Goal: Information Seeking & Learning: Learn about a topic

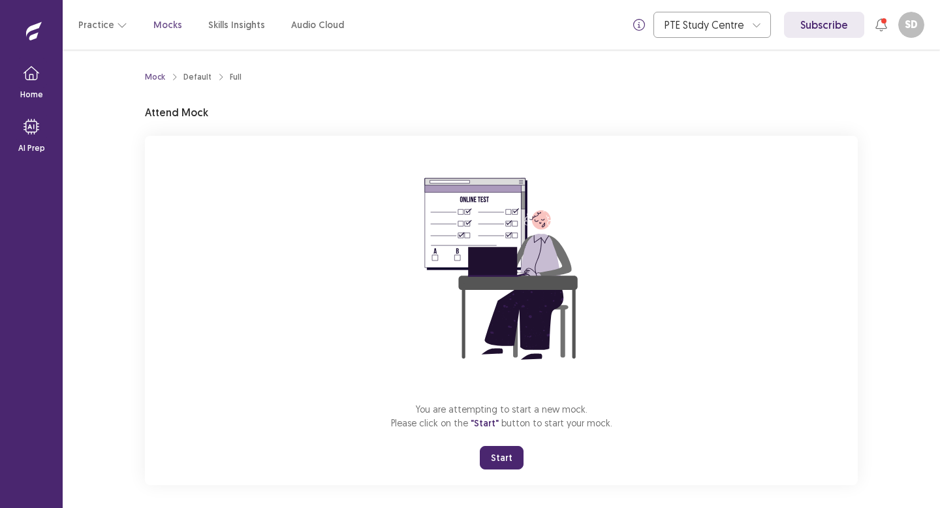
click at [516, 458] on button "Start" at bounding box center [502, 458] width 44 height 24
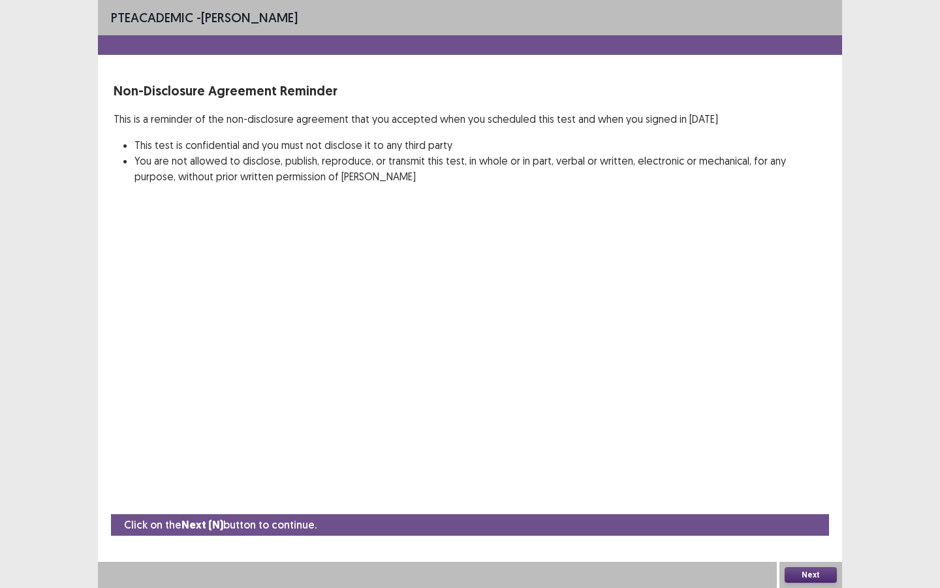
click at [823, 507] on button "Next" at bounding box center [811, 575] width 52 height 16
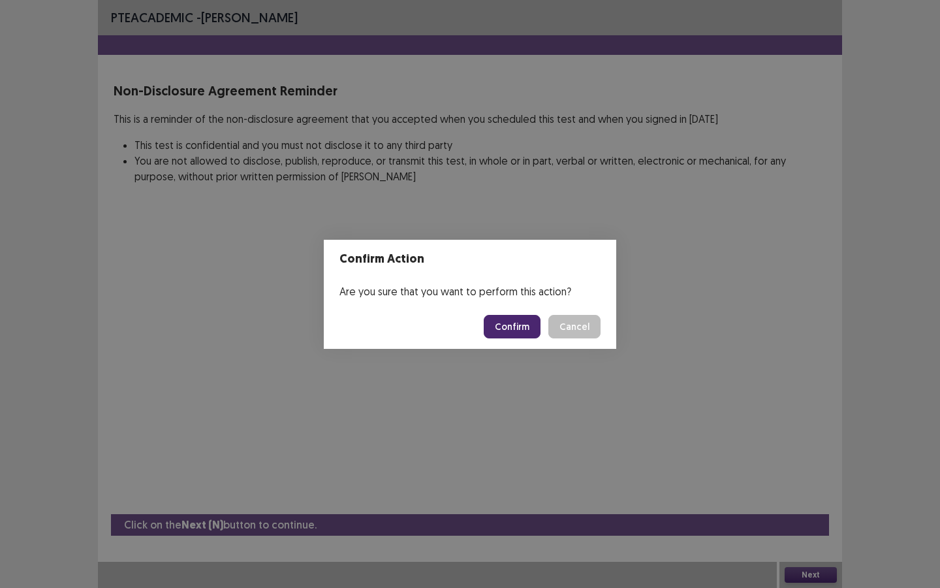
click at [515, 330] on button "Confirm" at bounding box center [512, 327] width 57 height 24
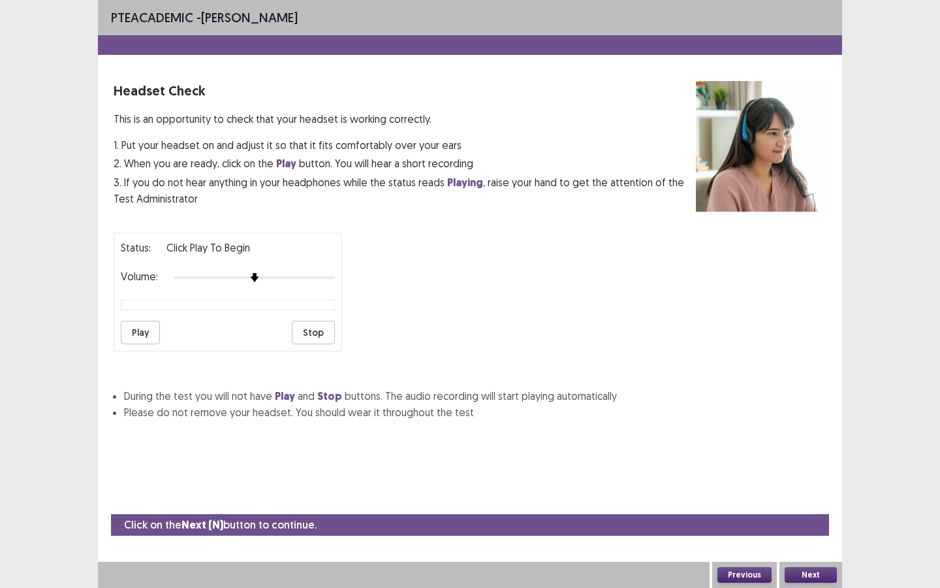
click at [138, 337] on button "Play" at bounding box center [140, 333] width 39 height 24
click at [319, 337] on button "Stop" at bounding box center [313, 333] width 43 height 24
click at [148, 327] on button "Play" at bounding box center [140, 333] width 39 height 24
click at [327, 338] on button "Stop" at bounding box center [313, 333] width 43 height 24
click at [821, 507] on button "Next" at bounding box center [811, 575] width 52 height 16
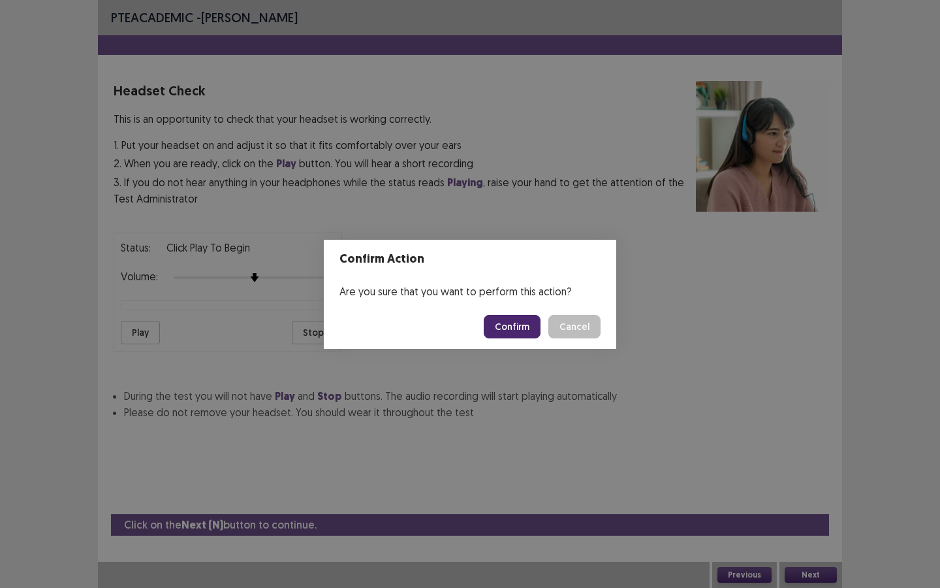
click at [506, 324] on button "Confirm" at bounding box center [512, 327] width 57 height 24
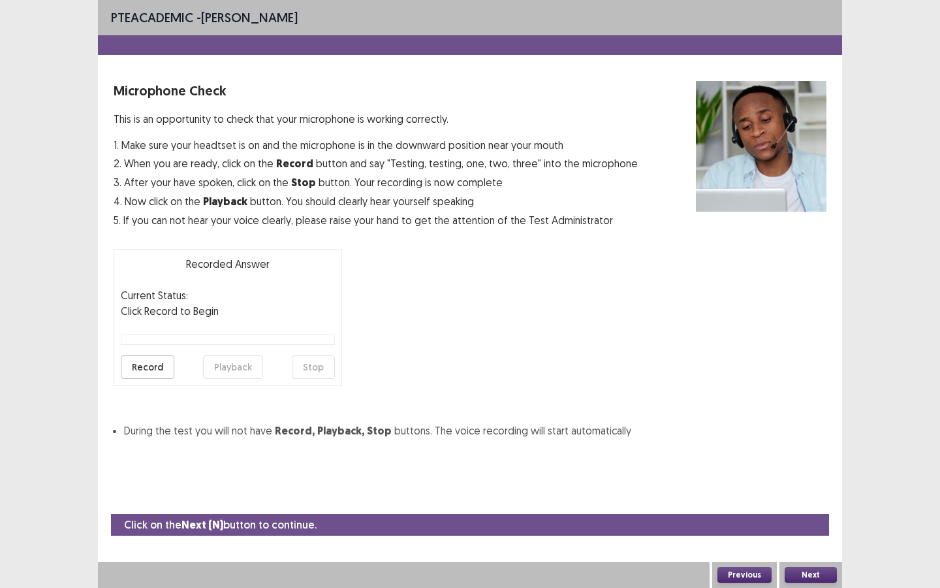
click at [151, 371] on button "Record" at bounding box center [148, 367] width 54 height 24
click at [317, 363] on button "Stop" at bounding box center [313, 367] width 43 height 24
click at [147, 364] on button "Record" at bounding box center [148, 367] width 54 height 24
click at [294, 366] on button "Stop" at bounding box center [313, 367] width 43 height 24
click at [247, 364] on button "Playback" at bounding box center [233, 367] width 60 height 24
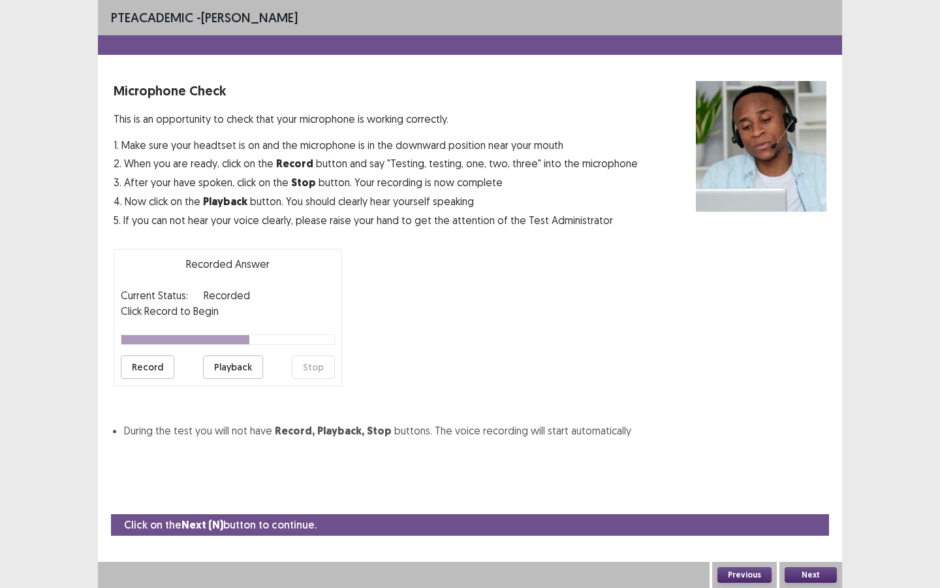
click at [224, 364] on button "Playback" at bounding box center [233, 367] width 60 height 24
click at [159, 362] on button "Record" at bounding box center [148, 367] width 54 height 24
click at [315, 369] on button "Stop" at bounding box center [313, 367] width 43 height 24
click at [251, 371] on button "Playback" at bounding box center [233, 367] width 60 height 24
click at [238, 364] on button "Playback" at bounding box center [233, 367] width 60 height 24
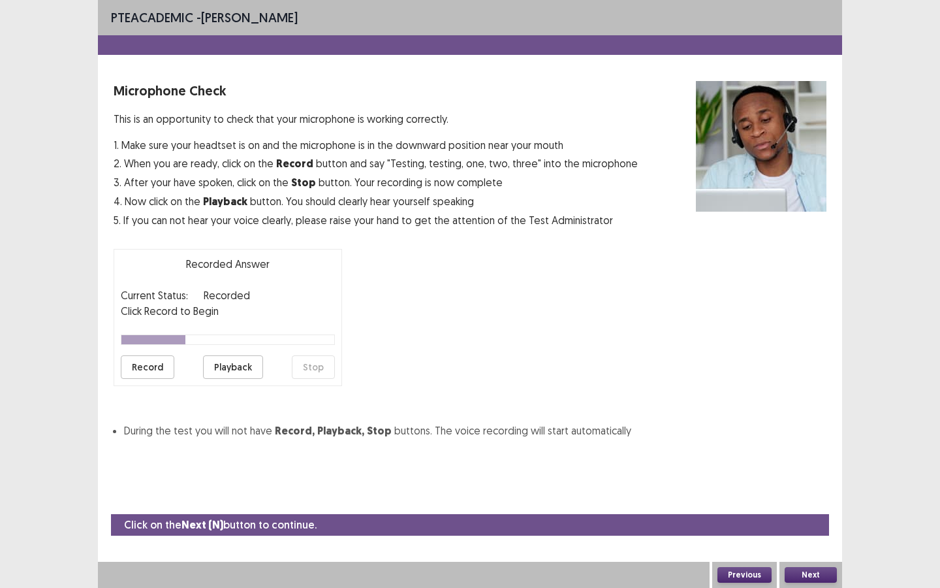
click at [815, 507] on button "Next" at bounding box center [811, 575] width 52 height 16
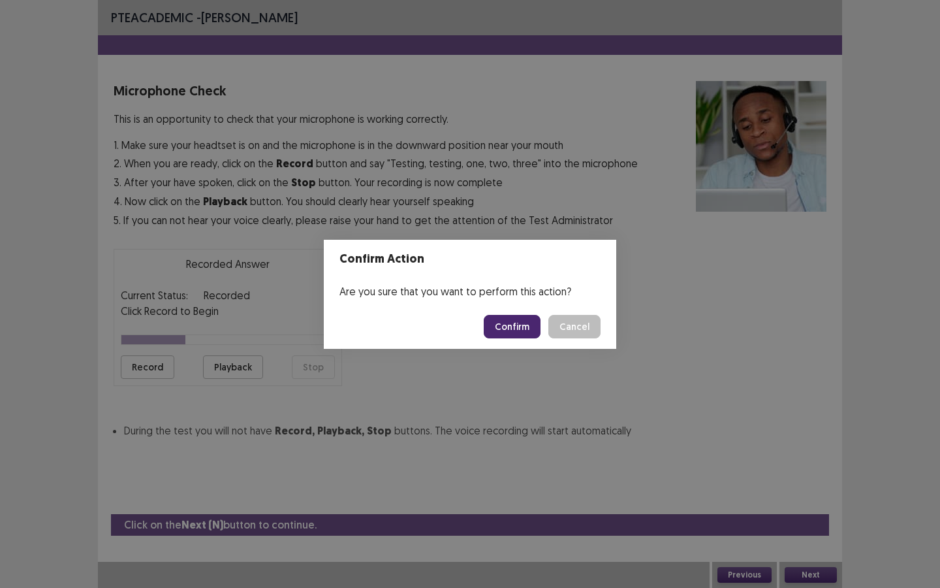
click at [520, 328] on button "Confirm" at bounding box center [512, 327] width 57 height 24
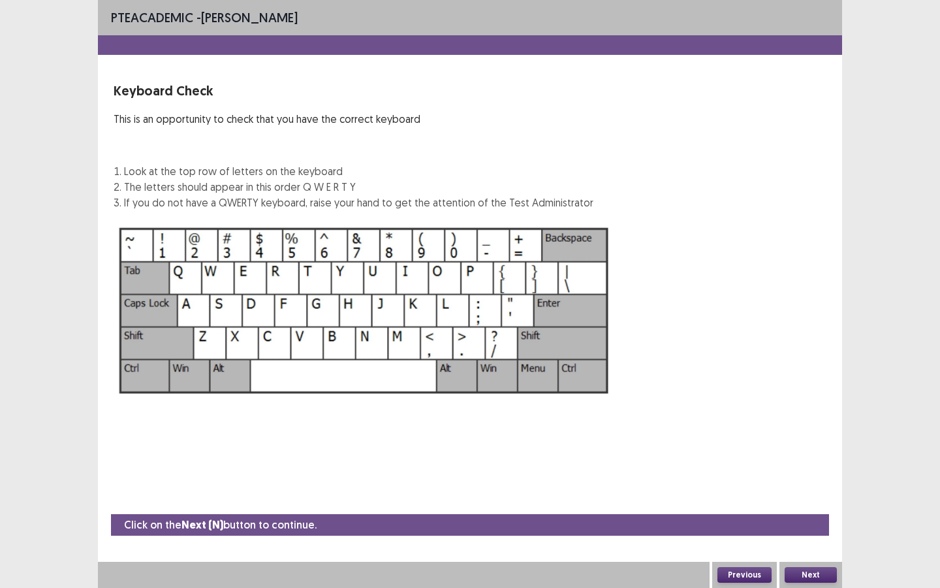
click at [802, 507] on button "Next" at bounding box center [811, 575] width 52 height 16
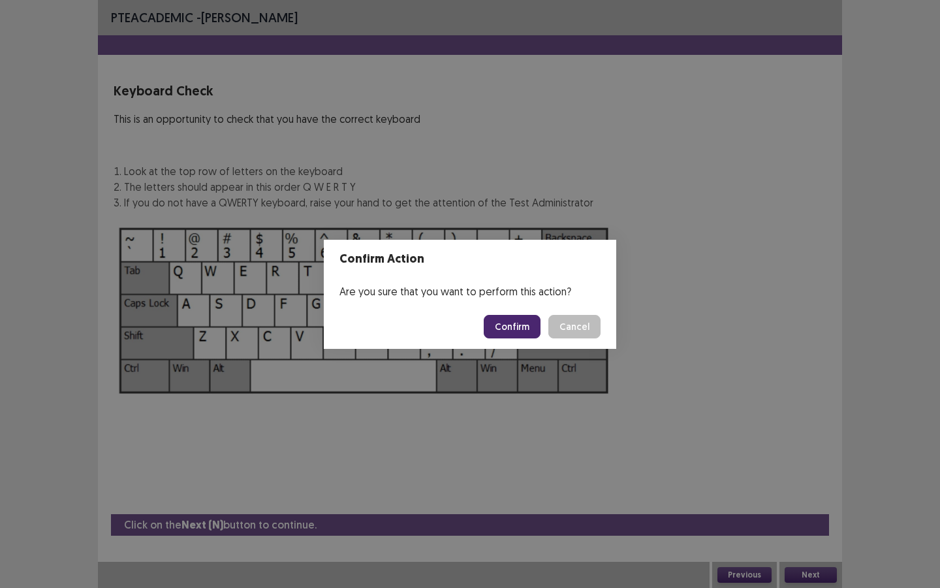
click at [526, 328] on button "Confirm" at bounding box center [512, 327] width 57 height 24
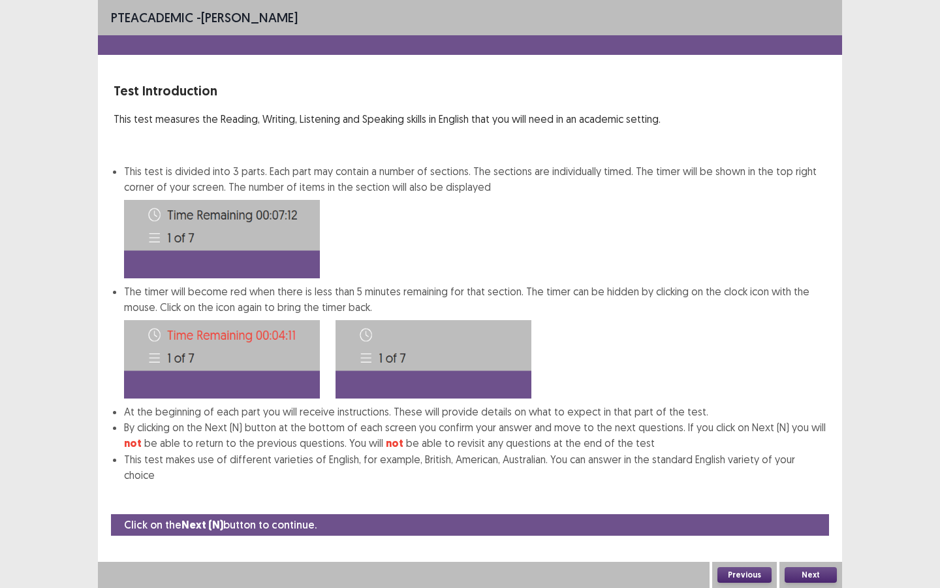
click at [807, 507] on button "Next" at bounding box center [811, 575] width 52 height 16
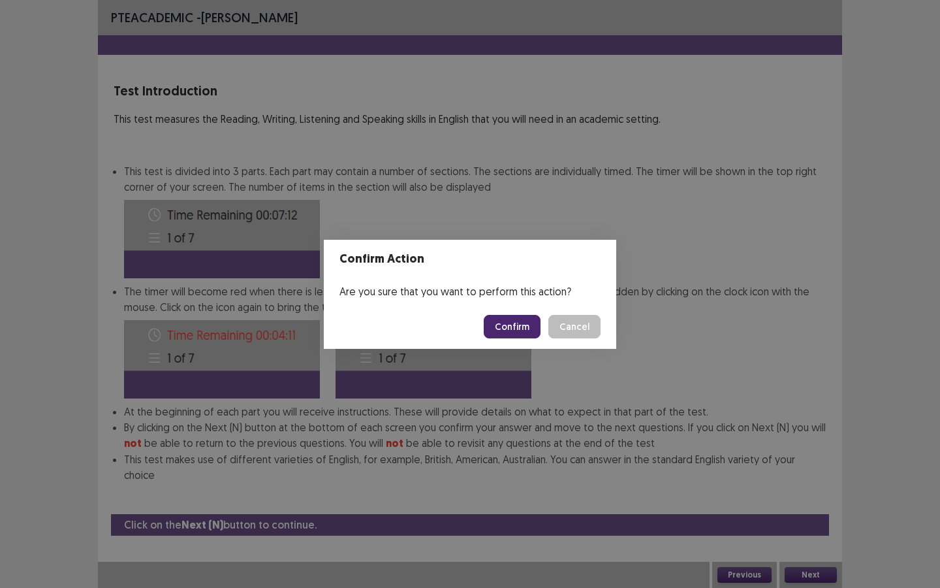
click at [520, 321] on button "Confirm" at bounding box center [512, 327] width 57 height 24
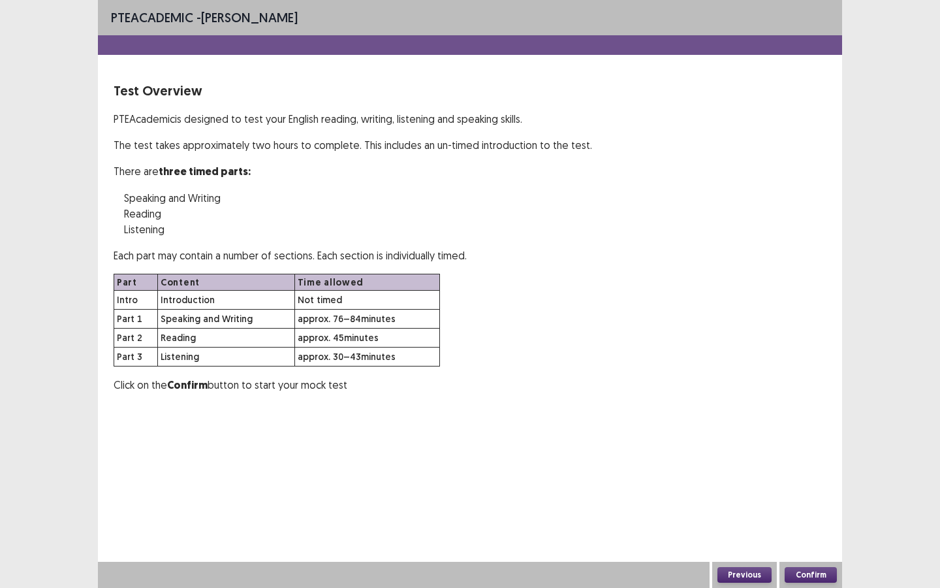
click at [819, 507] on button "Confirm" at bounding box center [811, 575] width 52 height 16
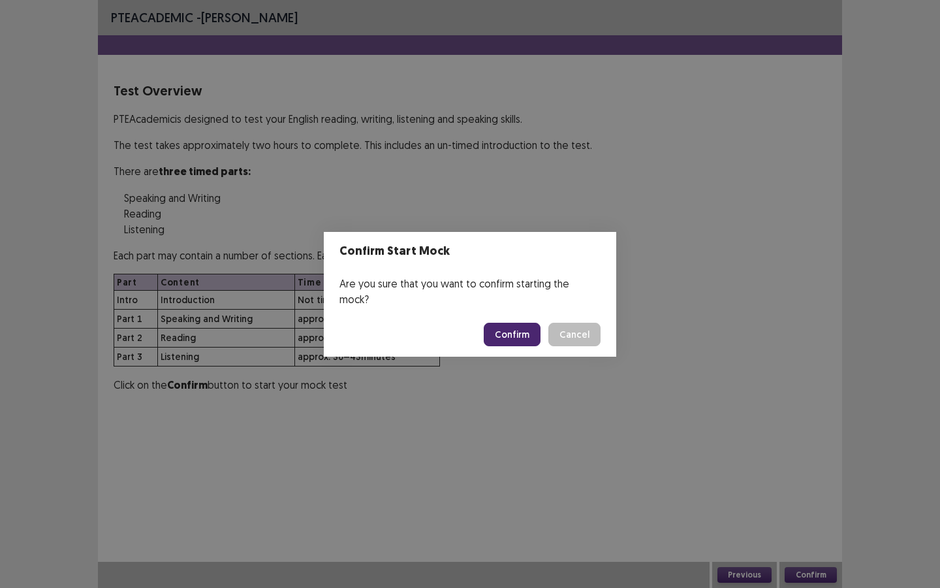
click at [522, 331] on button "Confirm" at bounding box center [512, 334] width 57 height 24
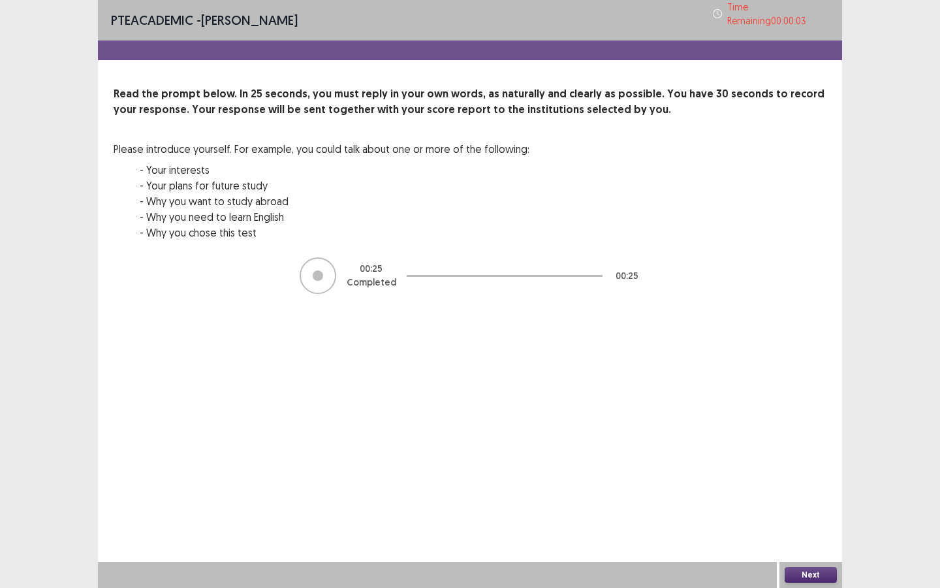
click at [810, 507] on button "Next" at bounding box center [811, 575] width 52 height 16
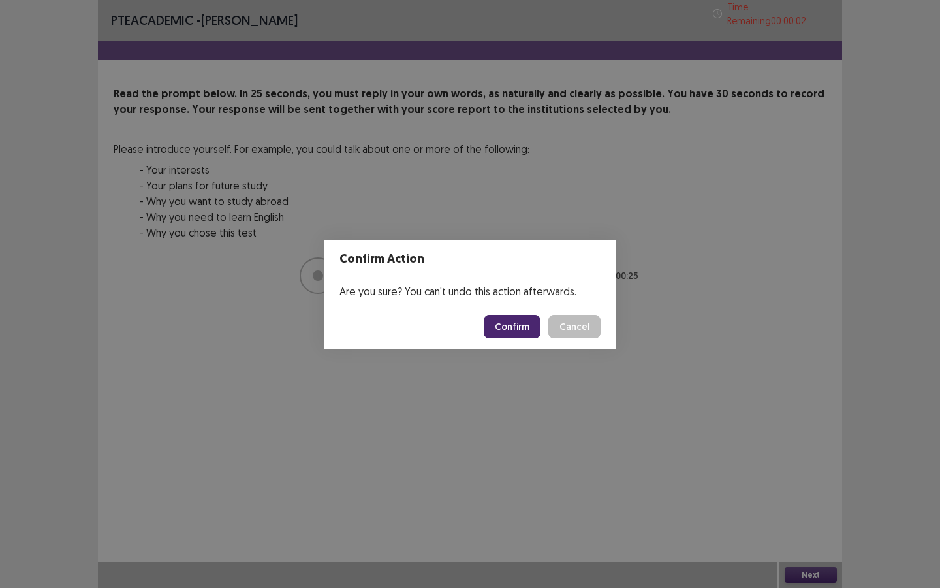
click at [523, 324] on button "Confirm" at bounding box center [512, 327] width 57 height 24
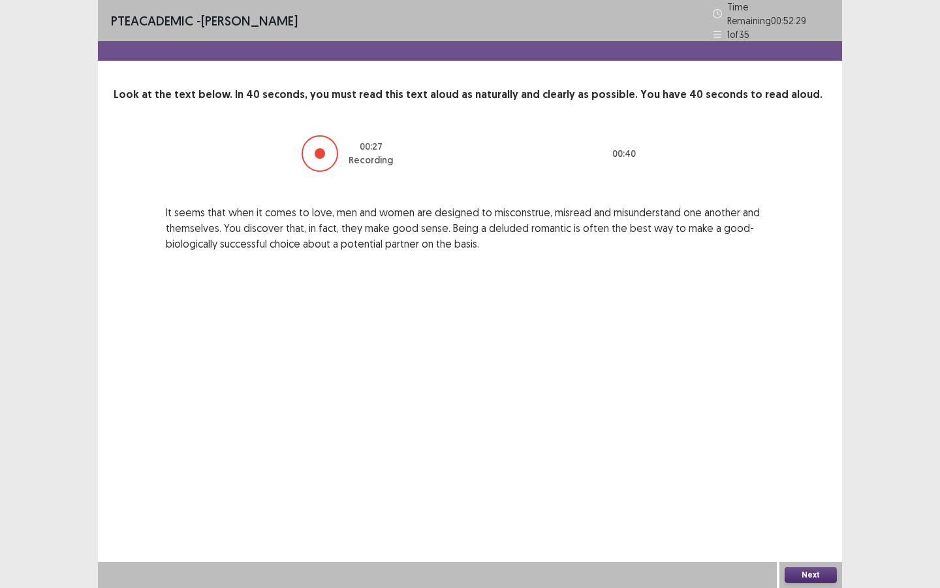
click at [808, 507] on button "Next" at bounding box center [811, 575] width 52 height 16
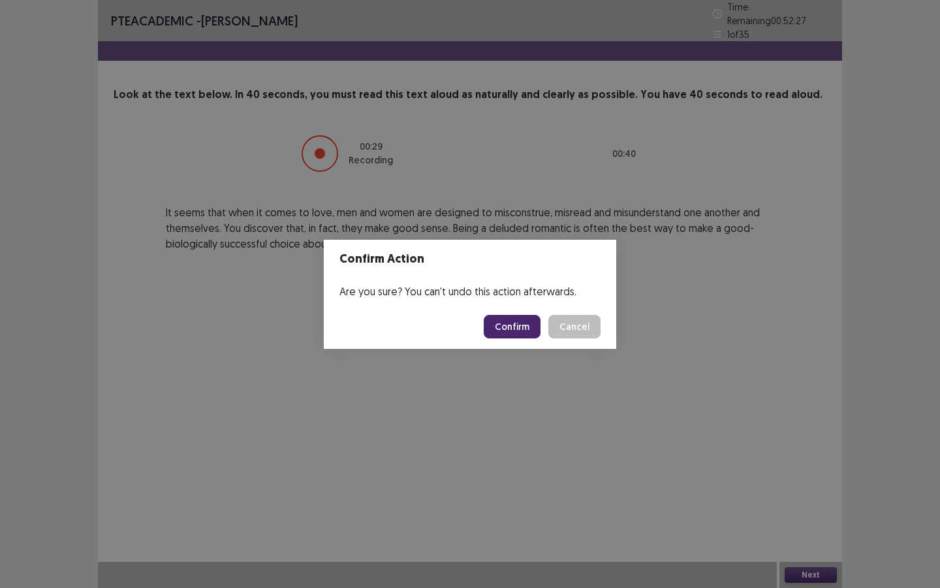
click at [524, 326] on button "Confirm" at bounding box center [512, 327] width 57 height 24
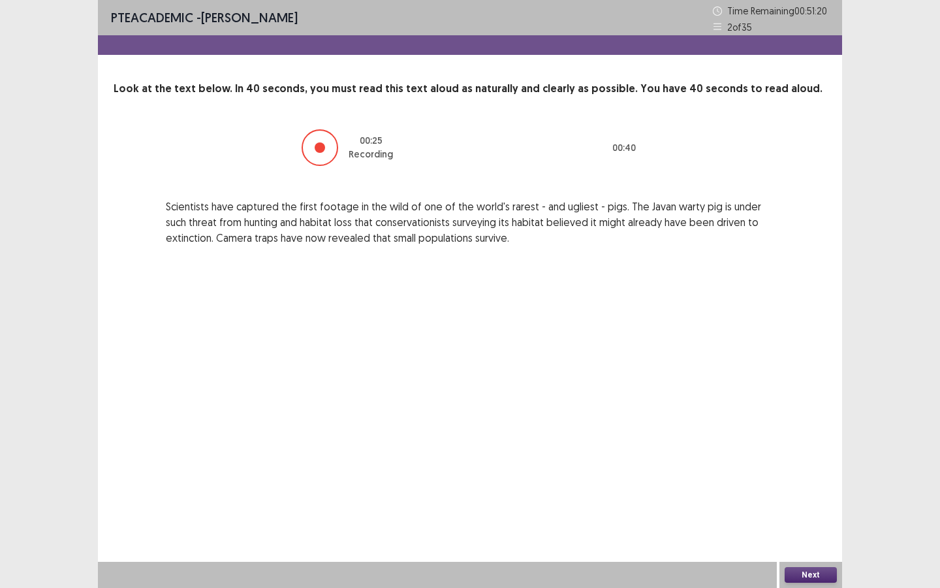
click at [816, 507] on button "Next" at bounding box center [811, 575] width 52 height 16
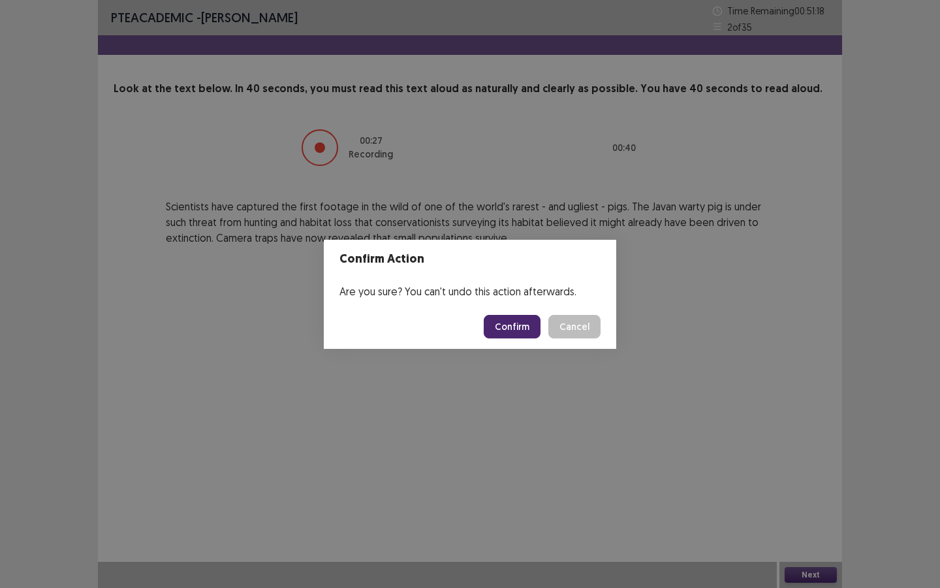
click at [514, 330] on button "Confirm" at bounding box center [512, 327] width 57 height 24
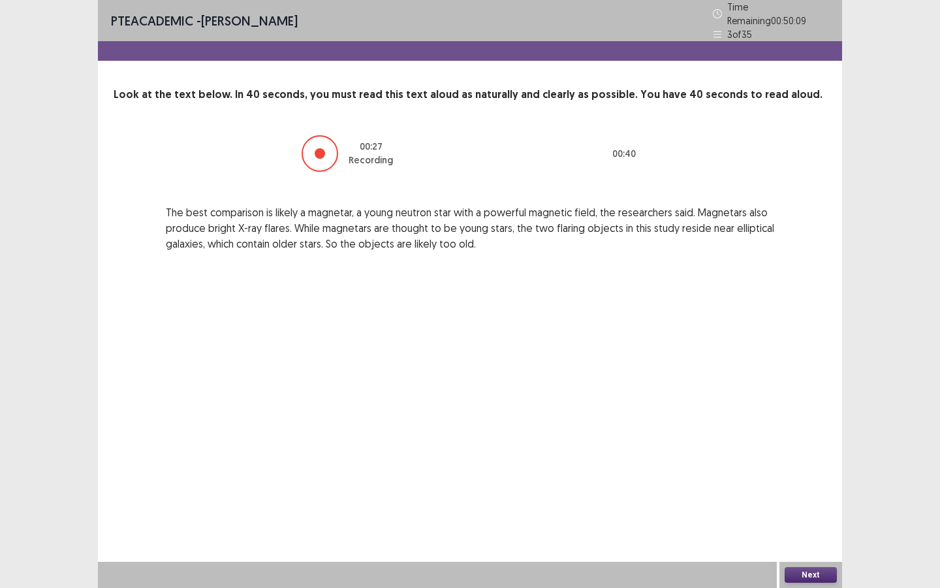
click at [817, 507] on button "Next" at bounding box center [811, 575] width 52 height 16
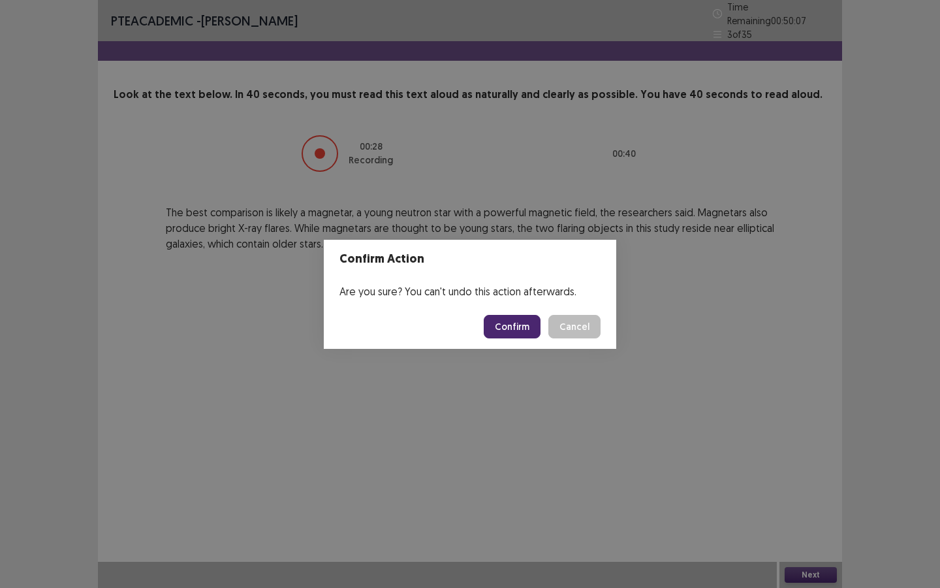
click at [511, 333] on button "Confirm" at bounding box center [512, 327] width 57 height 24
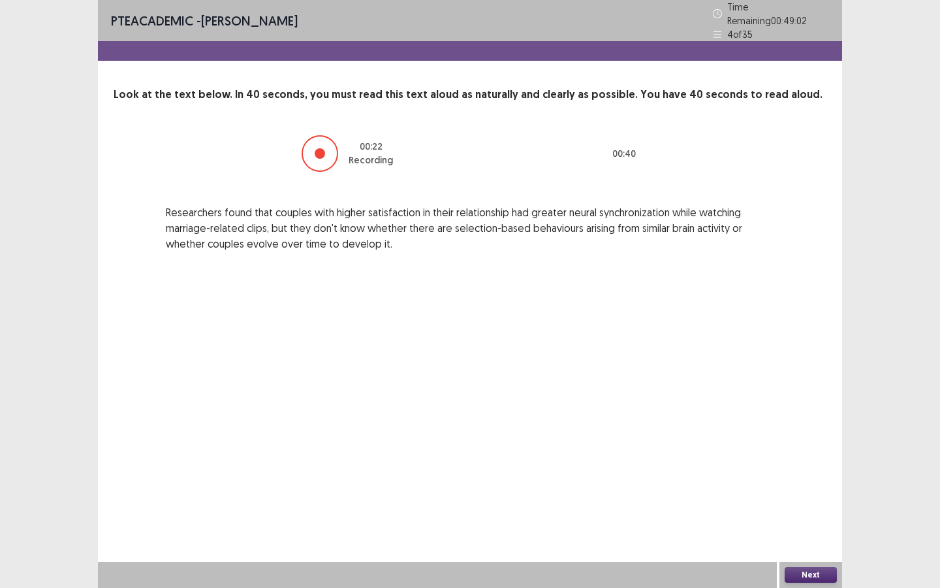
click at [798, 507] on button "Next" at bounding box center [811, 575] width 52 height 16
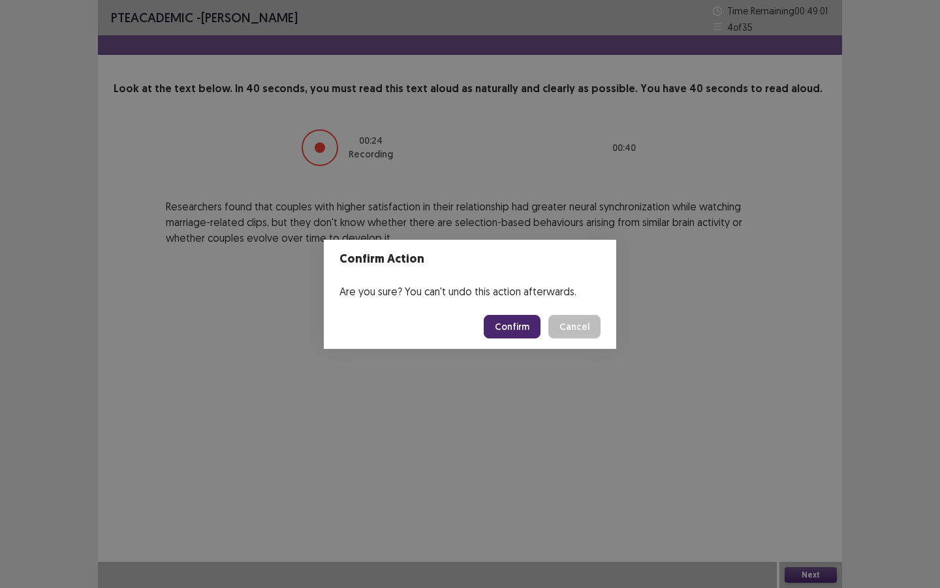
click at [522, 330] on button "Confirm" at bounding box center [512, 327] width 57 height 24
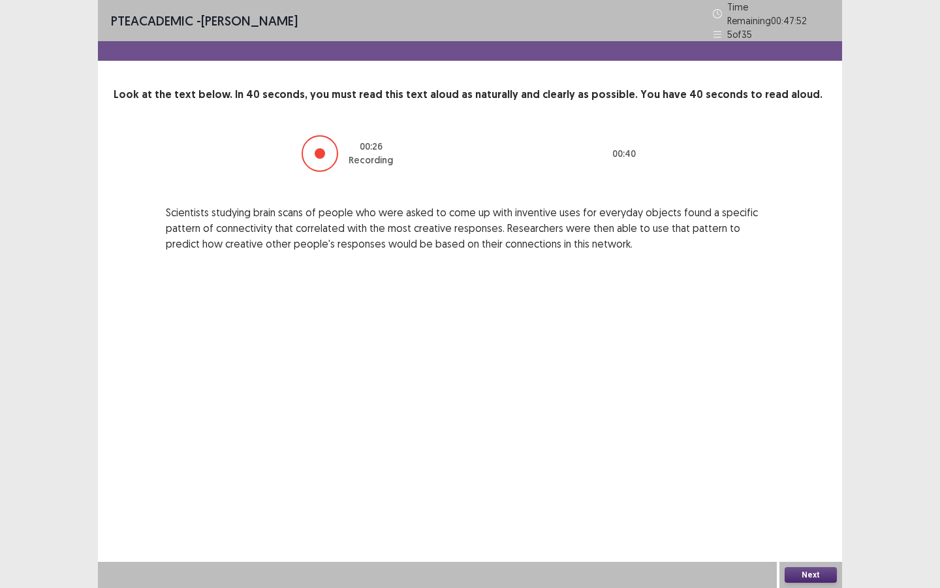
click at [811, 507] on button "Next" at bounding box center [811, 575] width 52 height 16
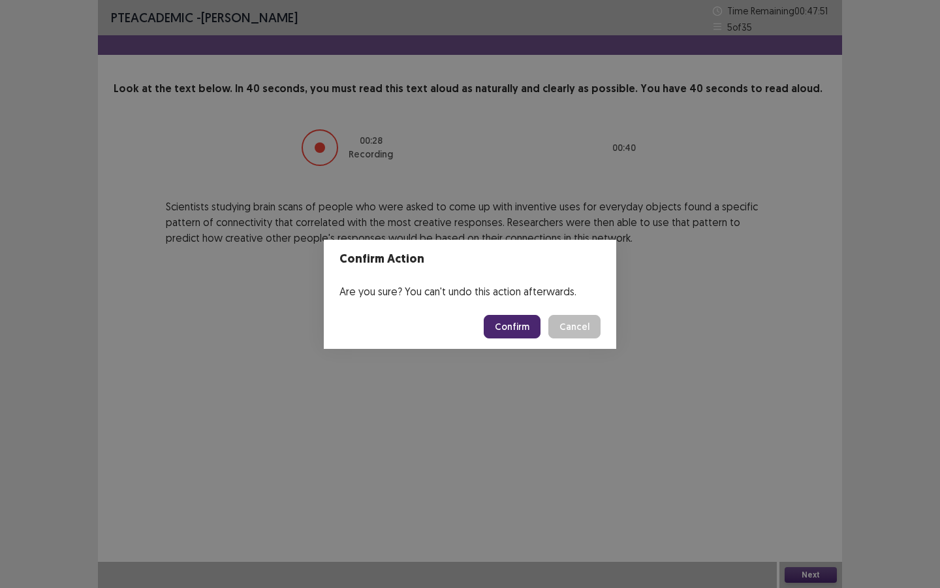
click at [509, 326] on button "Confirm" at bounding box center [512, 327] width 57 height 24
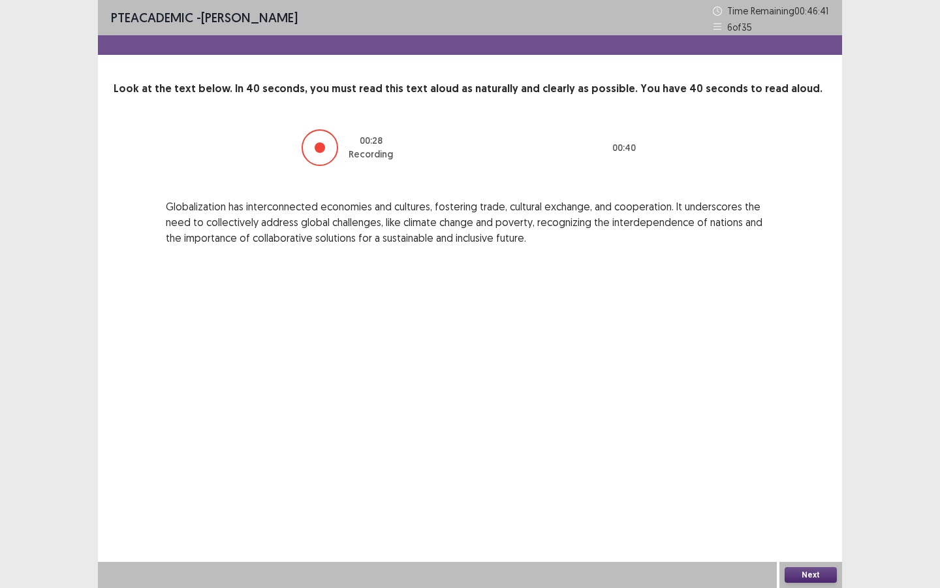
click at [805, 507] on button "Next" at bounding box center [811, 575] width 52 height 16
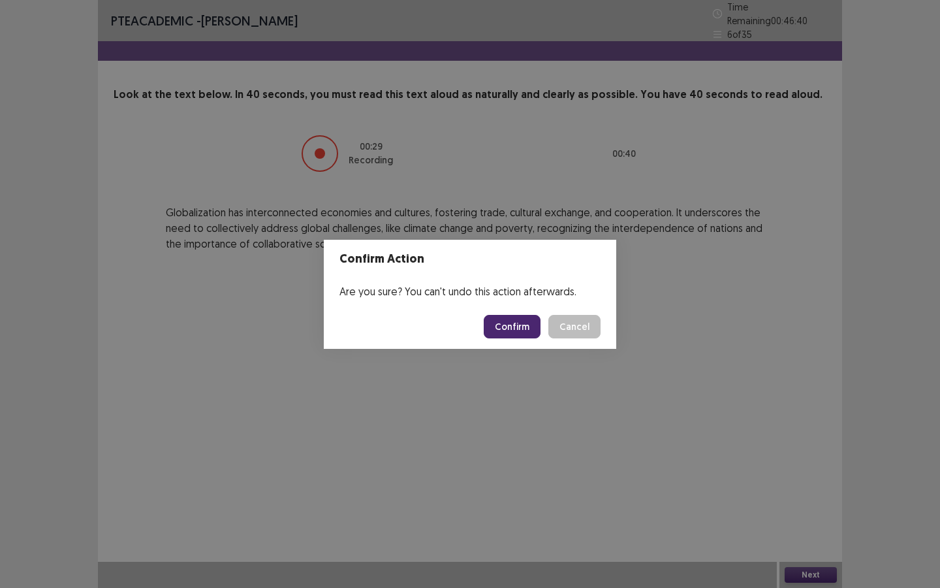
click at [519, 329] on button "Confirm" at bounding box center [512, 327] width 57 height 24
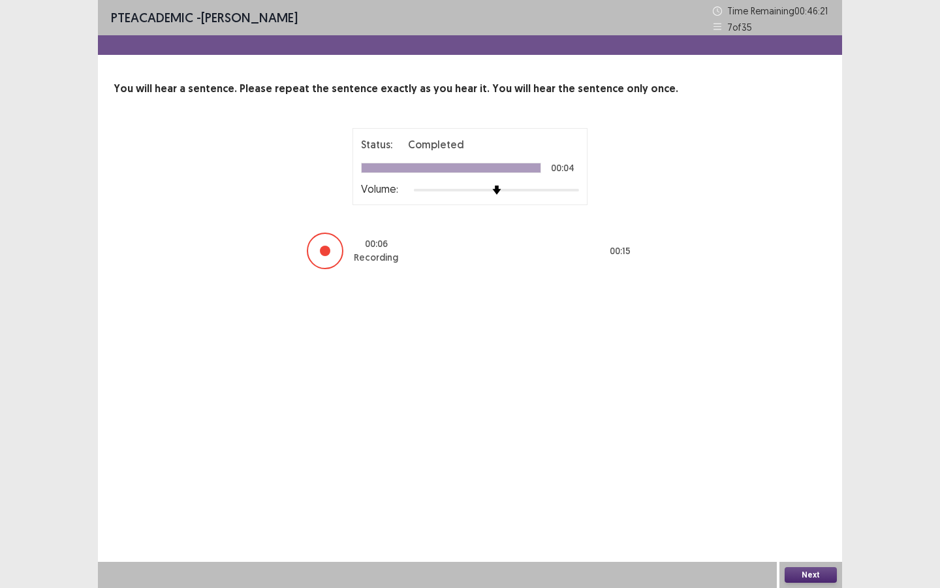
click at [807, 507] on button "Next" at bounding box center [811, 575] width 52 height 16
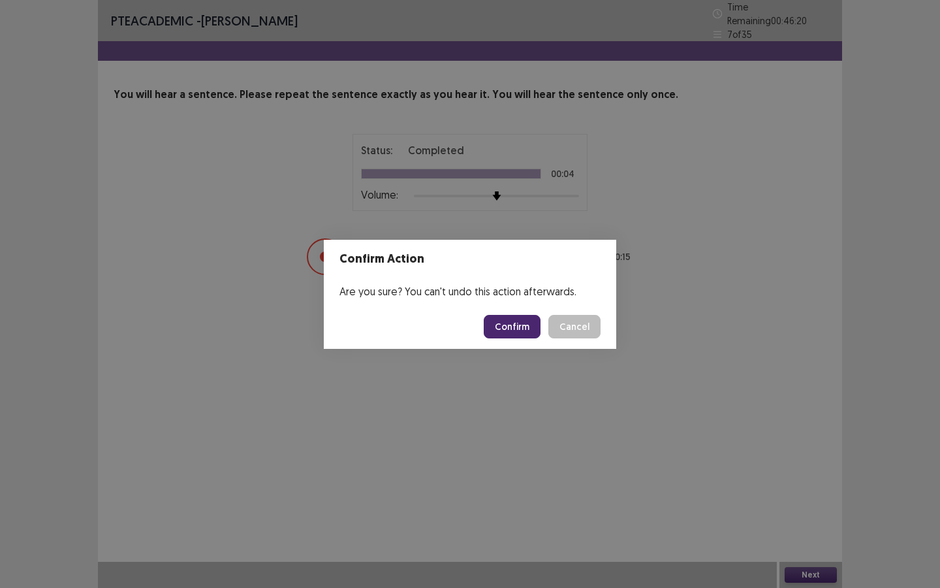
click at [529, 328] on button "Confirm" at bounding box center [512, 327] width 57 height 24
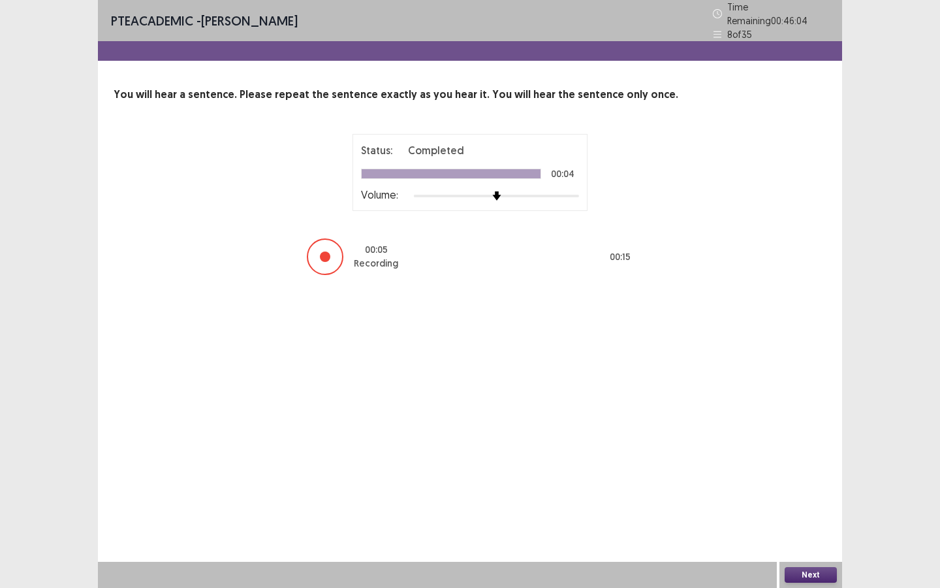
click at [810, 507] on button "Next" at bounding box center [811, 575] width 52 height 16
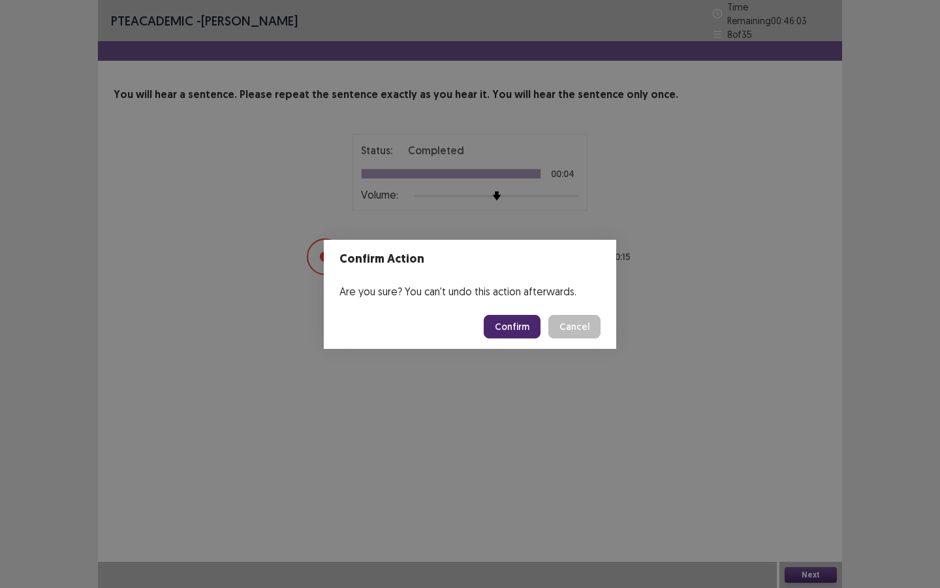
click at [526, 324] on button "Confirm" at bounding box center [512, 327] width 57 height 24
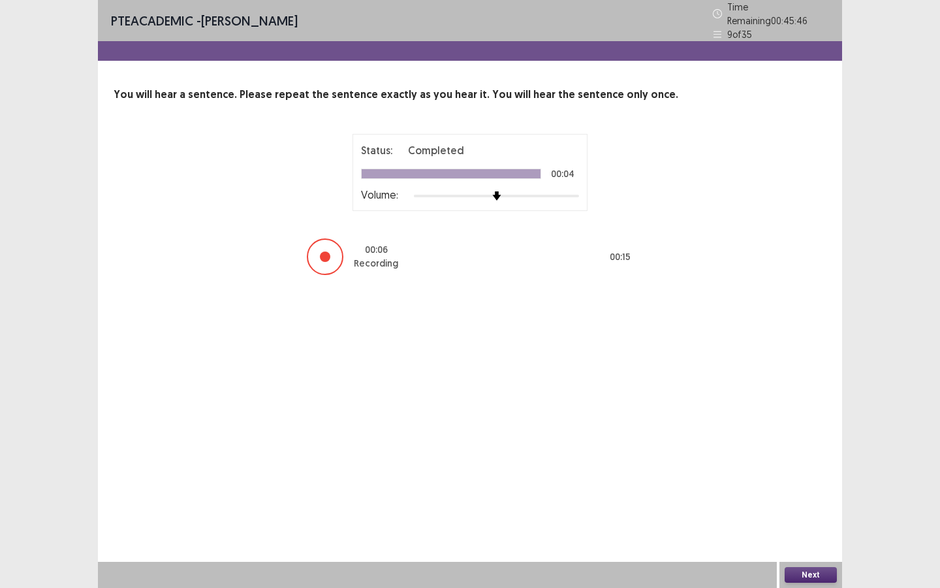
click at [811, 507] on button "Next" at bounding box center [811, 575] width 52 height 16
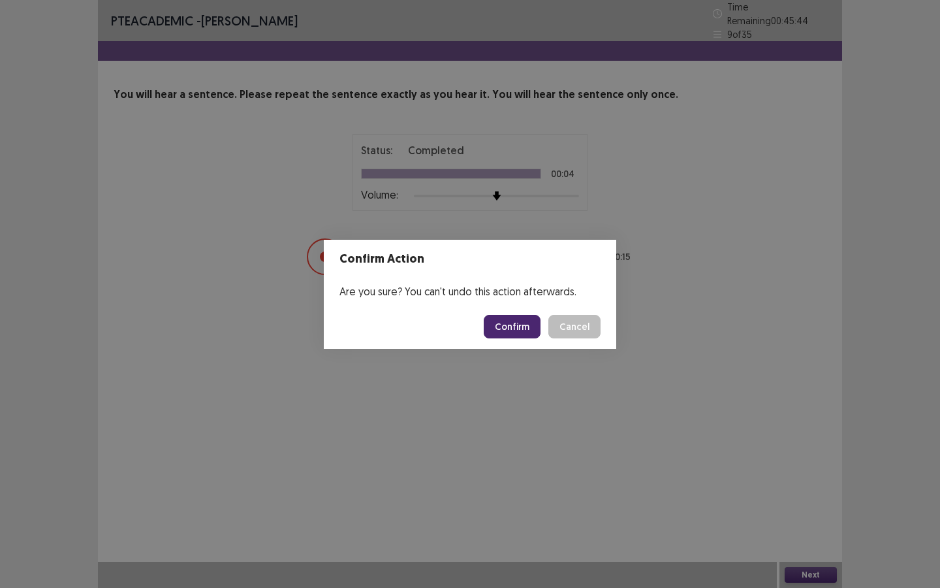
click at [509, 321] on button "Confirm" at bounding box center [512, 327] width 57 height 24
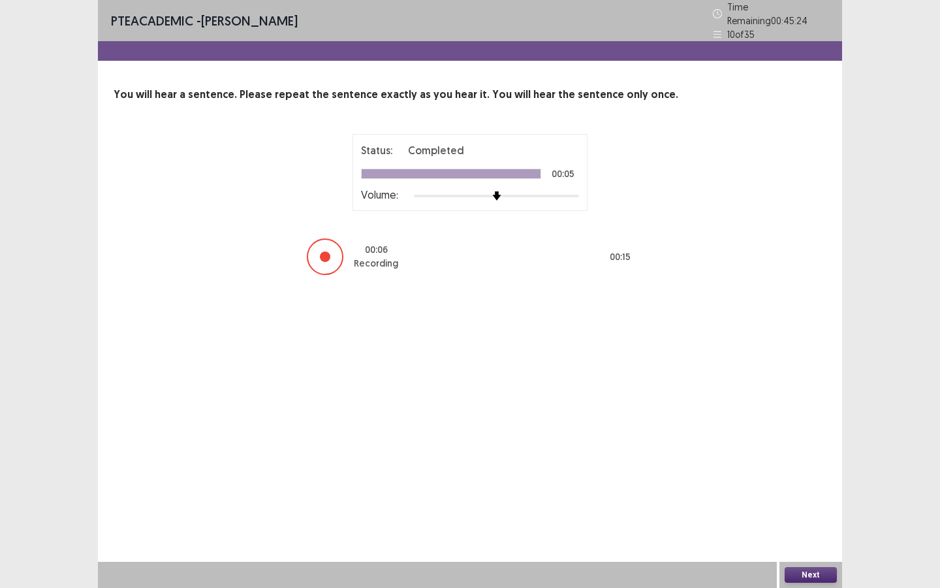
click at [807, 507] on button "Next" at bounding box center [811, 575] width 52 height 16
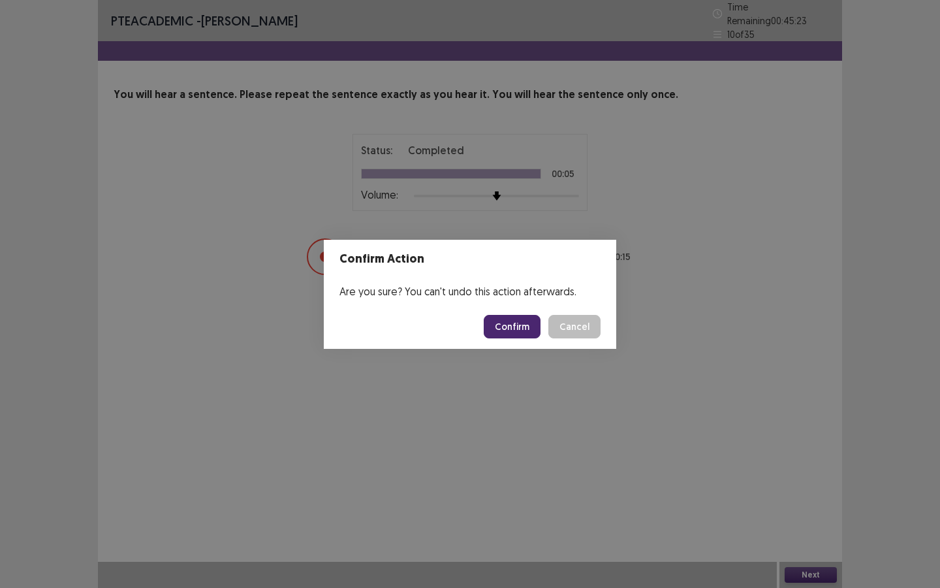
click at [528, 324] on button "Confirm" at bounding box center [512, 327] width 57 height 24
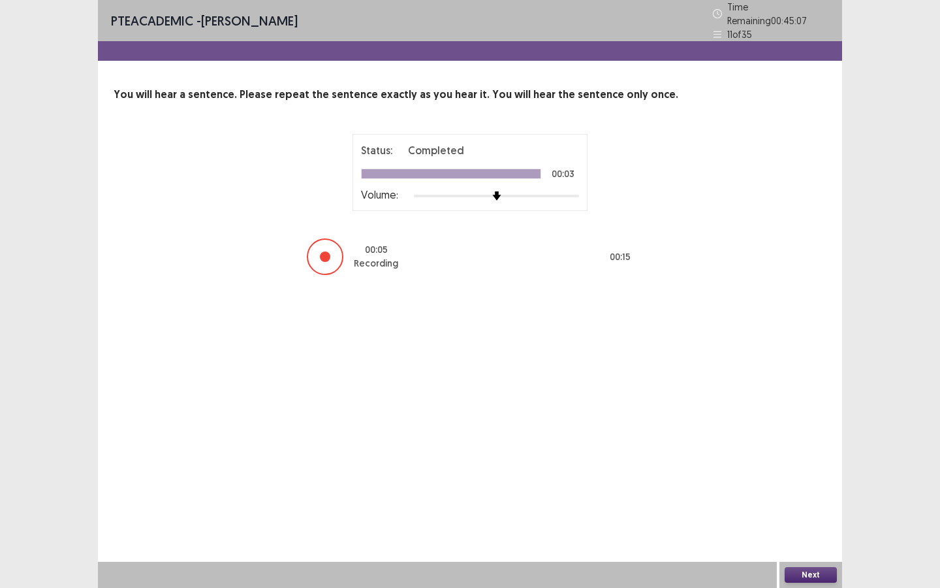
click at [810, 507] on button "Next" at bounding box center [811, 575] width 52 height 16
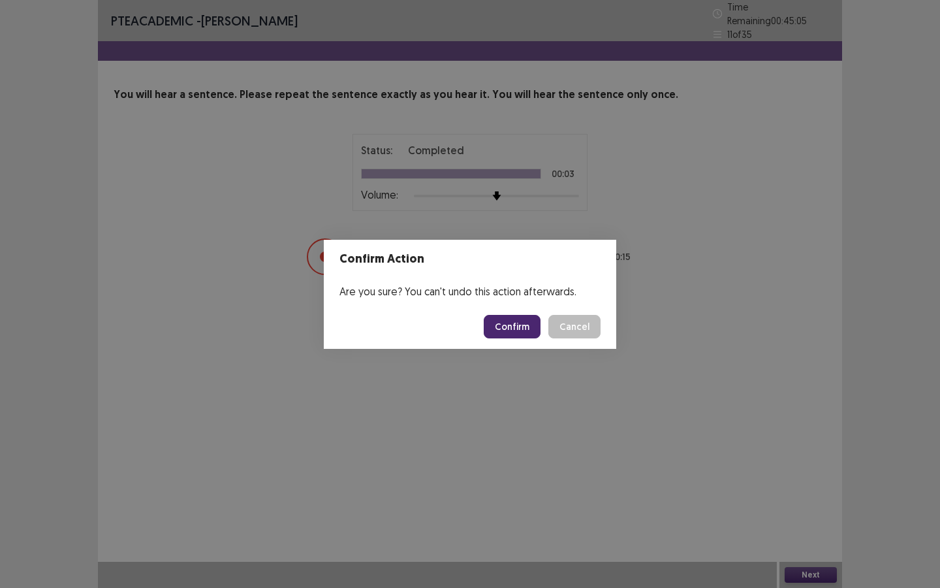
click at [526, 328] on button "Confirm" at bounding box center [512, 327] width 57 height 24
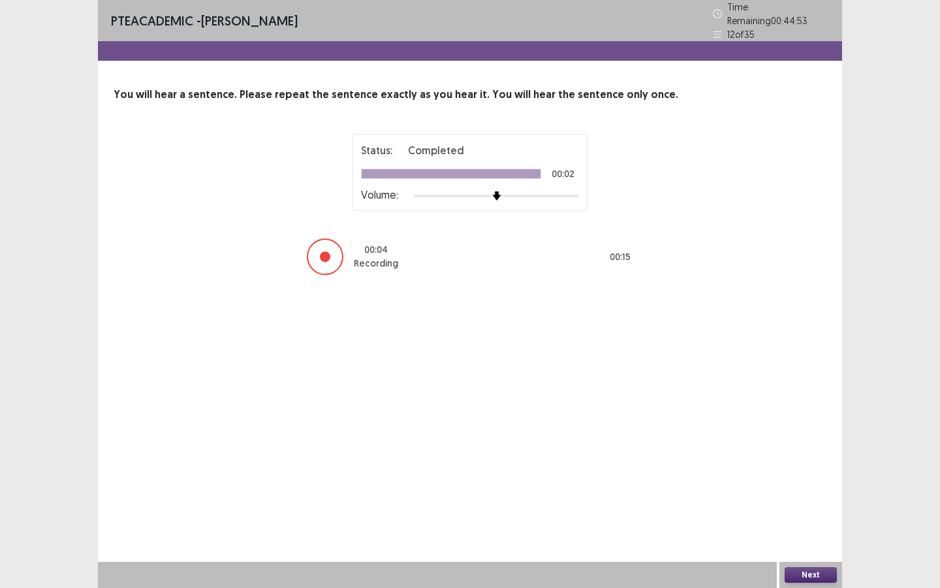
click at [813, 507] on button "Next" at bounding box center [811, 575] width 52 height 16
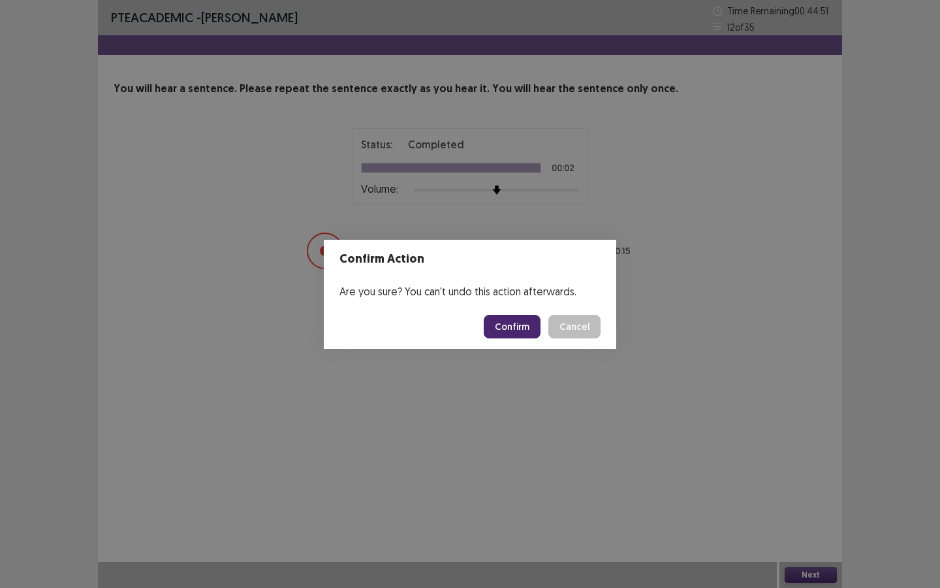
click at [502, 325] on button "Confirm" at bounding box center [512, 327] width 57 height 24
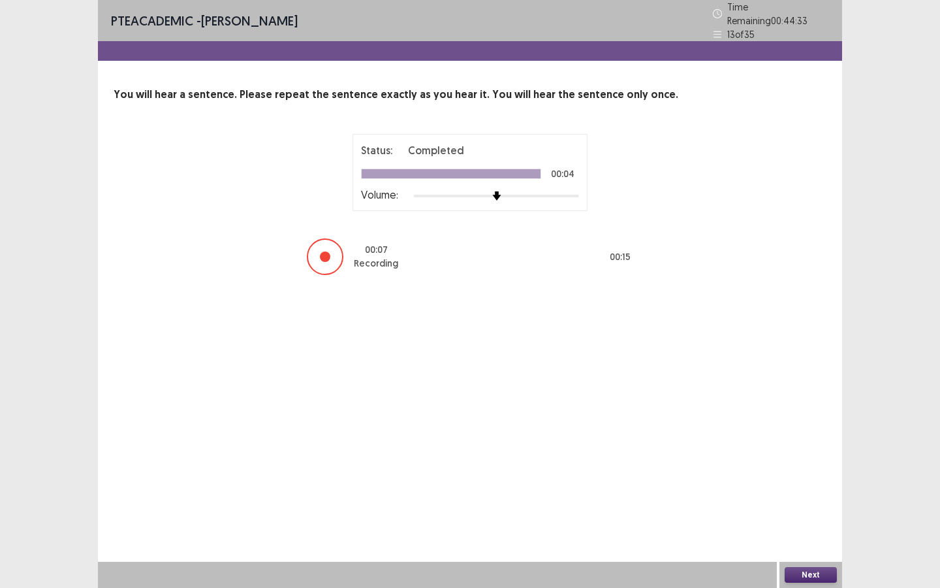
click at [806, 507] on button "Next" at bounding box center [811, 575] width 52 height 16
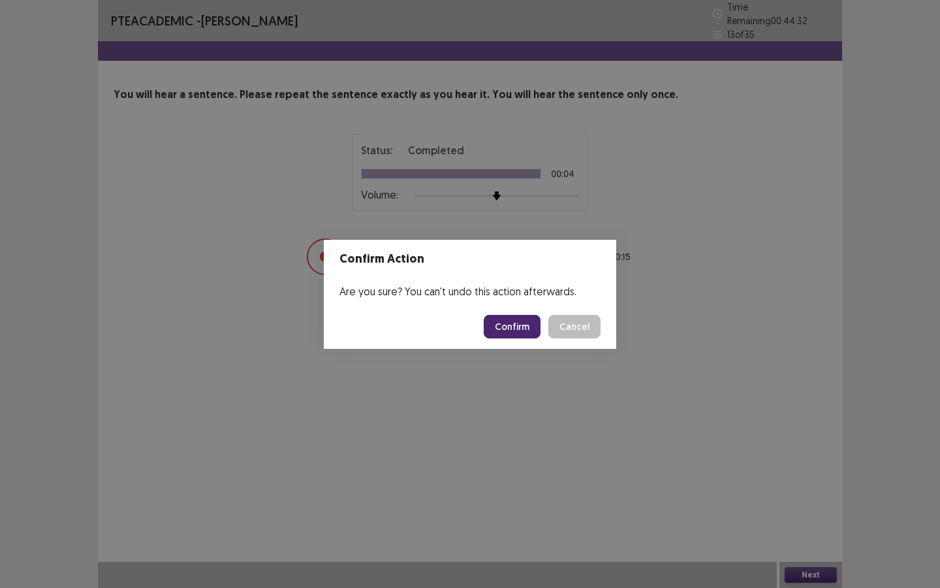
click at [530, 326] on button "Confirm" at bounding box center [512, 327] width 57 height 24
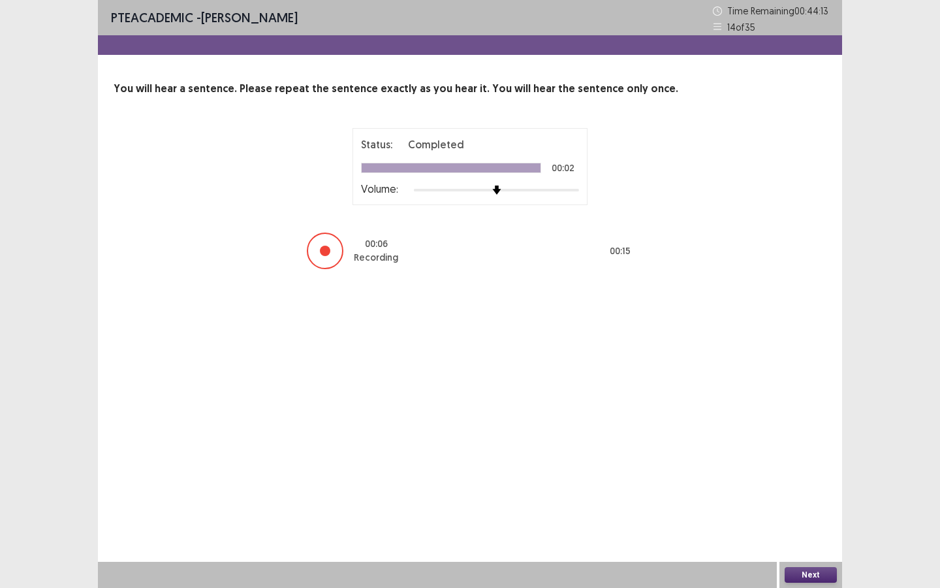
click at [803, 507] on button "Next" at bounding box center [811, 575] width 52 height 16
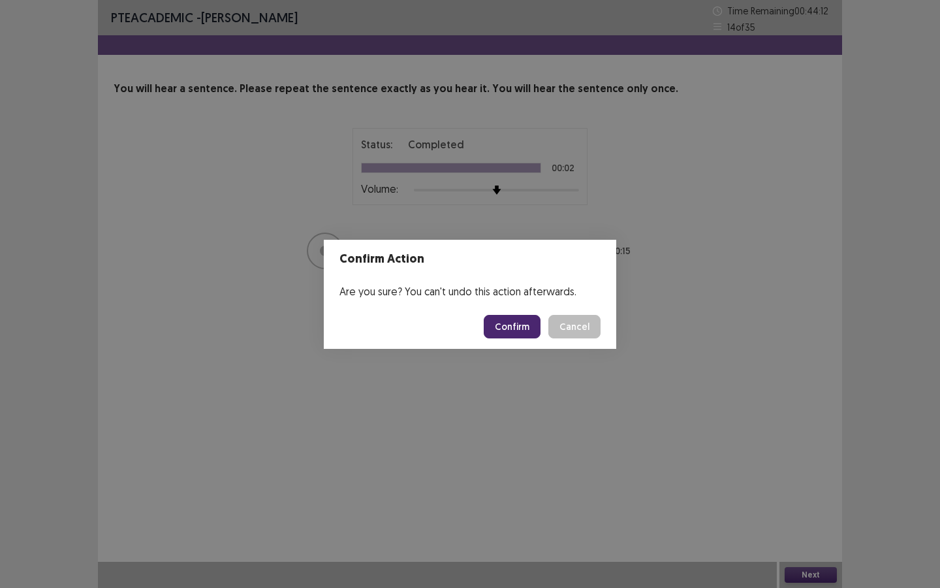
click at [527, 326] on button "Confirm" at bounding box center [512, 327] width 57 height 24
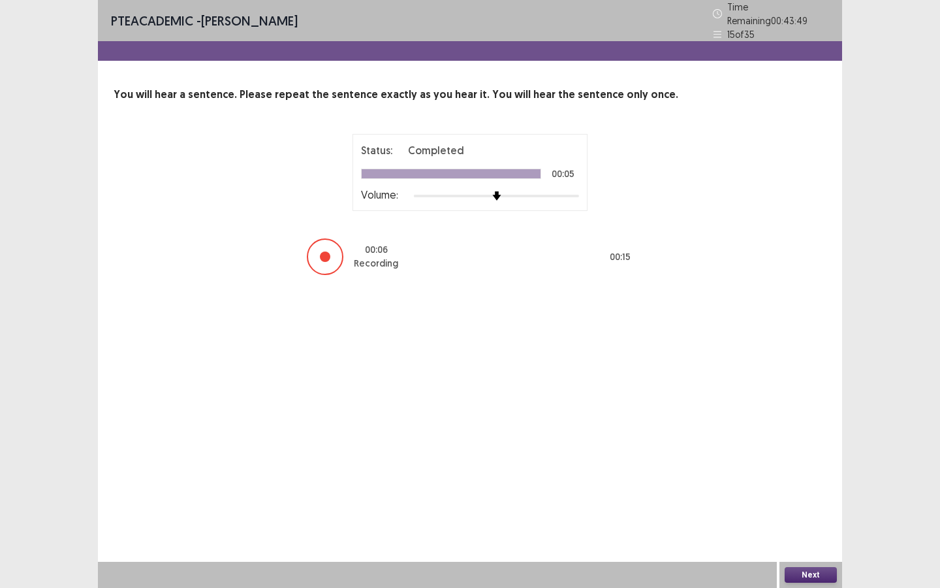
click at [800, 507] on button "Next" at bounding box center [811, 575] width 52 height 16
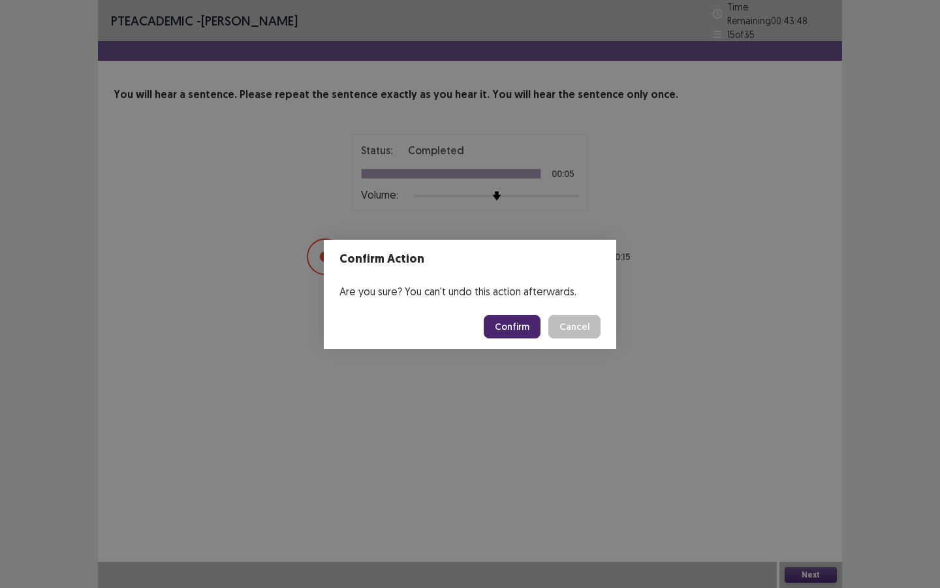
click at [516, 326] on button "Confirm" at bounding box center [512, 327] width 57 height 24
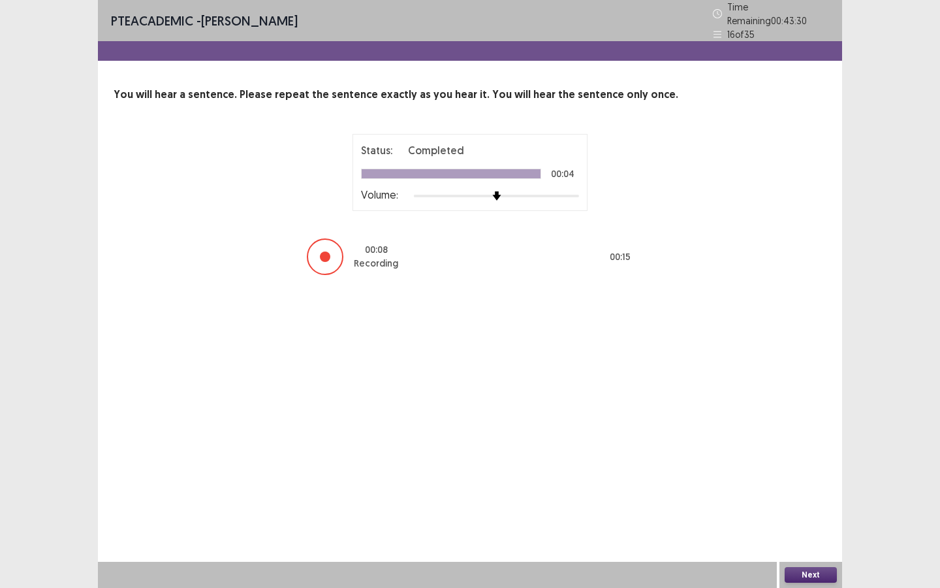
click at [806, 507] on button "Next" at bounding box center [811, 575] width 52 height 16
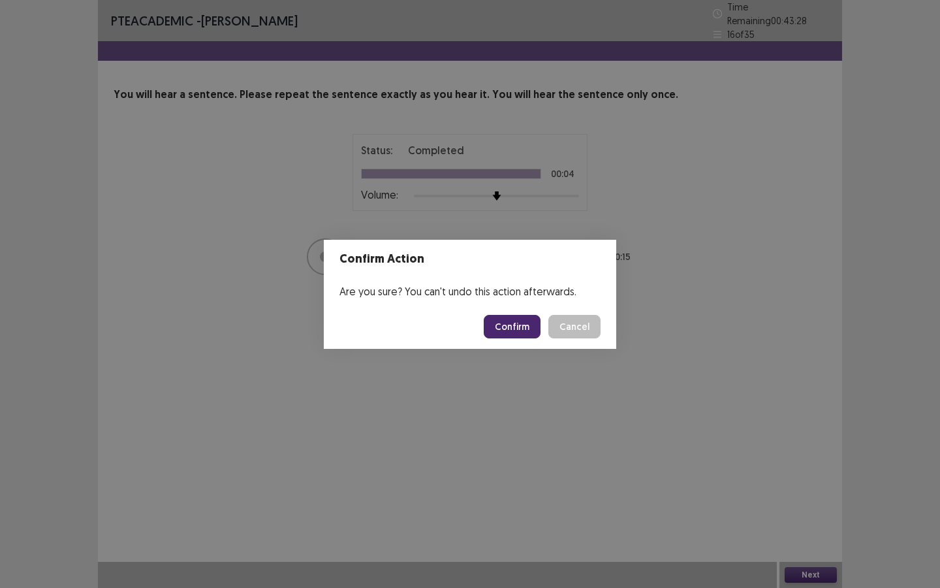
click at [523, 328] on button "Confirm" at bounding box center [512, 327] width 57 height 24
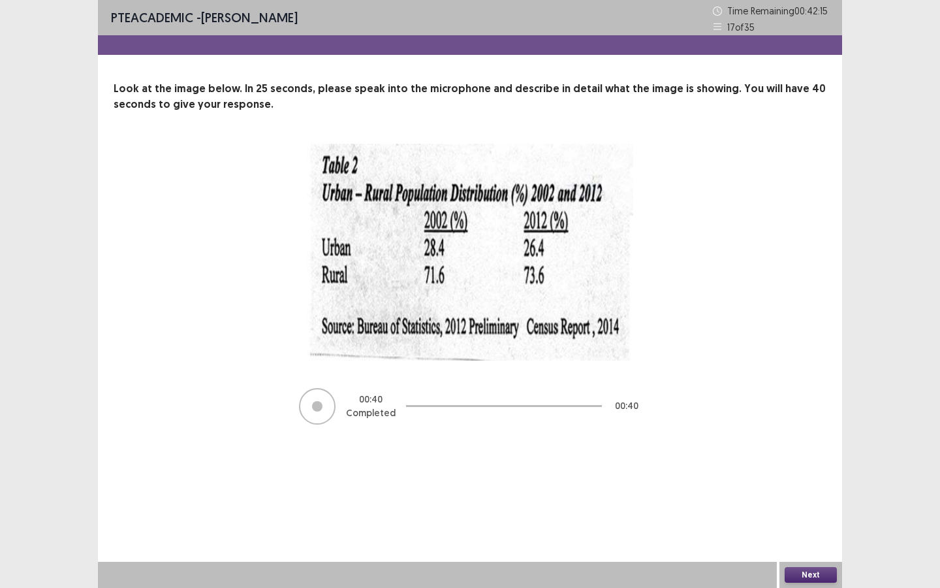
click at [821, 507] on button "Next" at bounding box center [811, 575] width 52 height 16
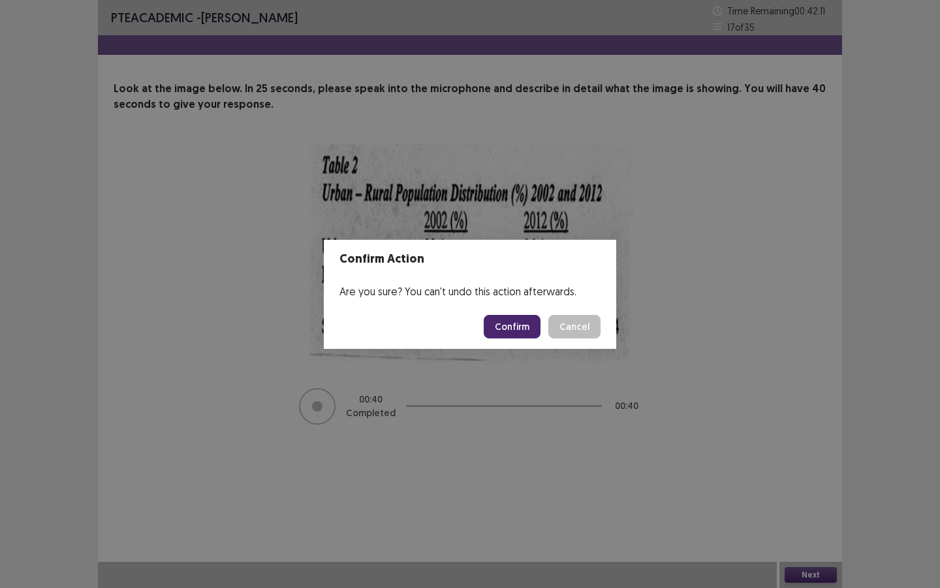
click at [519, 321] on button "Confirm" at bounding box center [512, 327] width 57 height 24
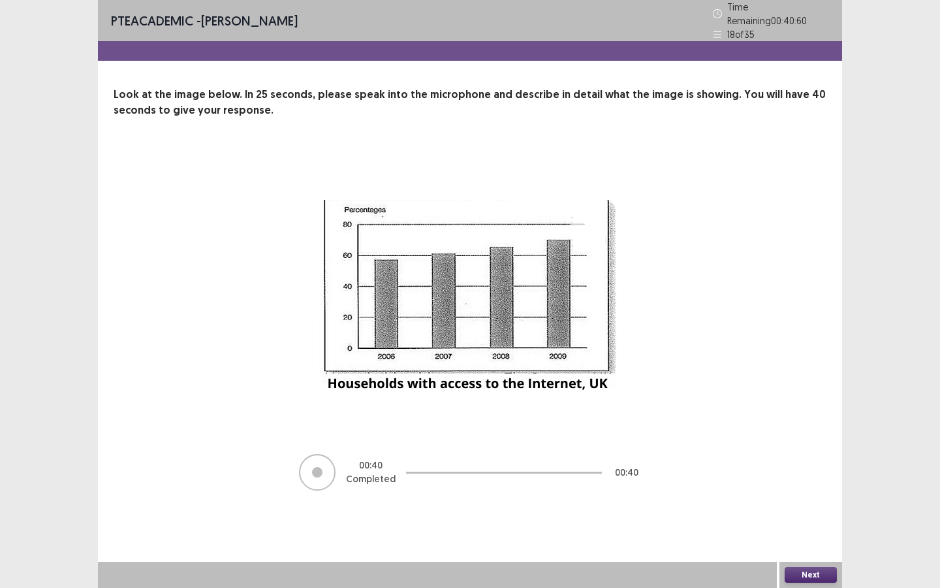
click at [811, 507] on button "Next" at bounding box center [811, 575] width 52 height 16
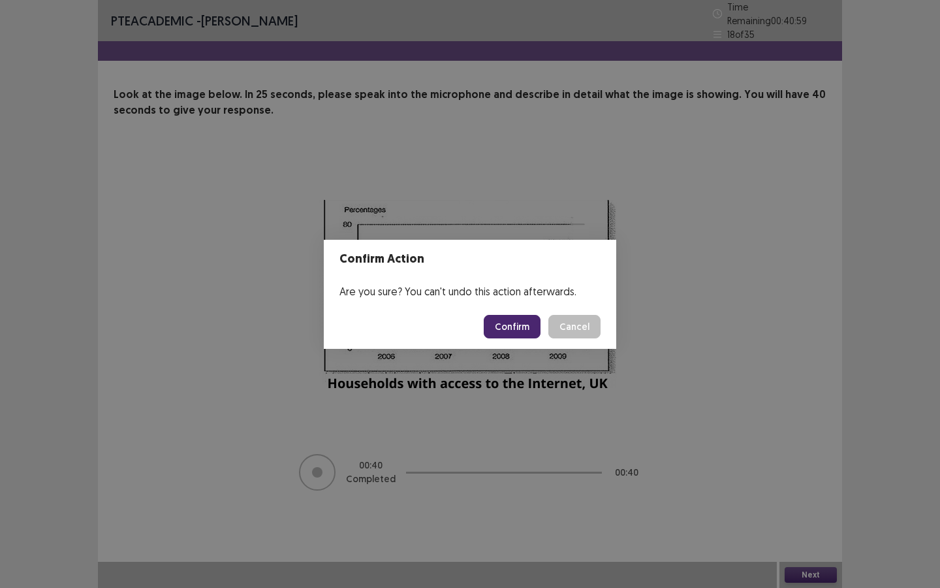
click at [526, 330] on button "Confirm" at bounding box center [512, 327] width 57 height 24
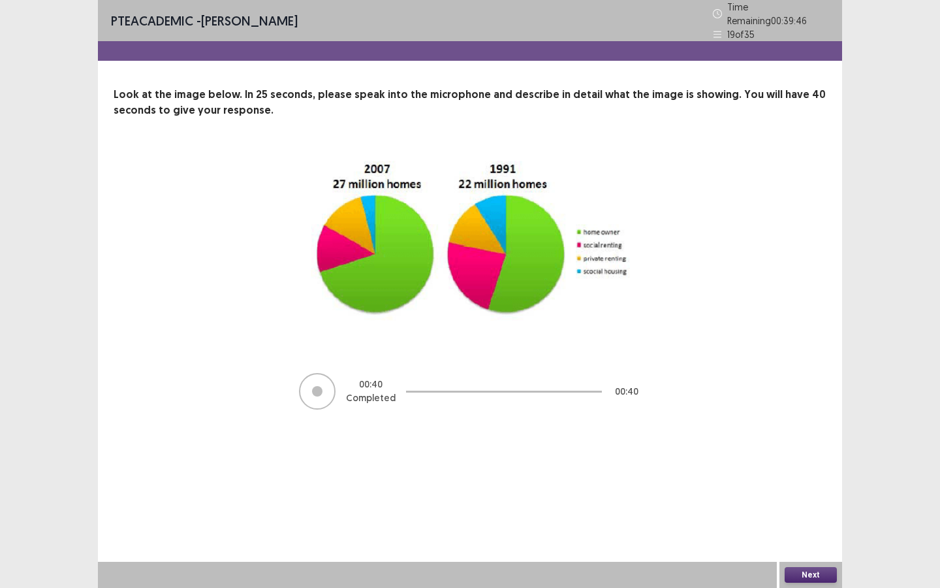
click at [804, 507] on button "Next" at bounding box center [811, 575] width 52 height 16
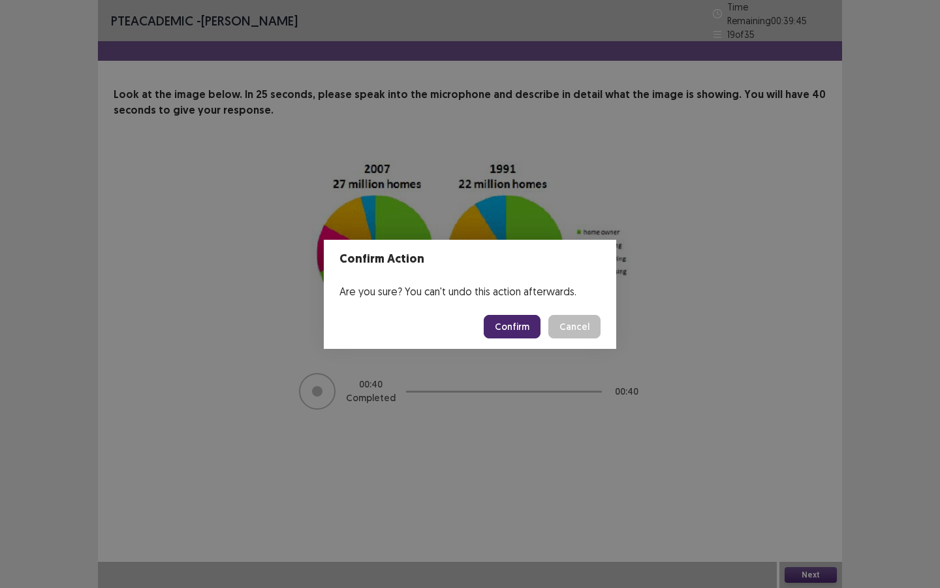
click at [514, 328] on button "Confirm" at bounding box center [512, 327] width 57 height 24
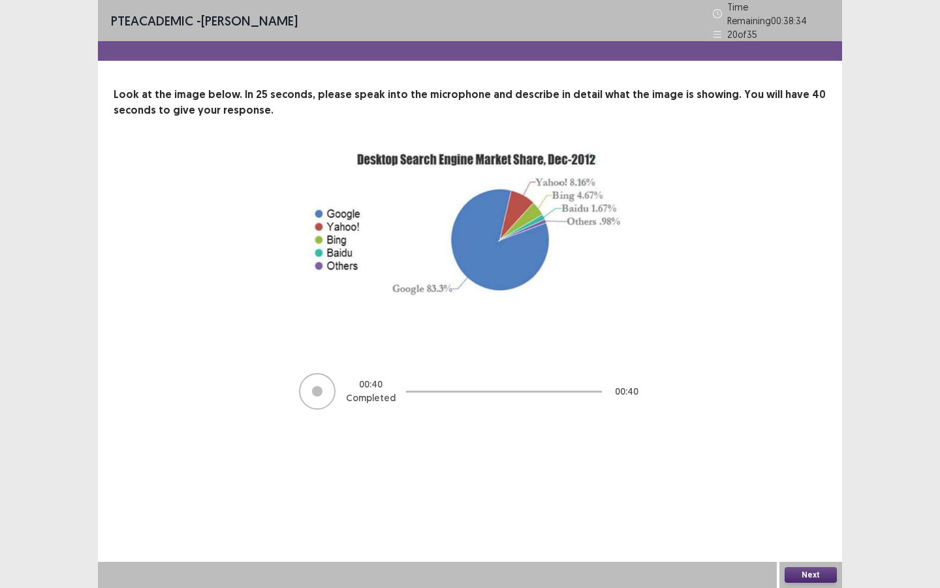
click at [827, 507] on button "Next" at bounding box center [811, 575] width 52 height 16
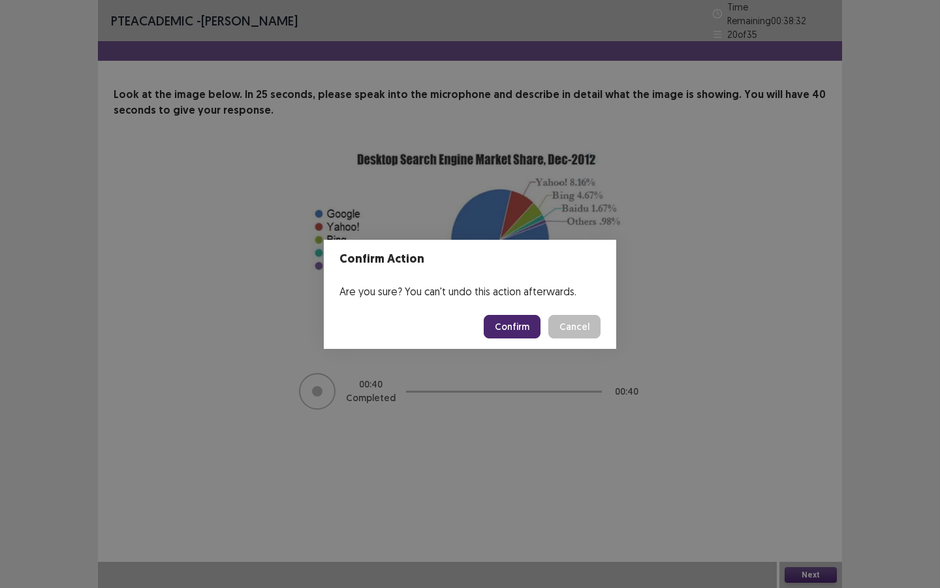
click at [517, 328] on button "Confirm" at bounding box center [512, 327] width 57 height 24
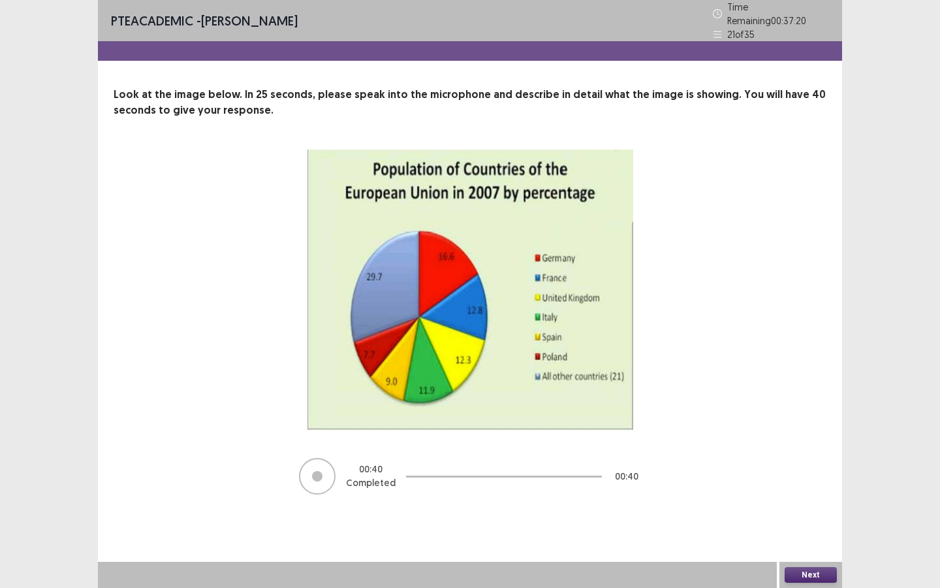
click at [792, 507] on button "Next" at bounding box center [811, 575] width 52 height 16
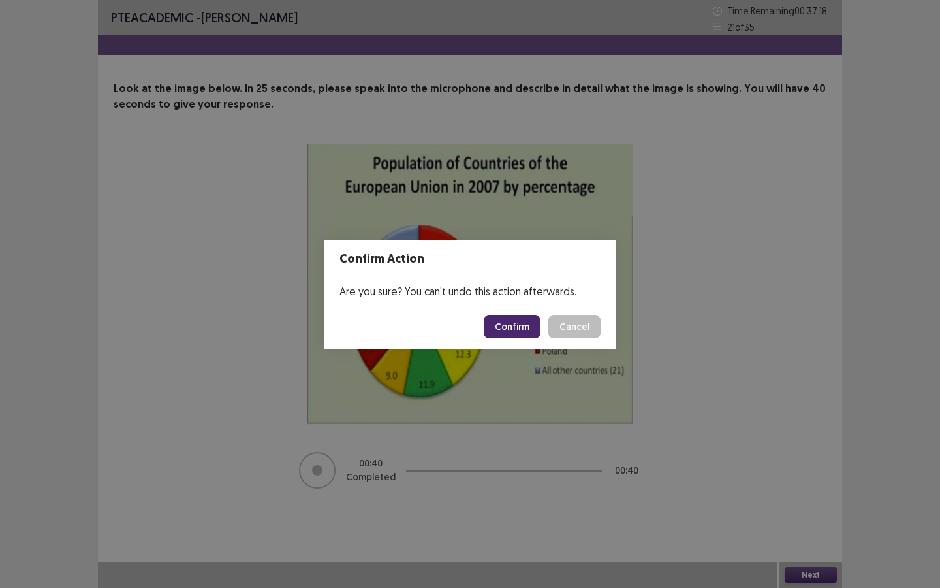
click at [528, 324] on button "Confirm" at bounding box center [512, 327] width 57 height 24
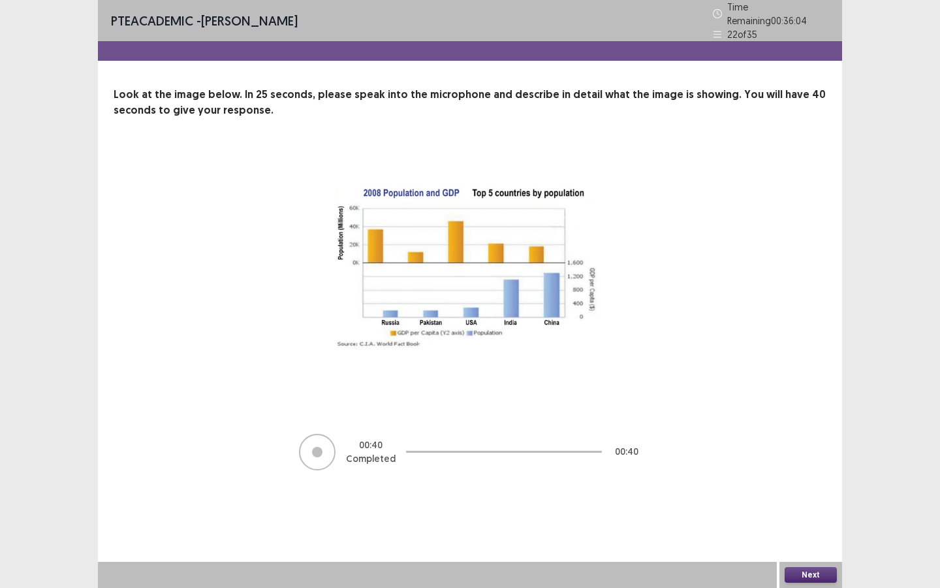
click at [798, 507] on button "Next" at bounding box center [811, 575] width 52 height 16
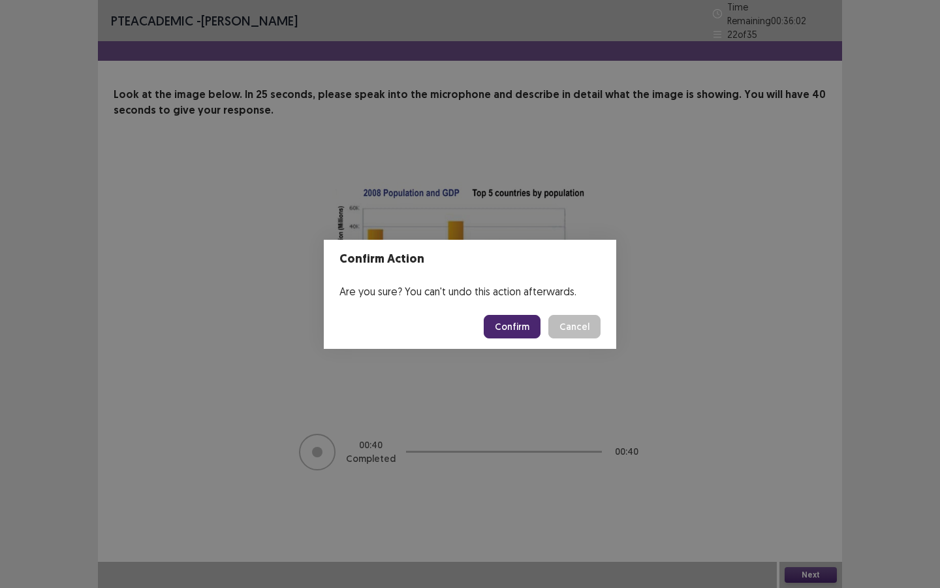
click at [533, 321] on button "Confirm" at bounding box center [512, 327] width 57 height 24
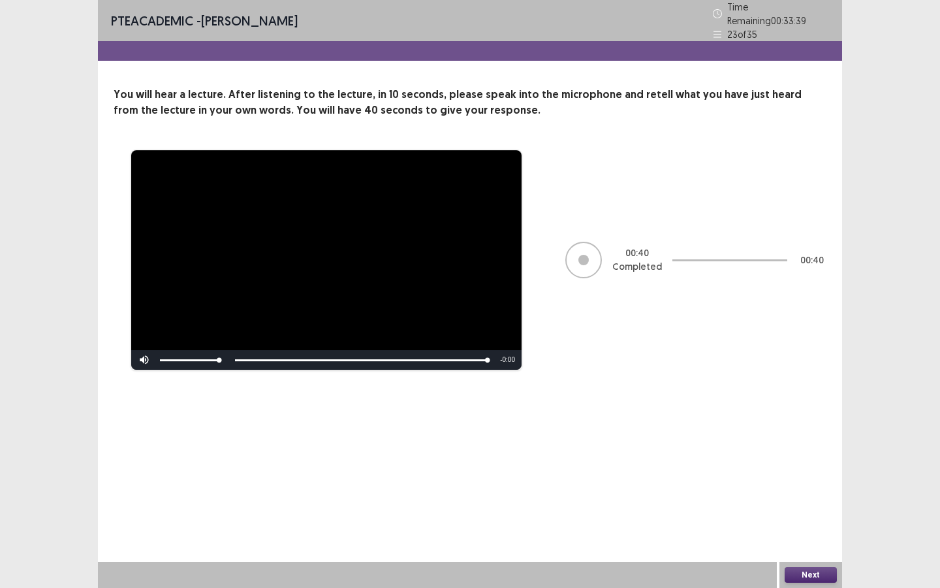
click at [809, 507] on button "Next" at bounding box center [811, 575] width 52 height 16
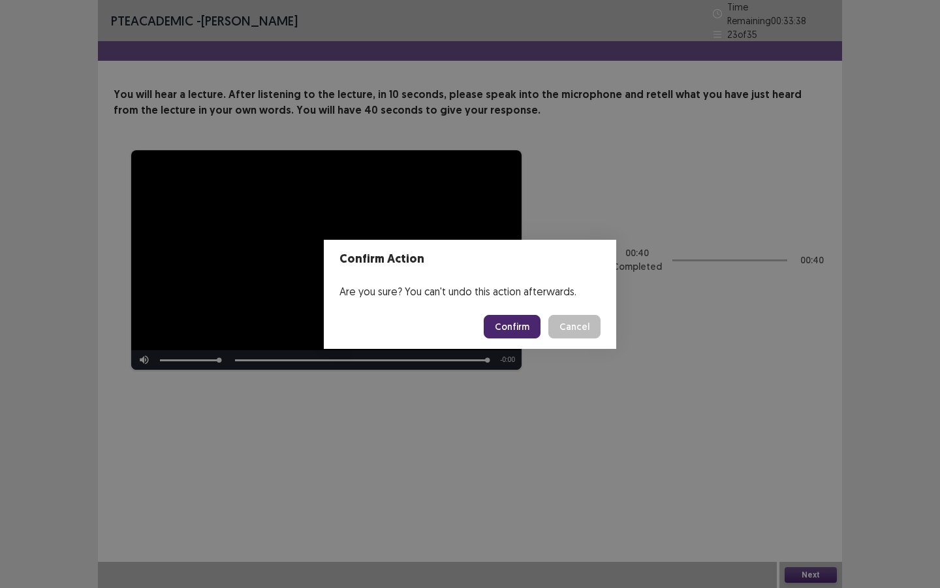
click at [522, 326] on button "Confirm" at bounding box center [512, 327] width 57 height 24
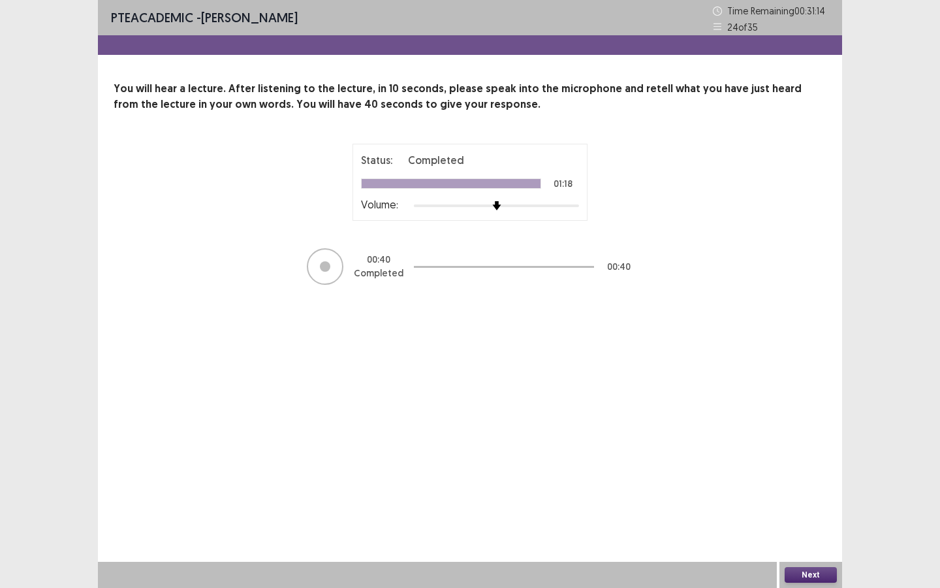
click at [811, 507] on button "Next" at bounding box center [811, 575] width 52 height 16
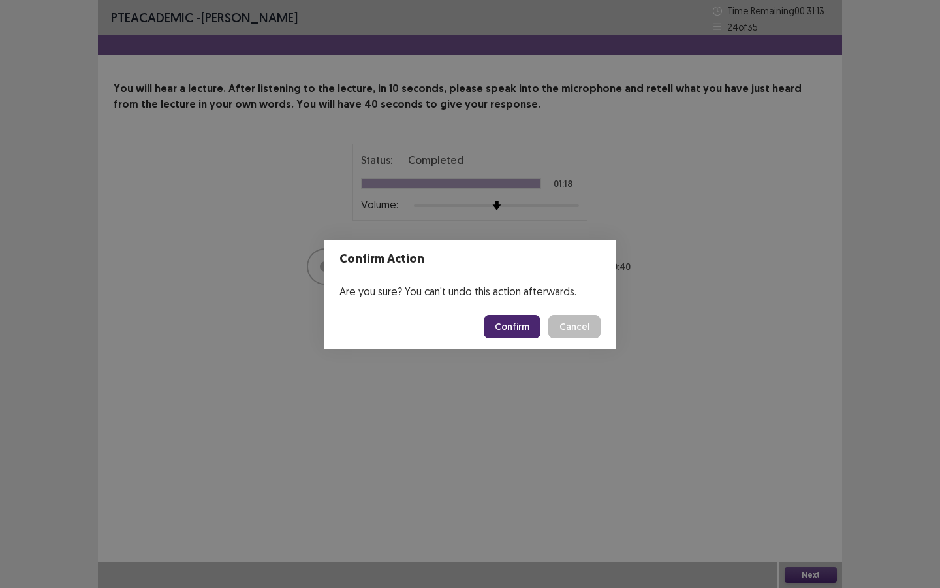
click at [509, 322] on button "Confirm" at bounding box center [512, 327] width 57 height 24
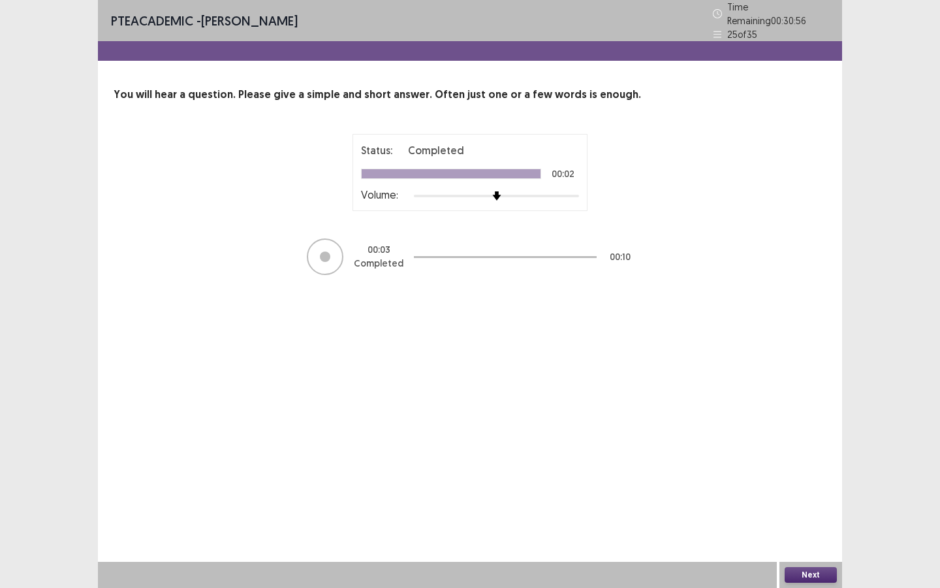
click at [819, 507] on button "Next" at bounding box center [811, 575] width 52 height 16
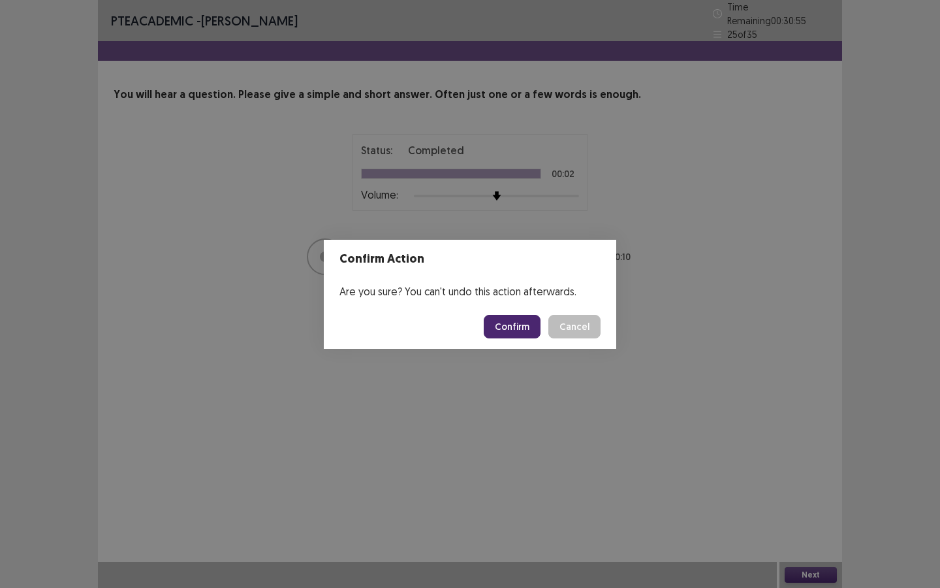
click at [519, 327] on button "Confirm" at bounding box center [512, 327] width 57 height 24
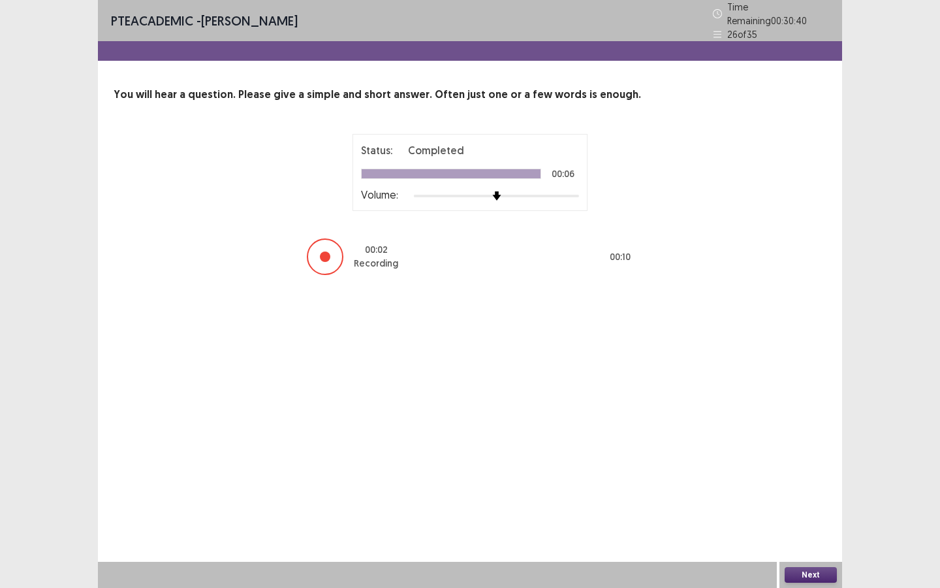
click at [806, 507] on button "Next" at bounding box center [811, 575] width 52 height 16
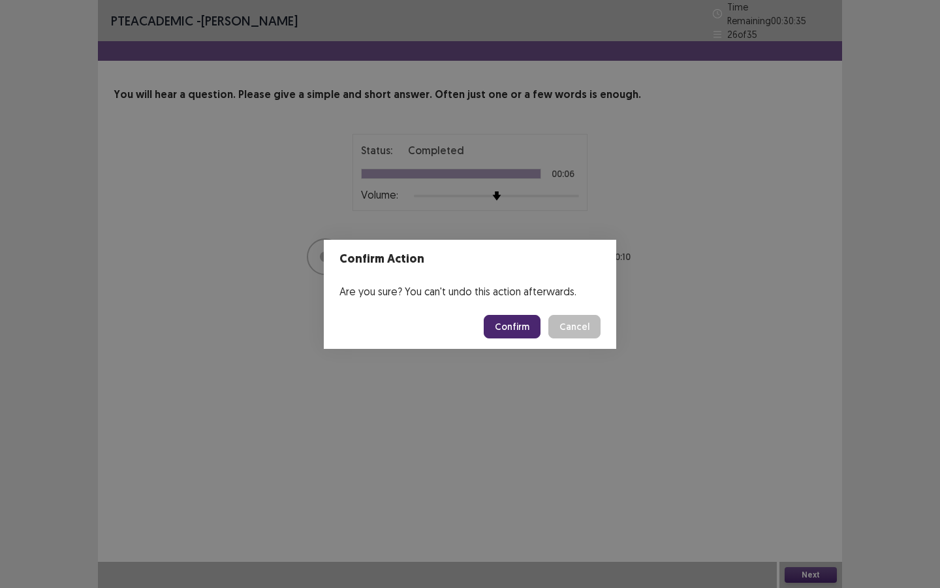
click at [528, 320] on button "Confirm" at bounding box center [512, 327] width 57 height 24
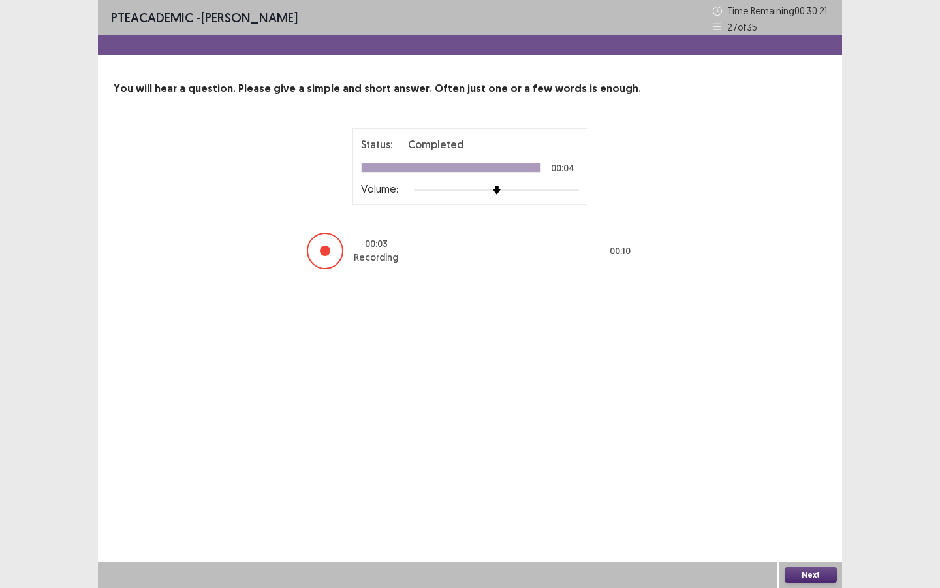
click at [802, 507] on button "Next" at bounding box center [811, 575] width 52 height 16
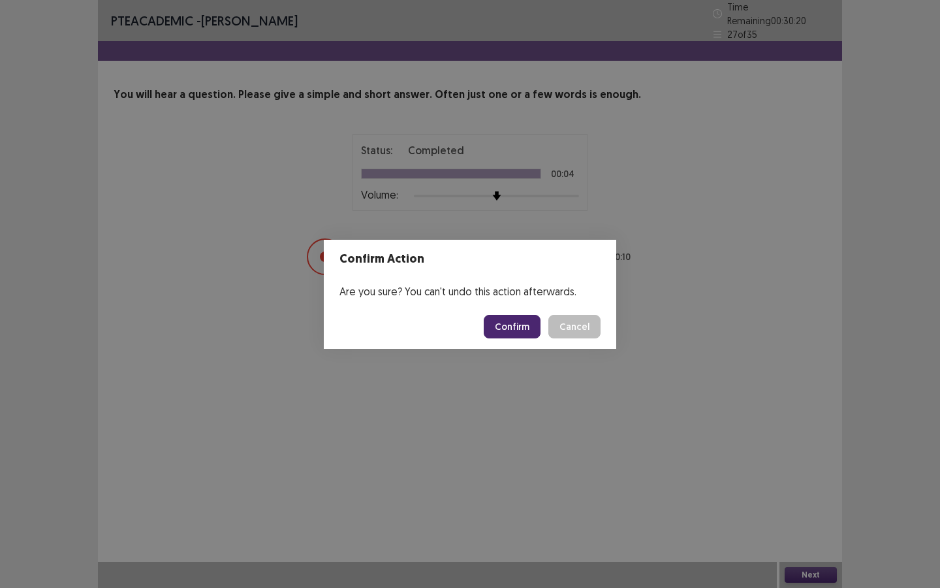
click at [505, 315] on button "Confirm" at bounding box center [512, 327] width 57 height 24
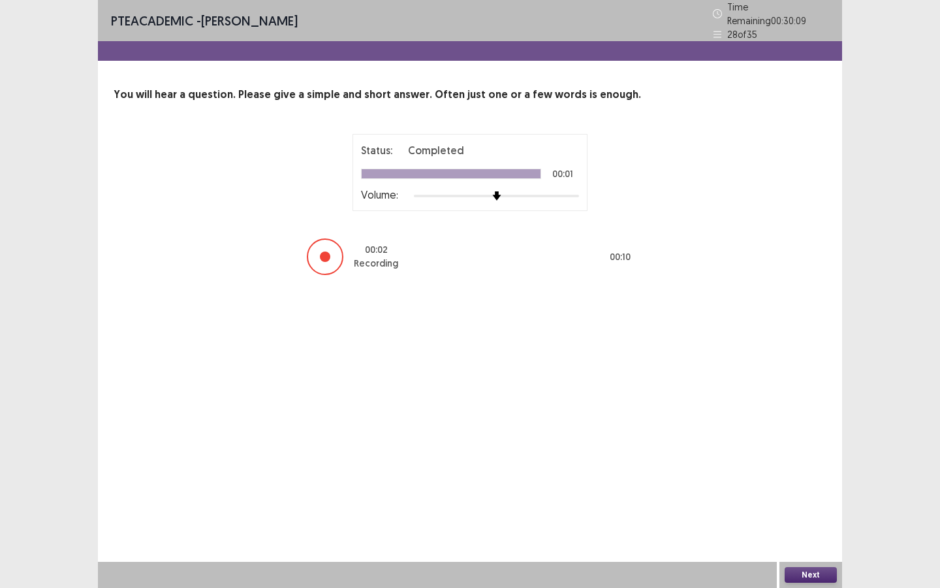
click at [808, 507] on button "Next" at bounding box center [811, 575] width 52 height 16
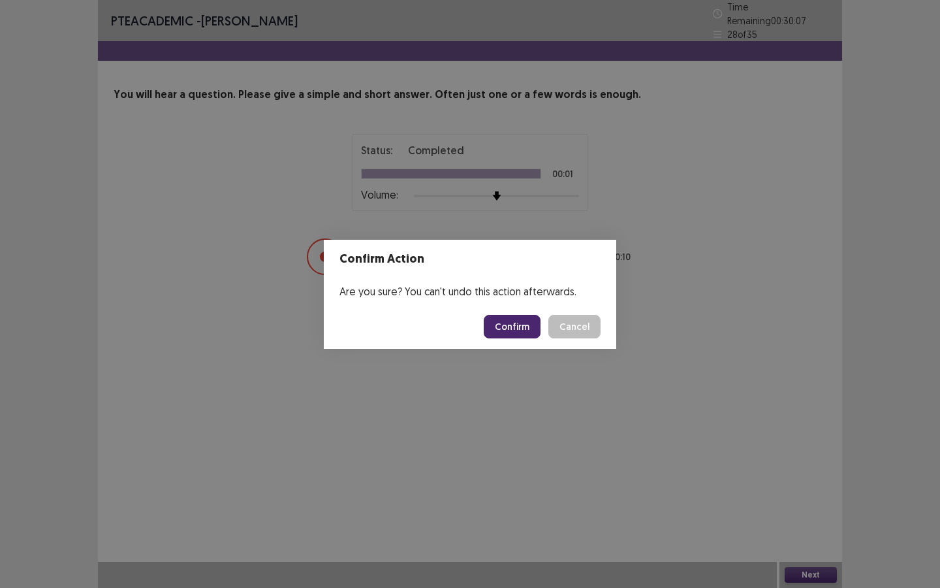
click at [520, 330] on button "Confirm" at bounding box center [512, 327] width 57 height 24
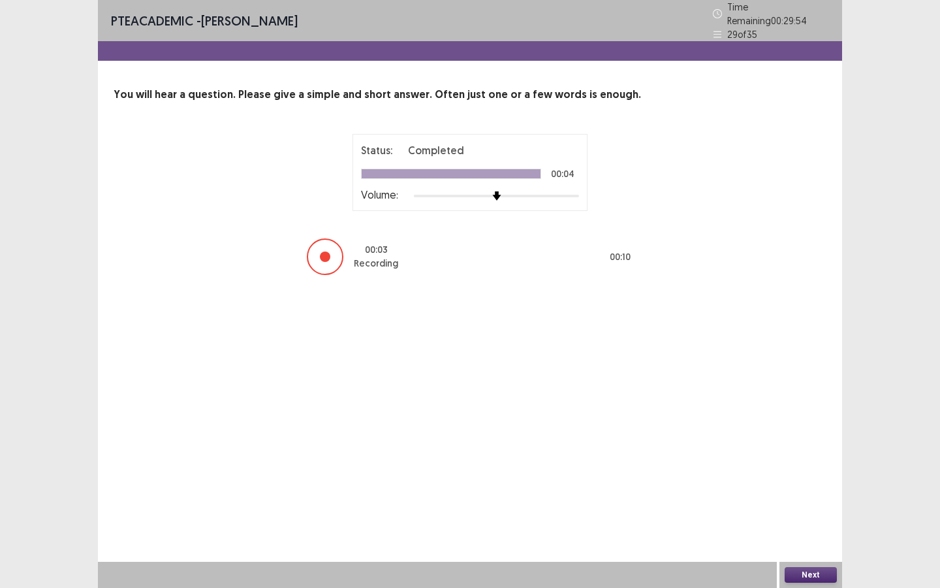
click at [809, 507] on button "Next" at bounding box center [811, 575] width 52 height 16
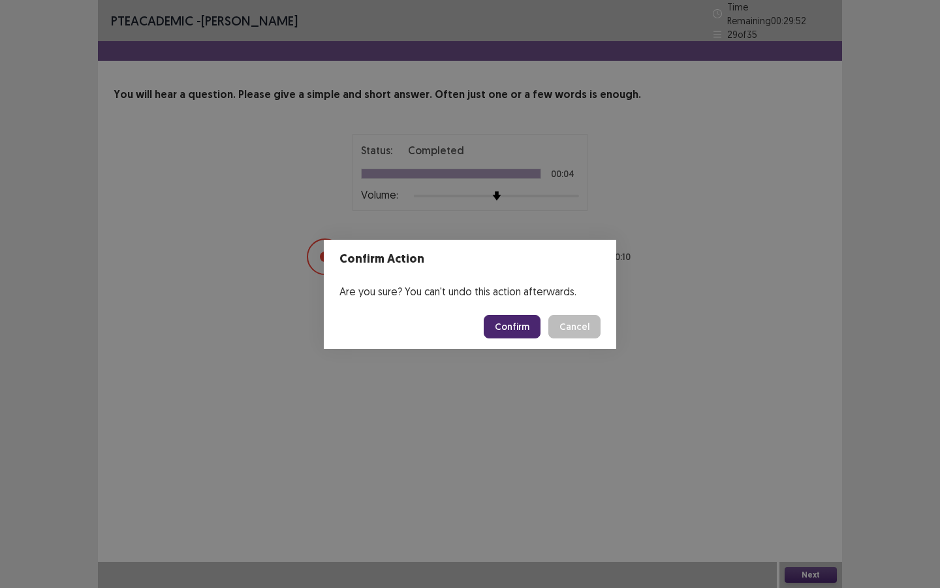
click at [531, 329] on button "Confirm" at bounding box center [512, 327] width 57 height 24
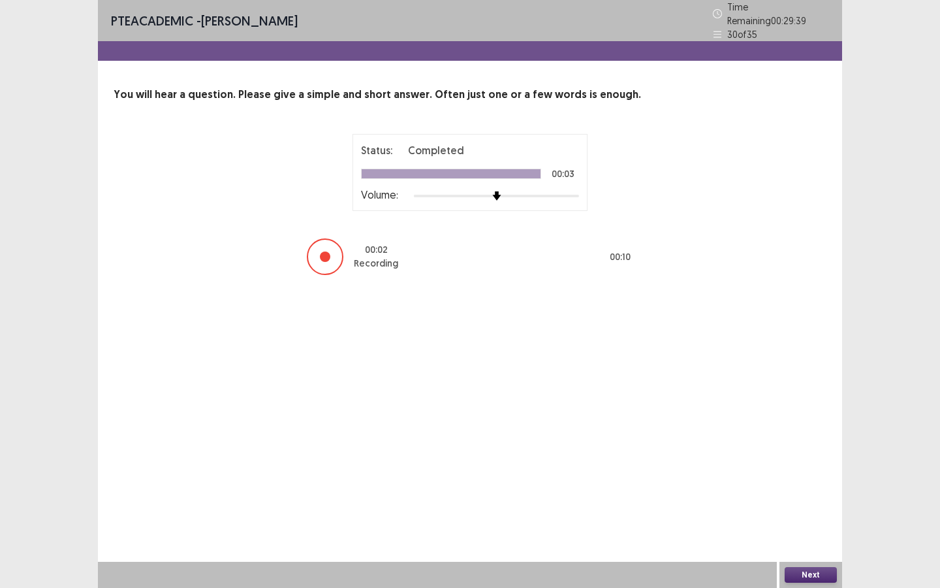
click at [804, 507] on button "Next" at bounding box center [811, 575] width 52 height 16
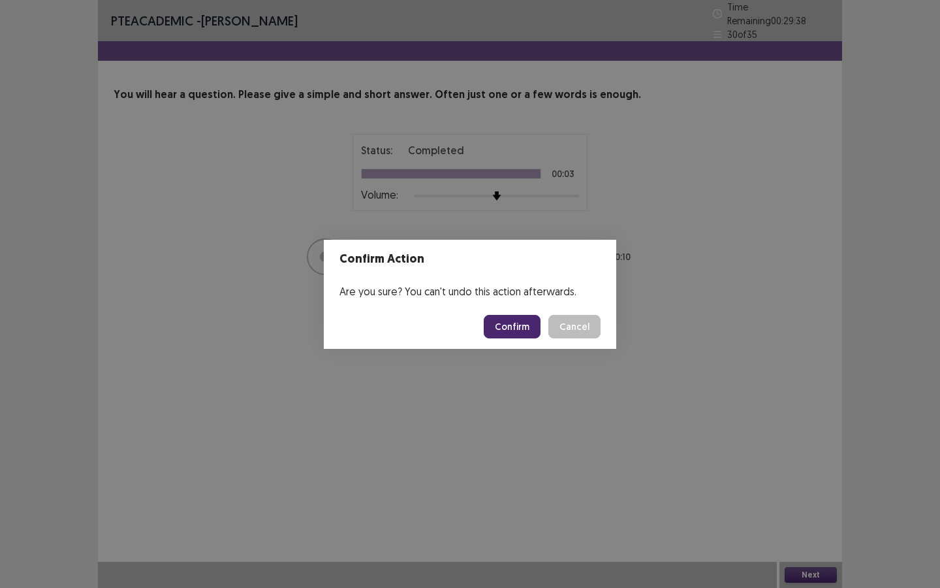
click at [531, 325] on button "Confirm" at bounding box center [512, 327] width 57 height 24
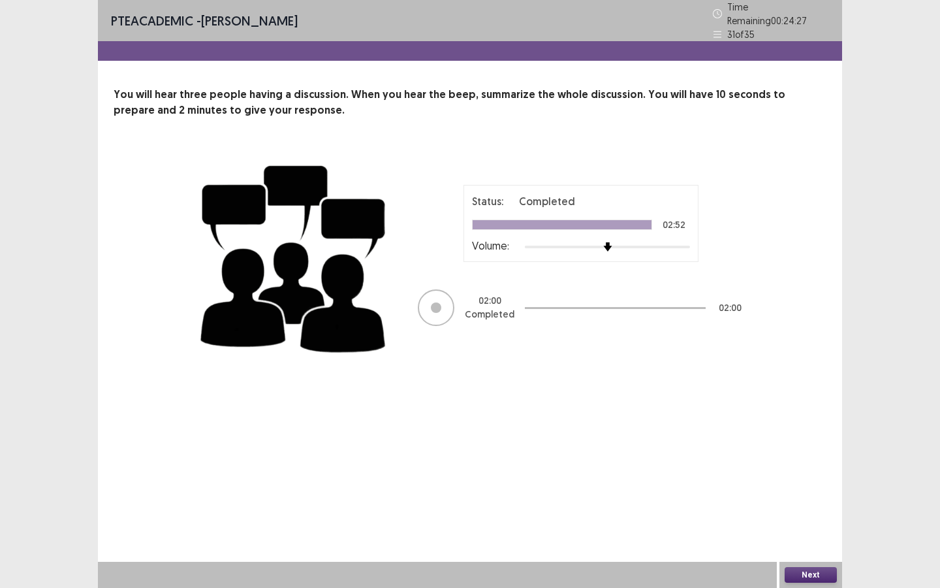
click at [815, 507] on button "Next" at bounding box center [811, 575] width 52 height 16
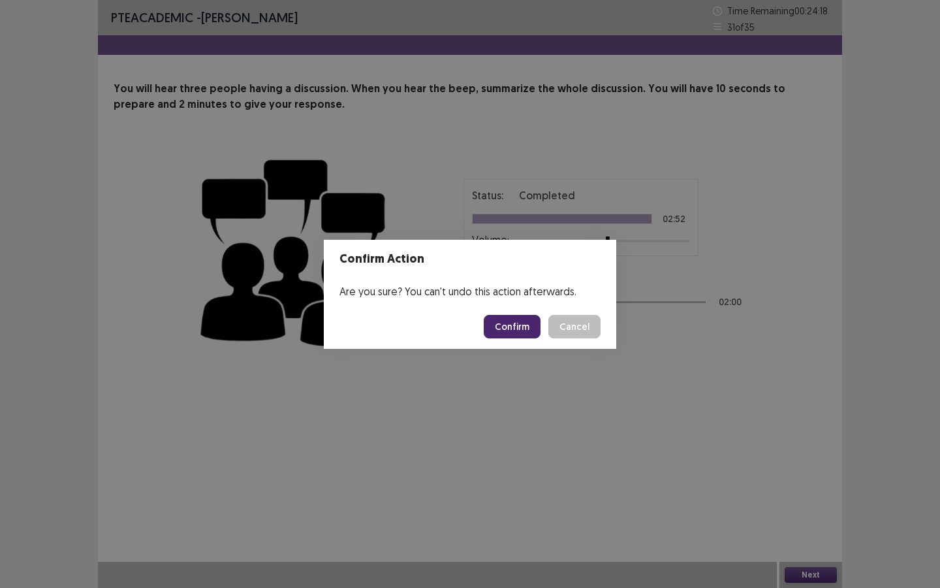
click at [510, 325] on button "Confirm" at bounding box center [512, 327] width 57 height 24
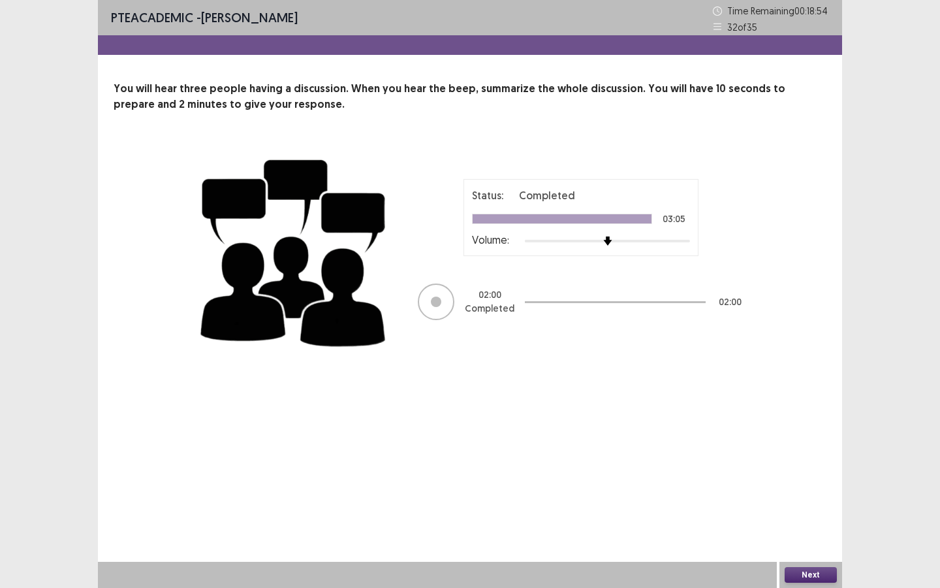
click at [819, 507] on button "Next" at bounding box center [811, 575] width 52 height 16
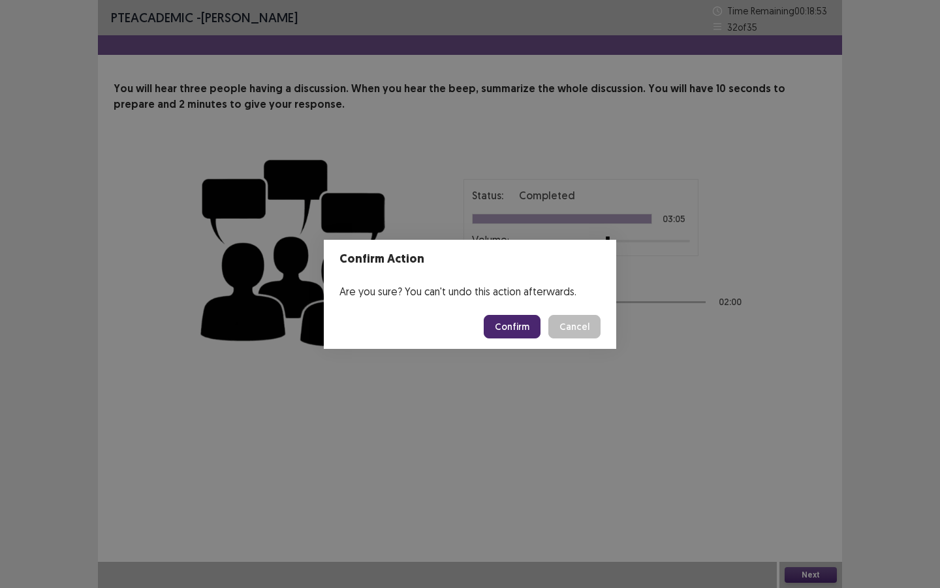
click at [503, 331] on button "Confirm" at bounding box center [512, 327] width 57 height 24
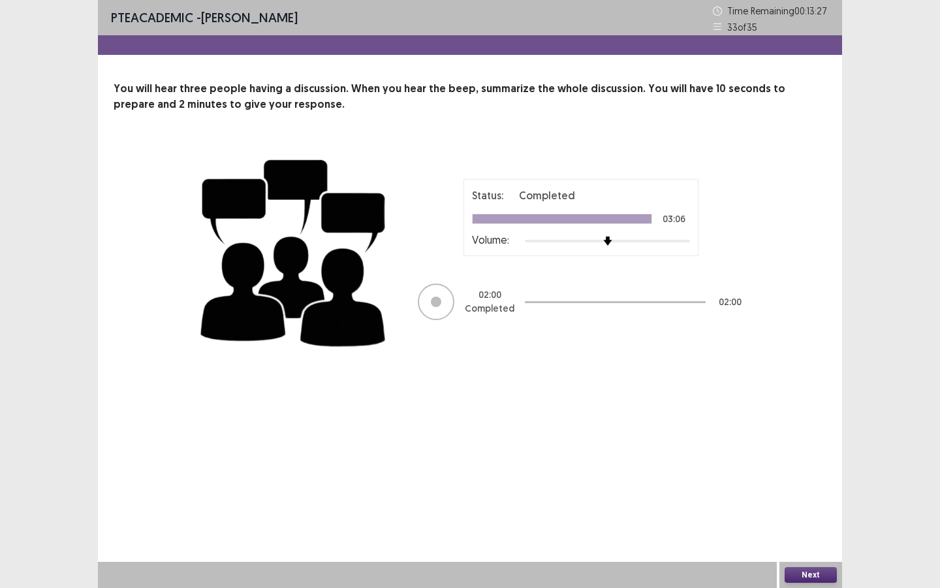
click at [815, 507] on button "Next" at bounding box center [811, 575] width 52 height 16
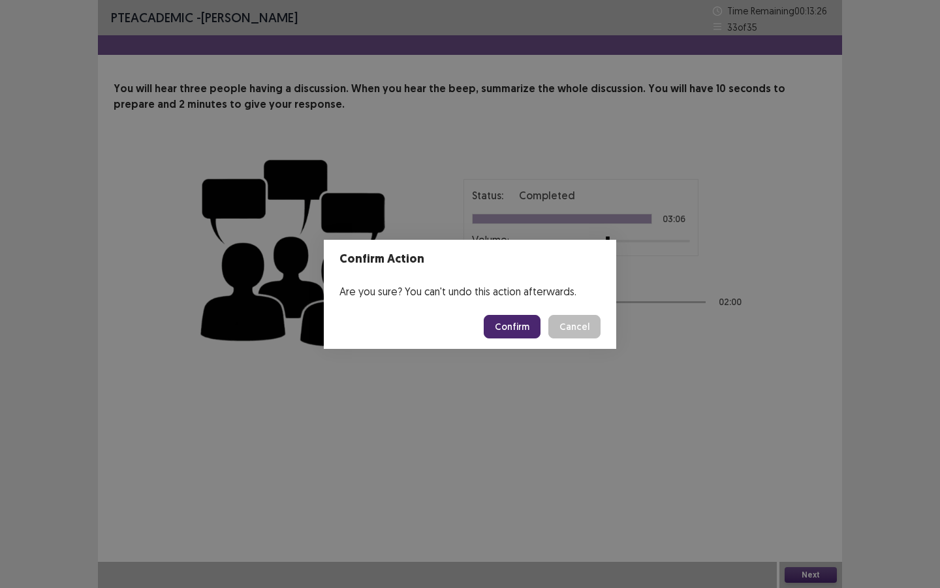
click at [520, 333] on button "Confirm" at bounding box center [512, 327] width 57 height 24
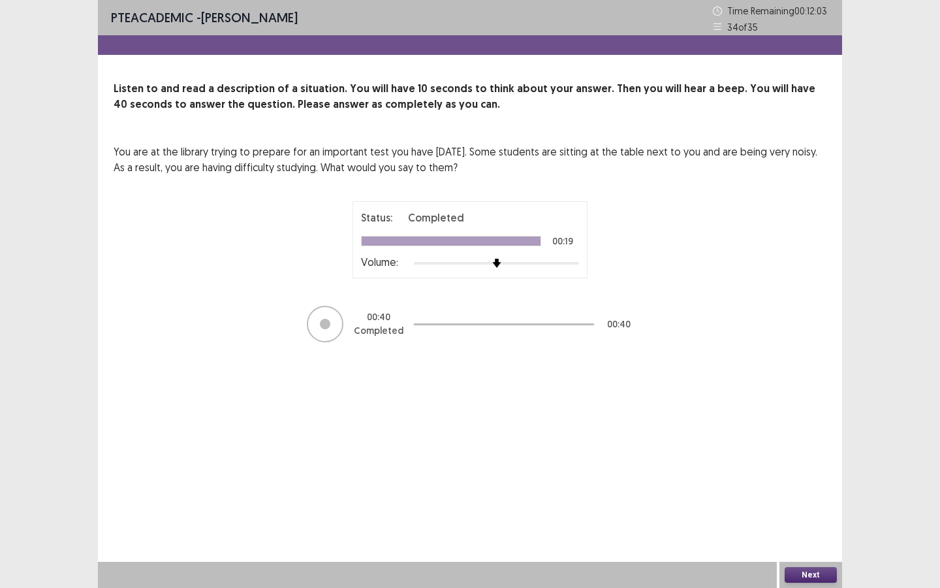
click at [802, 507] on button "Next" at bounding box center [811, 575] width 52 height 16
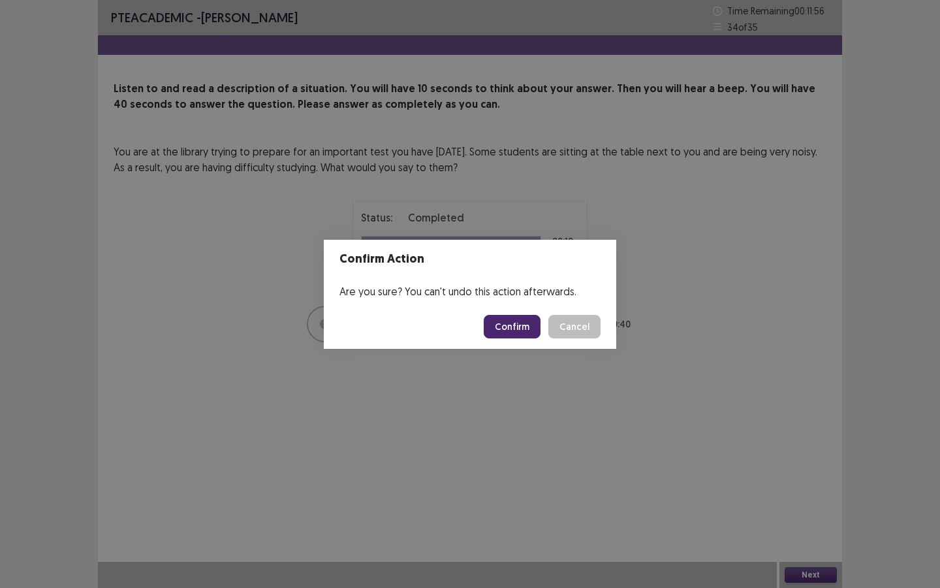
click at [523, 327] on button "Confirm" at bounding box center [512, 327] width 57 height 24
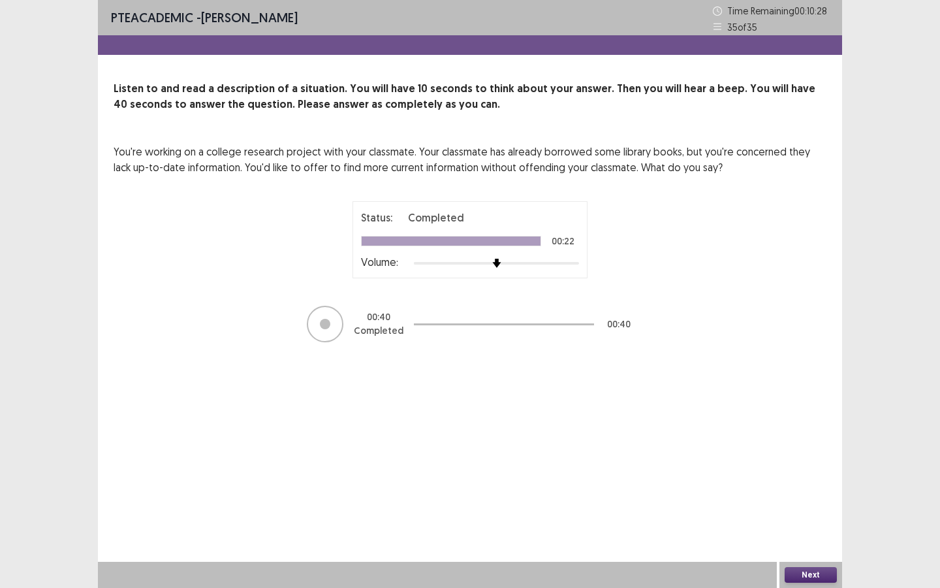
click at [795, 507] on button "Next" at bounding box center [811, 575] width 52 height 16
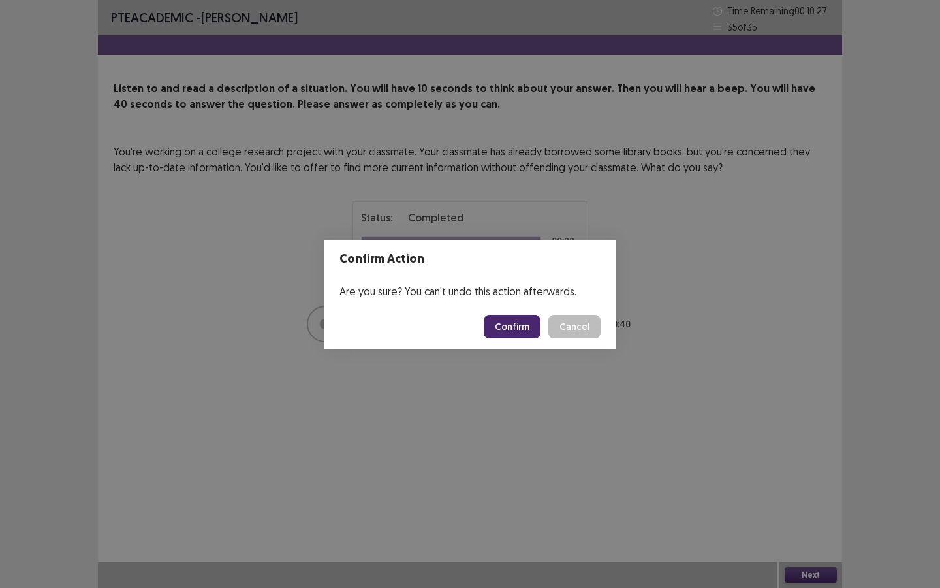
click at [511, 323] on button "Confirm" at bounding box center [512, 327] width 57 height 24
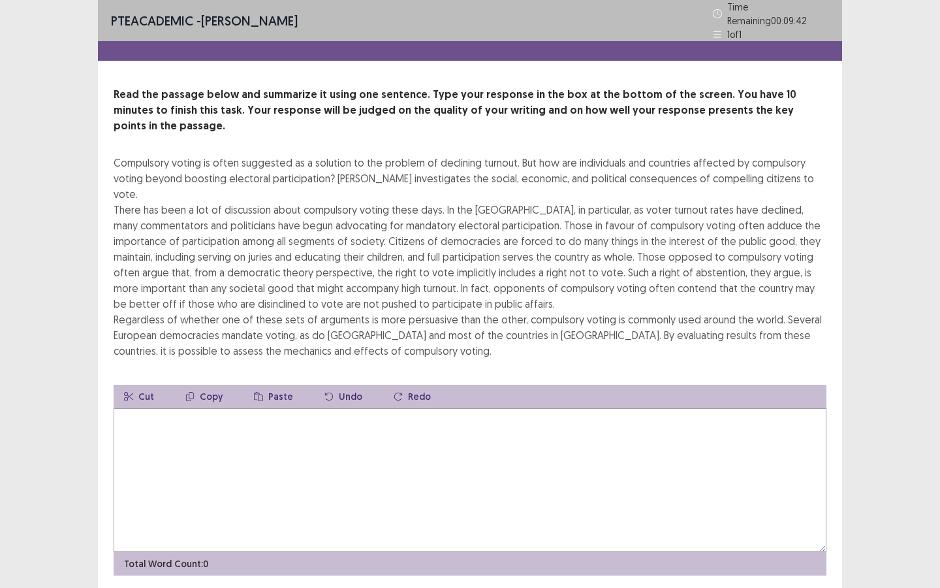
click at [454, 408] on textarea at bounding box center [470, 480] width 713 height 144
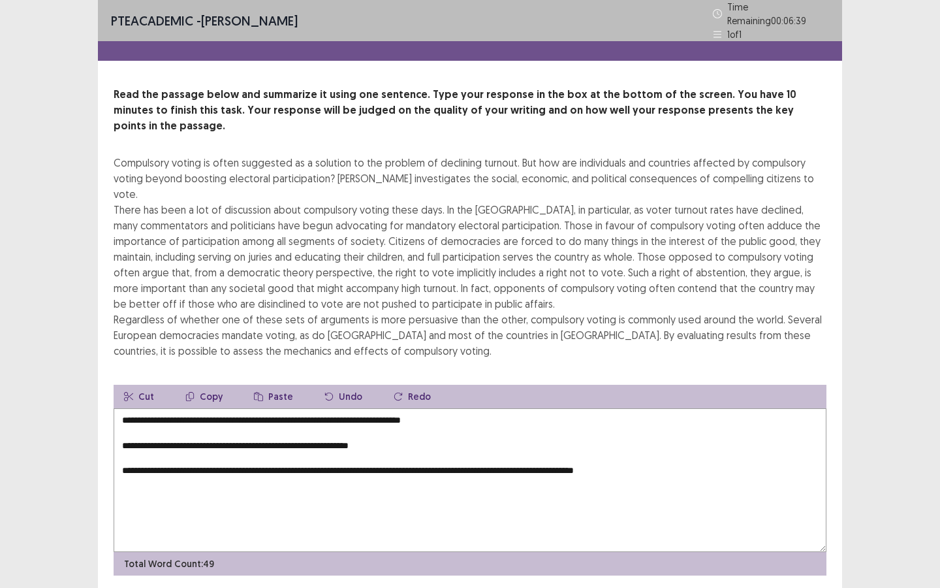
click at [459, 408] on textarea "**********" at bounding box center [470, 480] width 713 height 144
click at [456, 408] on textarea "**********" at bounding box center [470, 480] width 713 height 144
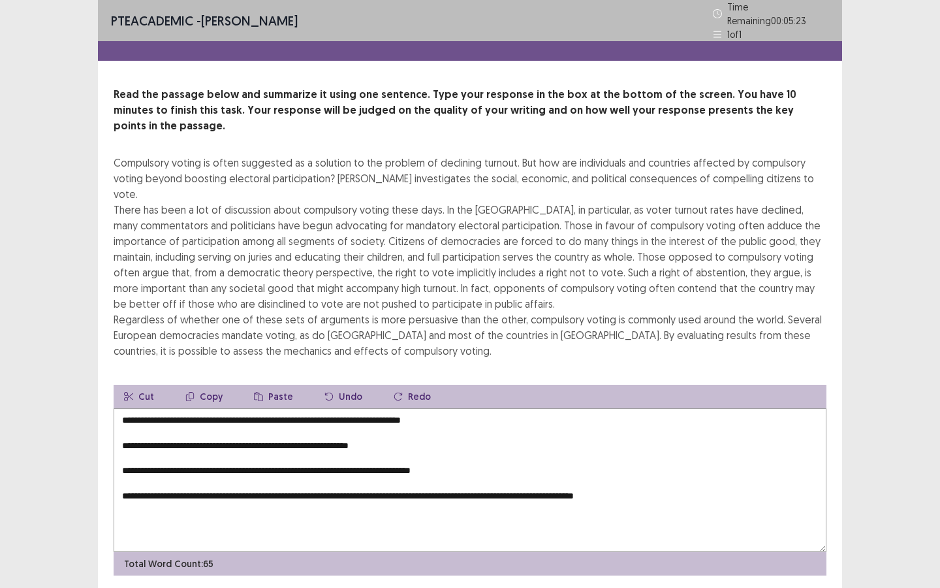
click at [117, 408] on textarea "**********" at bounding box center [470, 480] width 713 height 144
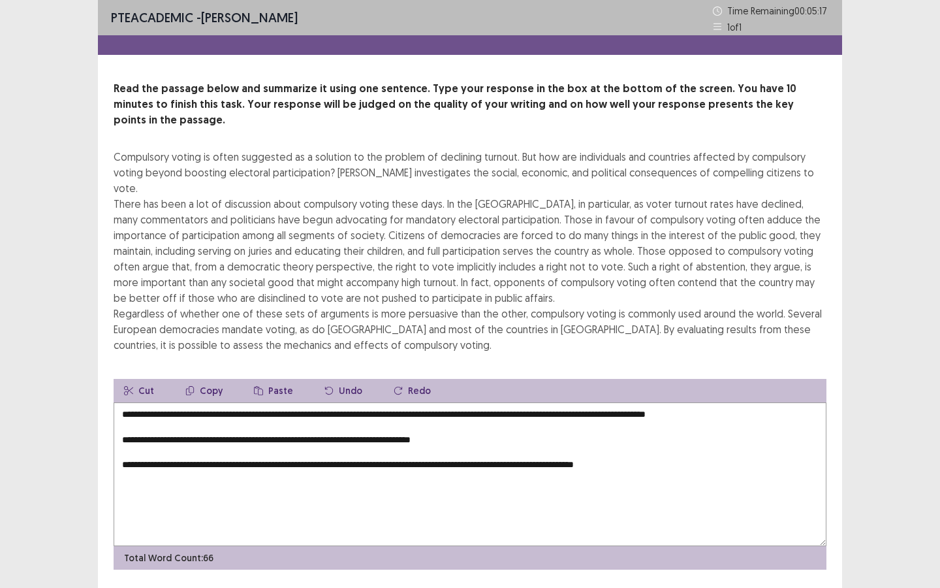
click at [119, 408] on textarea "**********" at bounding box center [470, 474] width 713 height 144
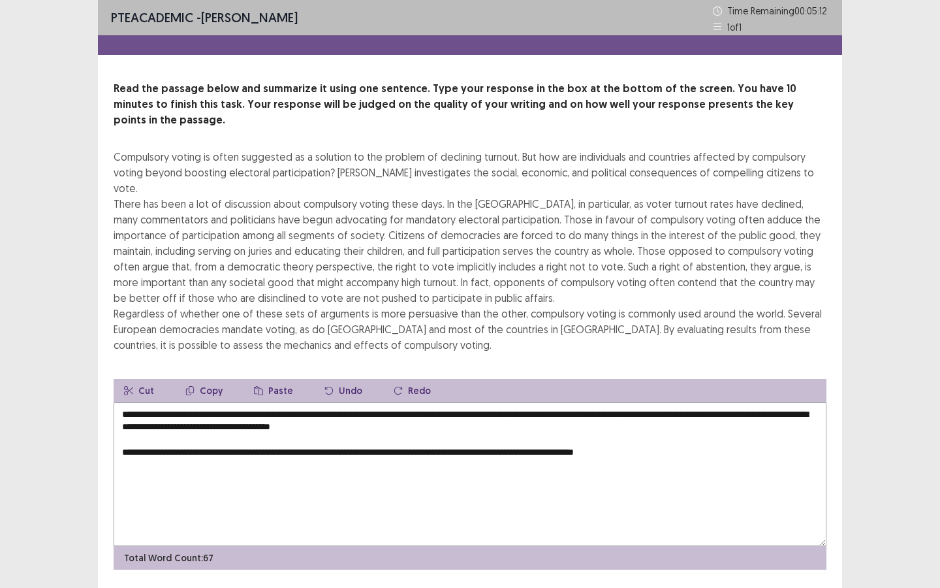
click at [117, 423] on textarea "**********" at bounding box center [470, 474] width 713 height 144
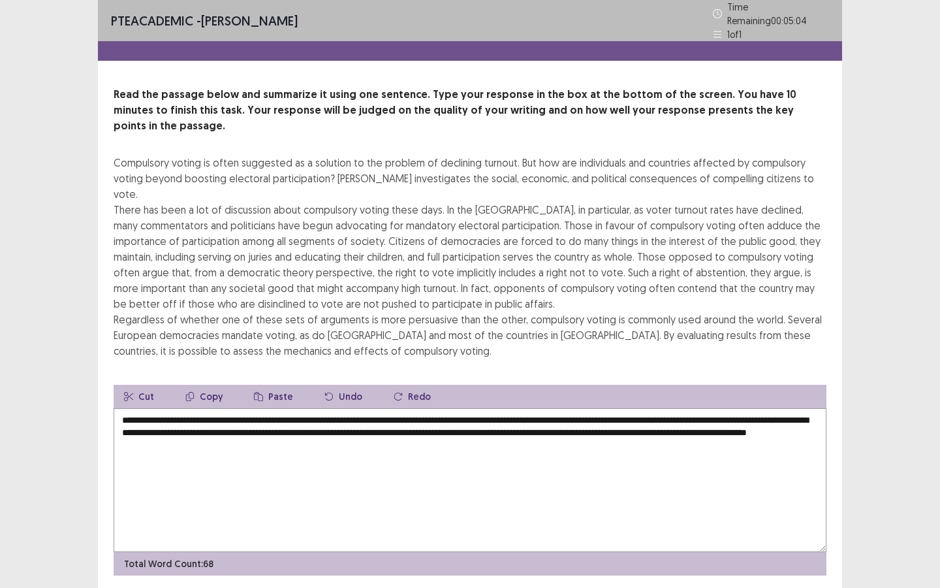
click at [405, 408] on textarea "**********" at bounding box center [470, 480] width 713 height 144
click at [159, 408] on textarea "**********" at bounding box center [470, 480] width 713 height 144
click at [605, 408] on textarea "**********" at bounding box center [470, 480] width 713 height 144
click at [792, 408] on textarea "**********" at bounding box center [470, 480] width 713 height 144
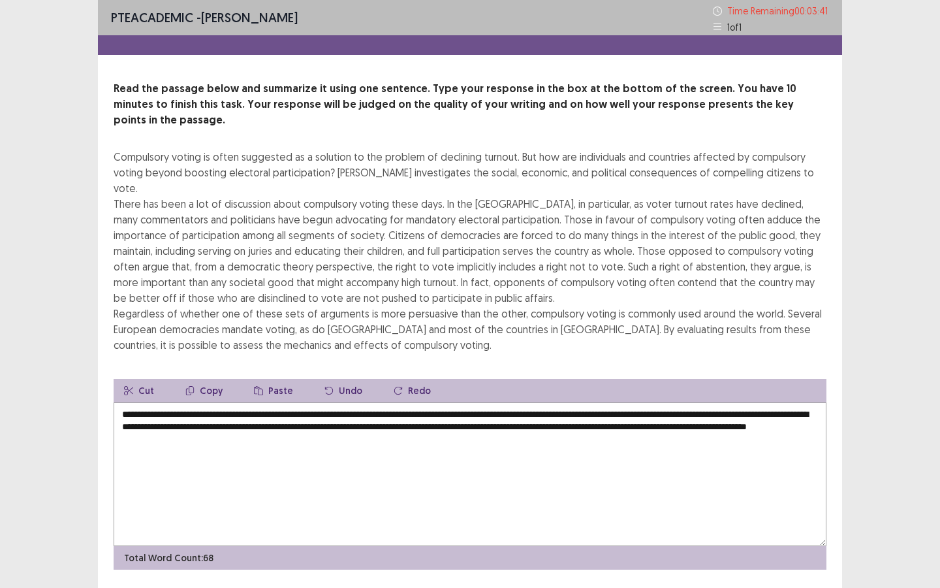
type textarea "**********"
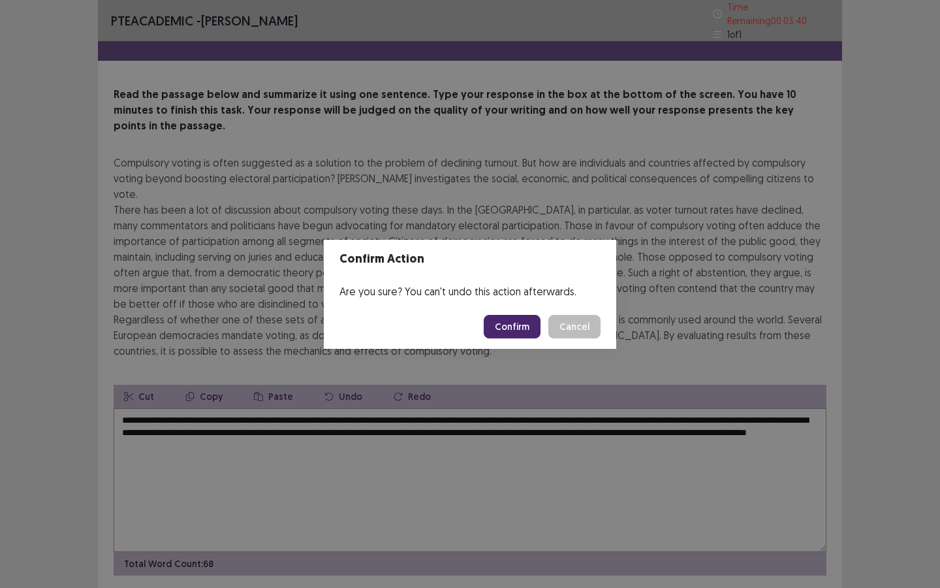
click at [512, 322] on button "Confirm" at bounding box center [512, 327] width 57 height 24
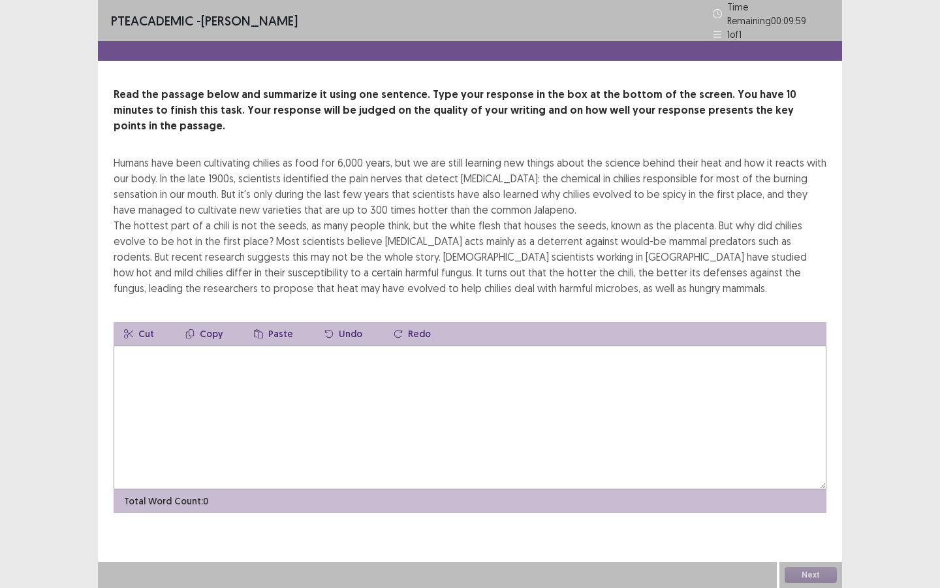
click at [432, 366] on textarea at bounding box center [470, 417] width 713 height 144
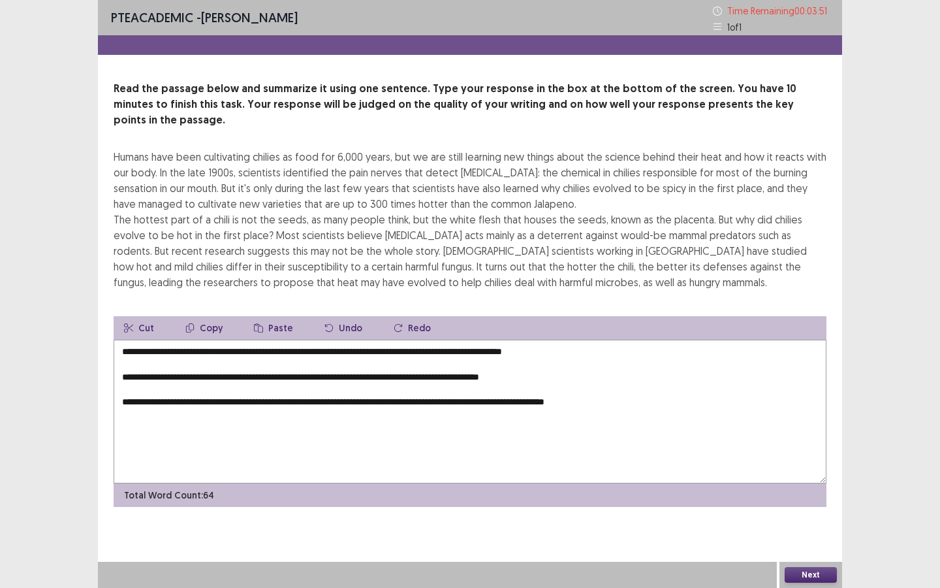
click at [322, 339] on textarea "**********" at bounding box center [470, 411] width 713 height 144
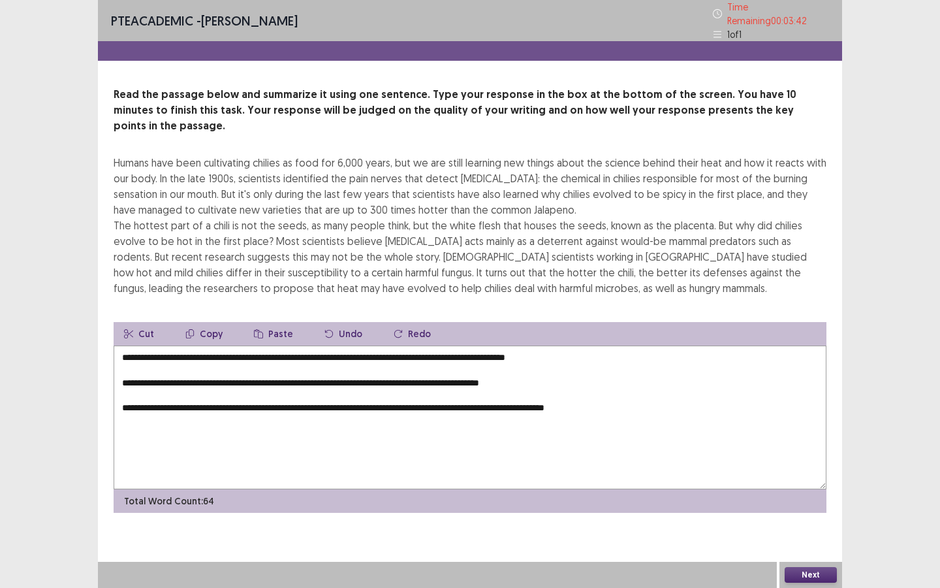
click at [605, 345] on textarea "**********" at bounding box center [470, 417] width 713 height 144
click at [123, 363] on textarea "**********" at bounding box center [470, 417] width 713 height 144
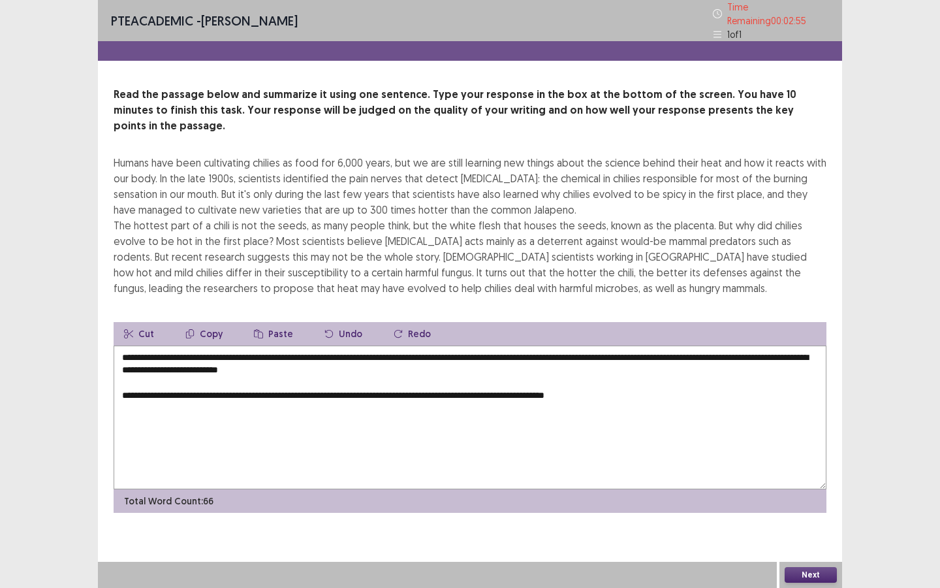
click at [121, 378] on textarea "**********" at bounding box center [470, 417] width 713 height 144
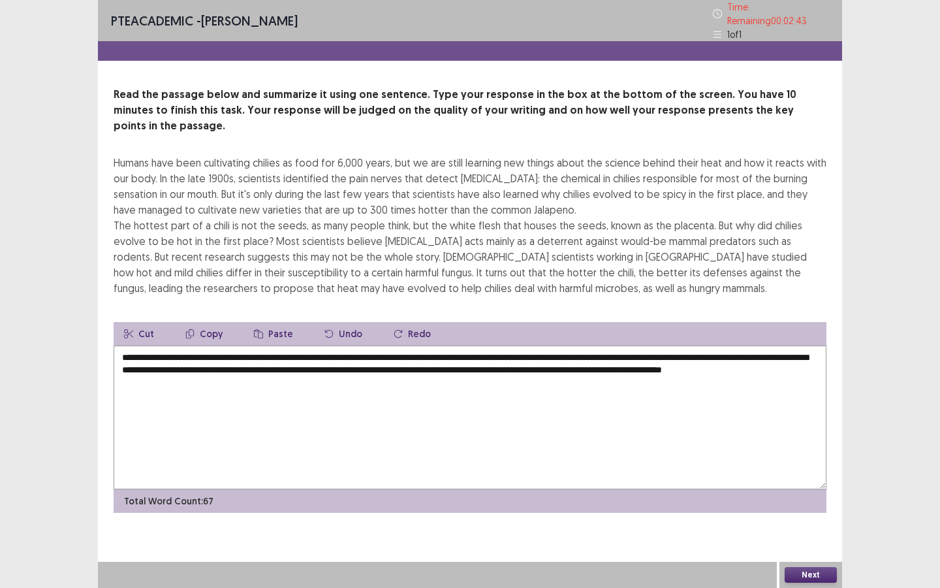
click at [612, 345] on textarea "**********" at bounding box center [470, 417] width 713 height 144
type textarea "**********"
click at [796, 507] on button "Next" at bounding box center [811, 575] width 52 height 16
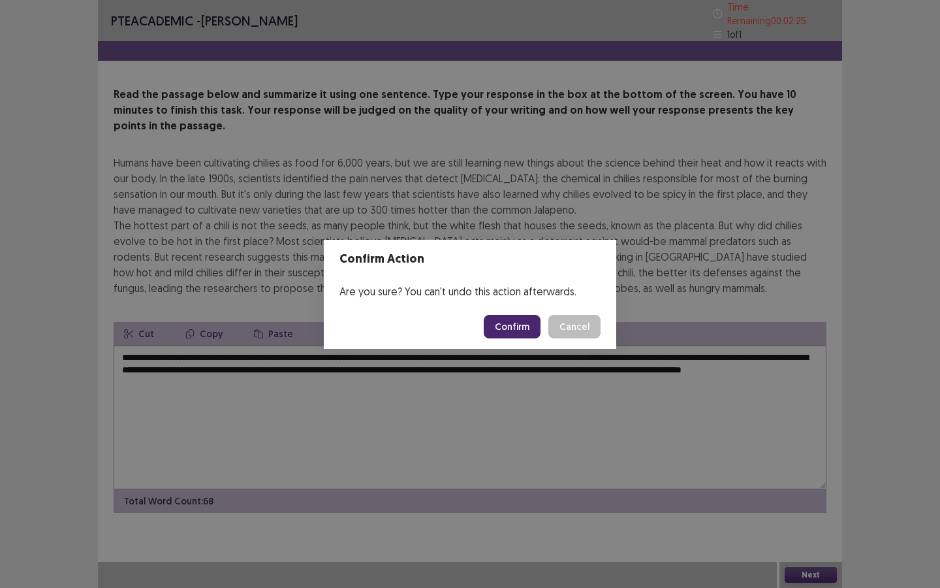
click at [536, 327] on button "Confirm" at bounding box center [512, 327] width 57 height 24
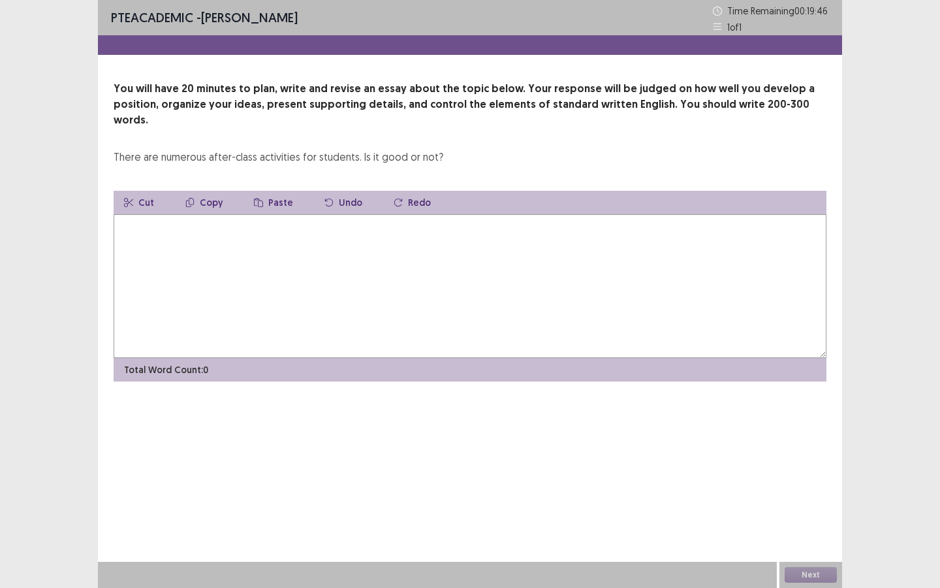
click at [484, 247] on textarea at bounding box center [470, 286] width 713 height 144
type textarea "*"
click at [433, 214] on textarea "**********" at bounding box center [470, 286] width 713 height 144
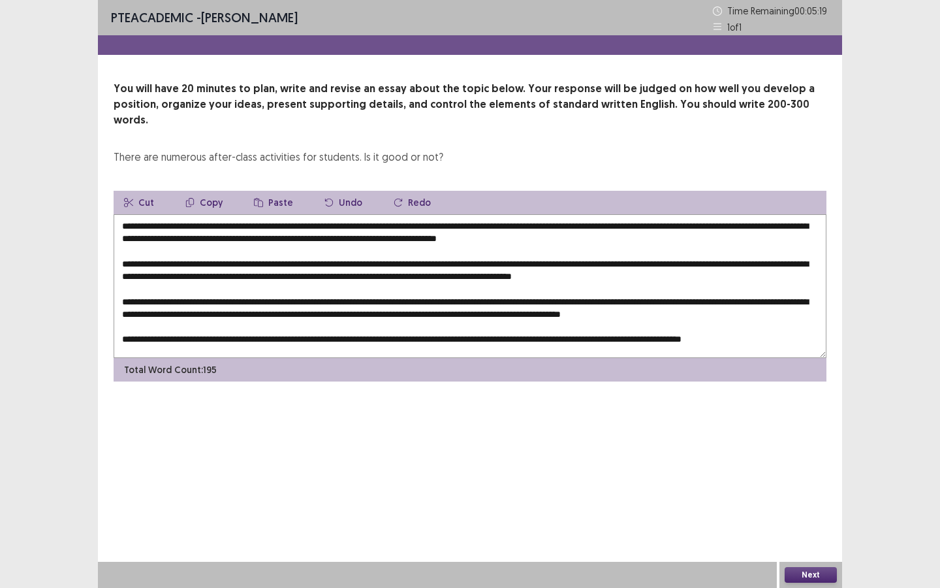
click at [202, 214] on textarea at bounding box center [470, 286] width 713 height 144
click at [211, 214] on textarea at bounding box center [470, 286] width 713 height 144
drag, startPoint x: 176, startPoint y: 211, endPoint x: 403, endPoint y: 215, distance: 227.2
click at [403, 215] on textarea at bounding box center [470, 286] width 713 height 144
click at [213, 191] on button "Copy" at bounding box center [204, 203] width 58 height 24
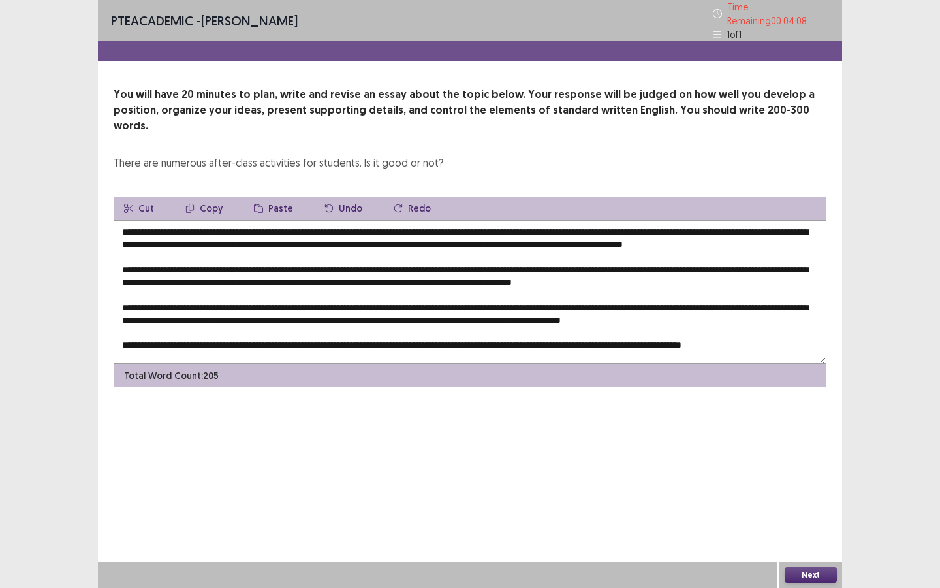
click at [213, 196] on button "Copy" at bounding box center [204, 208] width 58 height 24
click at [337, 259] on textarea at bounding box center [470, 292] width 713 height 144
paste textarea "**********"
click at [217, 287] on textarea at bounding box center [470, 292] width 713 height 144
click at [197, 287] on textarea at bounding box center [470, 292] width 713 height 144
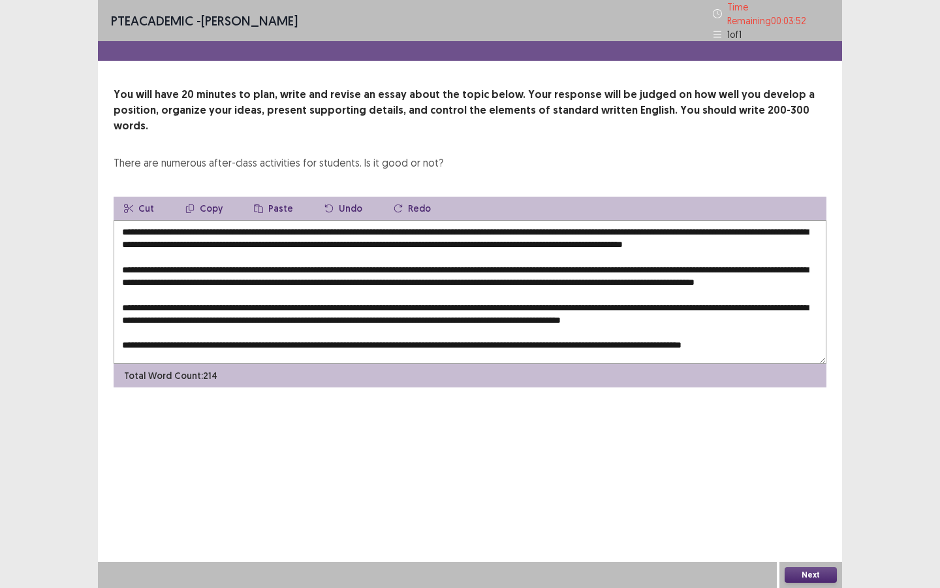
click at [195, 287] on textarea at bounding box center [470, 292] width 713 height 144
paste textarea "**********"
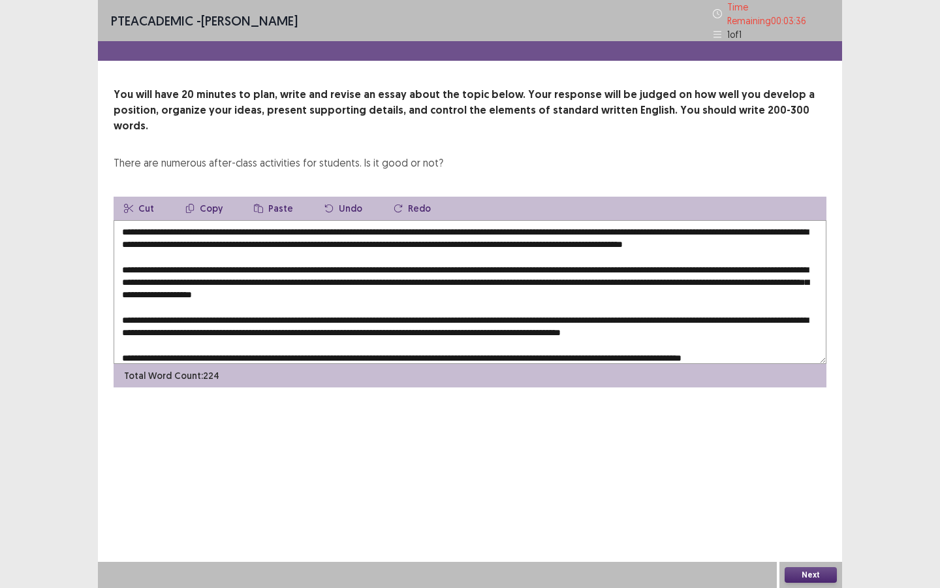
click at [738, 321] on textarea at bounding box center [470, 292] width 713 height 144
paste textarea "**********"
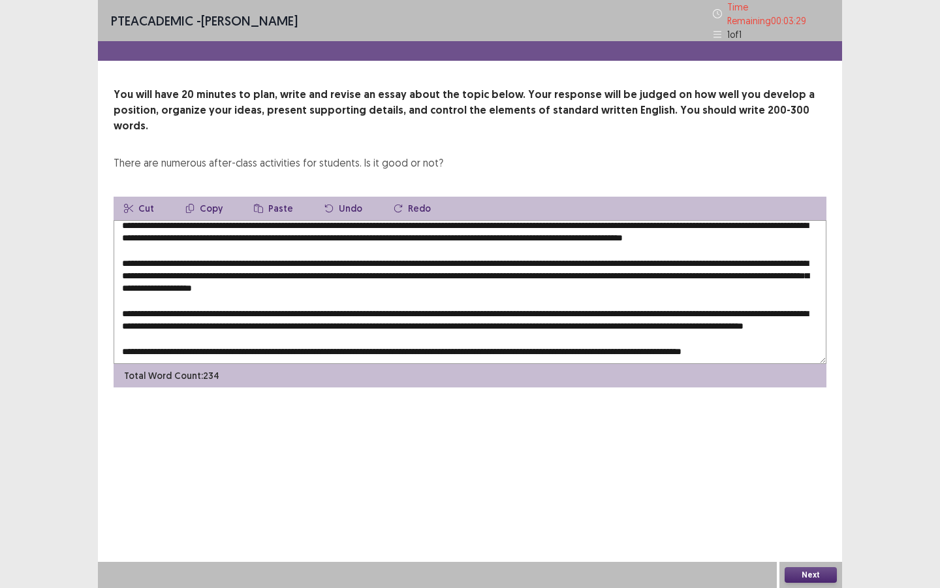
click at [452, 327] on textarea at bounding box center [470, 292] width 713 height 144
paste textarea "**********"
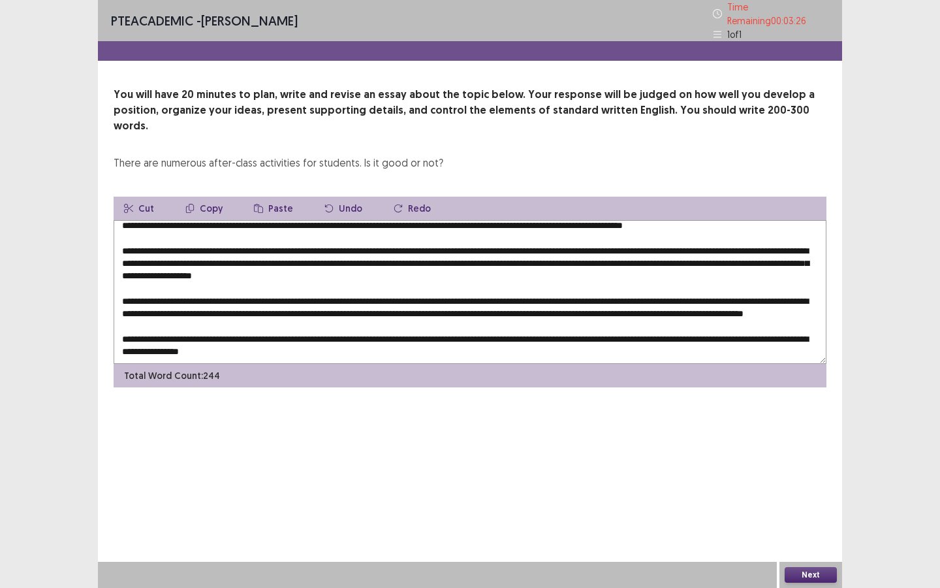
scroll to position [0, 0]
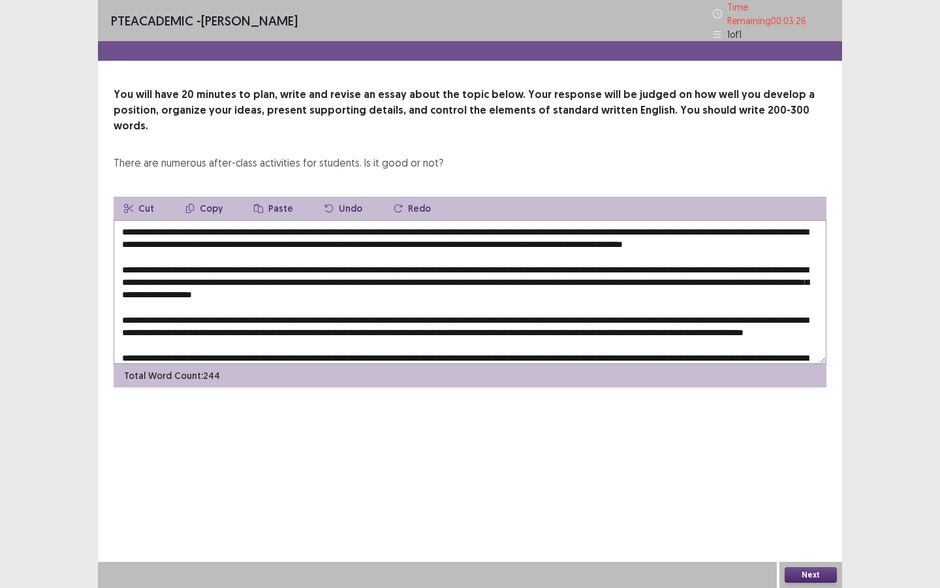
drag, startPoint x: 791, startPoint y: 311, endPoint x: 751, endPoint y: 166, distance: 150.1
click at [751, 166] on div "You will have 20 minutes to plan, write and revise an essay about the topic bel…" at bounding box center [470, 237] width 744 height 300
click at [687, 227] on textarea at bounding box center [470, 292] width 713 height 144
click at [614, 221] on textarea at bounding box center [470, 292] width 713 height 144
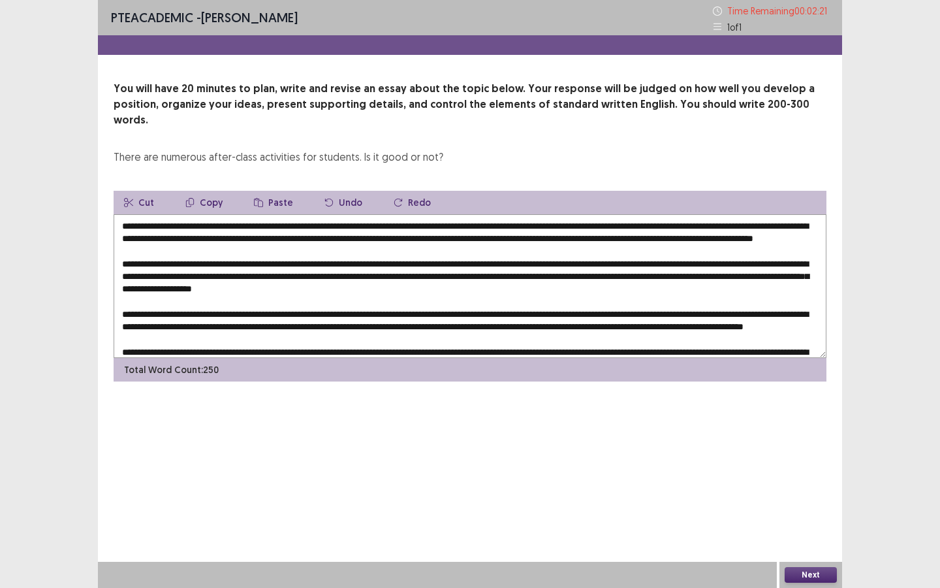
drag, startPoint x: 168, startPoint y: 235, endPoint x: 125, endPoint y: 235, distance: 43.7
click at [125, 235] on textarea at bounding box center [470, 286] width 713 height 144
click at [589, 230] on textarea at bounding box center [470, 286] width 713 height 144
click at [579, 223] on textarea at bounding box center [470, 286] width 713 height 144
drag, startPoint x: 578, startPoint y: 223, endPoint x: 640, endPoint y: 220, distance: 62.8
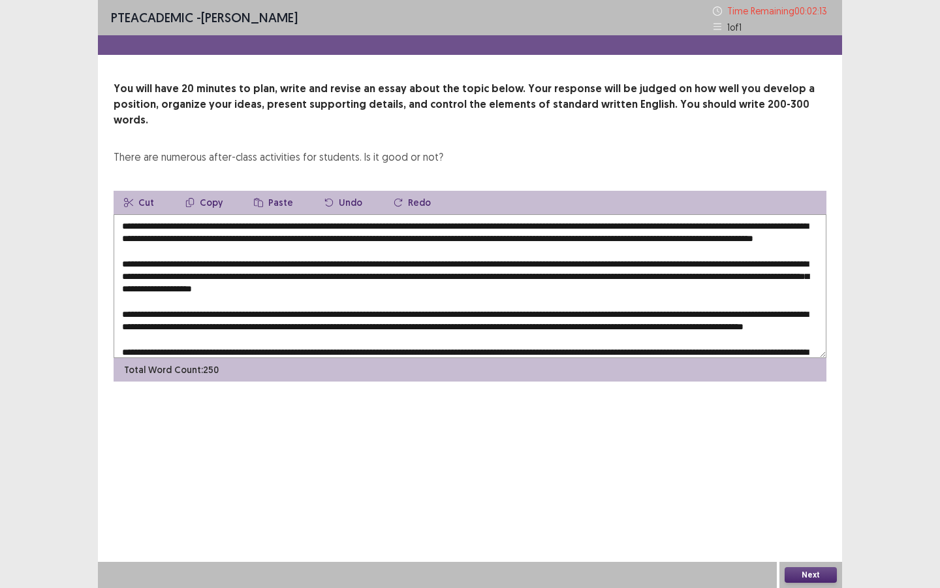
click at [640, 221] on textarea at bounding box center [470, 286] width 713 height 144
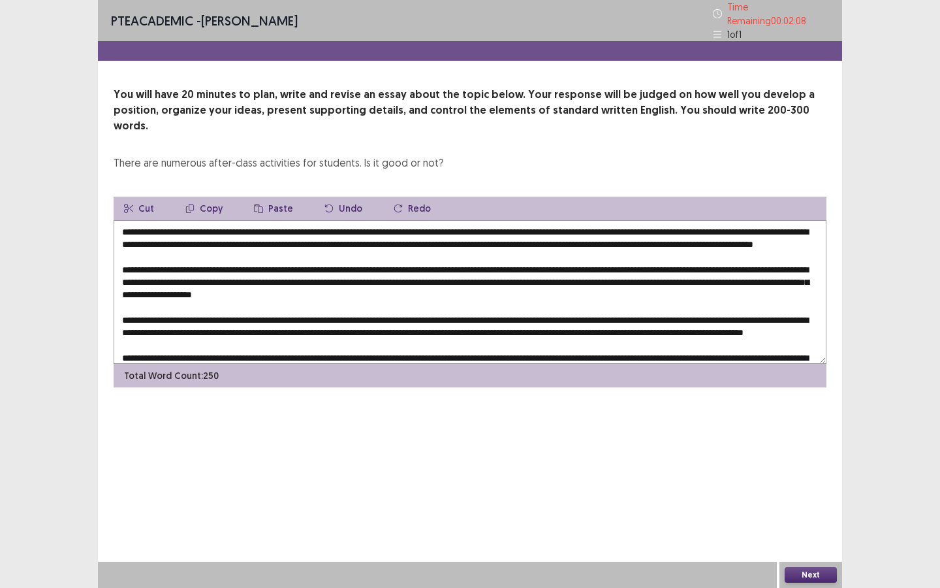
drag, startPoint x: 576, startPoint y: 221, endPoint x: 765, endPoint y: 228, distance: 188.8
click at [765, 228] on textarea at bounding box center [470, 292] width 713 height 144
click at [202, 196] on button "Copy" at bounding box center [204, 208] width 58 height 24
click at [391, 294] on textarea at bounding box center [470, 292] width 713 height 144
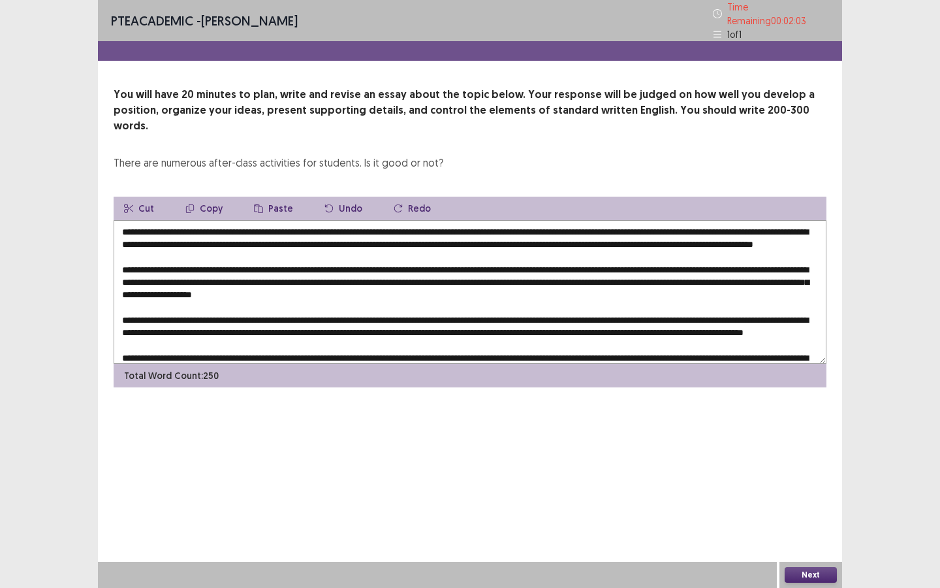
click at [204, 271] on textarea at bounding box center [470, 292] width 713 height 144
paste textarea "**********"
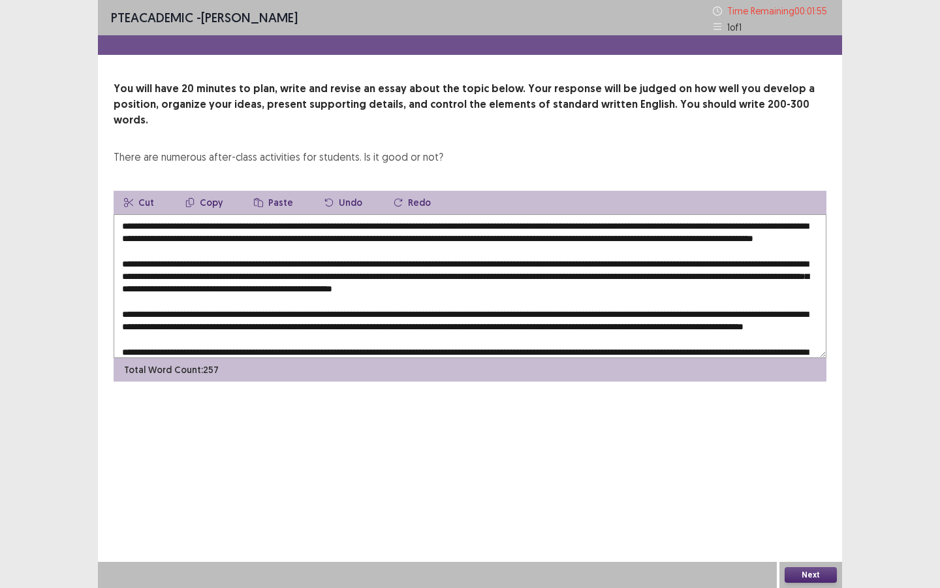
scroll to position [44, 0]
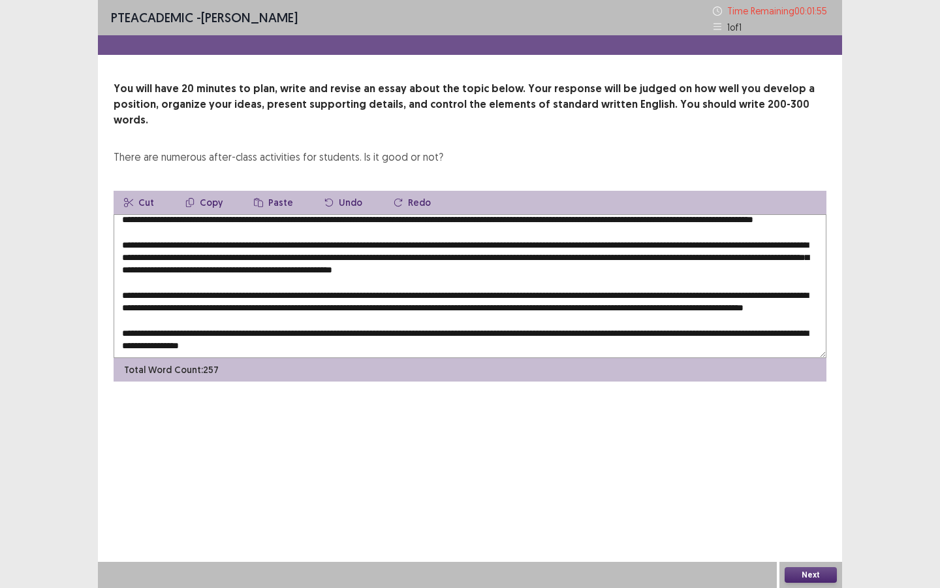
drag, startPoint x: 740, startPoint y: 300, endPoint x: 753, endPoint y: 373, distance: 73.7
click at [753, 373] on div "PTE academic - [PERSON_NAME] Time Remaining 00 : 01 : 55 1 of 1 You will have 2…" at bounding box center [470, 203] width 744 height 407
click at [652, 317] on textarea at bounding box center [470, 286] width 713 height 144
drag, startPoint x: 240, startPoint y: 332, endPoint x: 127, endPoint y: 331, distance: 113.6
click at [127, 331] on textarea at bounding box center [470, 286] width 713 height 144
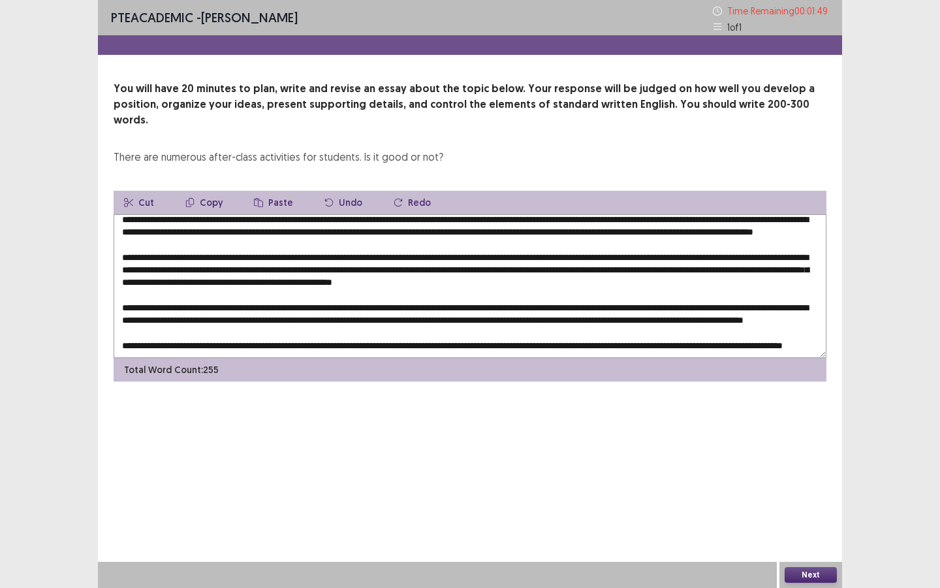
paste textarea "**********"
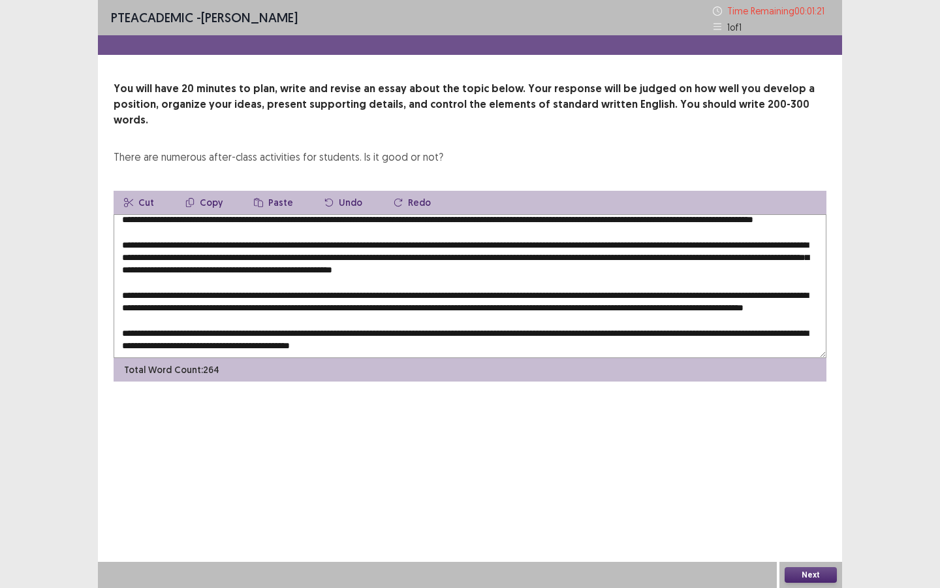
click at [375, 255] on textarea at bounding box center [470, 286] width 713 height 144
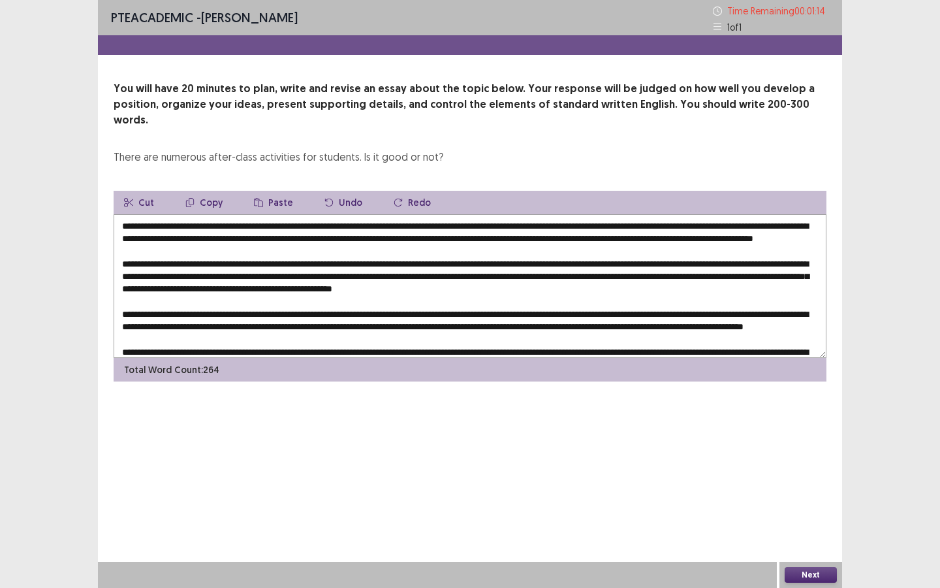
drag, startPoint x: 168, startPoint y: 234, endPoint x: 124, endPoint y: 234, distance: 43.7
click at [124, 234] on textarea at bounding box center [470, 286] width 713 height 144
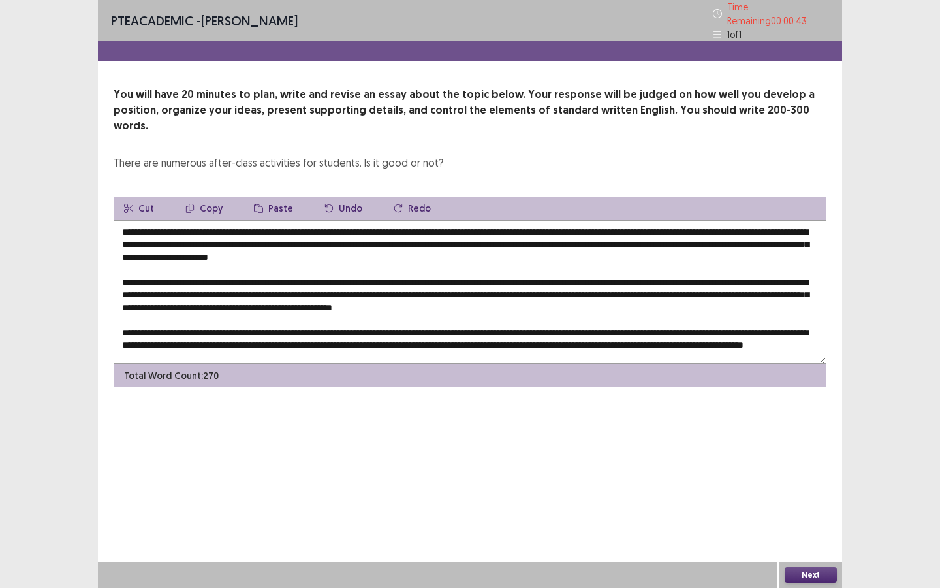
click at [135, 234] on textarea at bounding box center [470, 292] width 713 height 144
drag, startPoint x: 122, startPoint y: 236, endPoint x: 343, endPoint y: 240, distance: 220.7
click at [343, 240] on textarea at bounding box center [470, 292] width 713 height 144
click at [215, 196] on button "Copy" at bounding box center [204, 208] width 58 height 24
click at [214, 196] on button "Copy" at bounding box center [204, 208] width 58 height 24
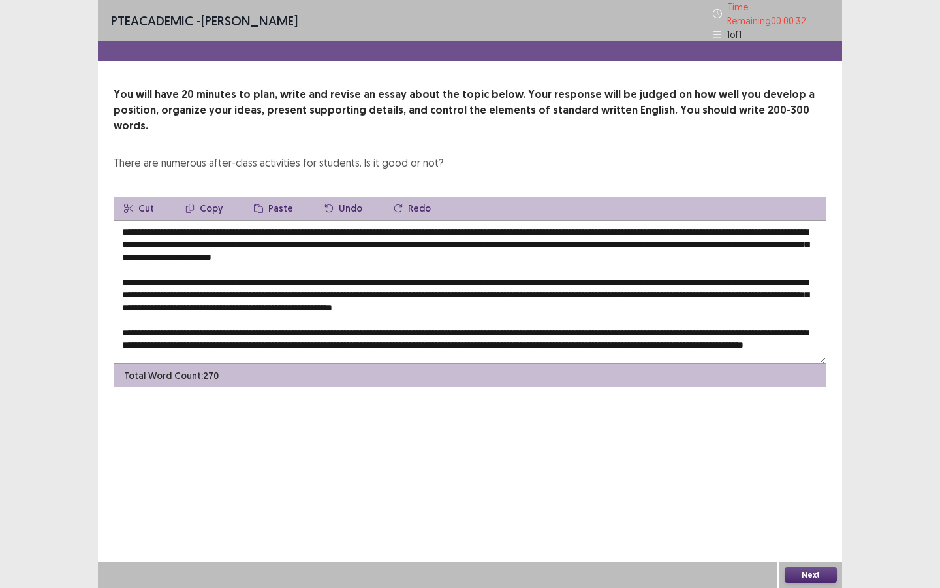
click at [363, 304] on textarea at bounding box center [470, 292] width 713 height 144
click at [815, 309] on textarea at bounding box center [470, 292] width 713 height 144
paste textarea "**********"
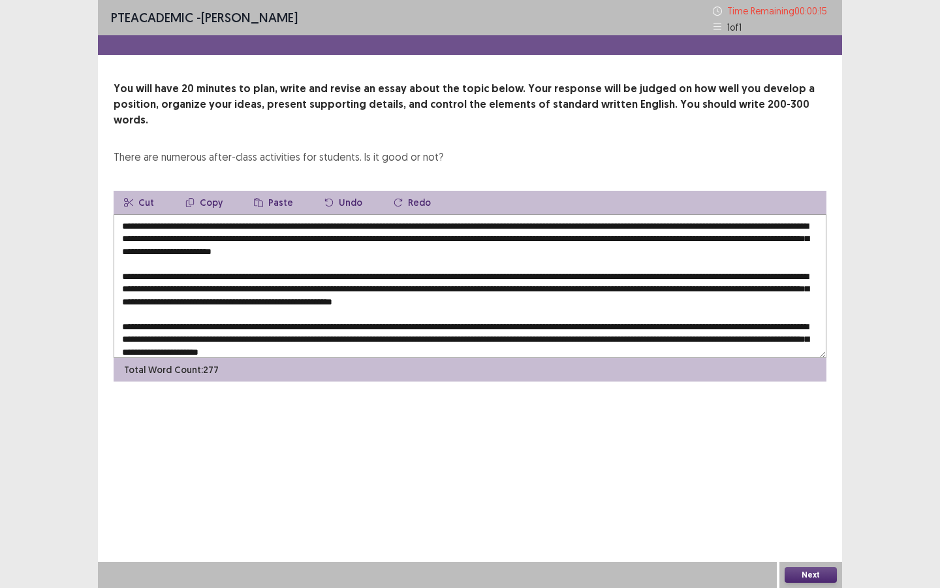
drag, startPoint x: 176, startPoint y: 210, endPoint x: 405, endPoint y: 214, distance: 229.8
click at [405, 214] on textarea at bounding box center [470, 286] width 713 height 144
click at [211, 191] on button "Copy" at bounding box center [204, 203] width 58 height 24
click at [341, 308] on textarea at bounding box center [470, 286] width 713 height 144
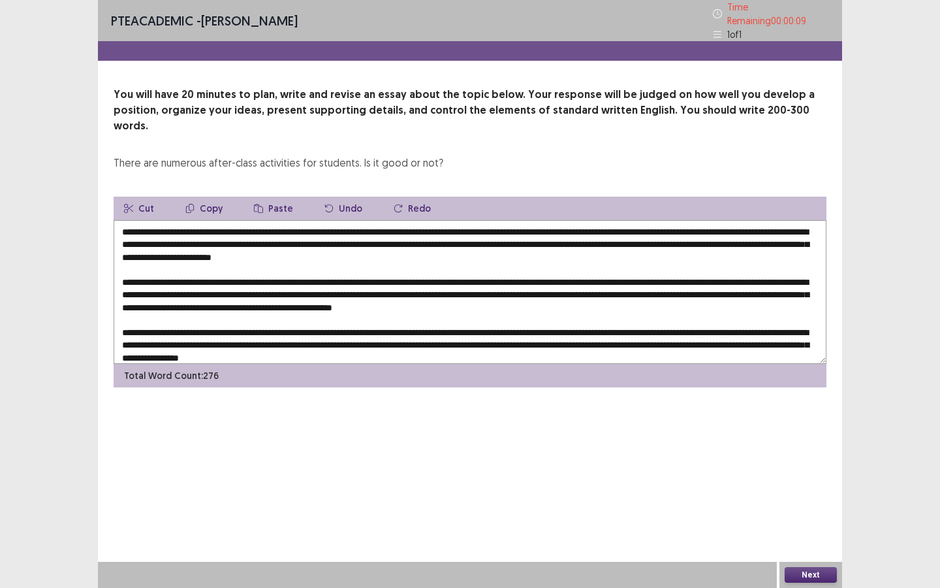
click at [269, 196] on button "Paste" at bounding box center [273, 208] width 60 height 24
click at [781, 291] on textarea at bounding box center [470, 292] width 713 height 144
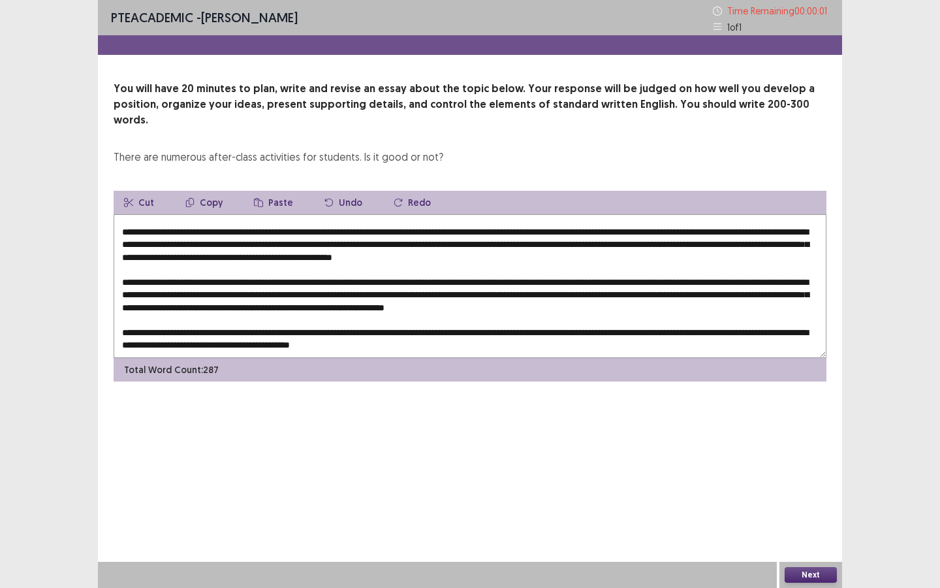
type textarea "**********"
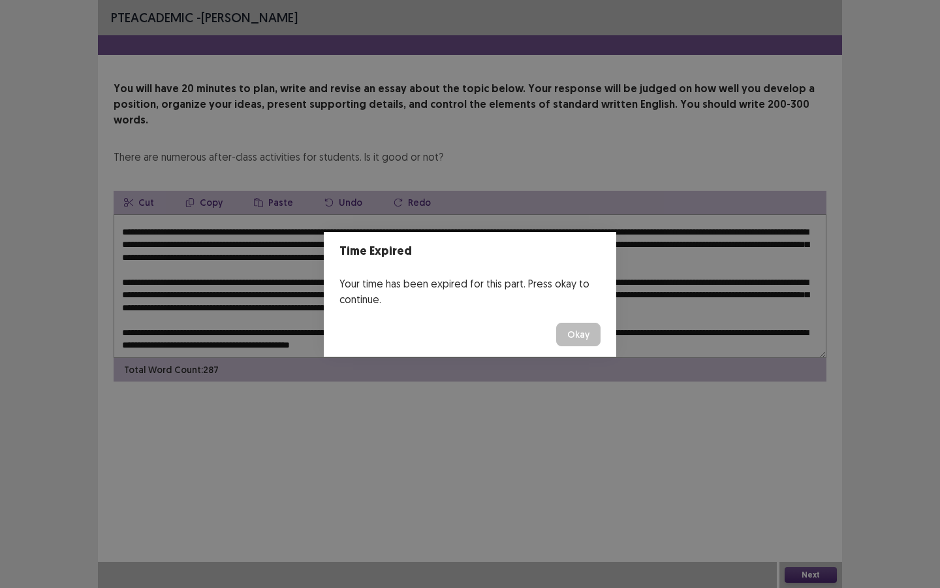
click at [584, 337] on button "Okay" at bounding box center [578, 334] width 44 height 24
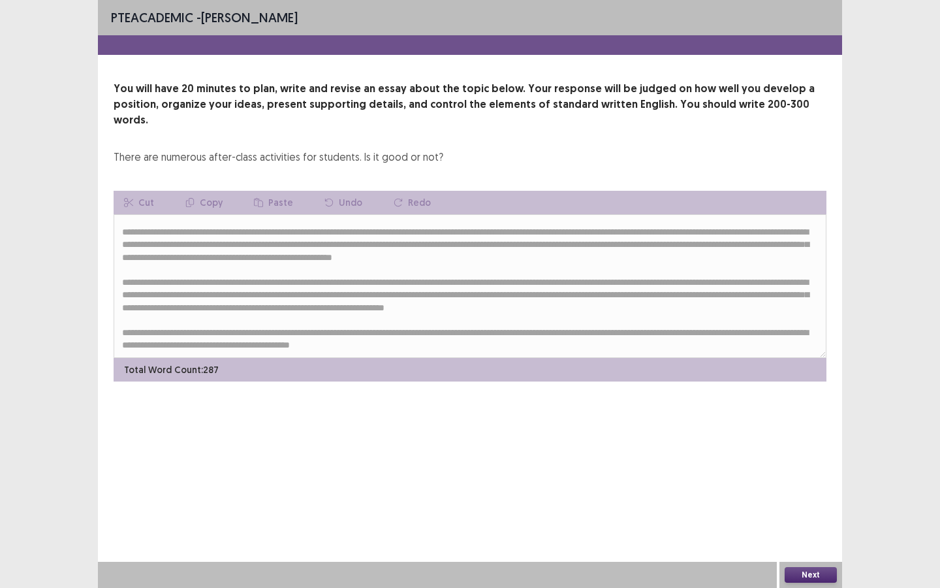
click at [802, 507] on button "Next" at bounding box center [811, 575] width 52 height 16
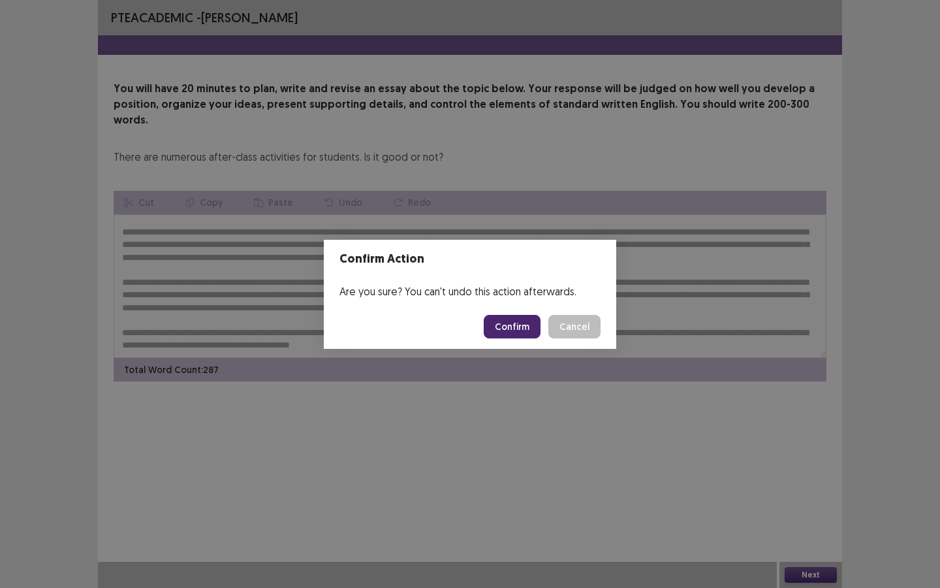
click at [529, 326] on button "Confirm" at bounding box center [512, 327] width 57 height 24
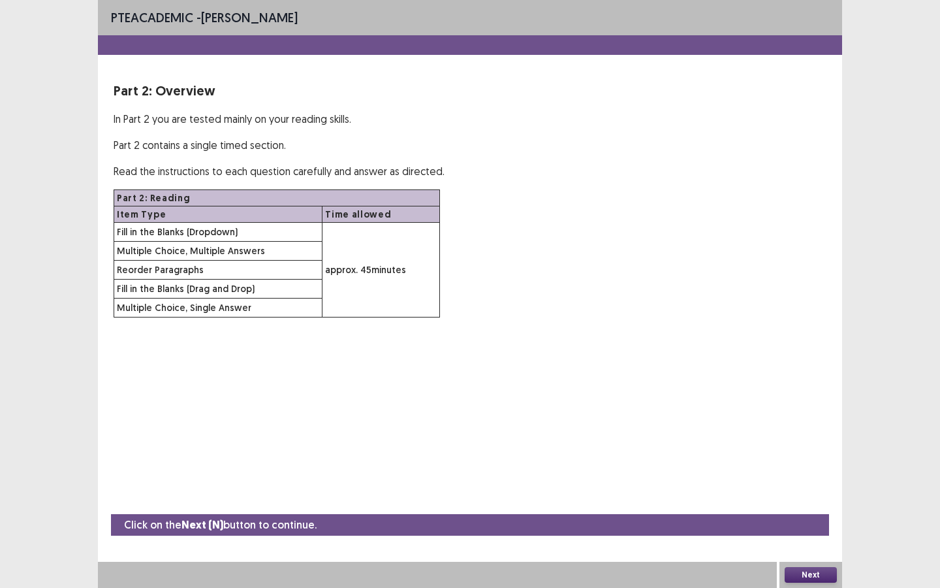
click at [802, 507] on button "Next" at bounding box center [811, 575] width 52 height 16
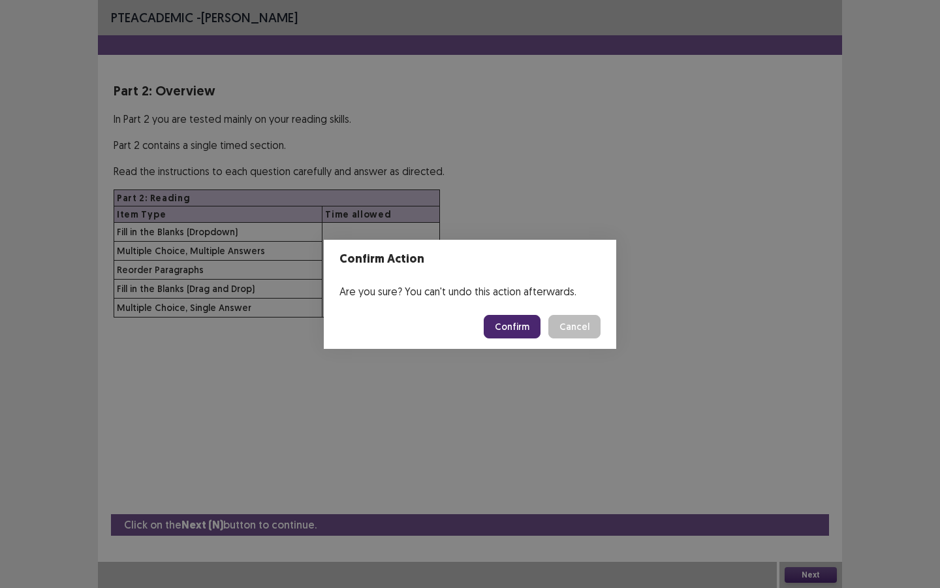
click at [539, 336] on button "Confirm" at bounding box center [512, 327] width 57 height 24
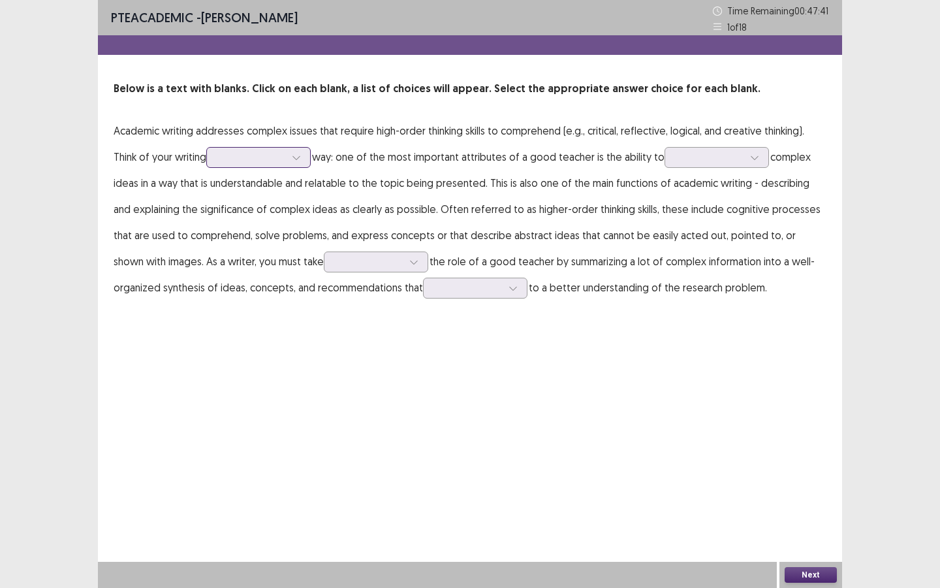
click at [276, 165] on div at bounding box center [258, 157] width 104 height 21
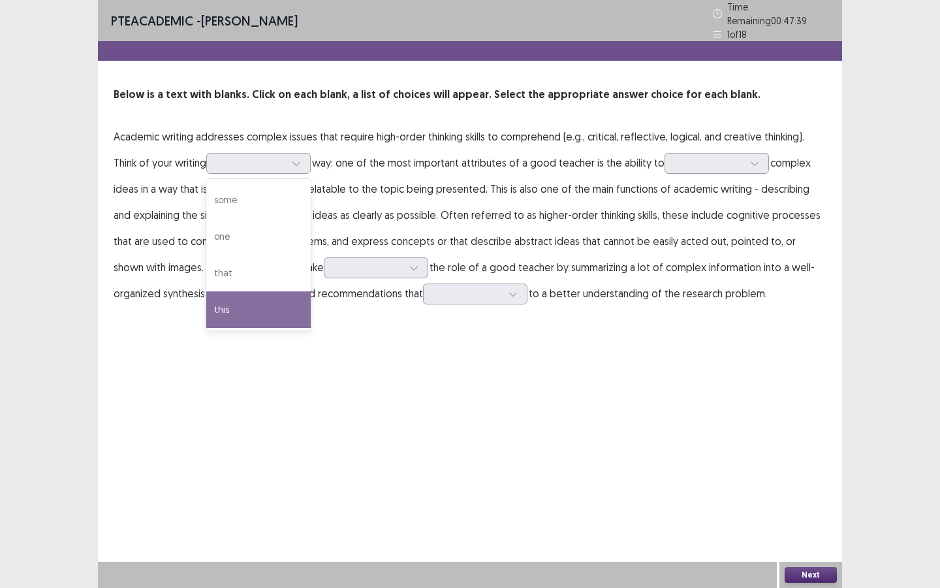
click at [326, 354] on div "PTE academic - [PERSON_NAME] Time Remaining 00 : 47 : 39 1 of 18 Below is a tex…" at bounding box center [470, 294] width 744 height 588
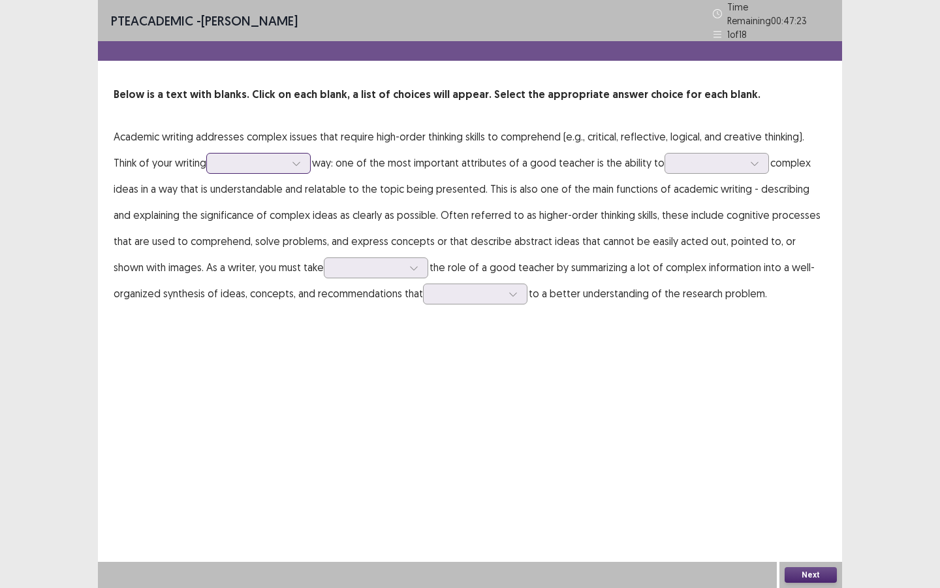
click at [290, 158] on div at bounding box center [297, 163] width 20 height 20
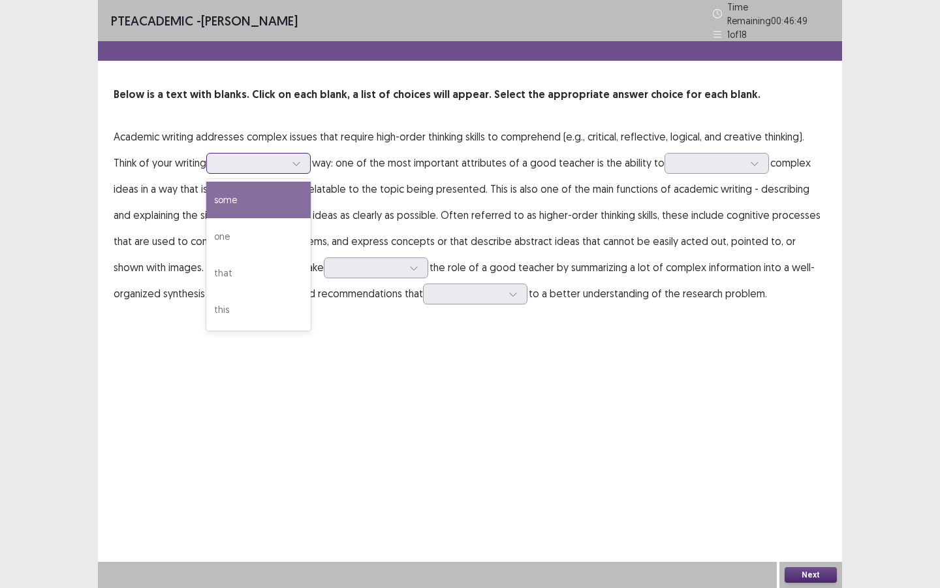
click at [298, 193] on div "some" at bounding box center [258, 199] width 104 height 37
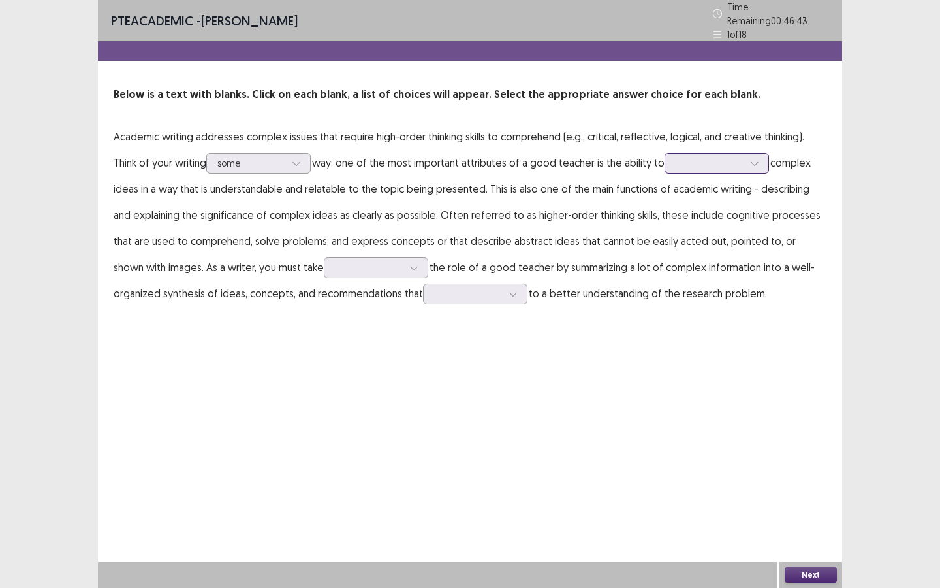
click at [702, 158] on div at bounding box center [710, 163] width 68 height 12
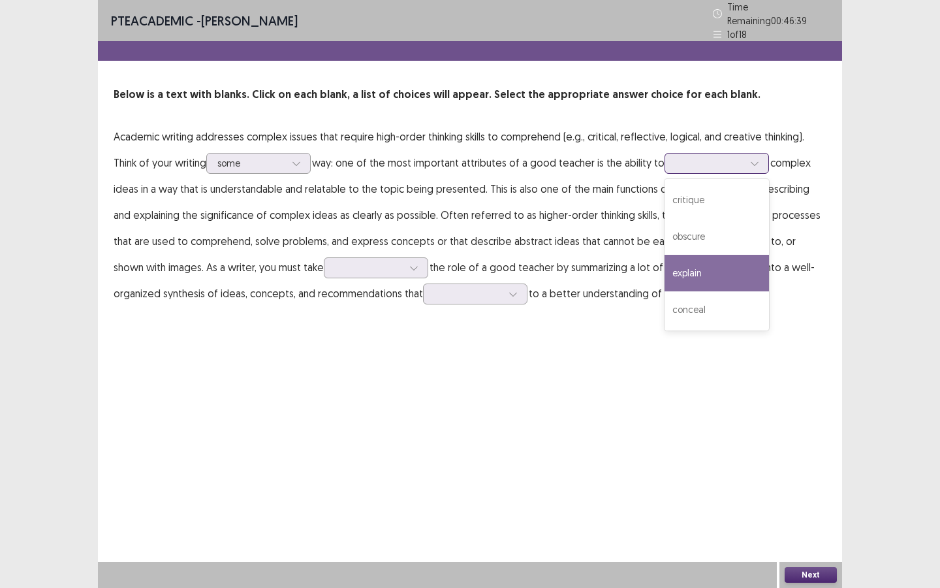
click at [696, 262] on div "explain" at bounding box center [717, 273] width 104 height 37
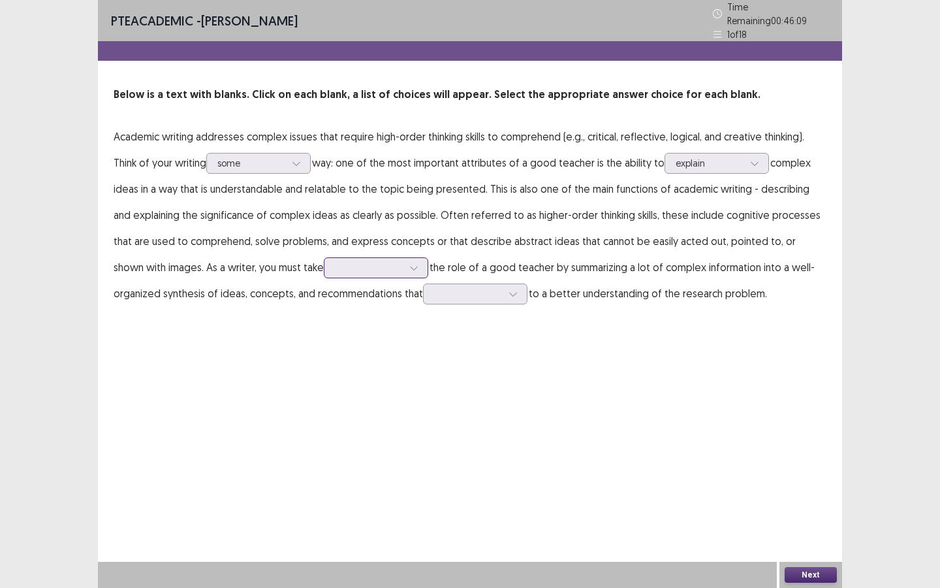
click at [334, 260] on div at bounding box center [369, 267] width 71 height 15
click at [327, 333] on div "up" at bounding box center [376, 340] width 104 height 37
click at [434, 294] on div at bounding box center [468, 293] width 68 height 12
click at [447, 401] on div "contribute" at bounding box center [475, 403] width 104 height 37
click at [811, 507] on button "Next" at bounding box center [811, 575] width 52 height 16
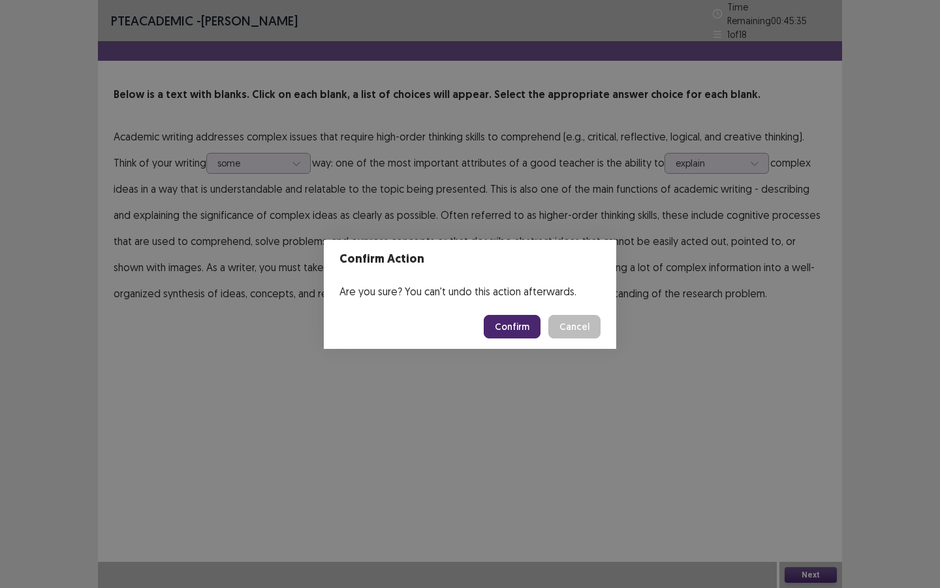
click at [532, 330] on button "Confirm" at bounding box center [512, 327] width 57 height 24
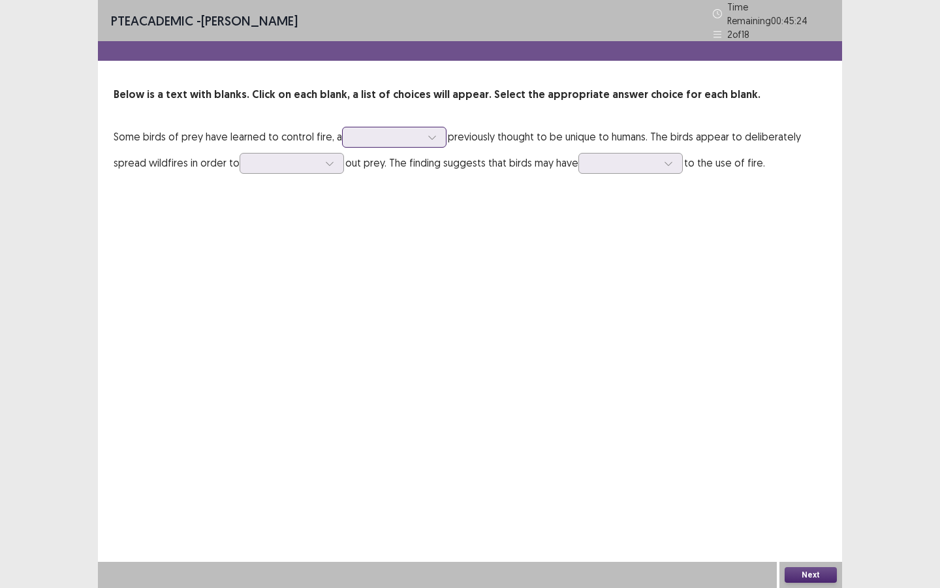
click at [426, 137] on div at bounding box center [432, 137] width 20 height 20
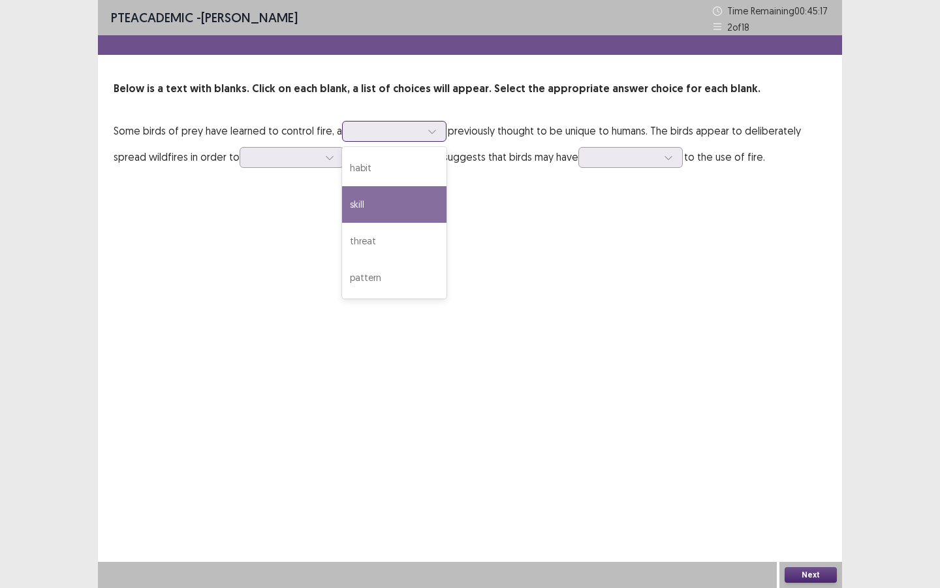
click at [418, 200] on div "skill" at bounding box center [394, 204] width 104 height 37
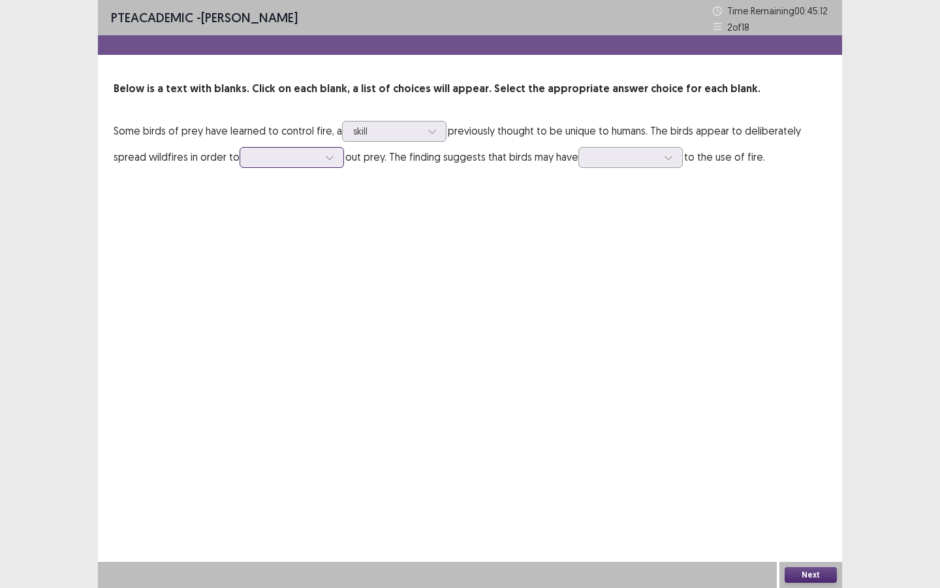
click at [327, 159] on icon at bounding box center [329, 157] width 9 height 9
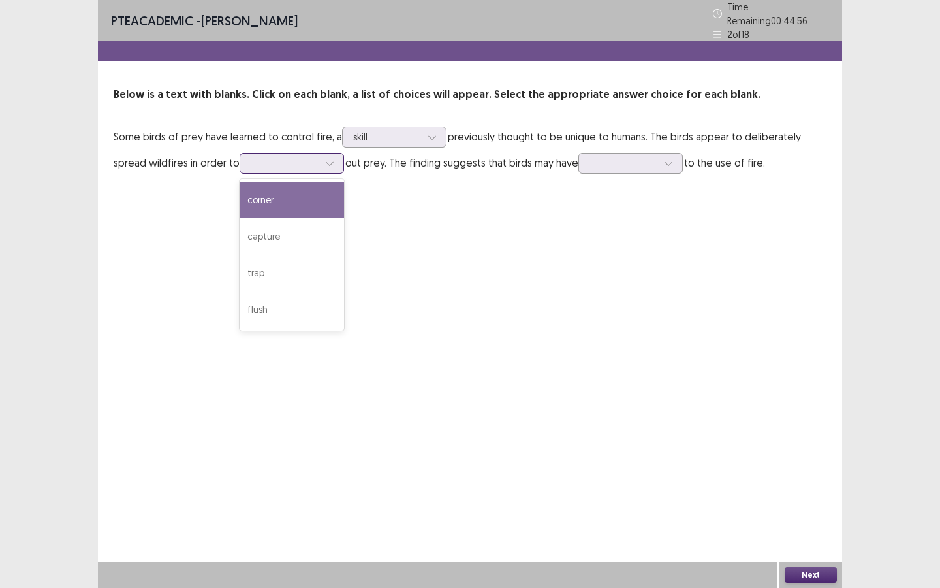
click at [313, 210] on div "corner" at bounding box center [292, 199] width 104 height 37
click at [311, 159] on div at bounding box center [285, 163] width 68 height 12
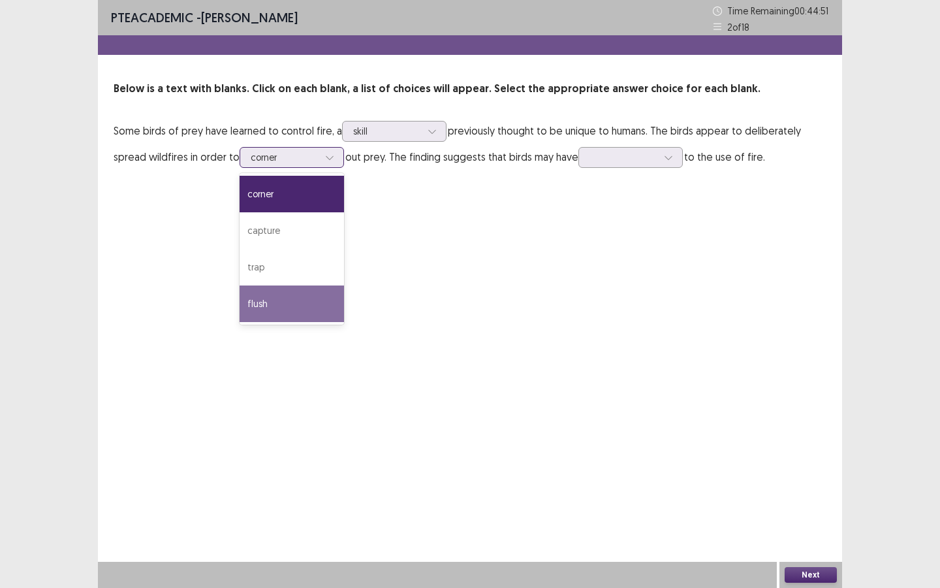
click at [292, 302] on div "flush" at bounding box center [292, 303] width 104 height 37
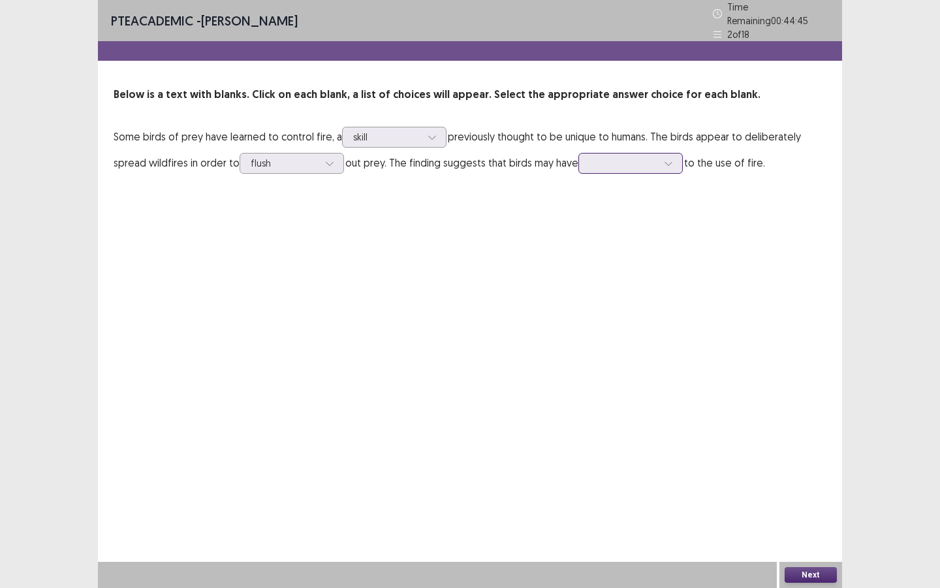
click at [654, 157] on div at bounding box center [623, 163] width 68 height 12
click at [651, 228] on div "observed us" at bounding box center [630, 236] width 104 height 37
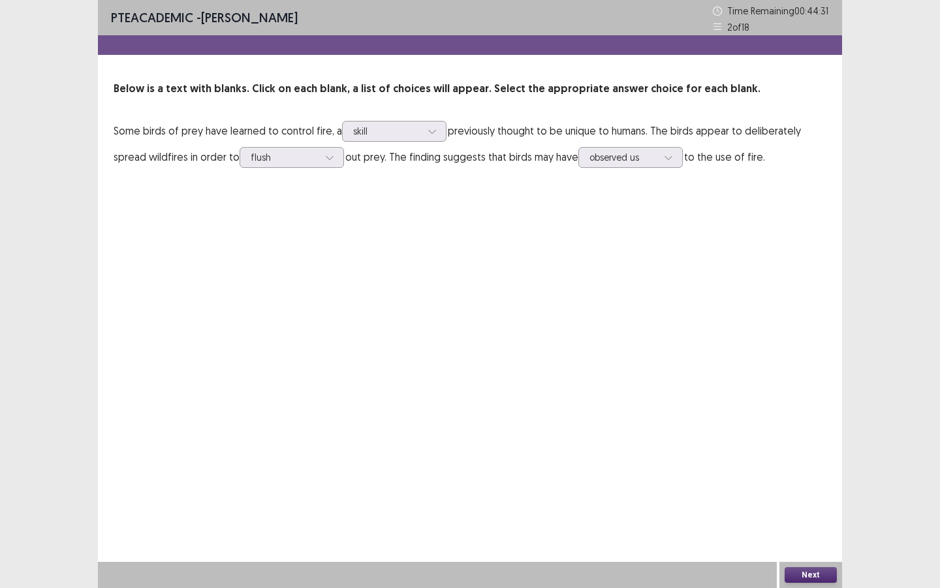
click at [815, 507] on button "Next" at bounding box center [811, 575] width 52 height 16
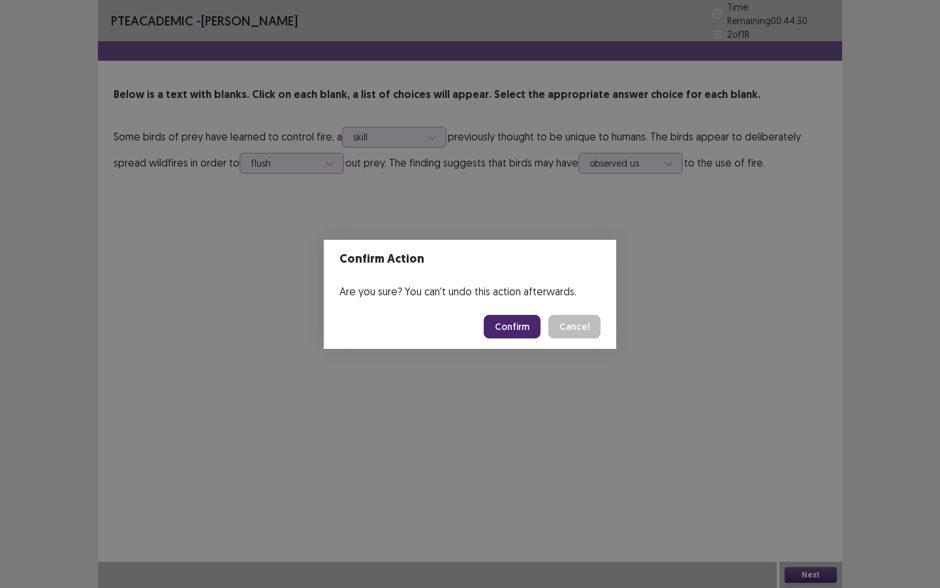
click at [526, 328] on button "Confirm" at bounding box center [512, 327] width 57 height 24
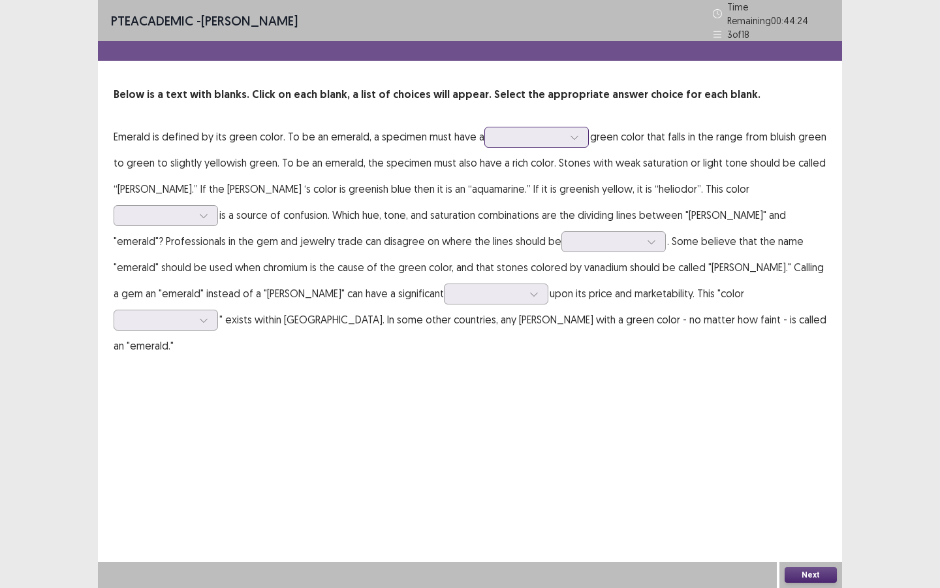
click at [542, 131] on div at bounding box center [529, 137] width 68 height 12
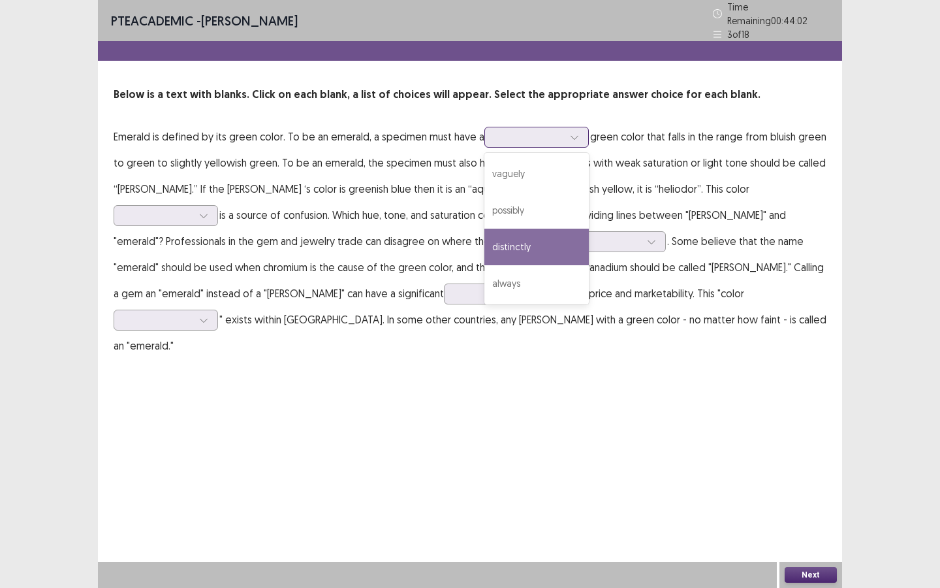
click at [518, 242] on div "distinctly" at bounding box center [536, 246] width 104 height 37
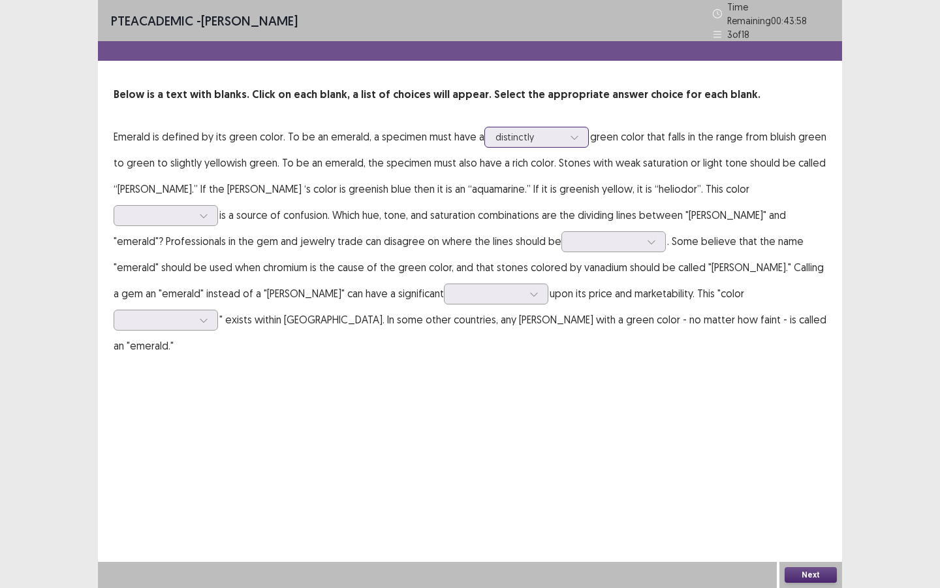
click at [573, 133] on icon at bounding box center [574, 137] width 9 height 9
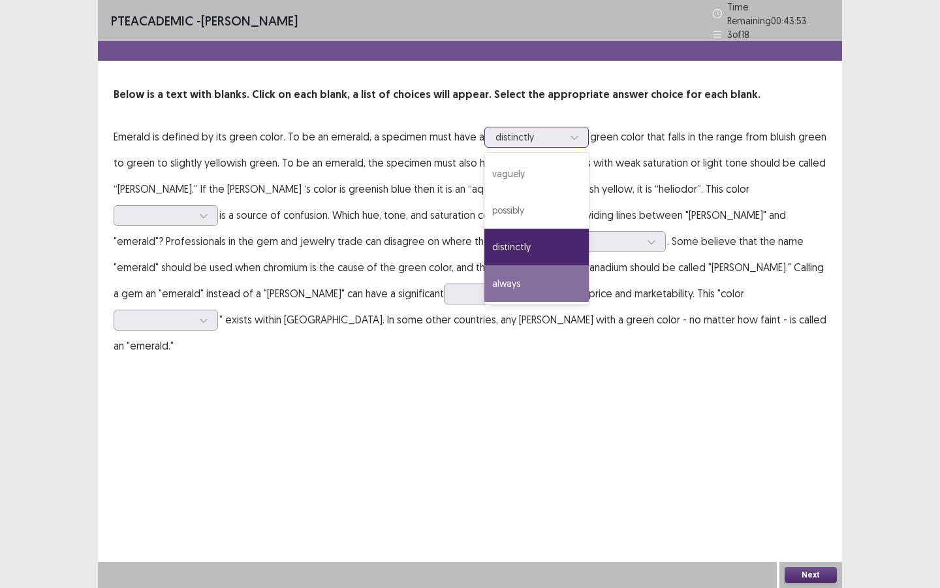
click at [562, 270] on div "always" at bounding box center [536, 283] width 104 height 37
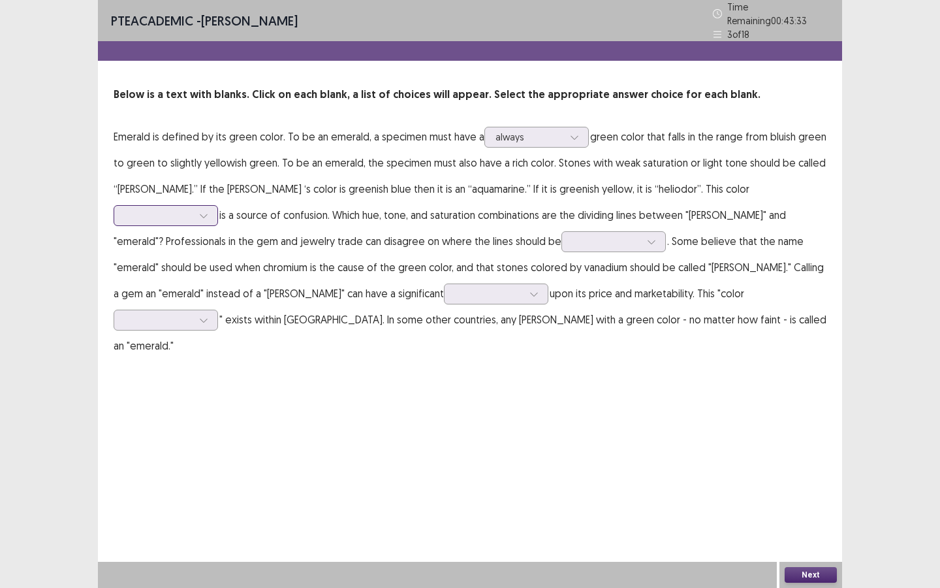
click at [194, 208] on div at bounding box center [158, 215] width 71 height 15
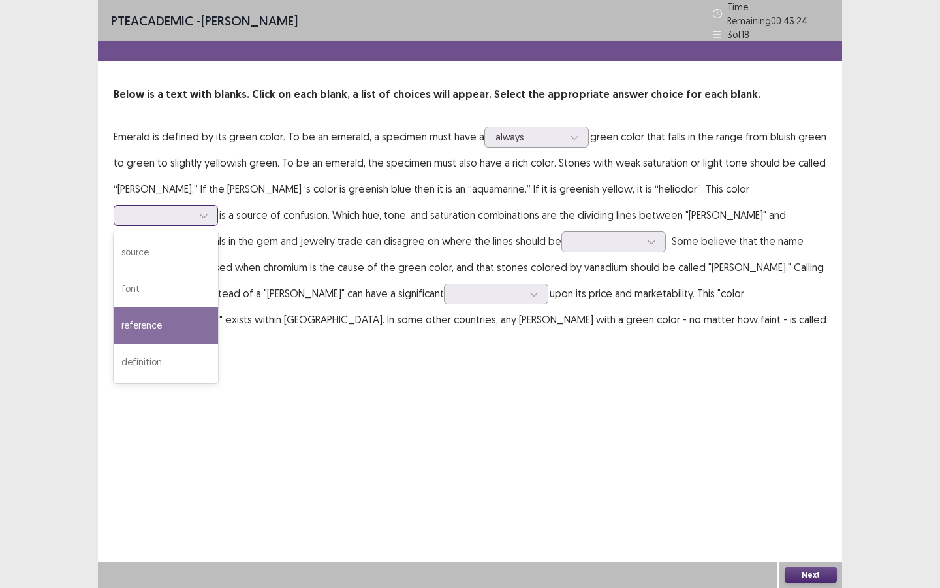
click at [218, 307] on div "reference" at bounding box center [166, 325] width 104 height 37
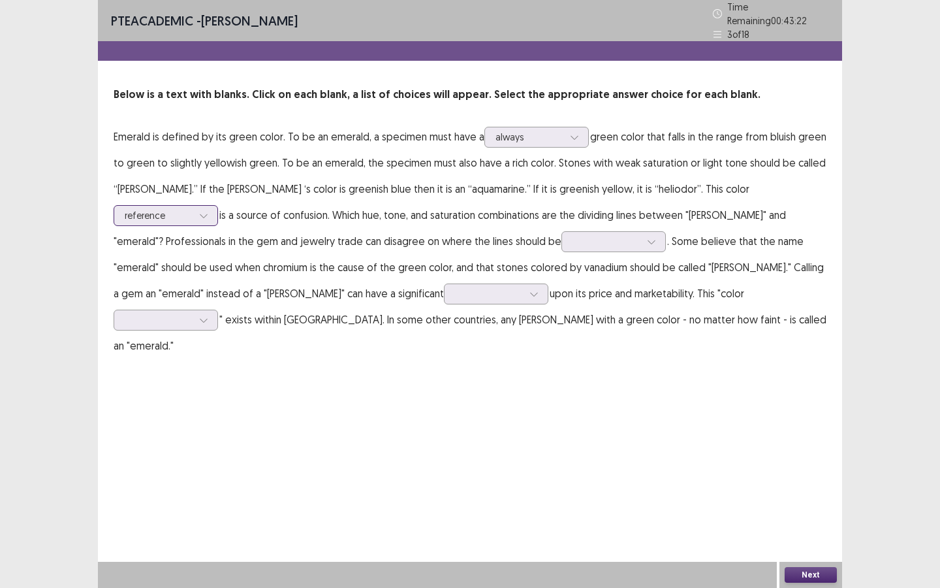
click at [193, 209] on div at bounding box center [159, 215] width 68 height 12
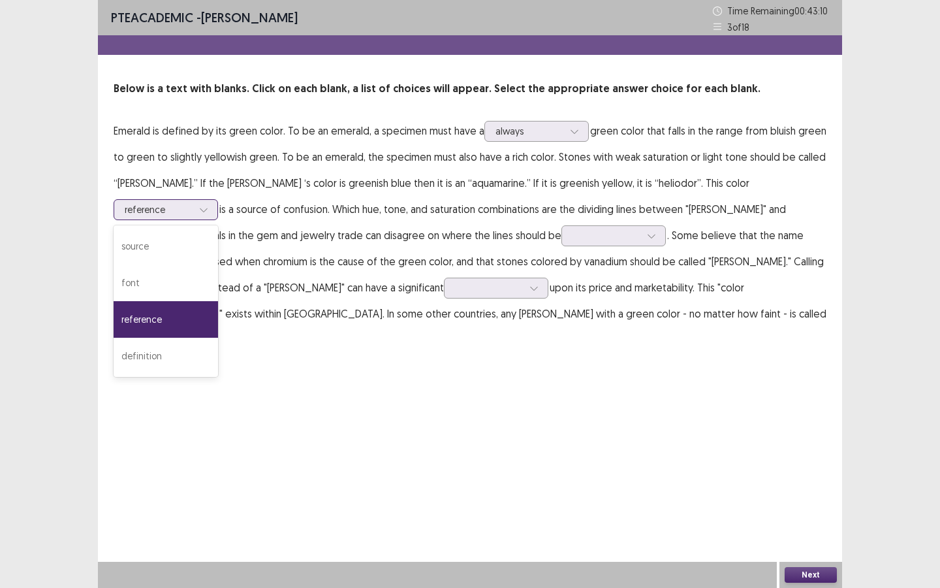
click at [218, 301] on div "reference" at bounding box center [166, 319] width 104 height 37
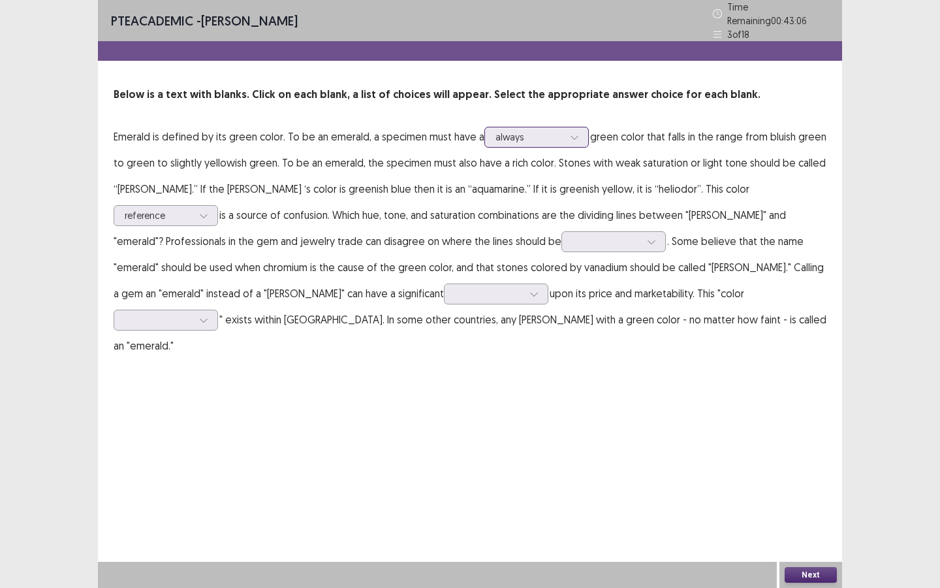
click at [551, 131] on div at bounding box center [529, 137] width 68 height 12
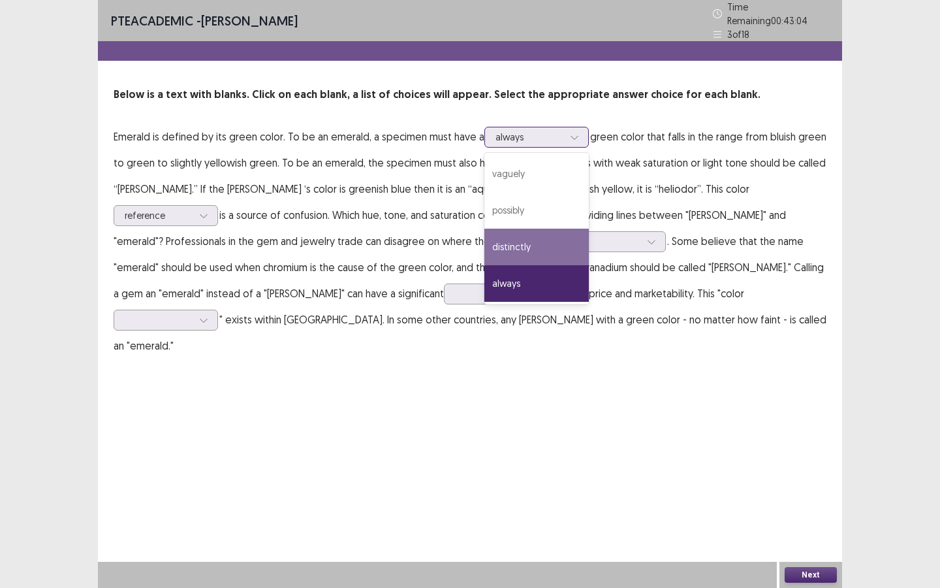
click at [540, 236] on div "distinctly" at bounding box center [536, 246] width 104 height 37
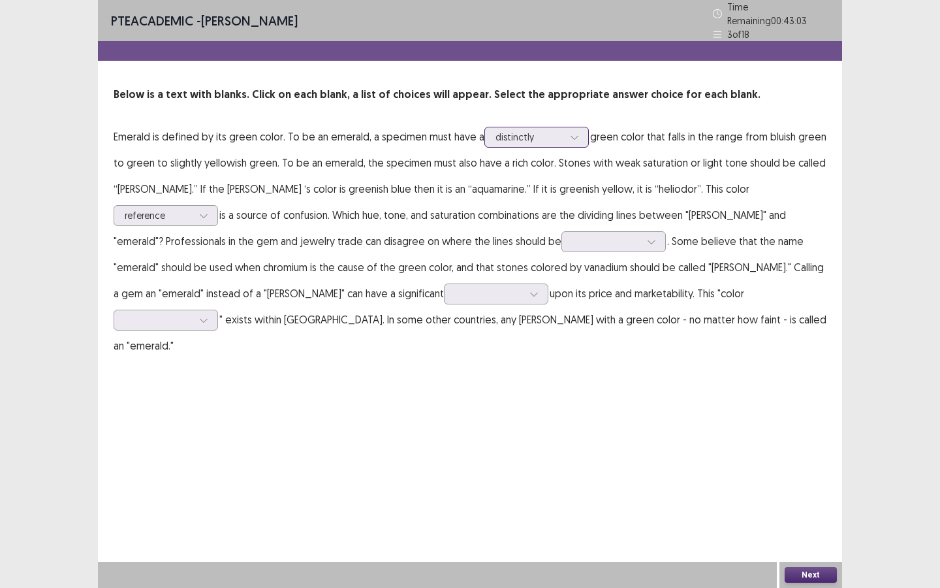
click at [550, 131] on div at bounding box center [529, 137] width 68 height 12
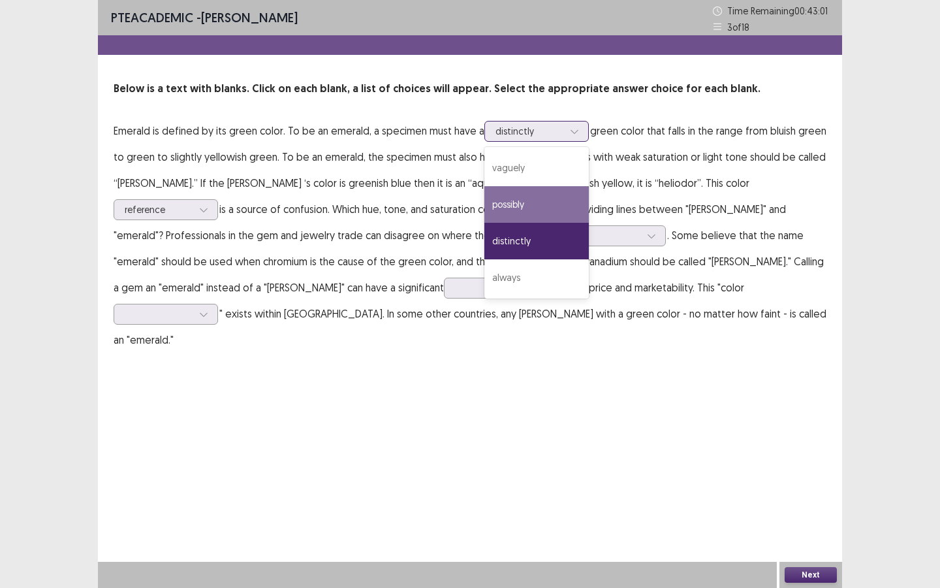
click at [549, 204] on div "possibly" at bounding box center [536, 204] width 104 height 37
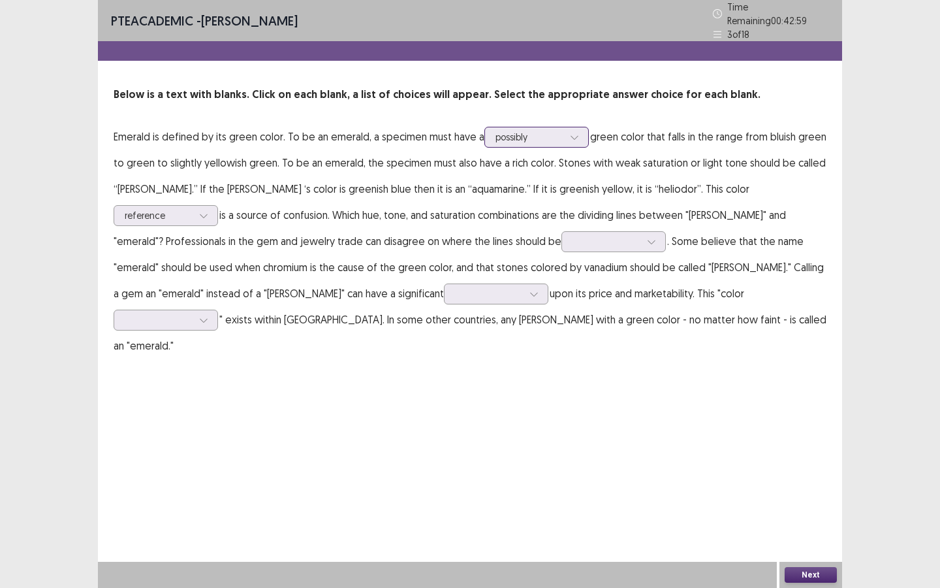
click at [565, 133] on div at bounding box center [575, 137] width 20 height 20
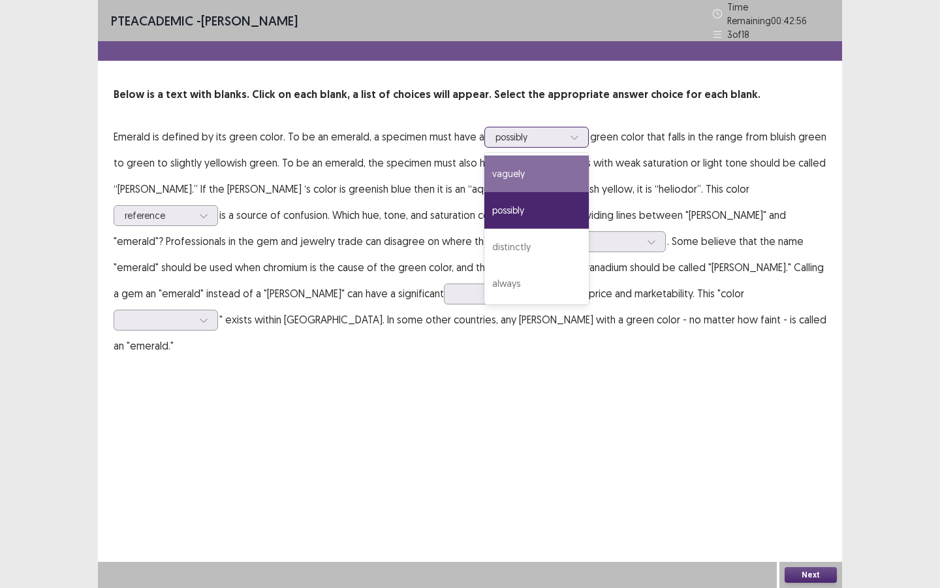
click at [560, 162] on div "vaguely" at bounding box center [536, 173] width 104 height 37
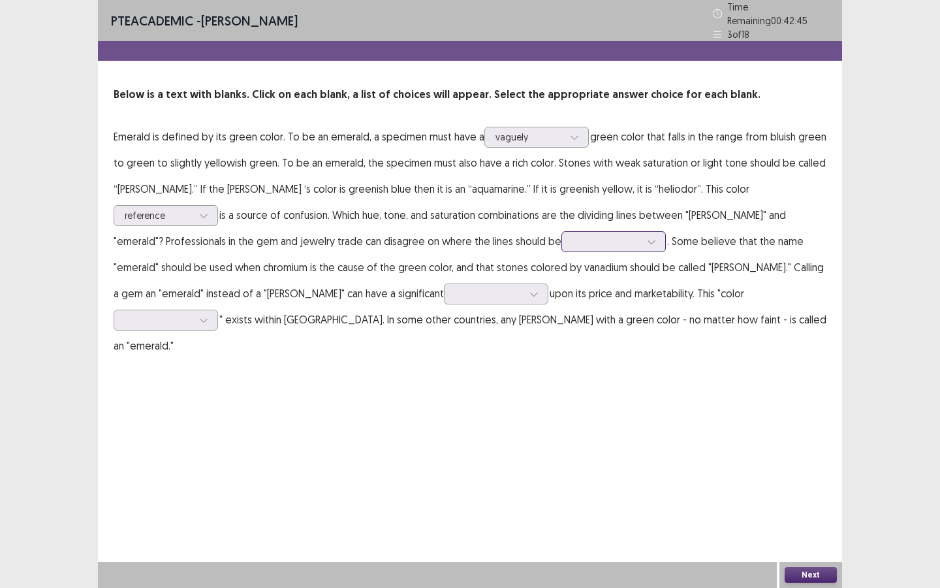
click at [642, 242] on div at bounding box center [652, 242] width 20 height 20
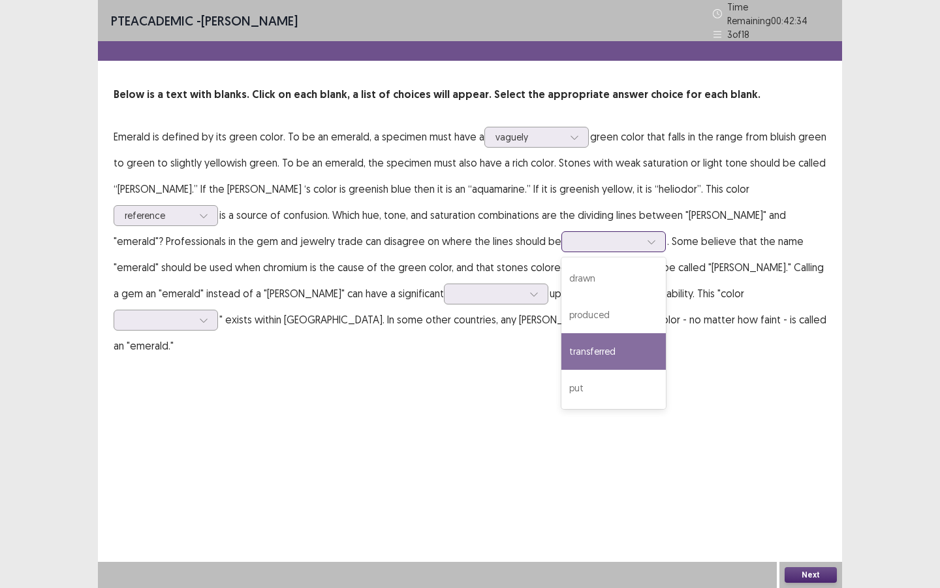
click at [561, 351] on div "transferred" at bounding box center [613, 351] width 104 height 37
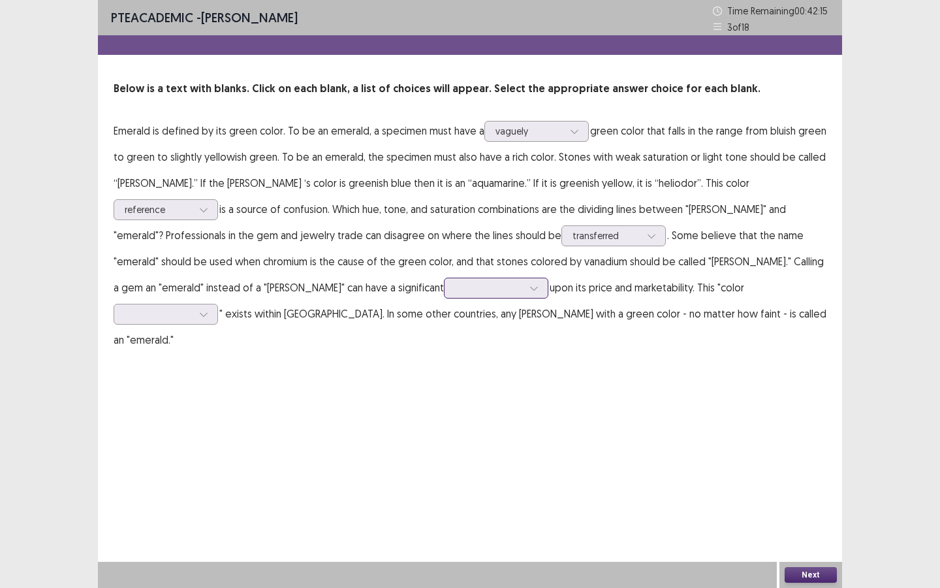
click at [524, 290] on div at bounding box center [534, 288] width 20 height 20
click at [444, 311] on div "impact" at bounding box center [496, 324] width 104 height 37
click at [193, 307] on div at bounding box center [159, 313] width 68 height 12
click at [218, 405] on div "confusion" at bounding box center [166, 423] width 104 height 37
click at [811, 507] on button "Next" at bounding box center [811, 575] width 52 height 16
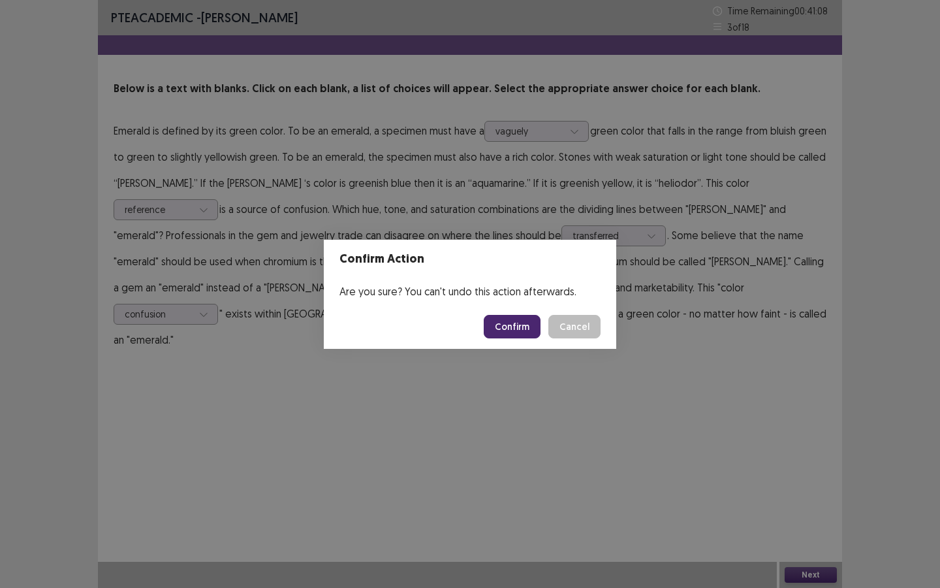
click at [524, 323] on button "Confirm" at bounding box center [512, 327] width 57 height 24
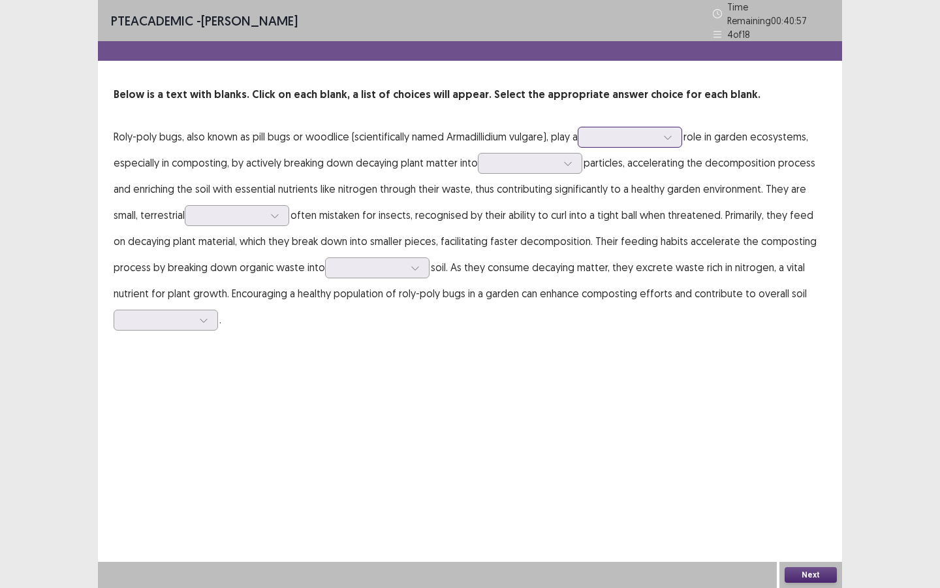
click at [657, 136] on div at bounding box center [623, 137] width 68 height 12
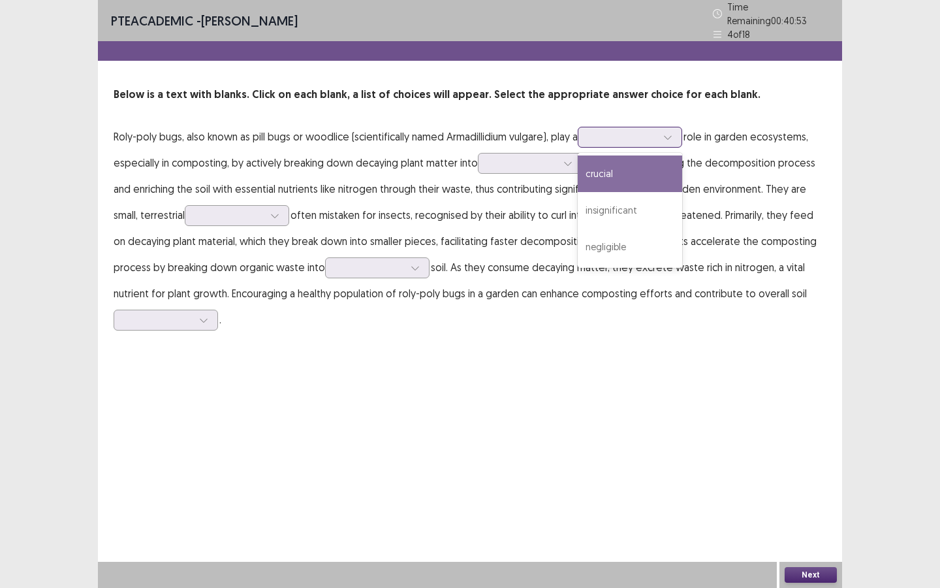
click at [661, 163] on div "crucial" at bounding box center [630, 173] width 104 height 37
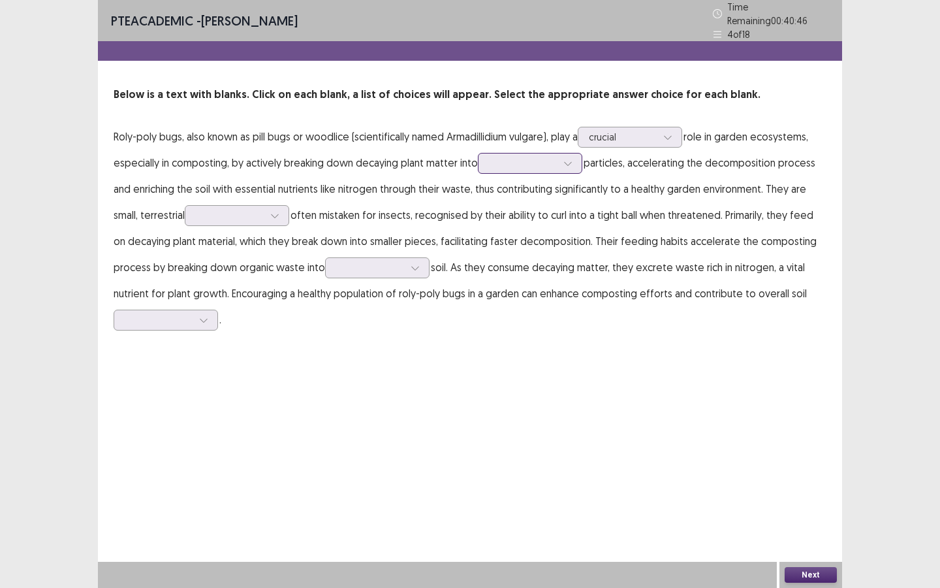
click at [555, 157] on div at bounding box center [523, 163] width 68 height 12
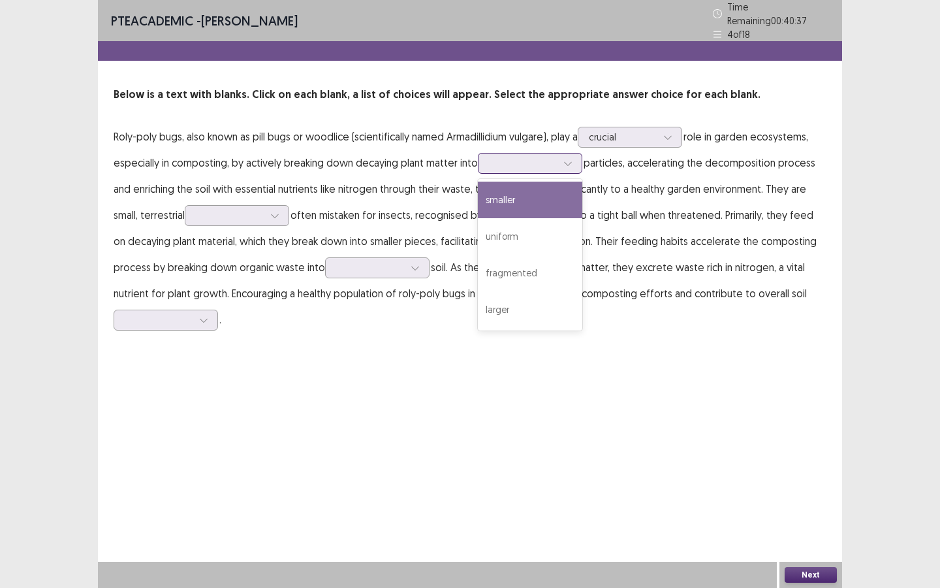
click at [529, 198] on div "smaller" at bounding box center [530, 199] width 104 height 37
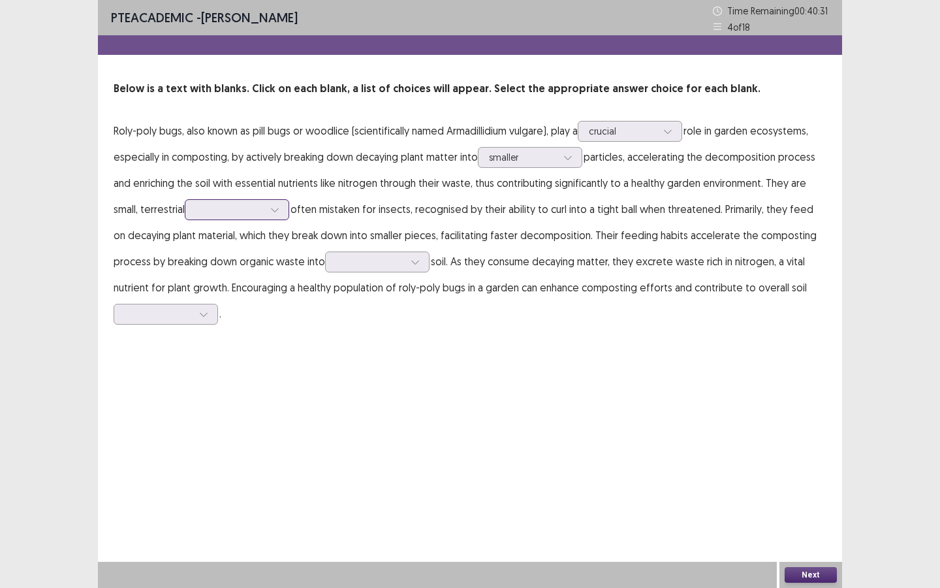
click at [259, 210] on div at bounding box center [230, 209] width 68 height 12
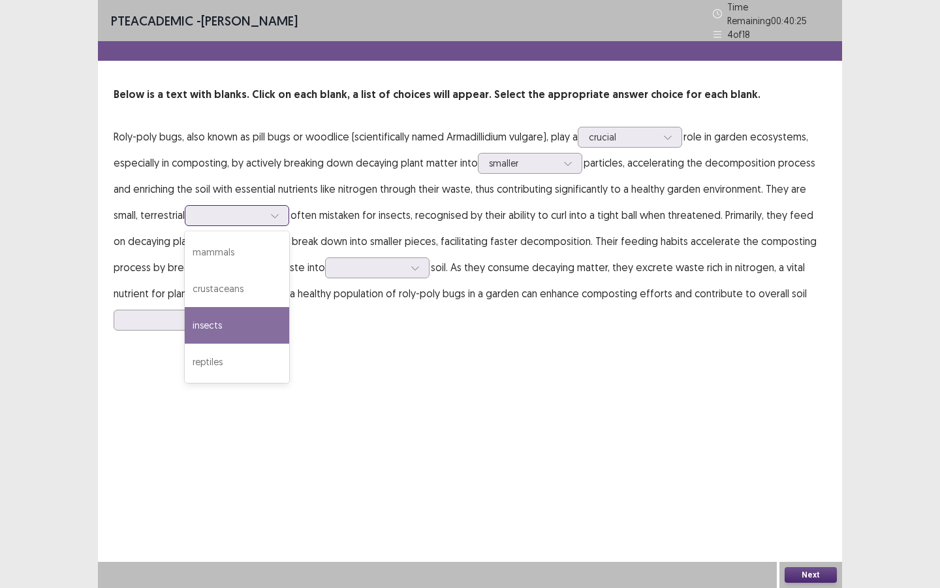
click at [240, 319] on div "insects" at bounding box center [237, 325] width 104 height 37
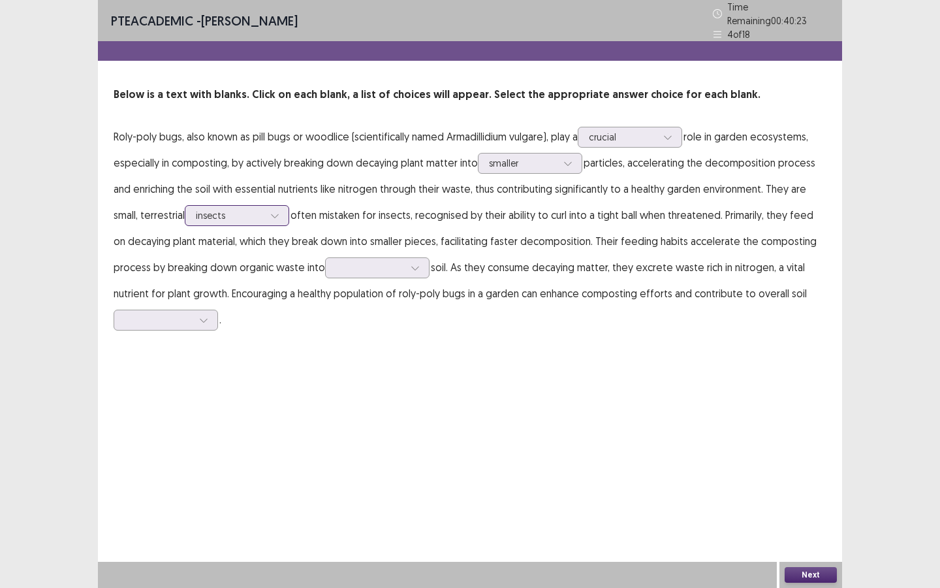
click at [256, 212] on div at bounding box center [230, 215] width 68 height 12
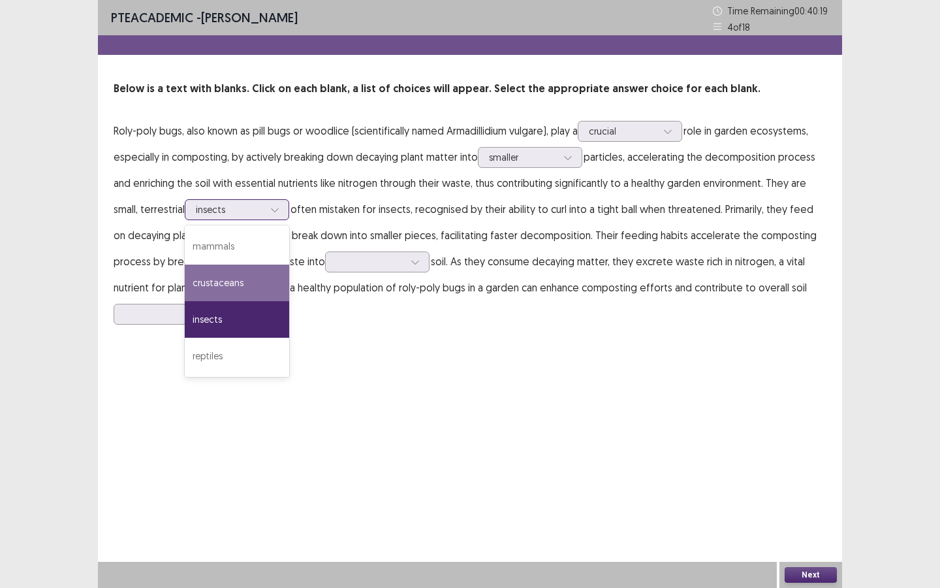
click at [236, 285] on div "crustaceans" at bounding box center [237, 282] width 104 height 37
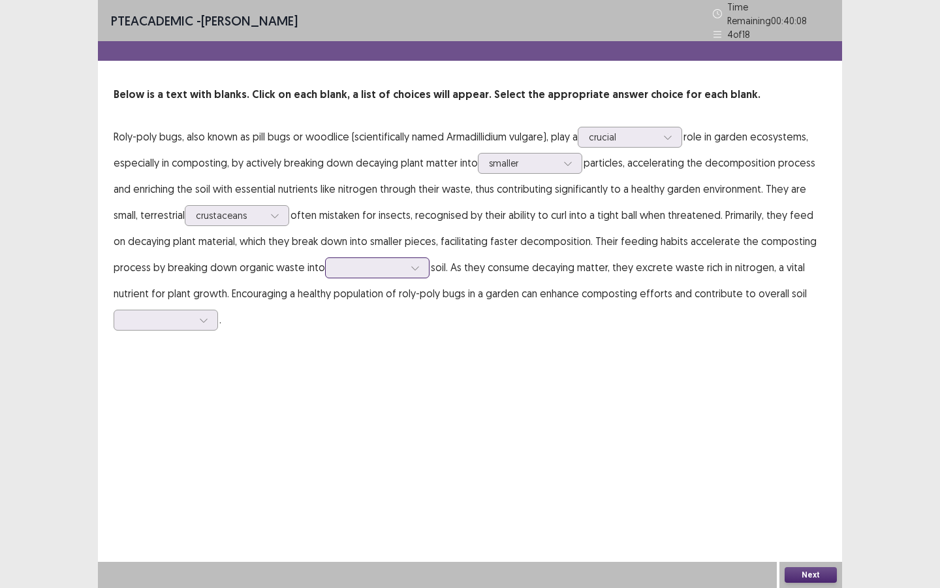
click at [351, 269] on div at bounding box center [370, 267] width 71 height 15
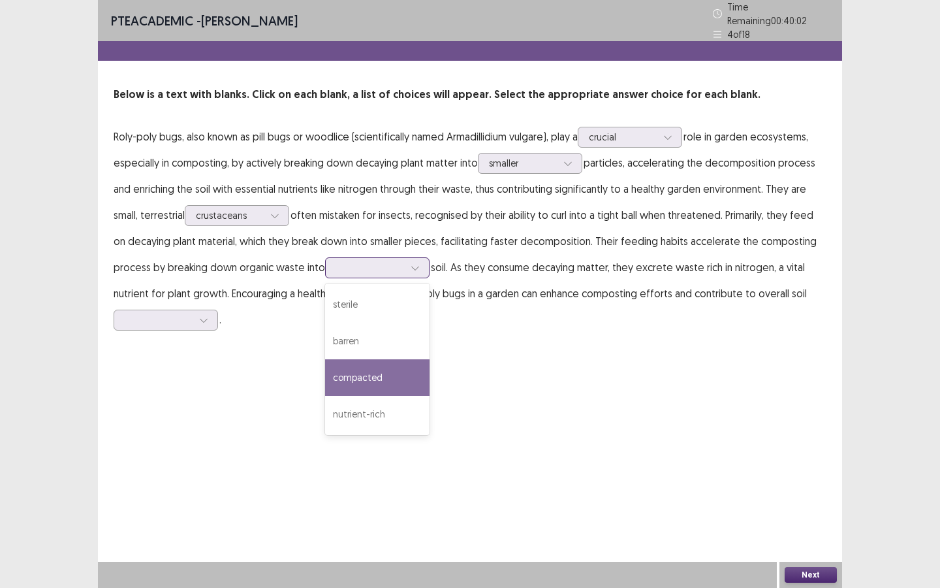
click at [366, 367] on div "compacted" at bounding box center [377, 377] width 104 height 37
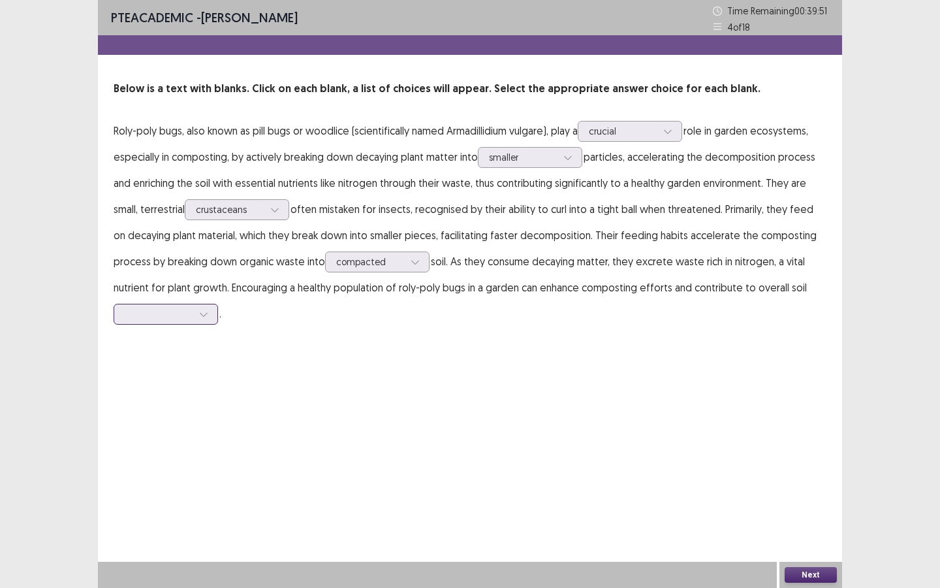
click at [195, 316] on div at bounding box center [204, 314] width 20 height 20
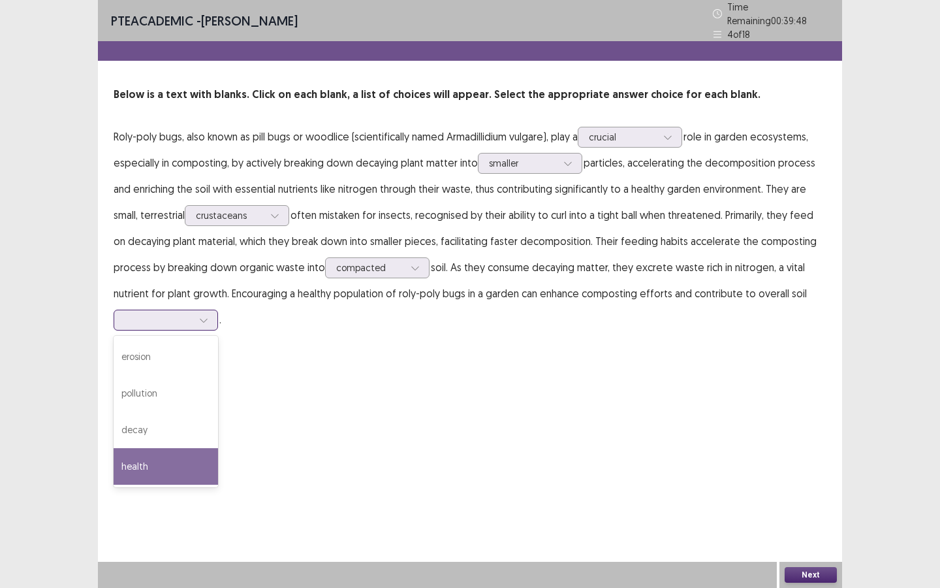
click at [188, 452] on div "health" at bounding box center [166, 466] width 104 height 37
click at [802, 507] on button "Next" at bounding box center [811, 575] width 52 height 16
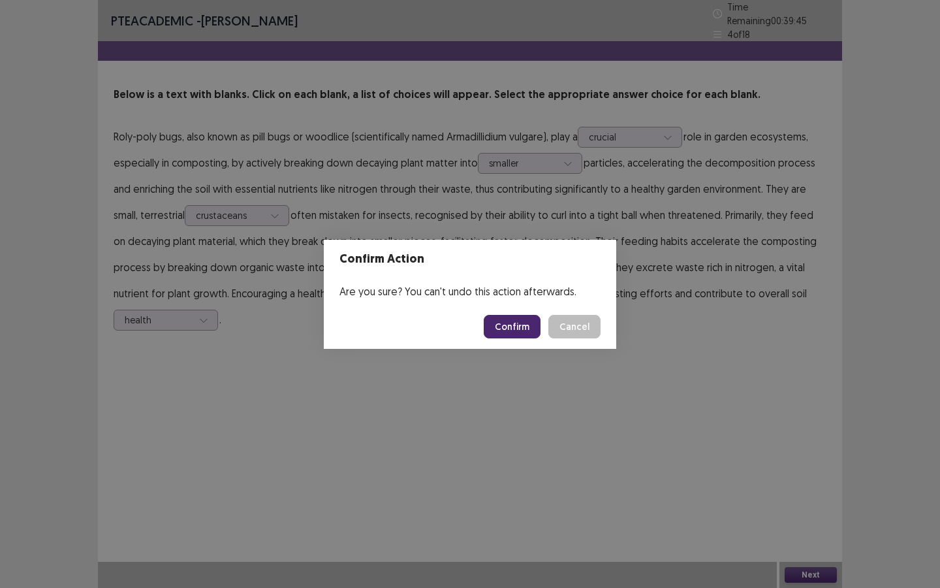
click at [526, 326] on button "Confirm" at bounding box center [512, 327] width 57 height 24
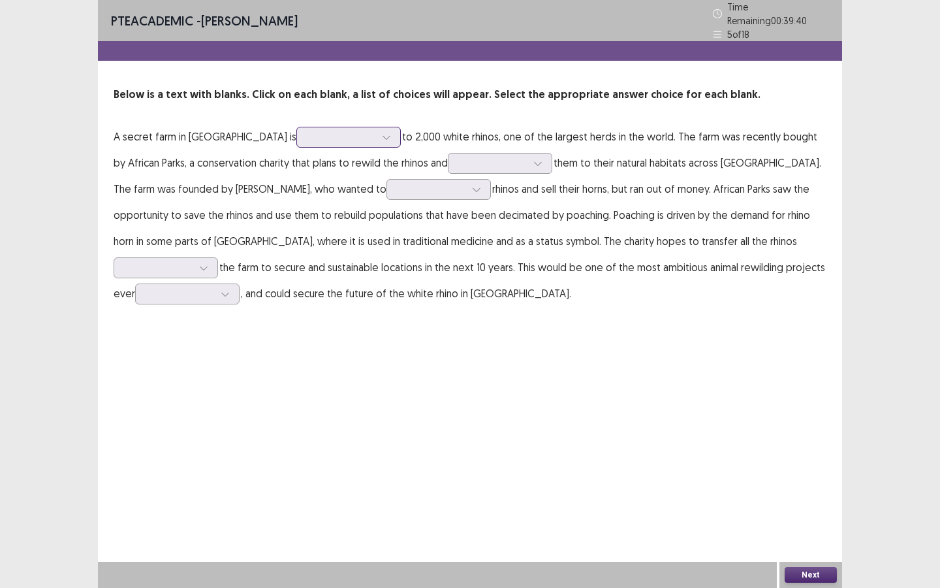
click at [377, 131] on div at bounding box center [387, 137] width 20 height 20
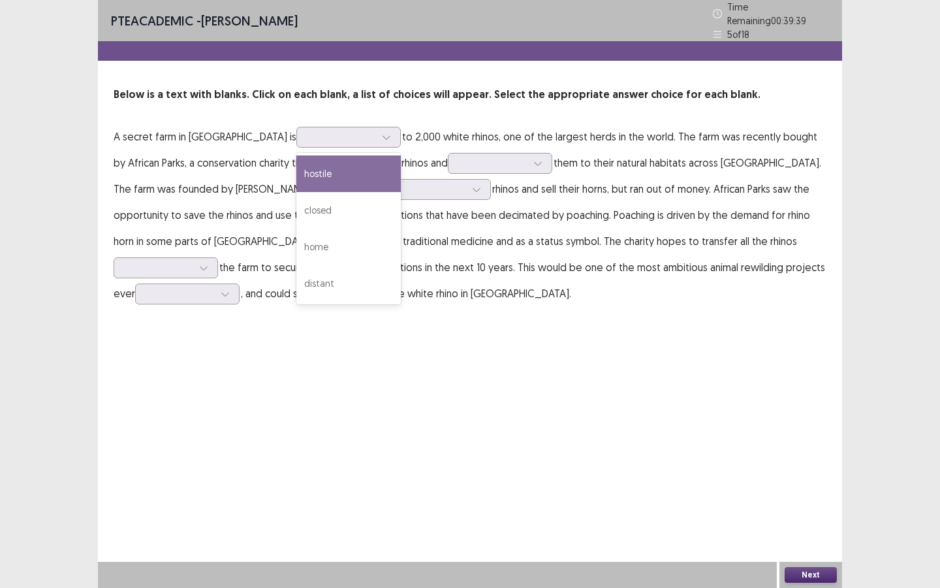
click at [427, 349] on div "PTE academic - [PERSON_NAME] Time Remaining 00 : 39 : 39 5 of 18 Below is a tex…" at bounding box center [470, 294] width 744 height 588
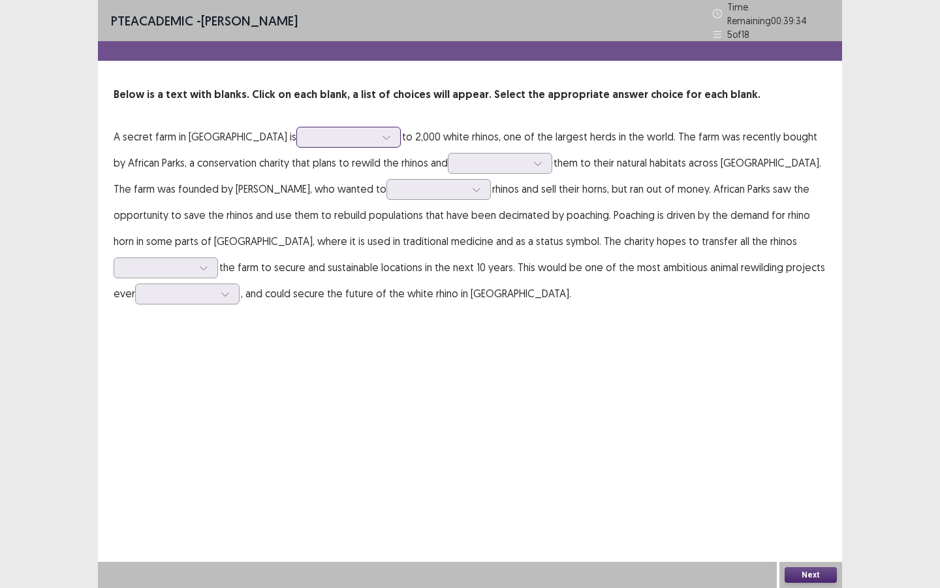
click at [316, 131] on div at bounding box center [341, 137] width 68 height 12
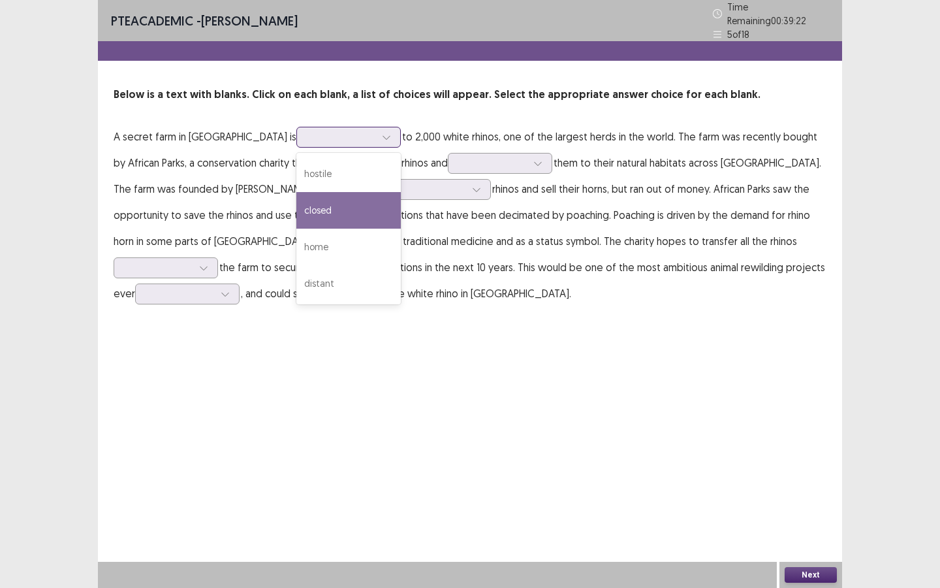
click at [296, 203] on div "closed" at bounding box center [348, 210] width 104 height 37
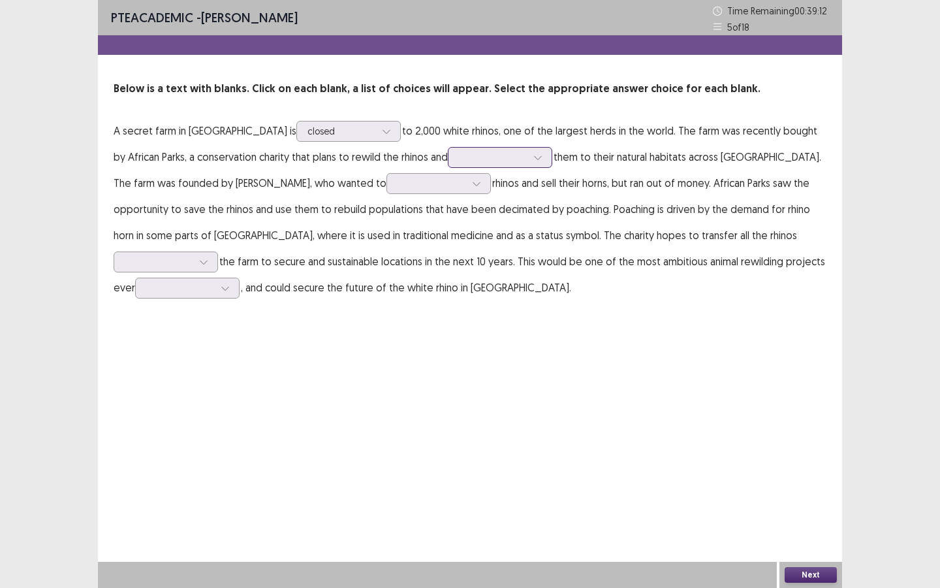
click at [459, 159] on div at bounding box center [493, 157] width 68 height 12
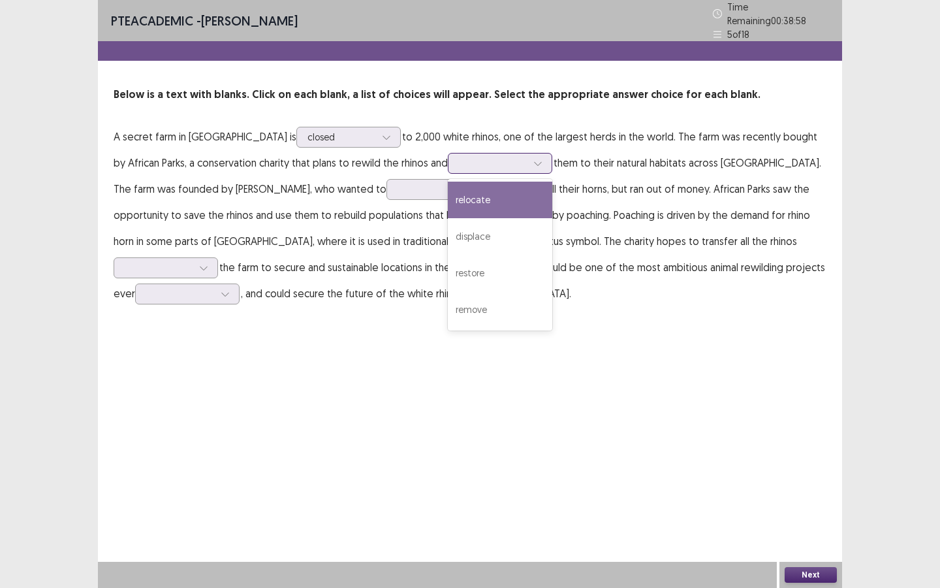
click at [448, 199] on div "relocate" at bounding box center [500, 199] width 104 height 37
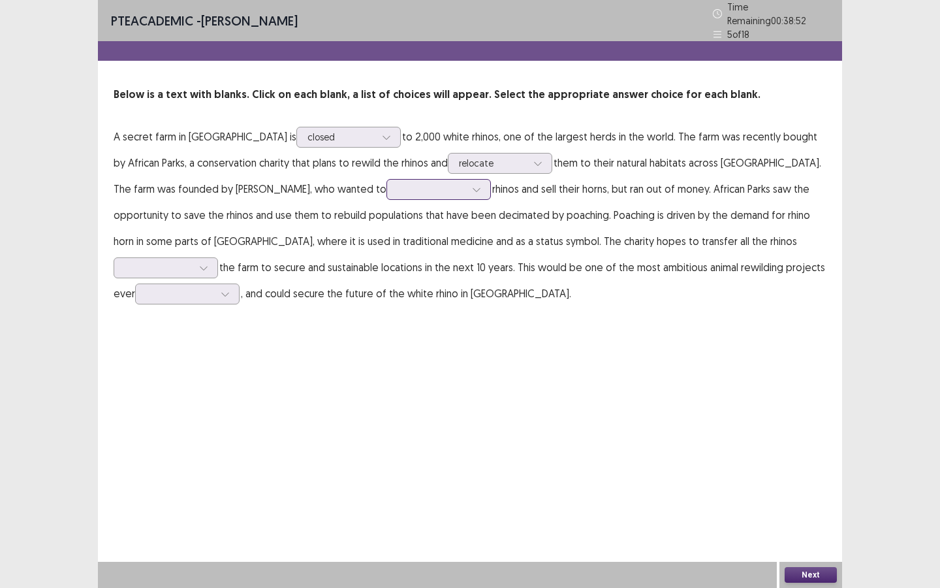
click at [467, 186] on div at bounding box center [477, 190] width 20 height 20
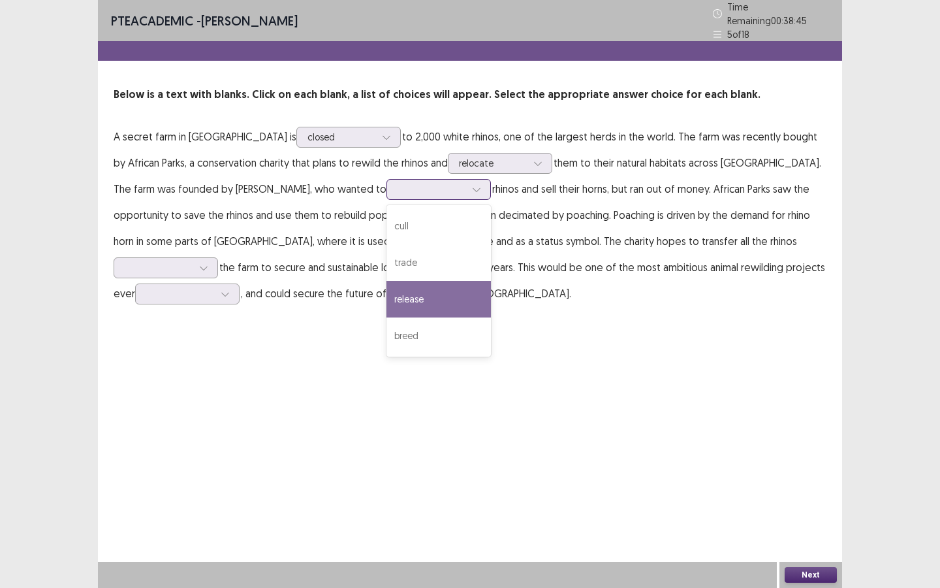
click at [386, 289] on div "release" at bounding box center [438, 299] width 104 height 37
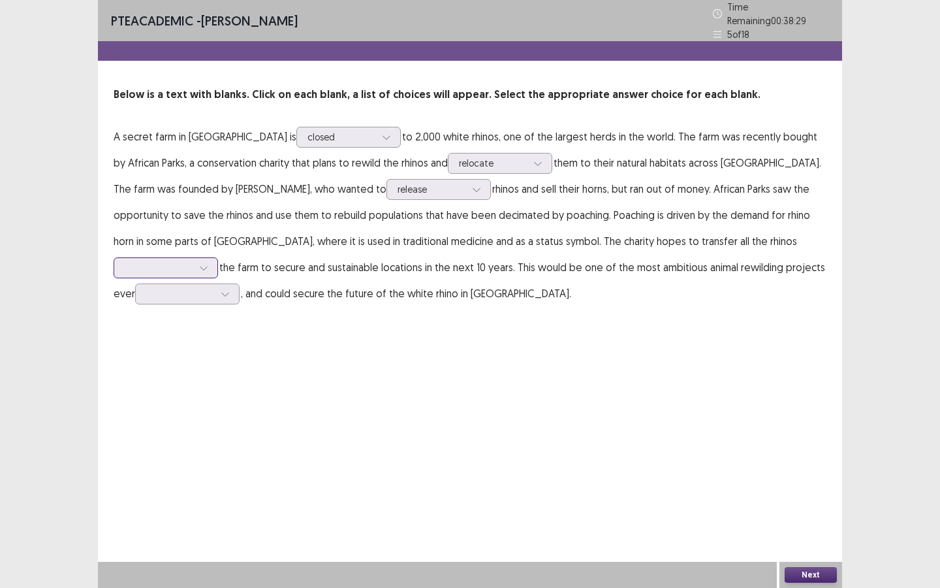
click at [218, 257] on div at bounding box center [166, 267] width 104 height 21
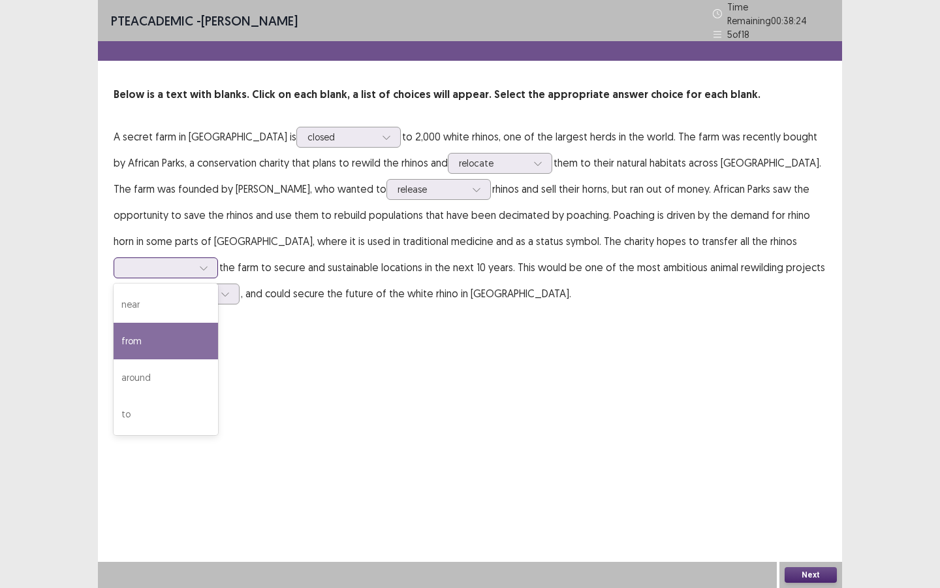
click at [218, 322] on div "from" at bounding box center [166, 340] width 104 height 37
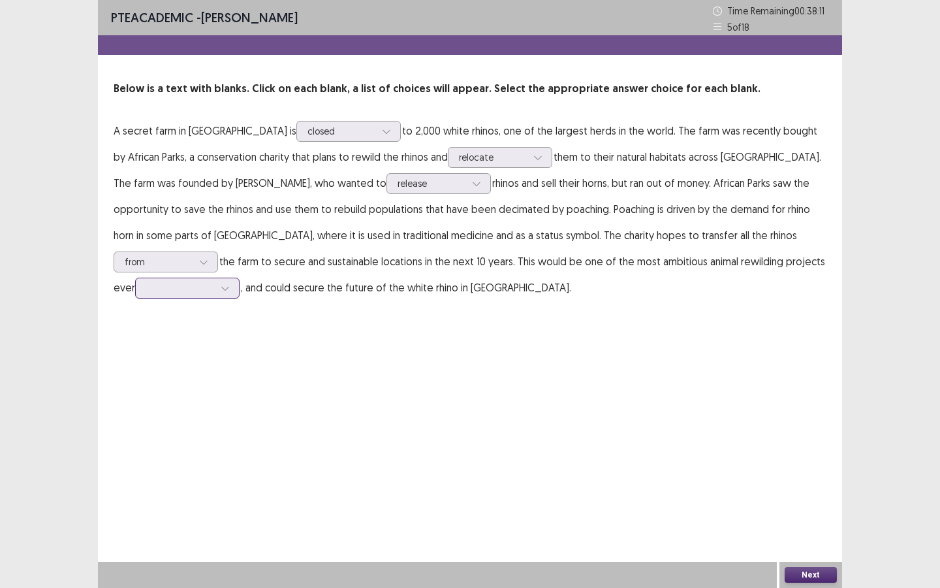
click at [215, 280] on div at bounding box center [180, 287] width 71 height 15
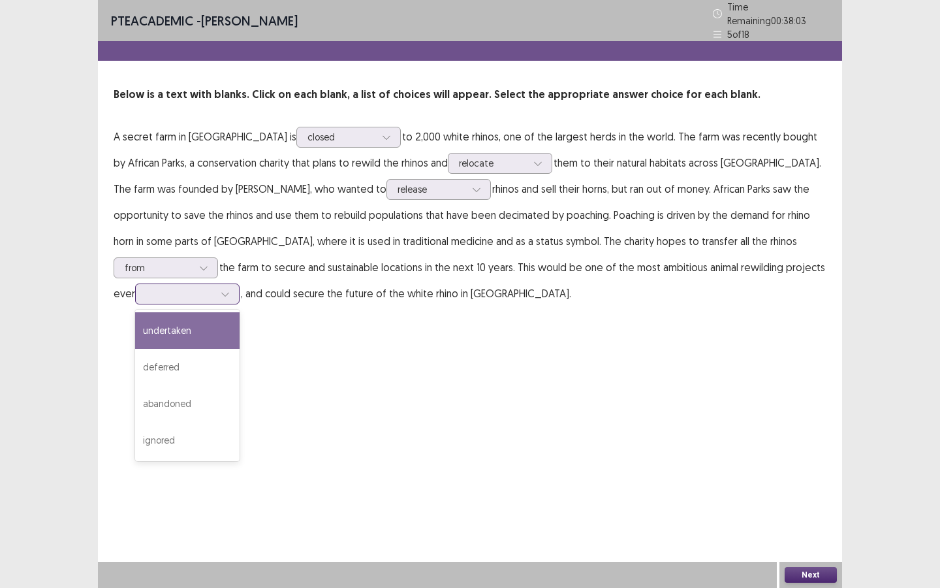
click at [240, 312] on div "undertaken" at bounding box center [187, 330] width 104 height 37
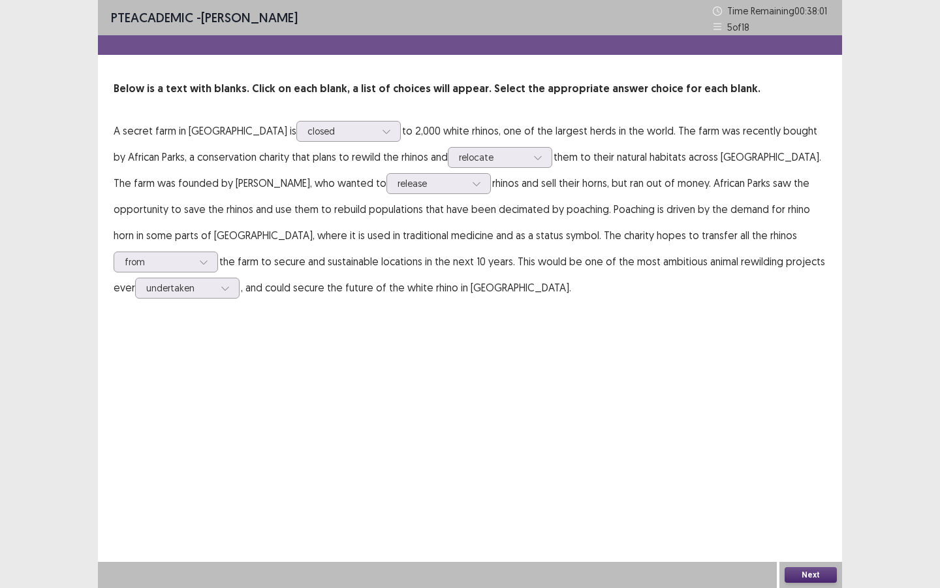
click at [811, 507] on button "Next" at bounding box center [811, 575] width 52 height 16
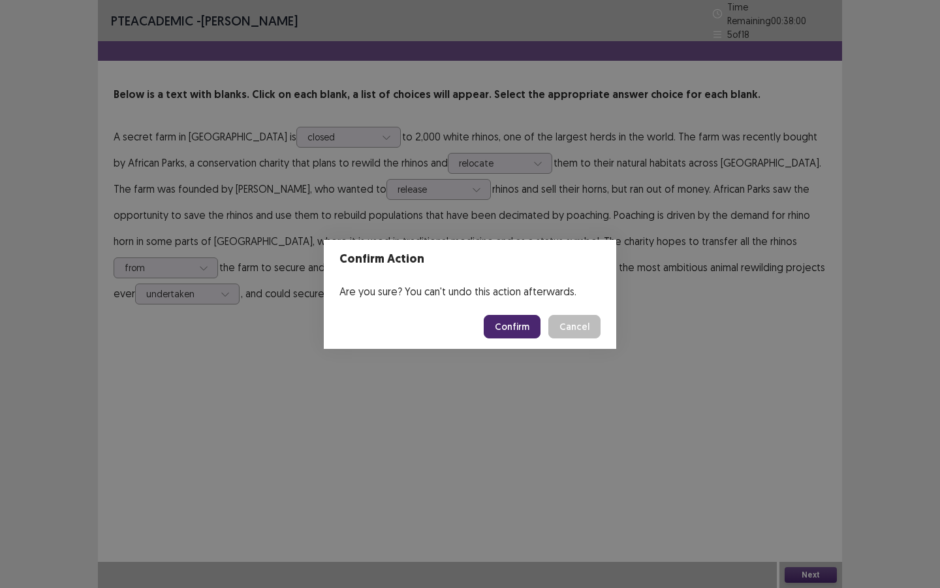
click at [509, 315] on button "Confirm" at bounding box center [512, 327] width 57 height 24
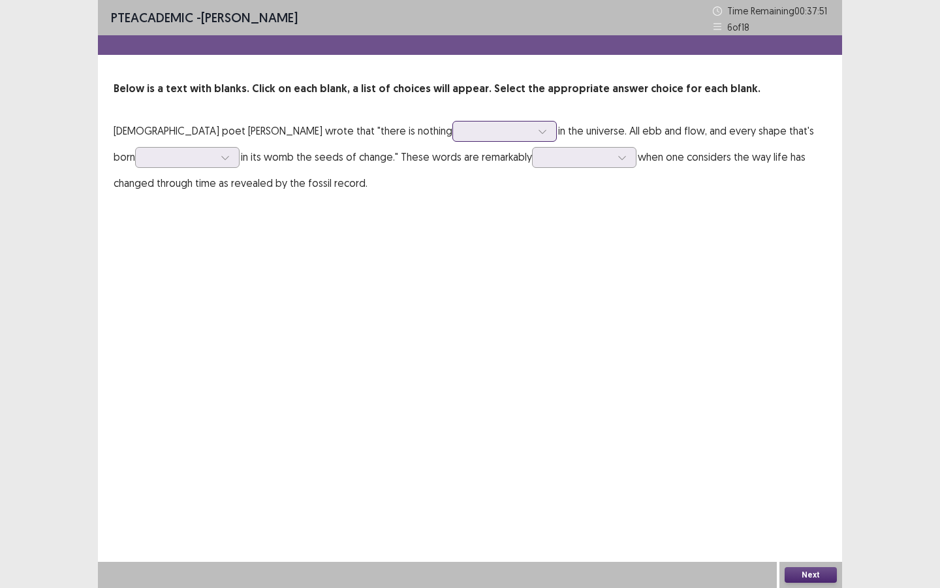
click at [533, 135] on div at bounding box center [543, 131] width 20 height 20
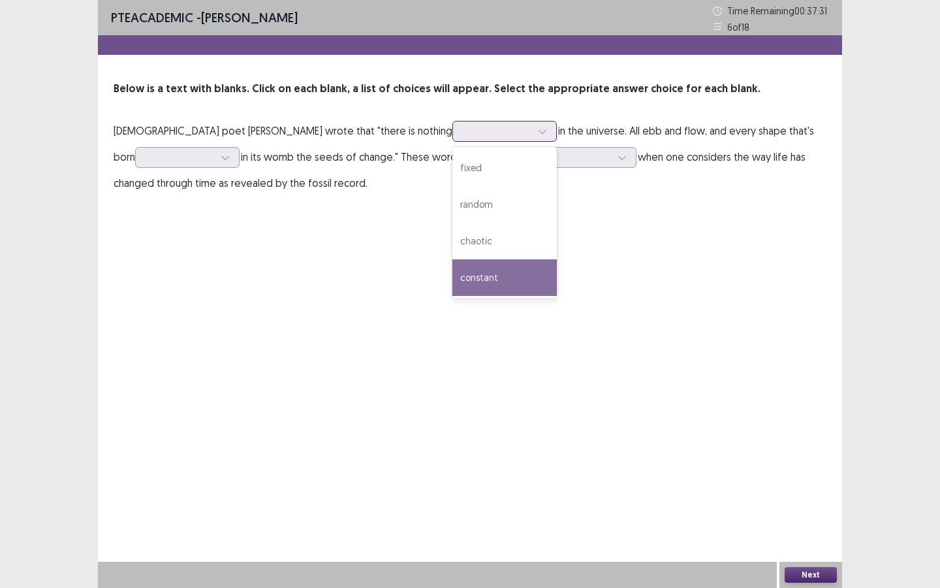
click at [452, 275] on div "constant" at bounding box center [504, 277] width 104 height 37
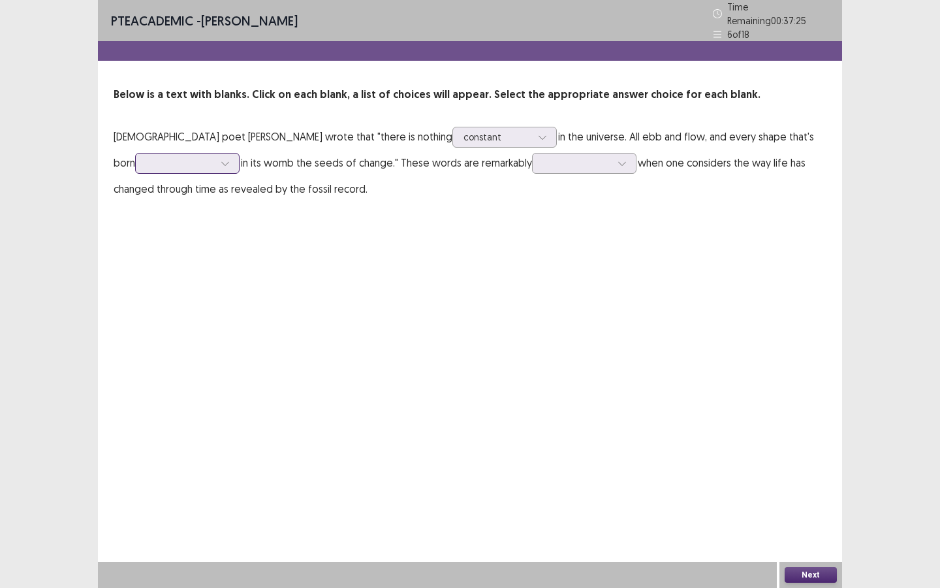
click at [214, 157] on div at bounding box center [180, 163] width 68 height 12
click at [240, 291] on div "bears" at bounding box center [187, 309] width 104 height 37
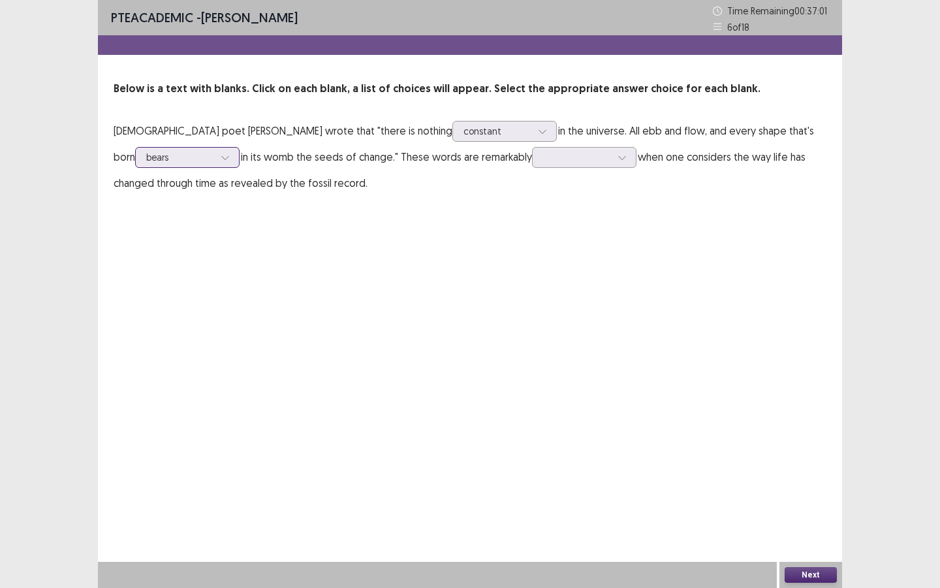
click at [214, 151] on div at bounding box center [180, 157] width 68 height 12
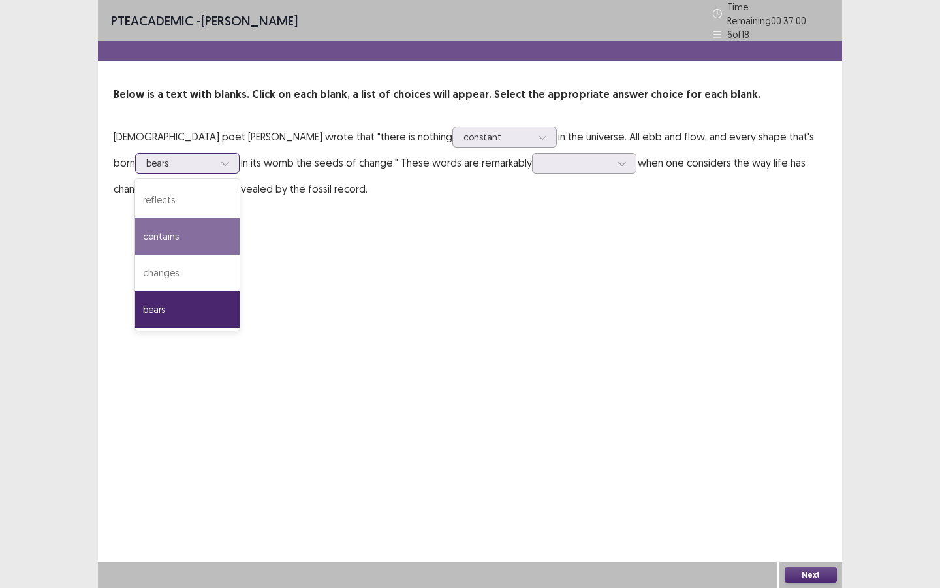
click at [240, 218] on div "contains" at bounding box center [187, 236] width 104 height 37
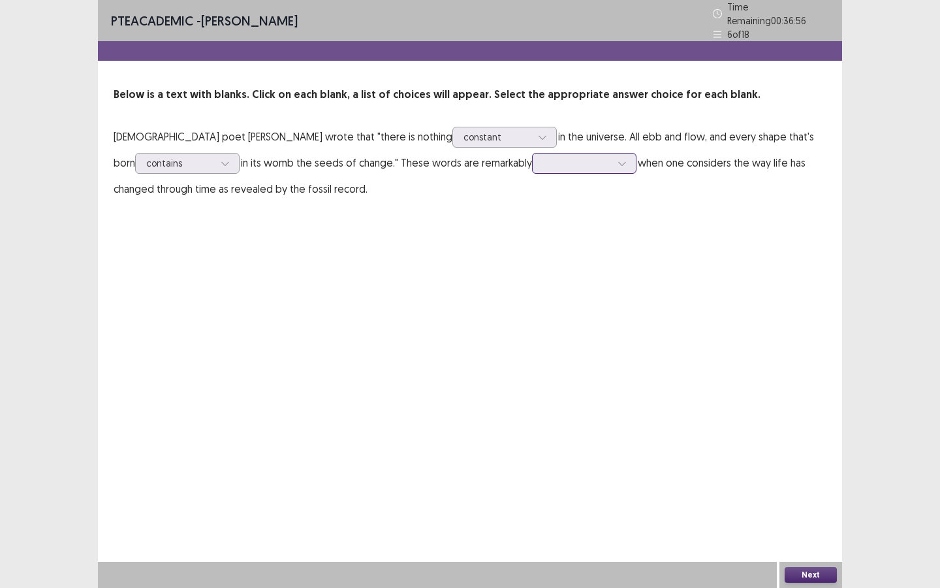
click at [543, 162] on div at bounding box center [577, 163] width 68 height 12
click at [532, 318] on div "relevant" at bounding box center [584, 309] width 104 height 37
click at [809, 507] on button "Next" at bounding box center [811, 575] width 52 height 16
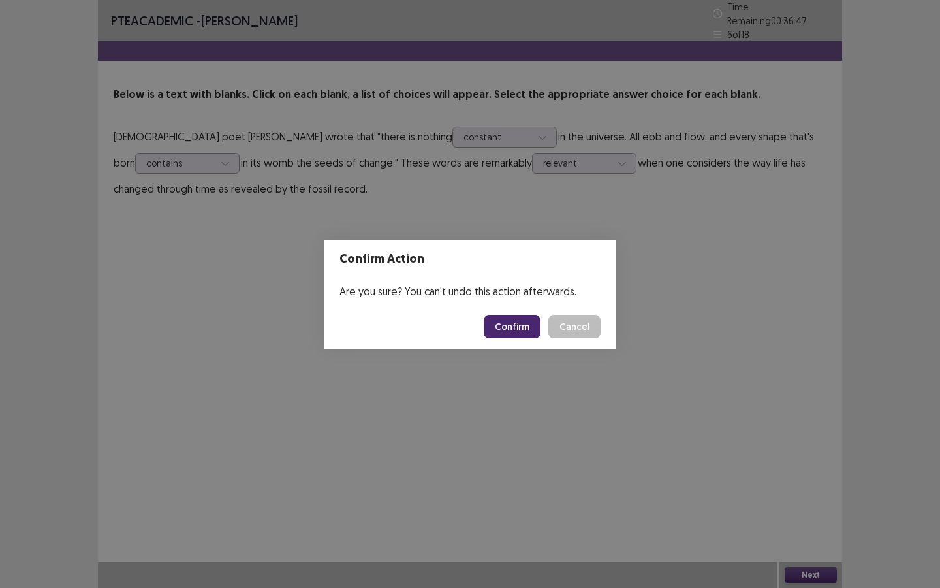
click at [535, 335] on button "Confirm" at bounding box center [512, 327] width 57 height 24
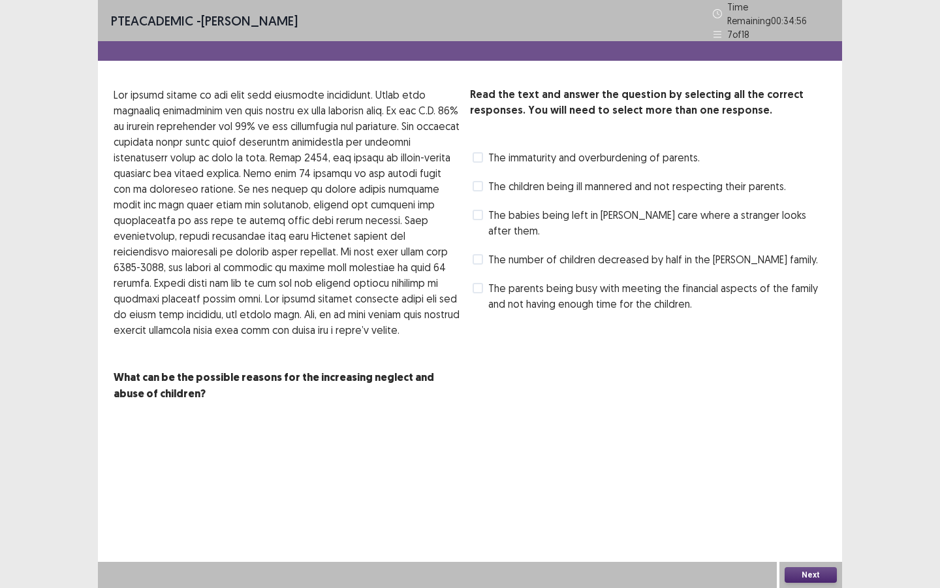
click at [477, 152] on span at bounding box center [478, 157] width 10 height 10
click at [484, 217] on div "The babies being left in [PERSON_NAME] care where a stranger looks after them." at bounding box center [648, 222] width 356 height 37
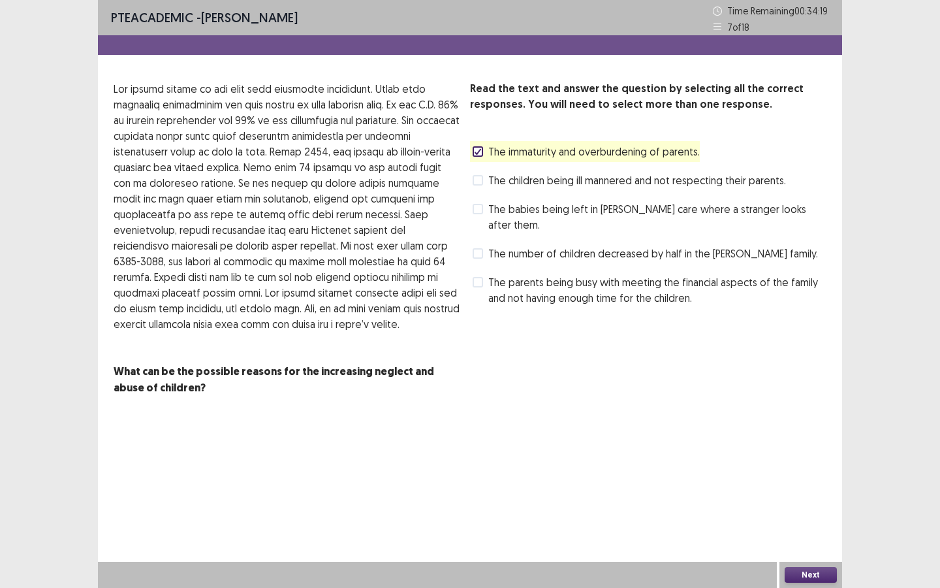
click at [479, 211] on span at bounding box center [478, 209] width 10 height 10
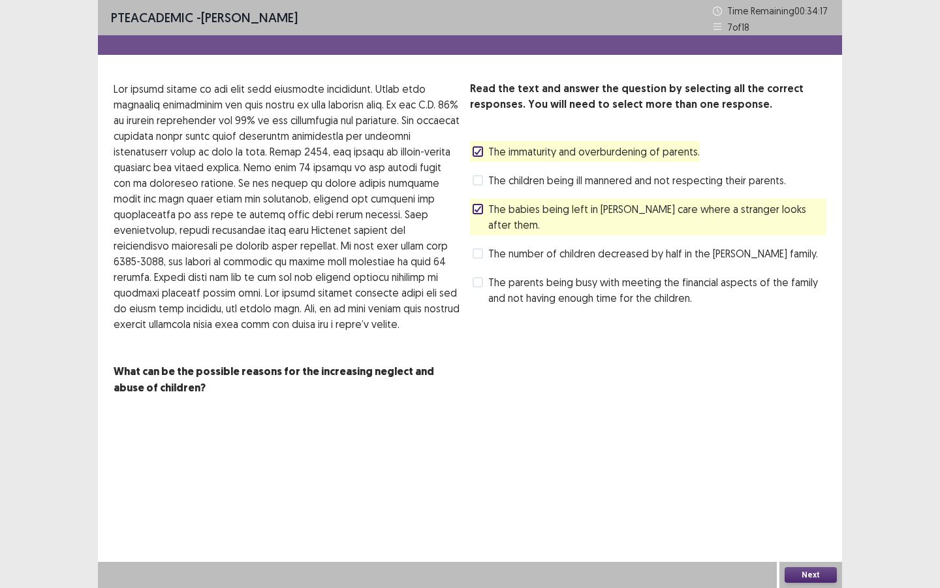
click at [816, 507] on button "Next" at bounding box center [811, 575] width 52 height 16
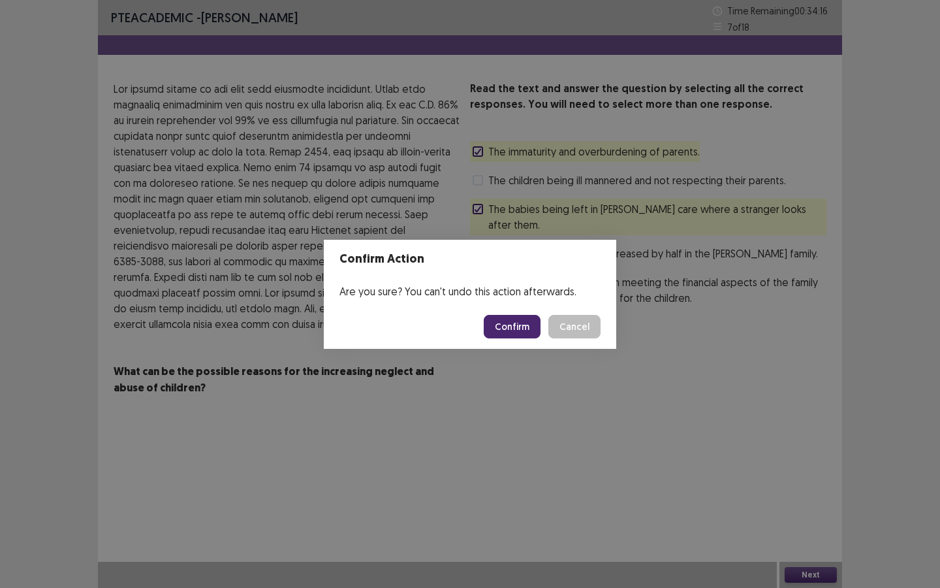
click at [509, 319] on button "Confirm" at bounding box center [512, 327] width 57 height 24
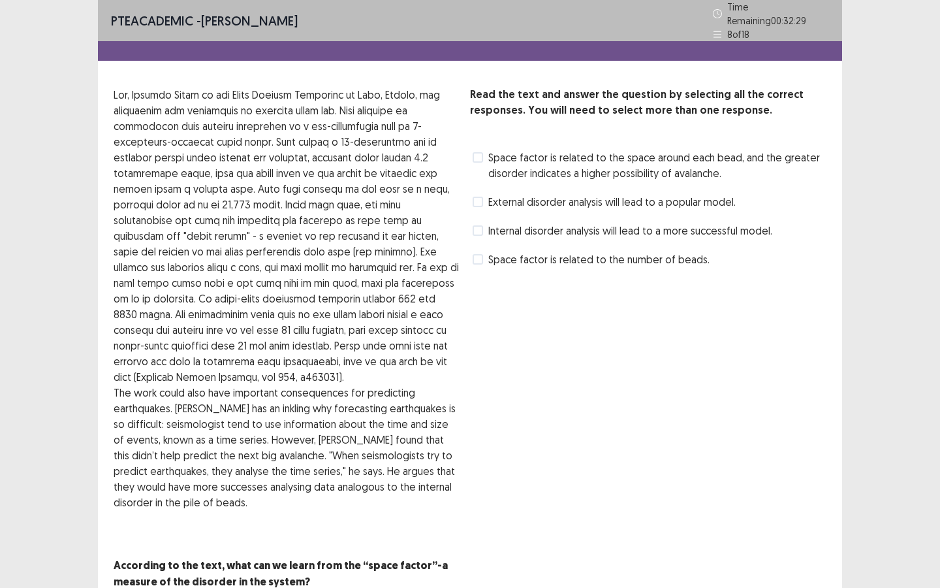
click at [479, 152] on span at bounding box center [478, 157] width 10 height 10
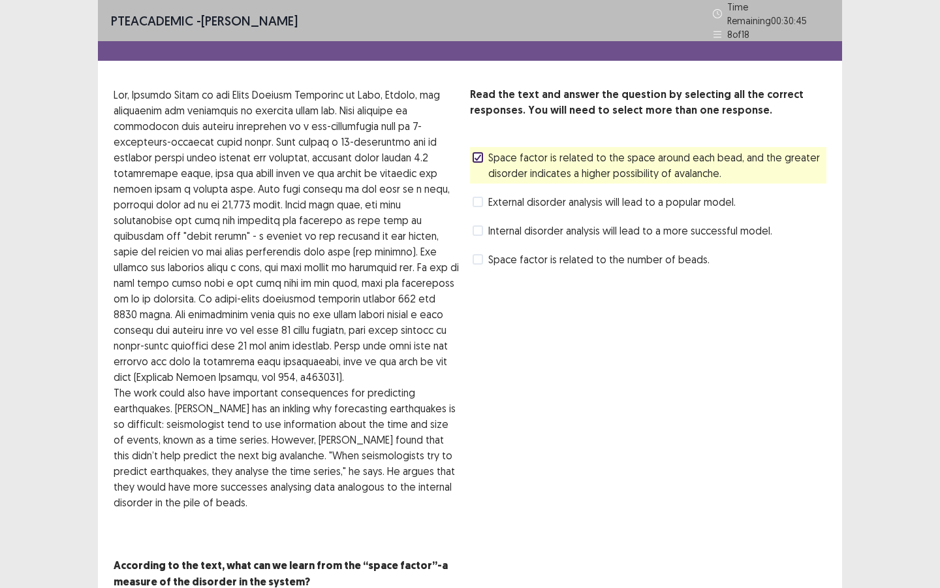
click at [484, 253] on label "Space factor is related to the number of beads." at bounding box center [591, 259] width 237 height 16
click at [784, 471] on div "Read the text and answer the question by selecting all the correct responses. Y…" at bounding box center [648, 338] width 356 height 503
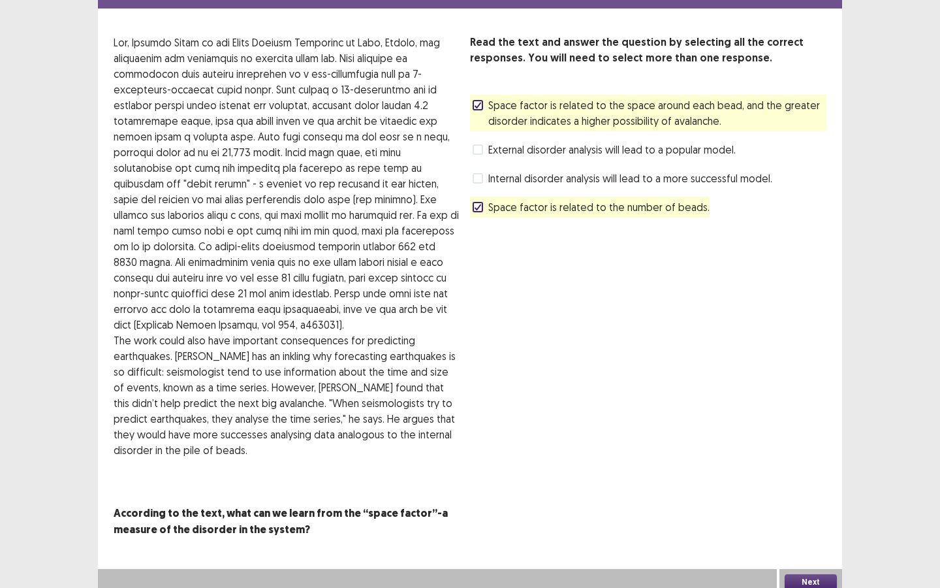
scroll to position [54, 0]
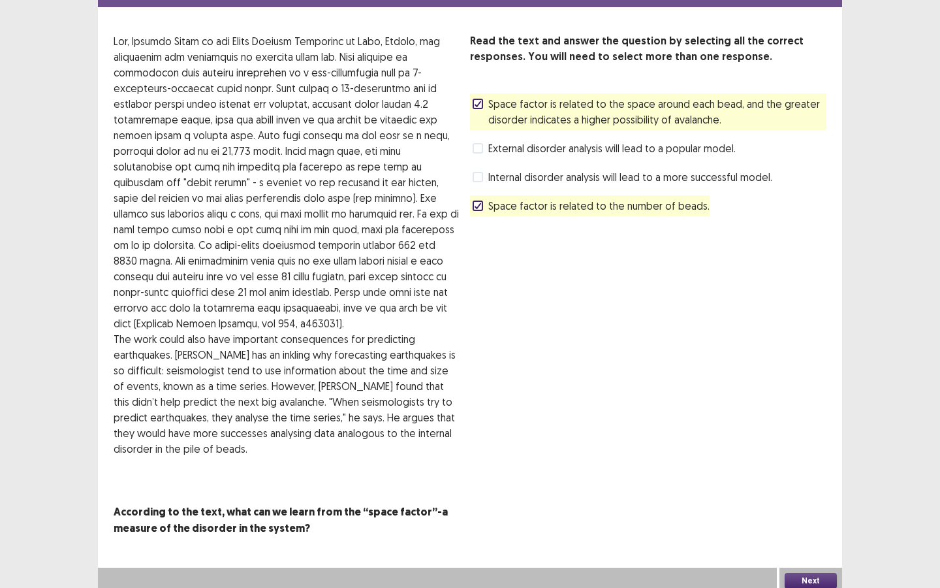
click at [808, 507] on button "Next" at bounding box center [811, 581] width 52 height 16
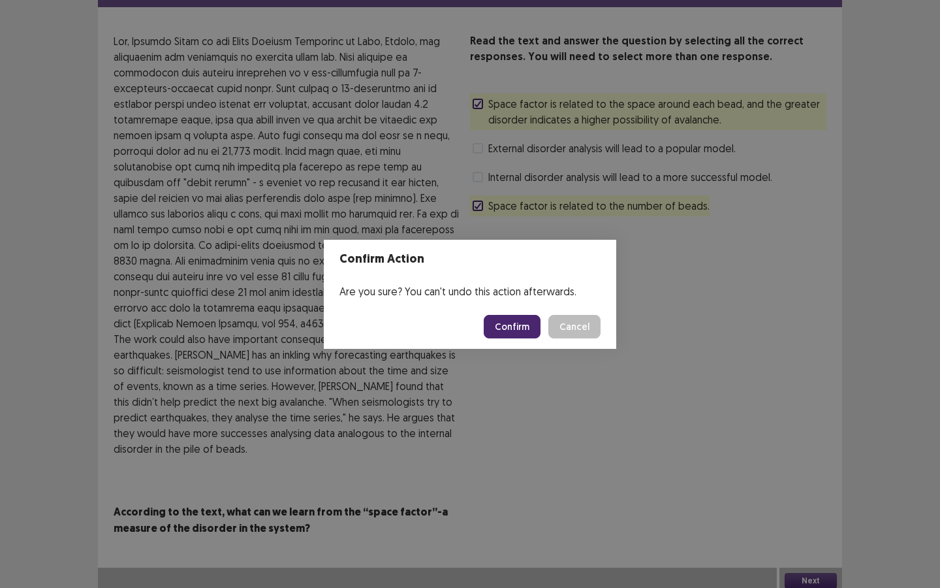
click at [510, 320] on button "Confirm" at bounding box center [512, 327] width 57 height 24
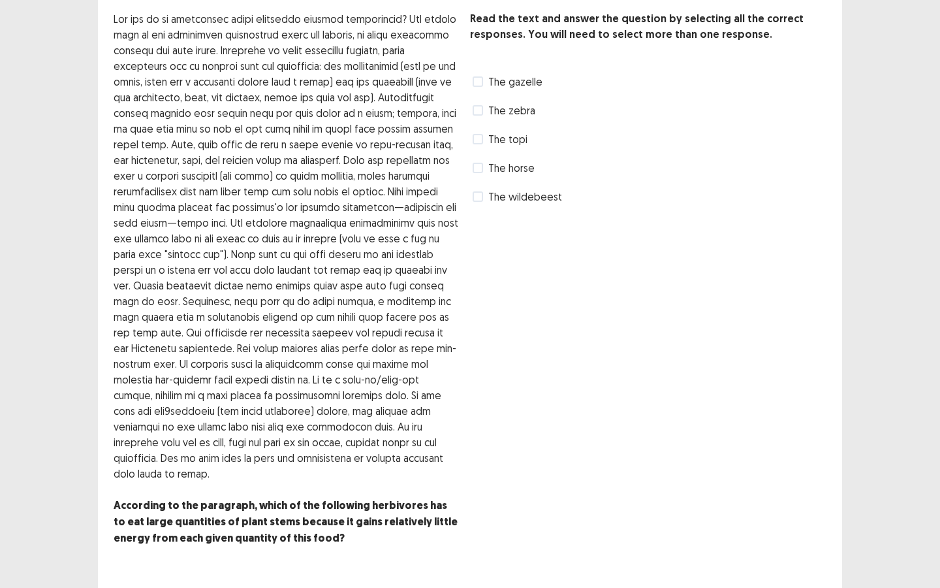
scroll to position [78, 0]
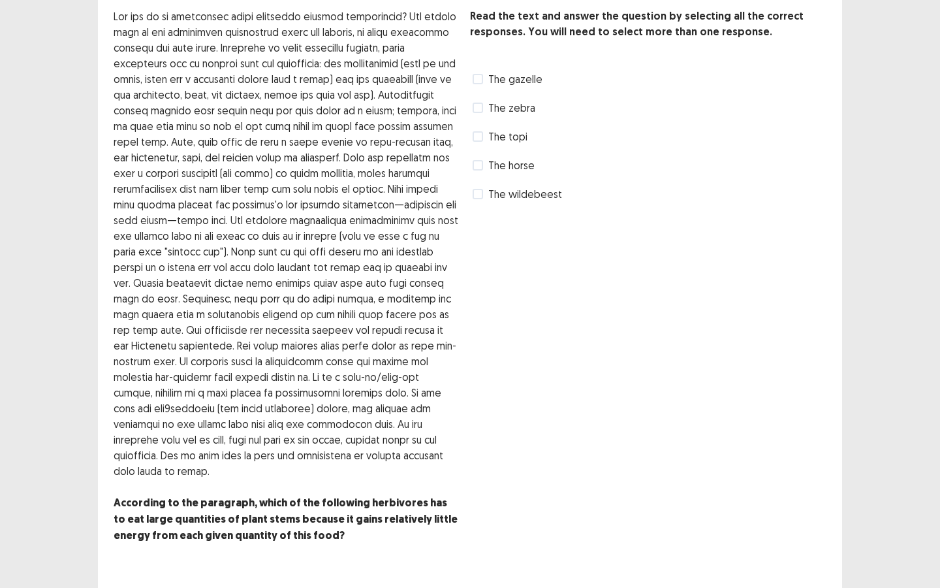
click at [476, 190] on span at bounding box center [478, 194] width 10 height 10
click at [659, 364] on div "Read the text and answer the question by selecting all the correct responses. Y…" at bounding box center [648, 283] width 356 height 550
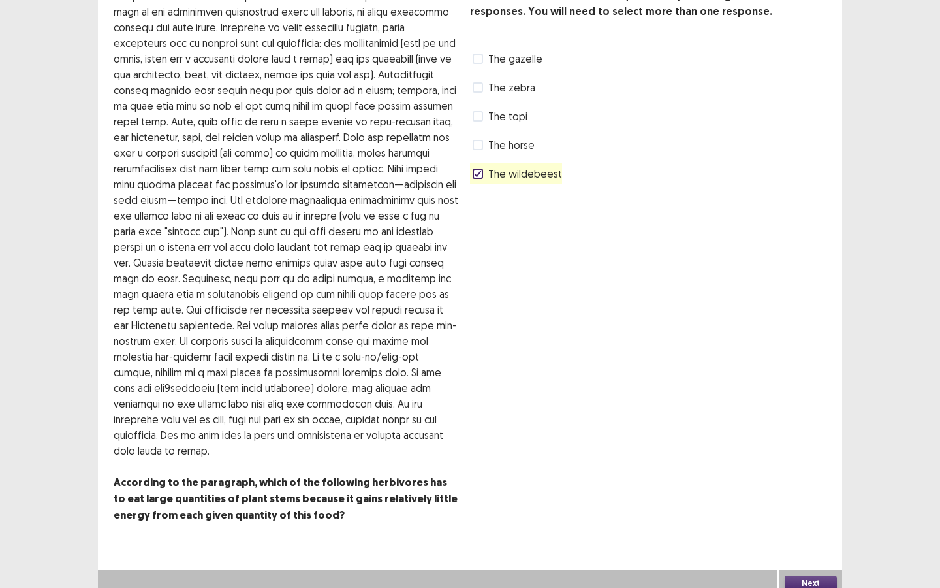
scroll to position [101, 0]
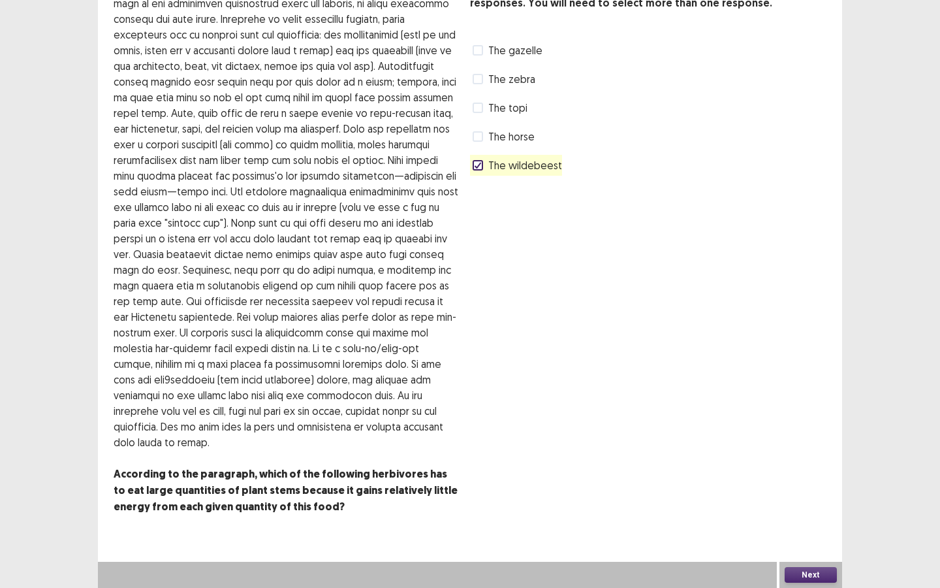
click at [821, 507] on button "Next" at bounding box center [811, 575] width 52 height 16
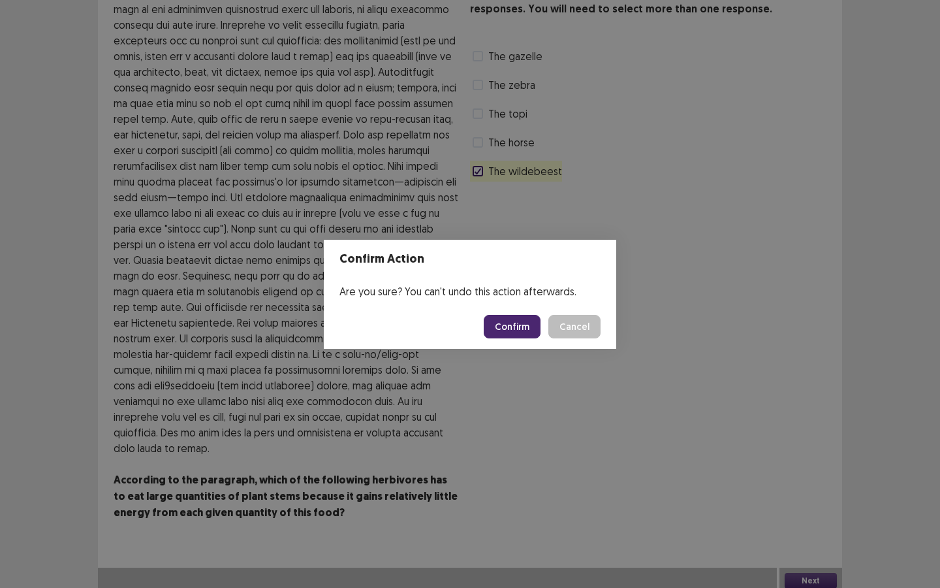
click at [520, 322] on button "Confirm" at bounding box center [512, 327] width 57 height 24
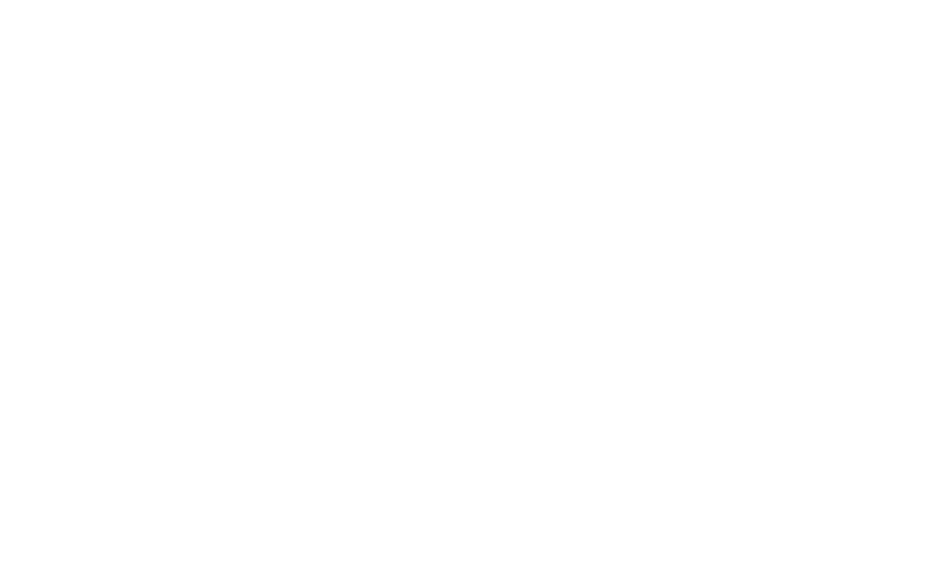
scroll to position [0, 0]
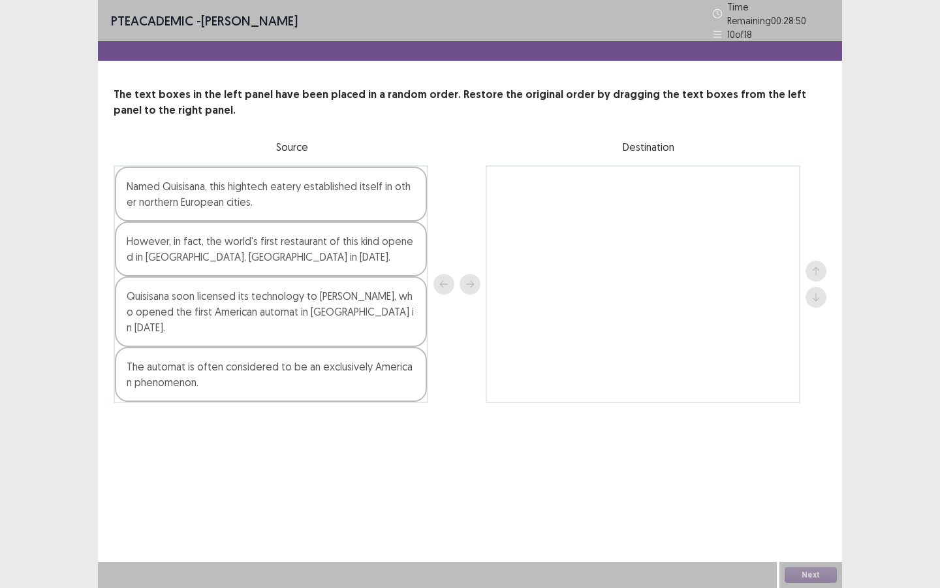
click at [520, 322] on div at bounding box center [643, 284] width 315 height 238
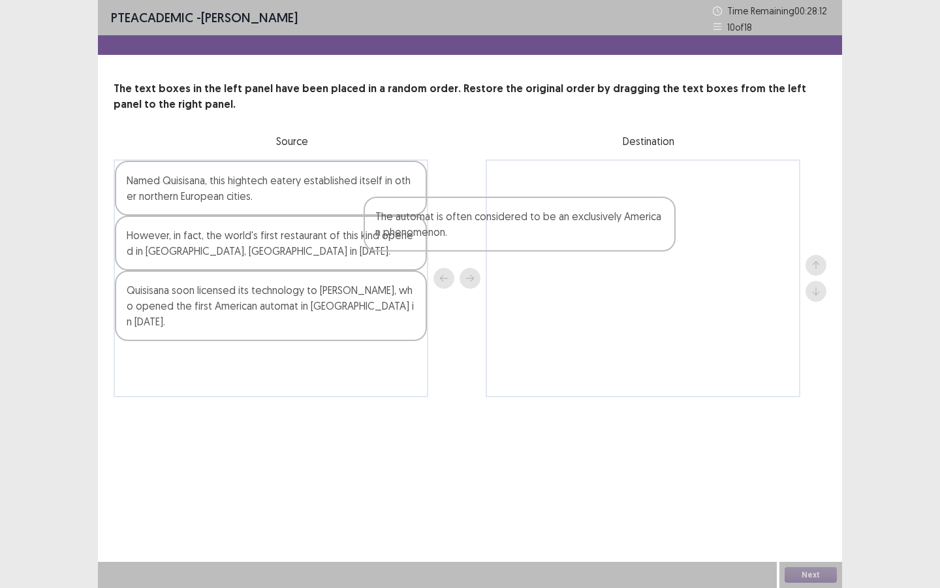
drag, startPoint x: 407, startPoint y: 362, endPoint x: 659, endPoint y: 234, distance: 282.9
click at [659, 234] on div "Named Quisisana, this hightech eatery established itself in other northern Euro…" at bounding box center [470, 278] width 713 height 238
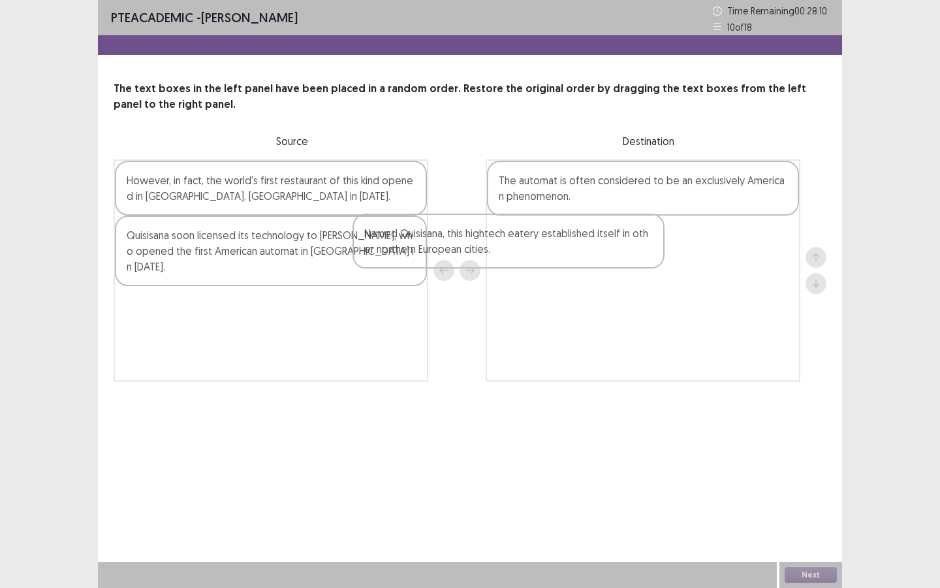
drag, startPoint x: 333, startPoint y: 194, endPoint x: 584, endPoint y: 248, distance: 256.5
click at [584, 248] on div "Named Quisisana, this hightech eatery established itself in other northern Euro…" at bounding box center [470, 270] width 713 height 222
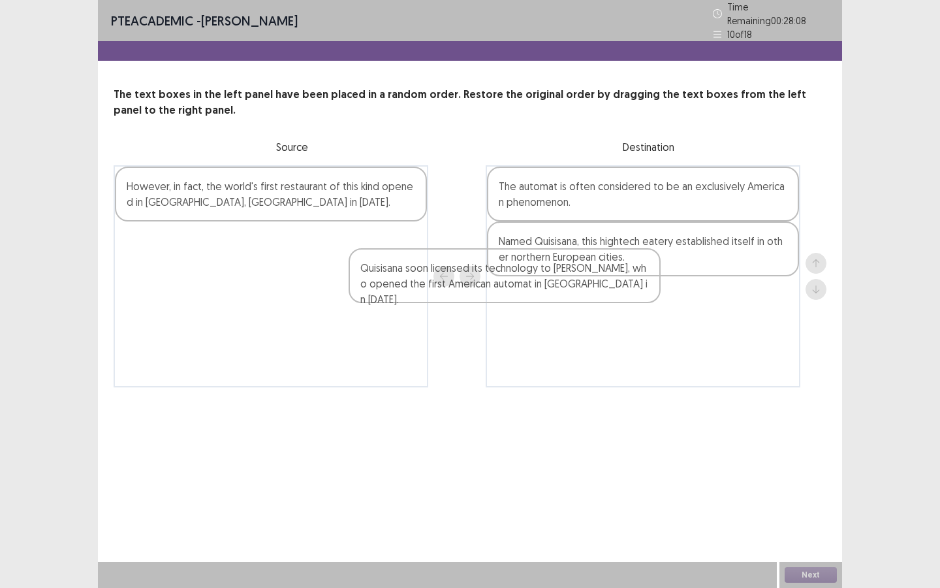
drag, startPoint x: 383, startPoint y: 253, endPoint x: 698, endPoint y: 291, distance: 317.6
click at [698, 291] on div "However, in fact, the world's first restaurant of this kind opened in [GEOGRAPH…" at bounding box center [470, 276] width 713 height 222
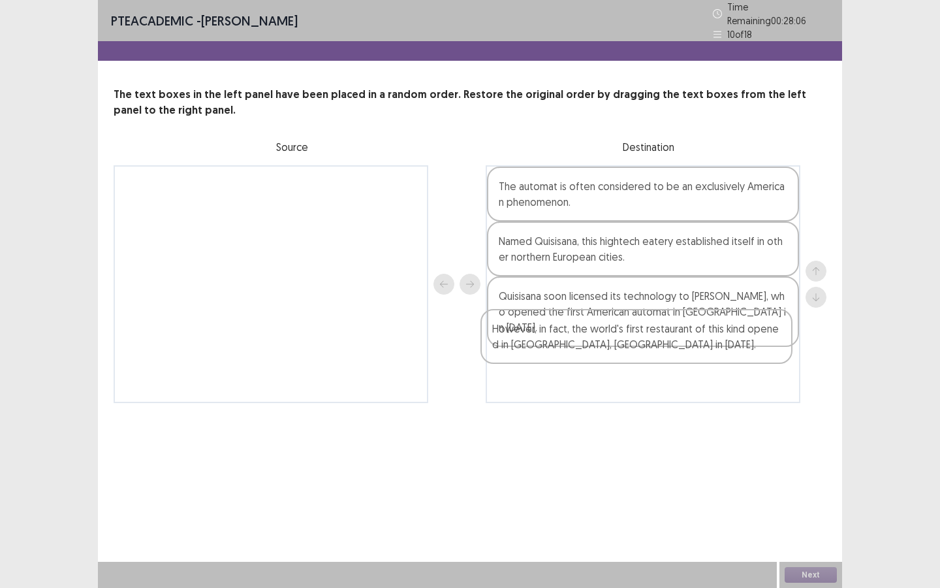
drag, startPoint x: 320, startPoint y: 183, endPoint x: 695, endPoint y: 335, distance: 405.0
click at [695, 335] on div "However, in fact, the world's first restaurant of this kind opened in [GEOGRAPH…" at bounding box center [470, 284] width 713 height 238
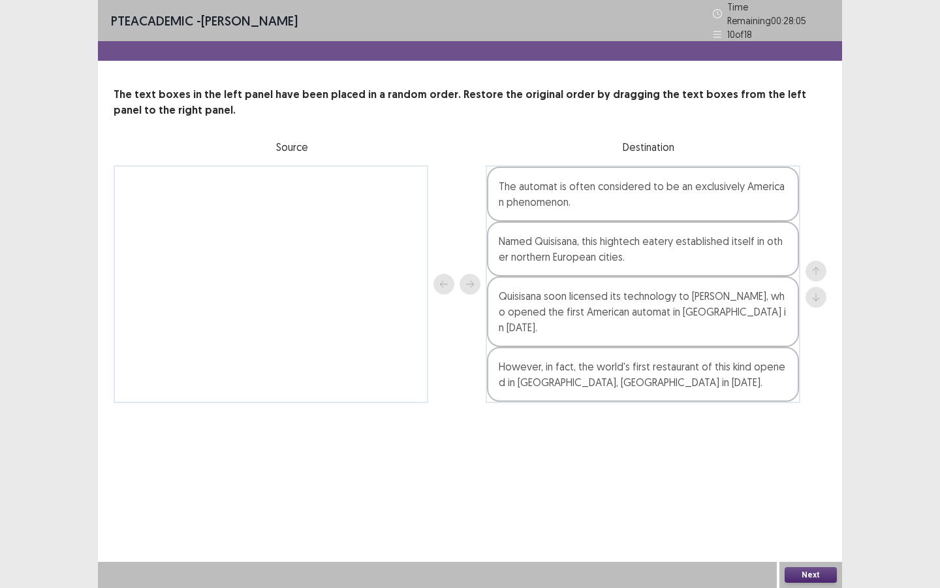
click at [739, 424] on div "PTE academic - [PERSON_NAME] Time Remaining 00 : 28 : 05 10 of 18 The text boxe…" at bounding box center [470, 294] width 744 height 588
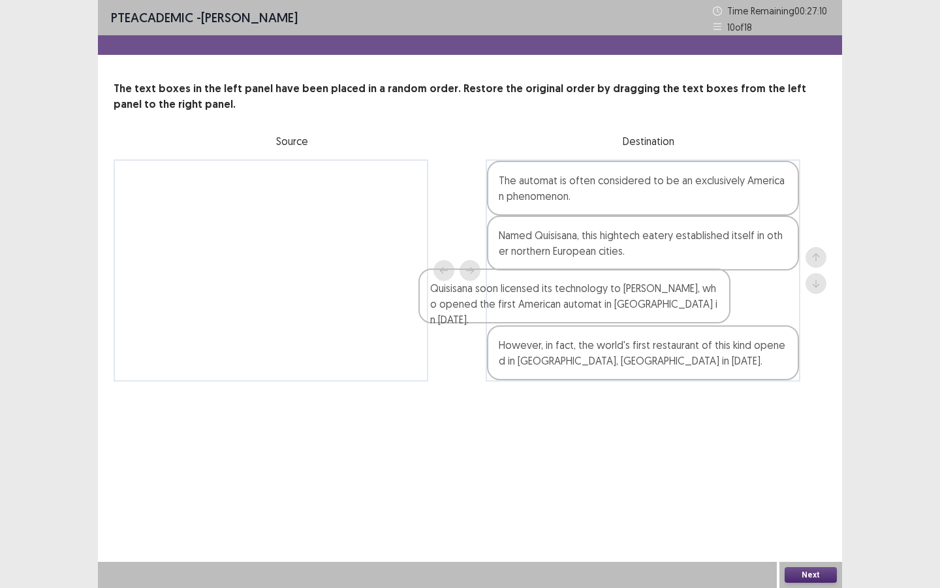
drag, startPoint x: 636, startPoint y: 296, endPoint x: 539, endPoint y: 290, distance: 98.1
click at [539, 290] on div "The automat is often considered to be an exclusively American phenomenon. Named…" at bounding box center [643, 270] width 315 height 222
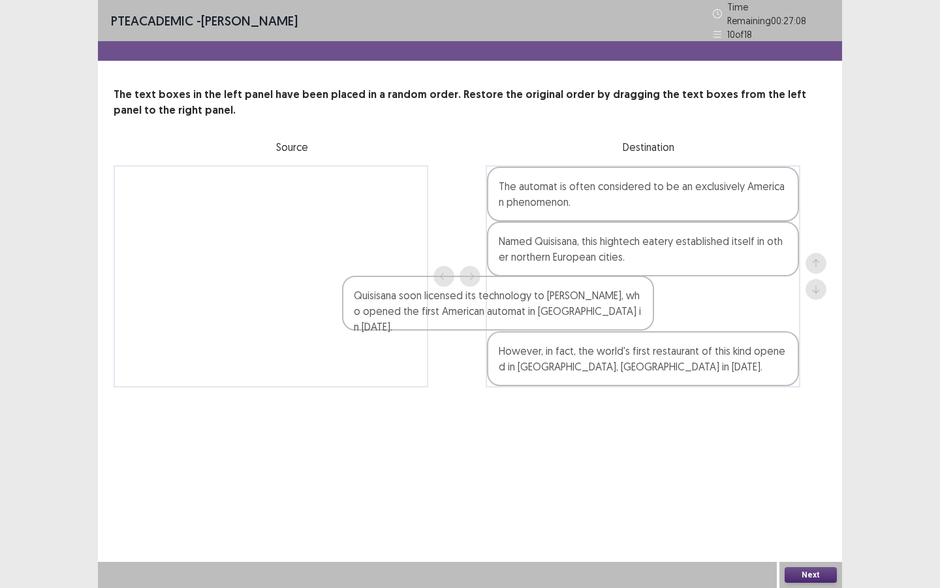
drag, startPoint x: 539, startPoint y: 290, endPoint x: 321, endPoint y: 292, distance: 217.4
click at [321, 292] on div "The automat is often considered to be an exclusively American phenomenon. Named…" at bounding box center [470, 276] width 713 height 222
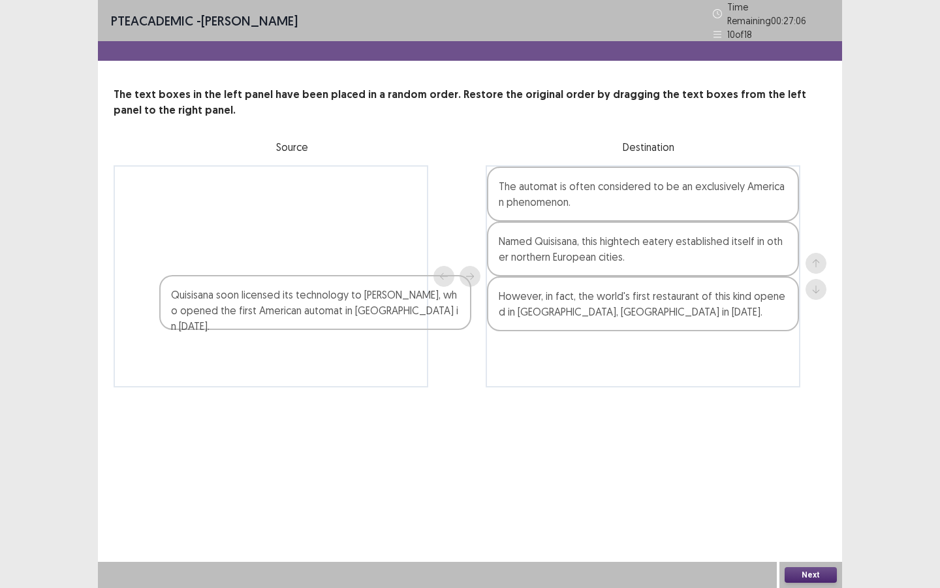
drag, startPoint x: 585, startPoint y: 298, endPoint x: 251, endPoint y: 303, distance: 333.6
click at [251, 303] on div "The automat is often considered to be an exclusively American phenomenon. Named…" at bounding box center [470, 276] width 713 height 222
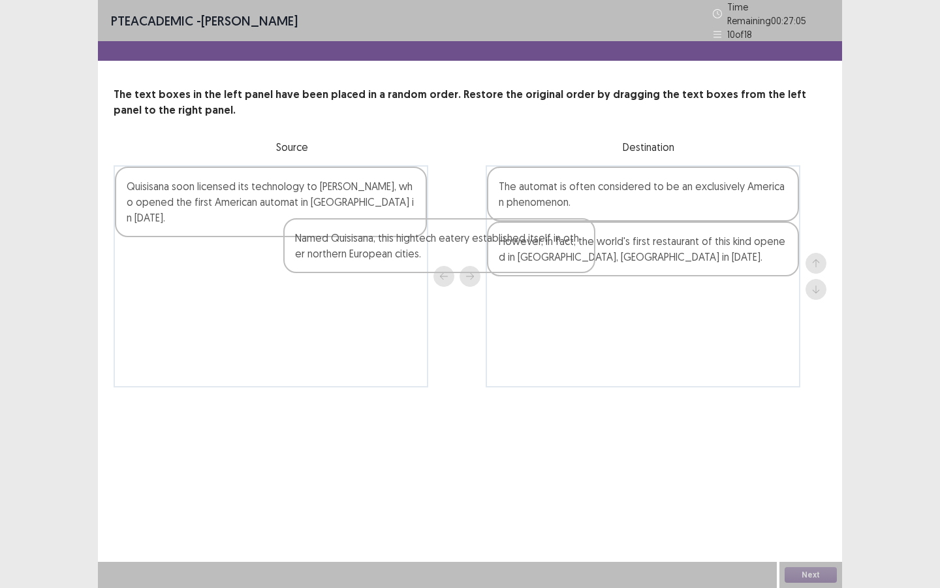
drag, startPoint x: 554, startPoint y: 257, endPoint x: 305, endPoint y: 260, distance: 248.7
click at [305, 260] on div "Quisisana soon licensed its technology to [PERSON_NAME], who opened the first A…" at bounding box center [470, 276] width 713 height 222
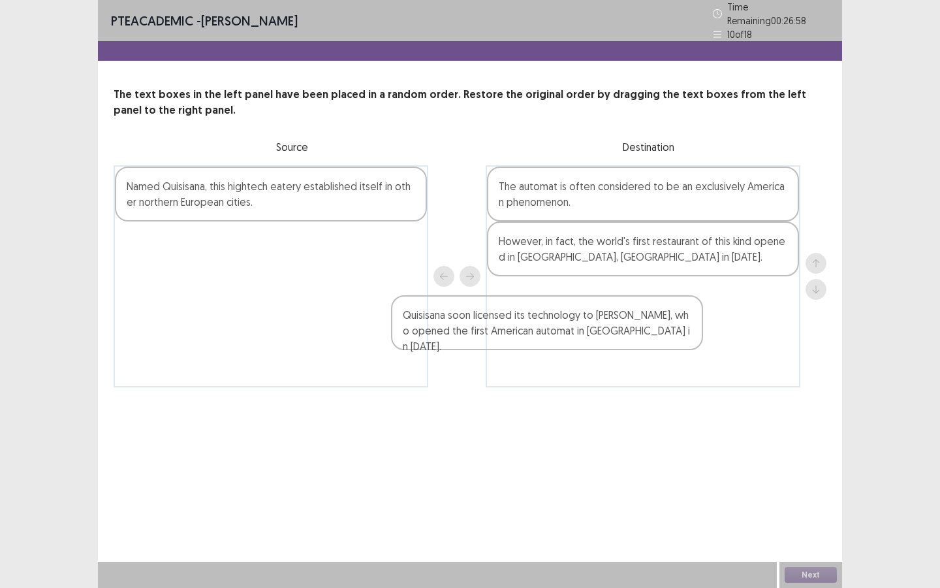
drag, startPoint x: 371, startPoint y: 200, endPoint x: 688, endPoint y: 318, distance: 337.9
click at [688, 319] on div "Quisisana soon licensed its technology to [PERSON_NAME], who opened the first A…" at bounding box center [470, 276] width 713 height 222
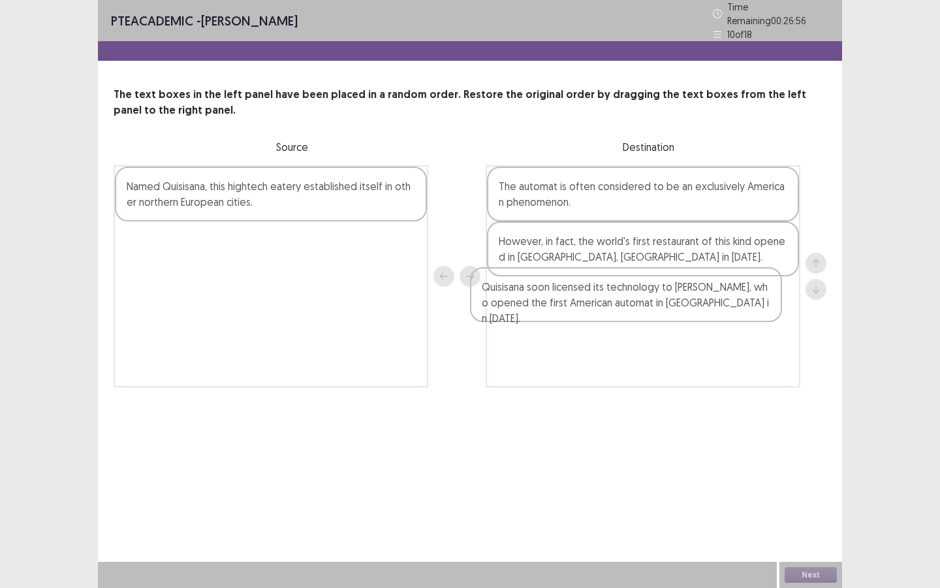
drag, startPoint x: 522, startPoint y: 309, endPoint x: 238, endPoint y: 215, distance: 298.3
click at [238, 215] on div "Named Quisisana, this hightech eatery established itself in other northern Euro…" at bounding box center [470, 276] width 713 height 222
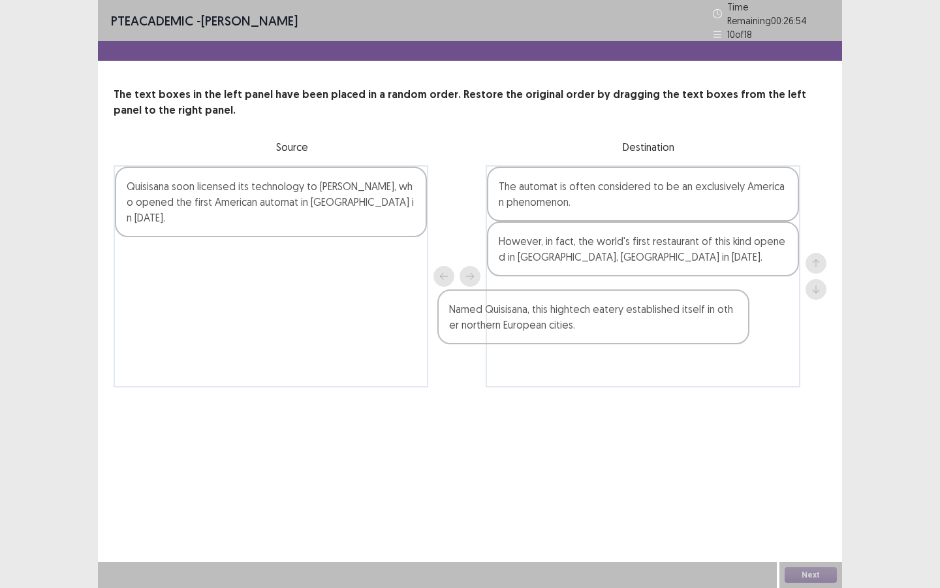
drag, startPoint x: 257, startPoint y: 235, endPoint x: 591, endPoint y: 313, distance: 343.8
click at [591, 313] on div "Quisisana soon licensed its technology to [PERSON_NAME], who opened the first A…" at bounding box center [470, 276] width 713 height 222
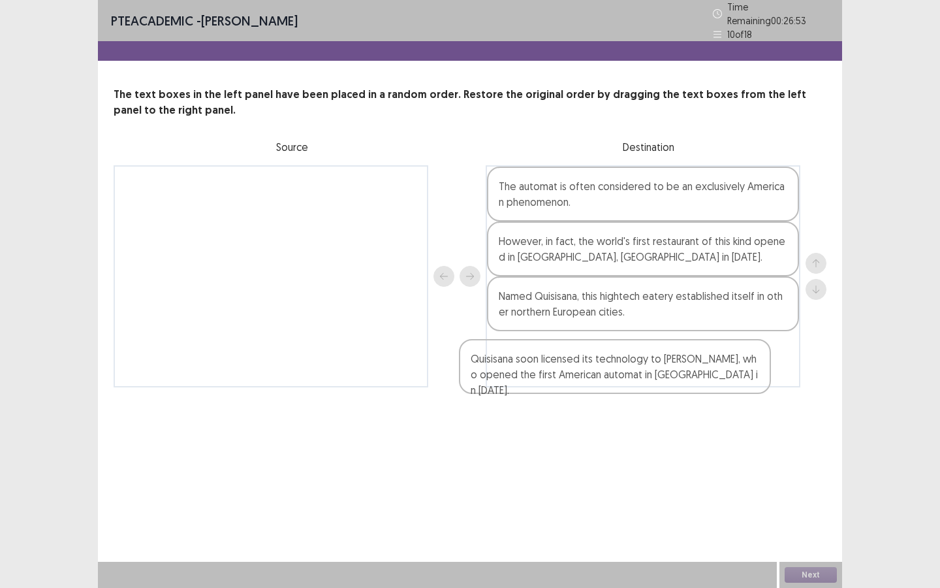
drag, startPoint x: 337, startPoint y: 195, endPoint x: 689, endPoint y: 375, distance: 395.6
click at [689, 375] on div "Quisisana soon licensed its technology to [PERSON_NAME], who opened the first A…" at bounding box center [470, 276] width 713 height 222
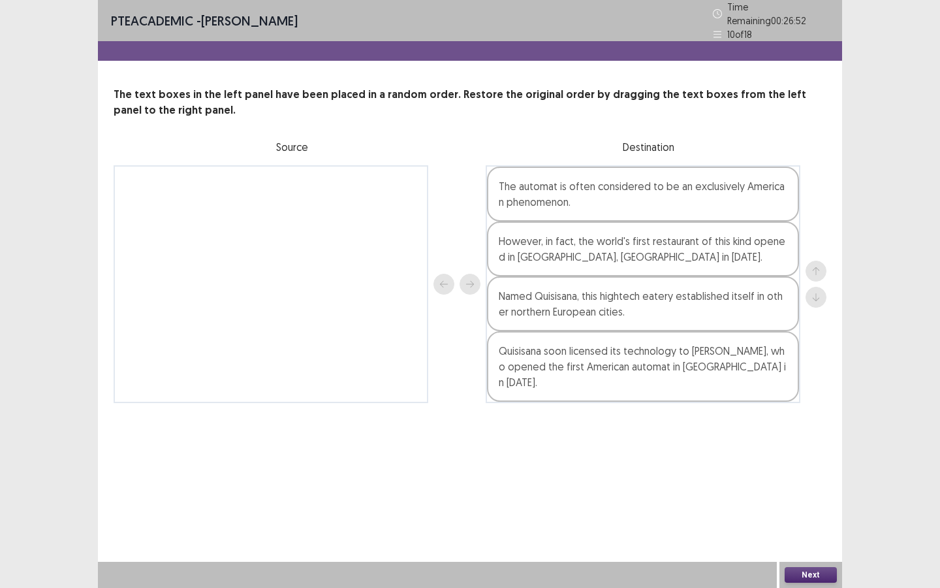
click at [683, 446] on div "PTE academic - [PERSON_NAME] Time Remaining 00 : 26 : 52 10 of 18 The text boxe…" at bounding box center [470, 294] width 744 height 588
click at [805, 507] on button "Next" at bounding box center [811, 575] width 52 height 16
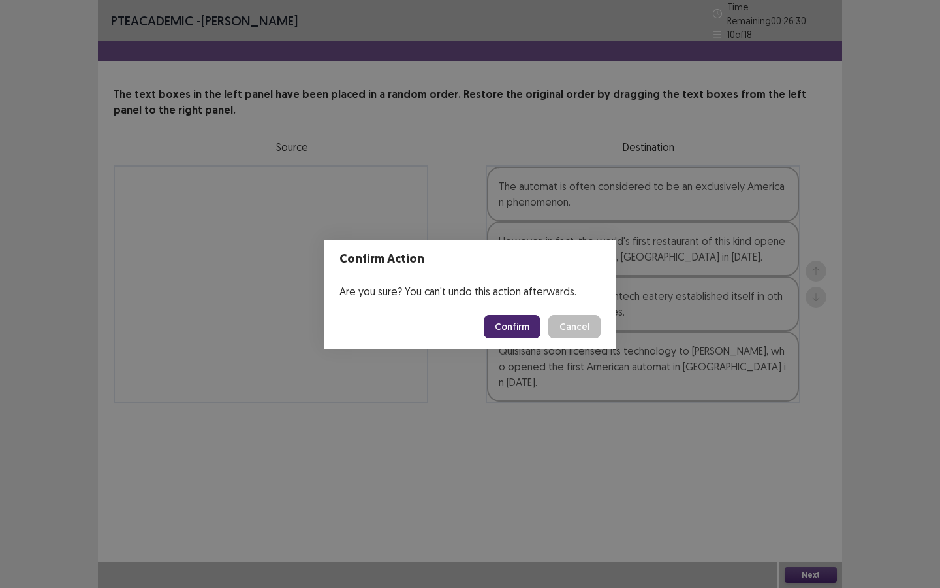
click at [516, 326] on button "Confirm" at bounding box center [512, 327] width 57 height 24
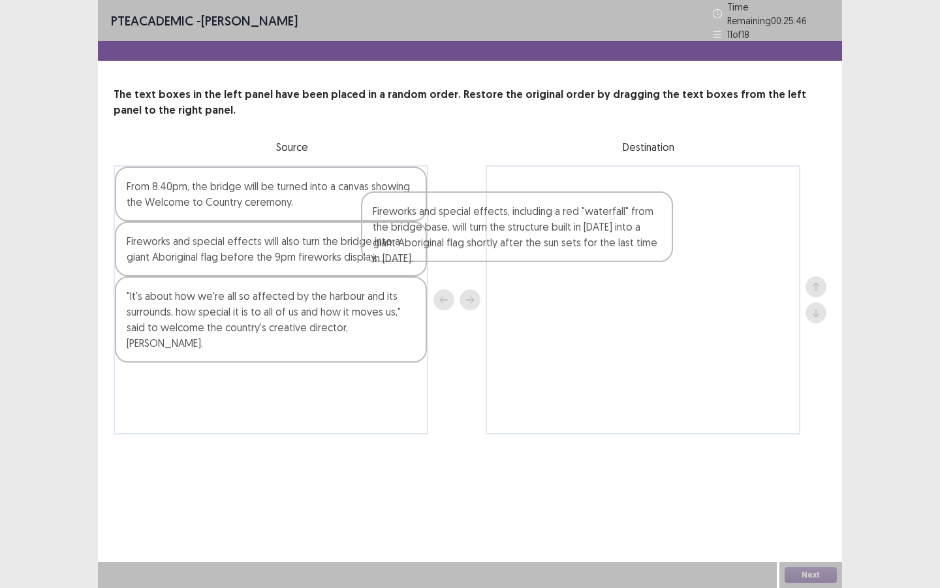
drag, startPoint x: 386, startPoint y: 377, endPoint x: 636, endPoint y: 208, distance: 301.8
click at [636, 208] on div "From 8:40pm, the bridge will be turned into a canvas showing the Welcome to Cou…" at bounding box center [470, 299] width 713 height 269
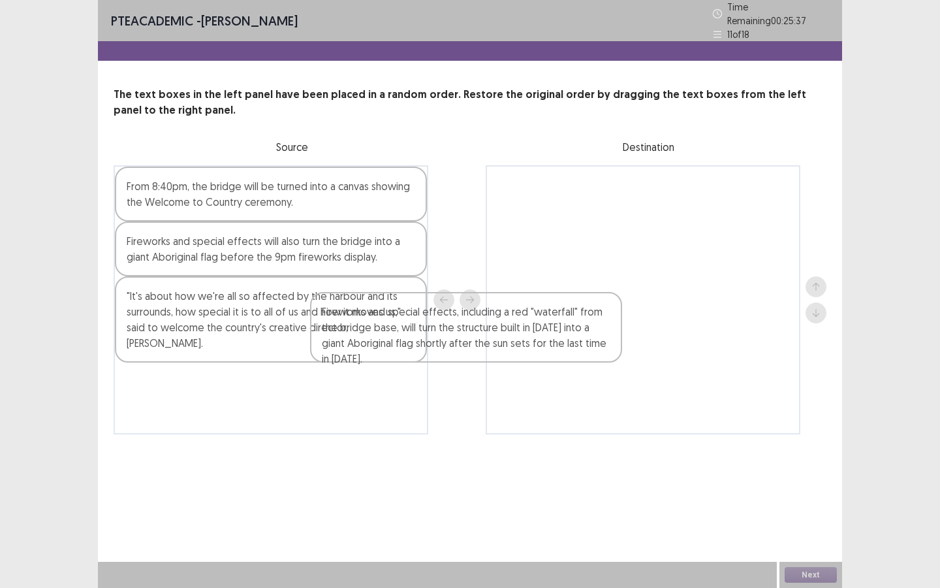
drag, startPoint x: 596, startPoint y: 215, endPoint x: 367, endPoint y: 401, distance: 295.2
click at [367, 401] on div "From 8:40pm, the bridge will be turned into a canvas showing the Welcome to Cou…" at bounding box center [470, 299] width 713 height 269
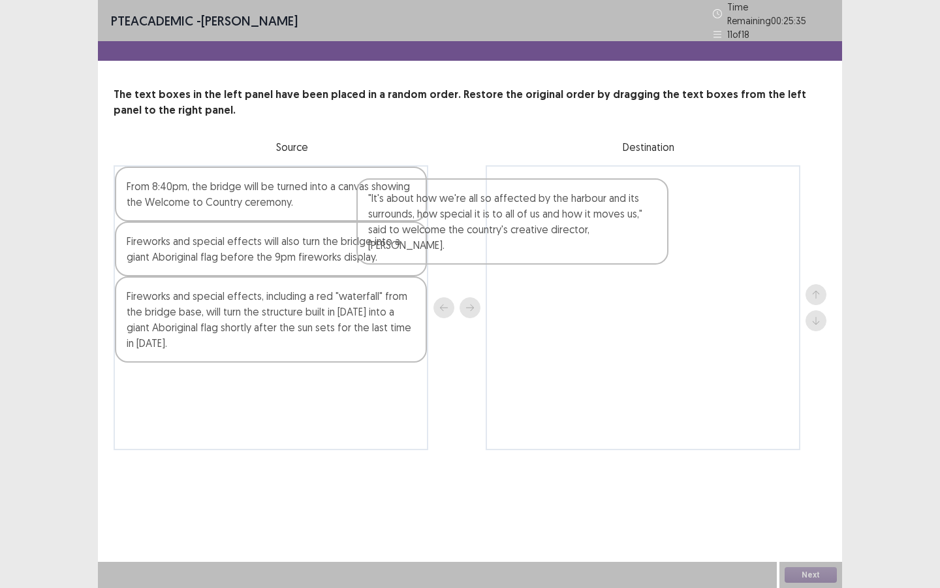
drag, startPoint x: 355, startPoint y: 345, endPoint x: 606, endPoint y: 247, distance: 268.9
click at [606, 247] on div "From 8:40pm, the bridge will be turned into a canvas showing the Welcome to Cou…" at bounding box center [470, 307] width 713 height 285
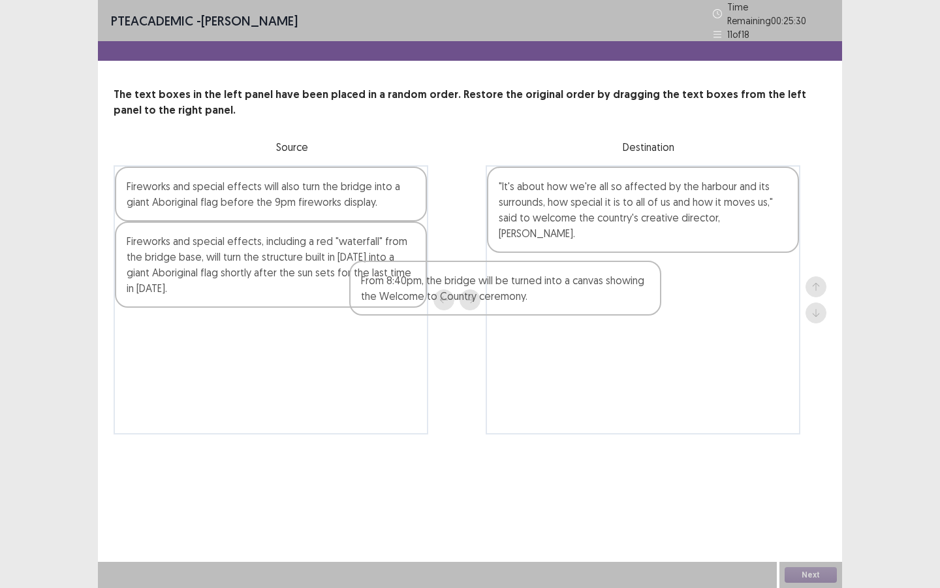
drag, startPoint x: 377, startPoint y: 202, endPoint x: 617, endPoint y: 305, distance: 261.2
click at [617, 305] on div "From 8:40pm, the bridge will be turned into a canvas showing the Welcome to Cou…" at bounding box center [470, 299] width 713 height 269
drag, startPoint x: 560, startPoint y: 298, endPoint x: 377, endPoint y: 318, distance: 184.5
click at [377, 318] on div "Fireworks and special effects will also turn the bridge into a giant Aboriginal…" at bounding box center [470, 299] width 713 height 269
drag, startPoint x: 584, startPoint y: 279, endPoint x: 365, endPoint y: 300, distance: 219.7
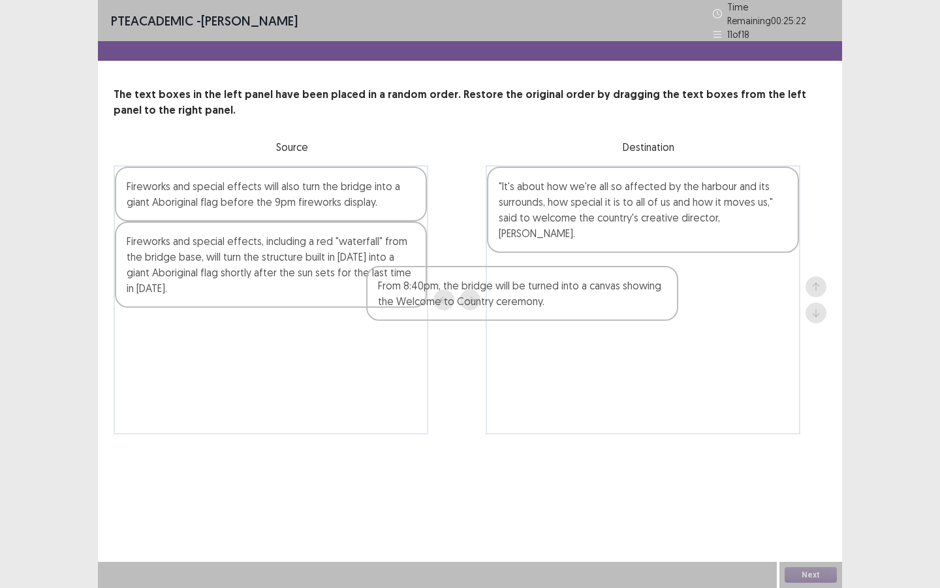
click at [365, 300] on div "Fireworks and special effects will also turn the bridge into a giant Aboriginal…" at bounding box center [470, 299] width 713 height 269
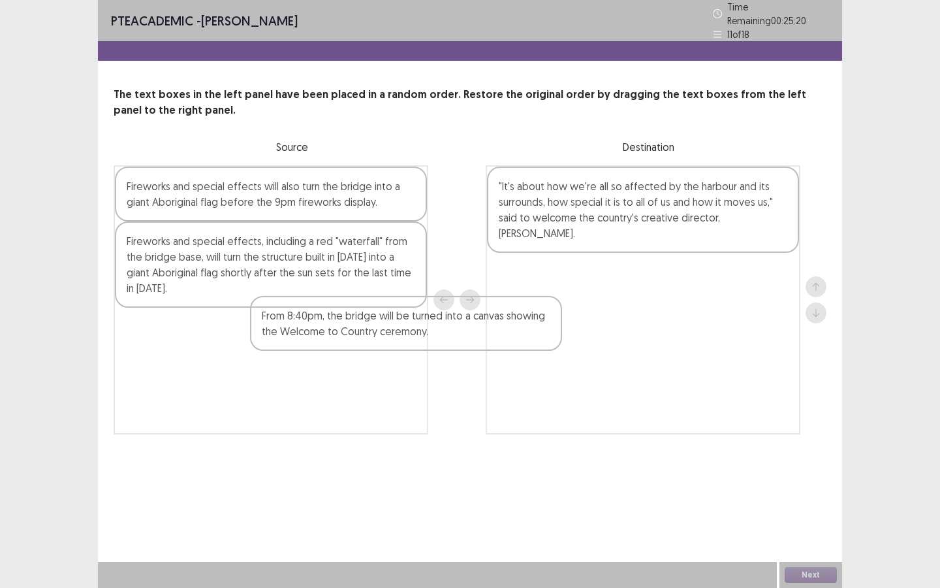
drag, startPoint x: 594, startPoint y: 287, endPoint x: 284, endPoint y: 330, distance: 313.1
click at [284, 330] on div "Fireworks and special effects will also turn the bridge into a giant Aboriginal…" at bounding box center [470, 299] width 713 height 269
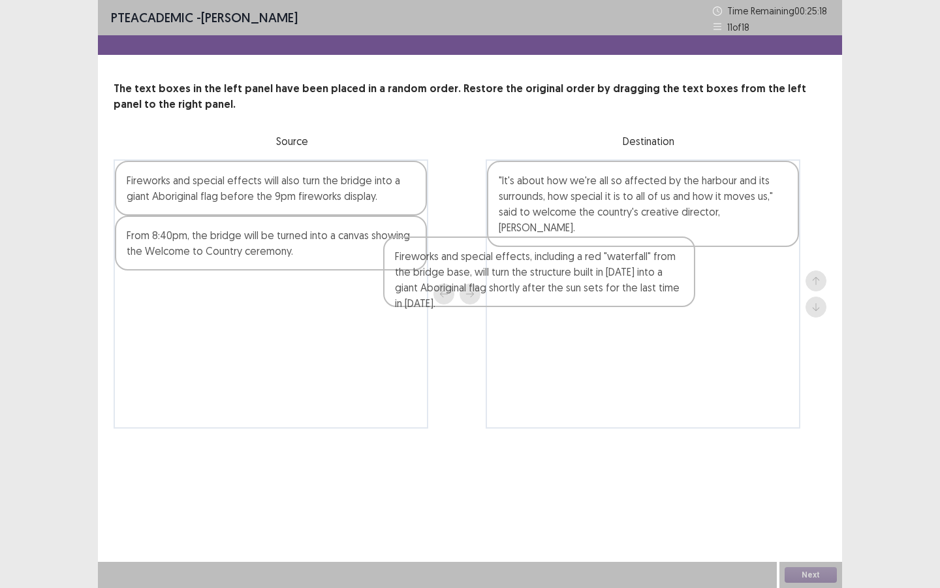
drag, startPoint x: 326, startPoint y: 264, endPoint x: 655, endPoint y: 290, distance: 329.3
click at [655, 290] on div "Fireworks and special effects will also turn the bridge into a giant Aboriginal…" at bounding box center [470, 293] width 713 height 269
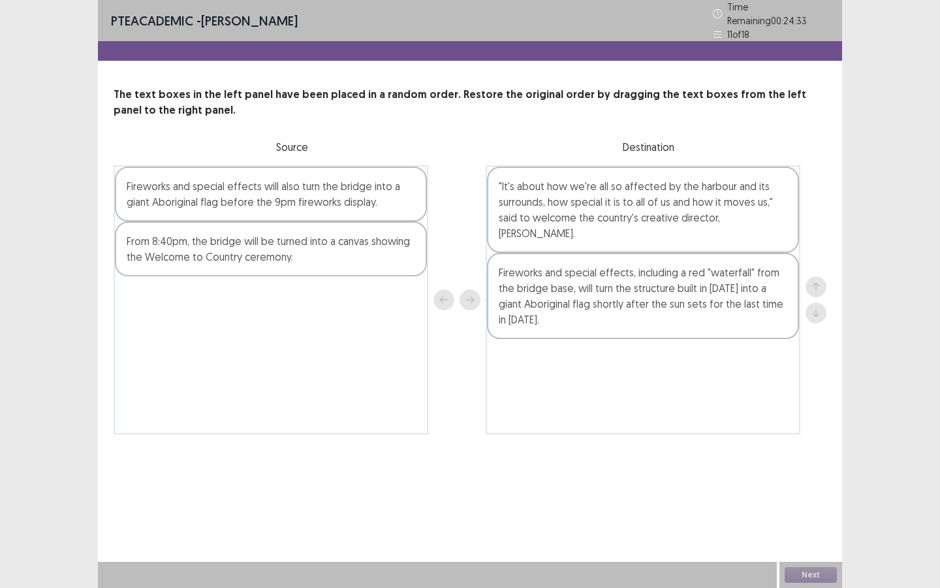
click at [337, 260] on div "From 8:40pm, the bridge will be turned into a canvas showing the Welcome to Cou…" at bounding box center [271, 248] width 312 height 55
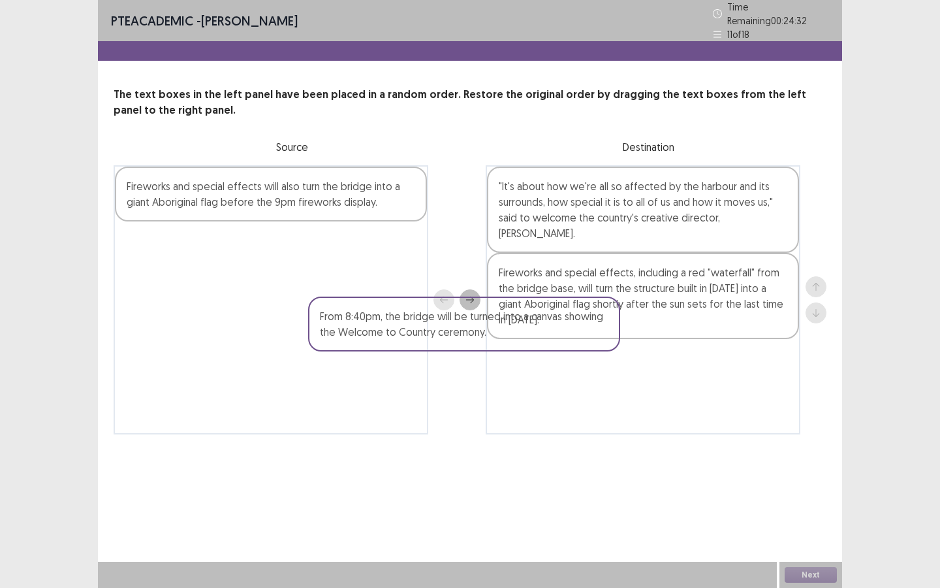
drag, startPoint x: 337, startPoint y: 260, endPoint x: 537, endPoint y: 341, distance: 215.5
click at [537, 341] on div "Fireworks and special effects will also turn the bridge into a giant Aboriginal…" at bounding box center [470, 299] width 713 height 269
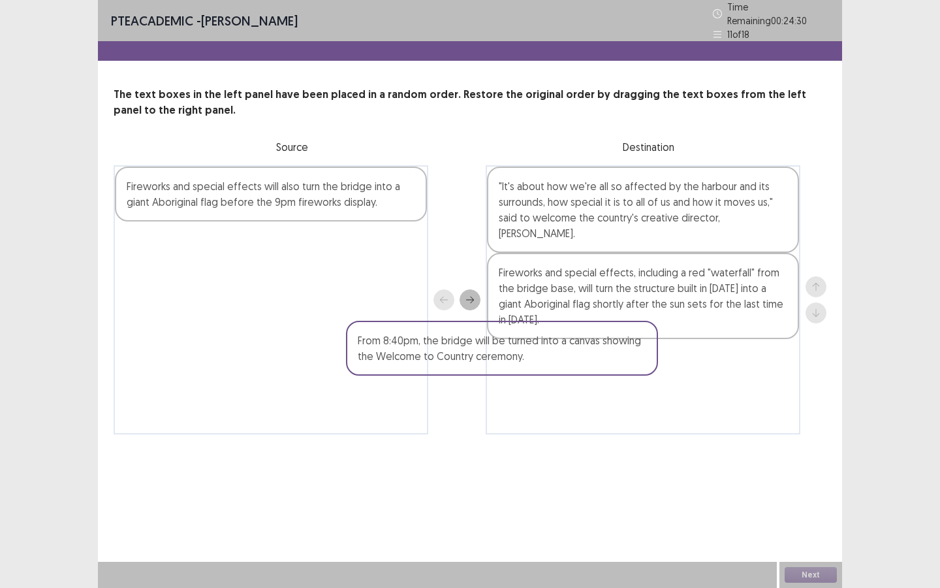
drag, startPoint x: 381, startPoint y: 243, endPoint x: 762, endPoint y: 340, distance: 393.3
click at [762, 340] on div "Fireworks and special effects will also turn the bridge into a giant Aboriginal…" at bounding box center [470, 299] width 713 height 269
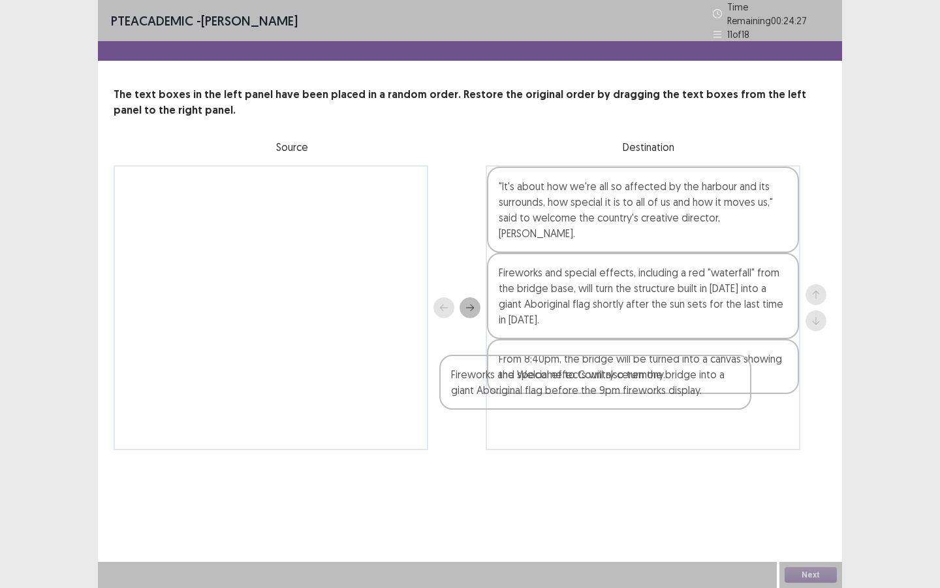
drag, startPoint x: 338, startPoint y: 182, endPoint x: 678, endPoint y: 377, distance: 391.2
click at [678, 377] on div "Fireworks and special effects will also turn the bridge into a giant Aboriginal…" at bounding box center [470, 307] width 713 height 285
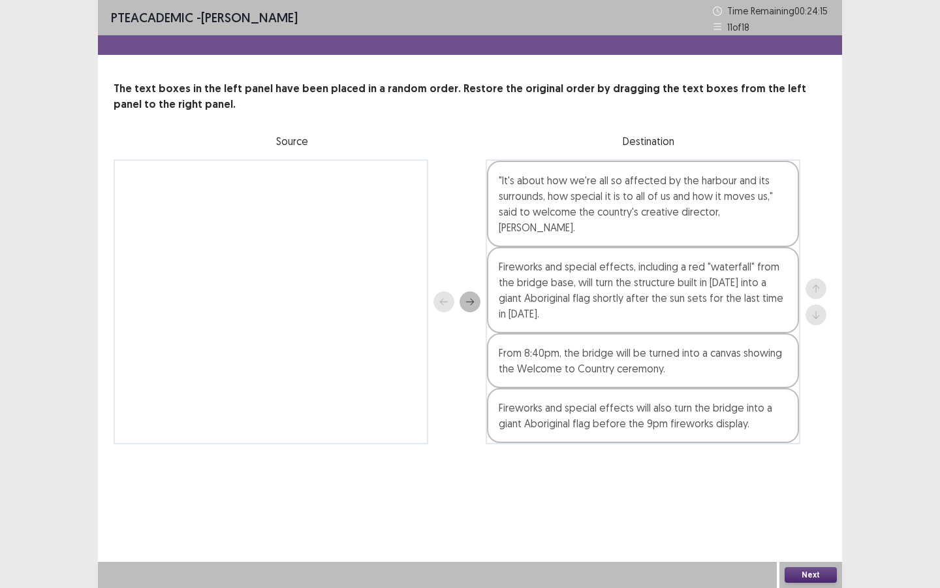
click at [817, 507] on button "Next" at bounding box center [811, 575] width 52 height 16
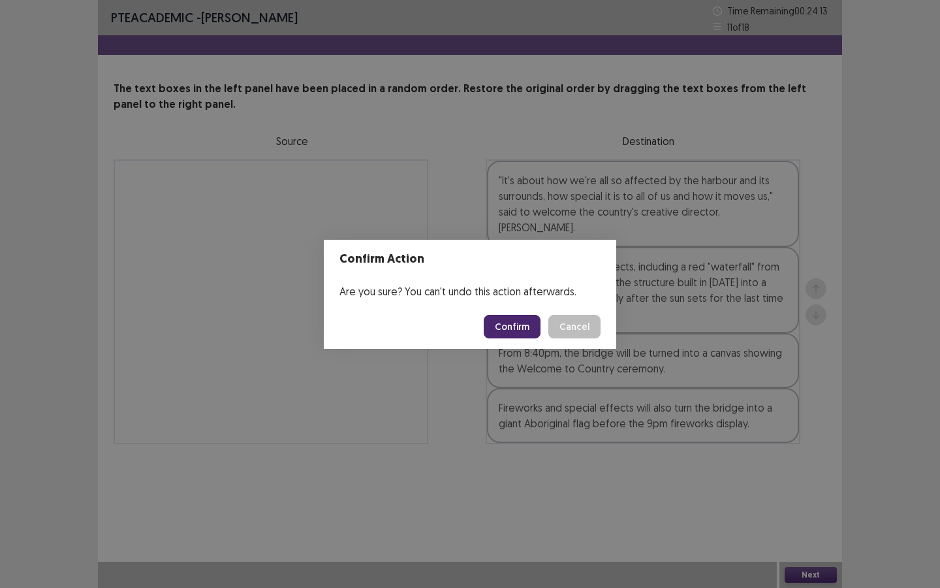
click at [528, 332] on button "Confirm" at bounding box center [512, 327] width 57 height 24
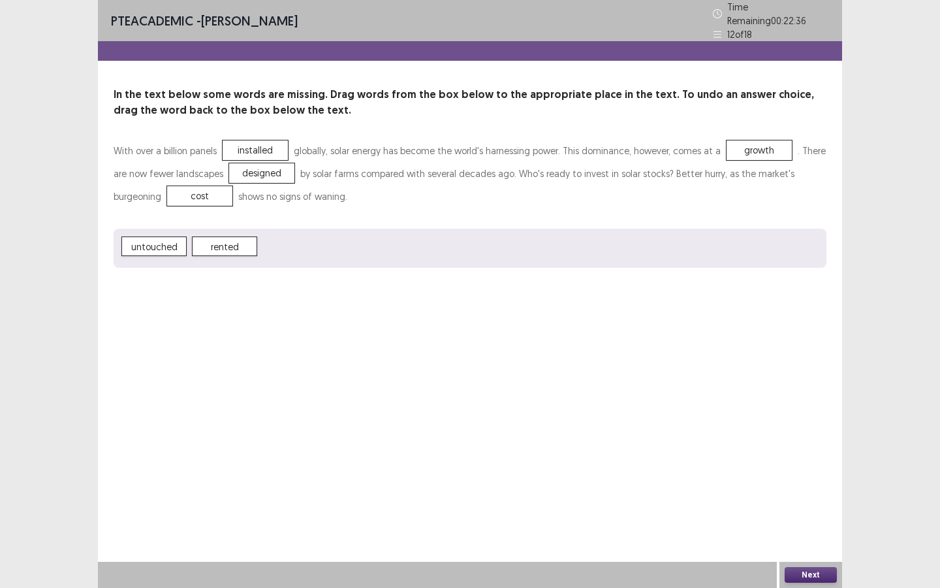
click at [802, 507] on button "Next" at bounding box center [811, 575] width 52 height 16
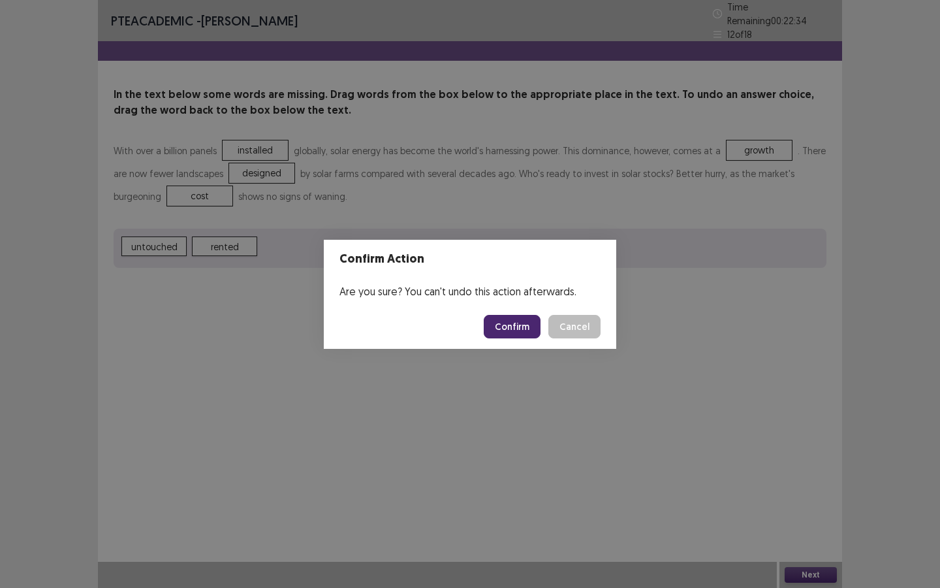
click at [524, 332] on button "Confirm" at bounding box center [512, 327] width 57 height 24
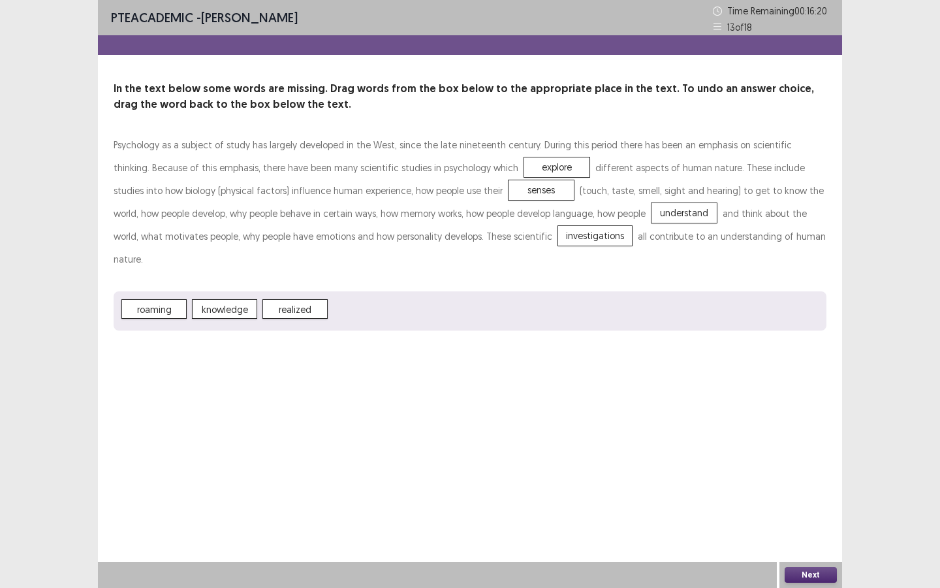
click at [810, 507] on button "Next" at bounding box center [811, 575] width 52 height 16
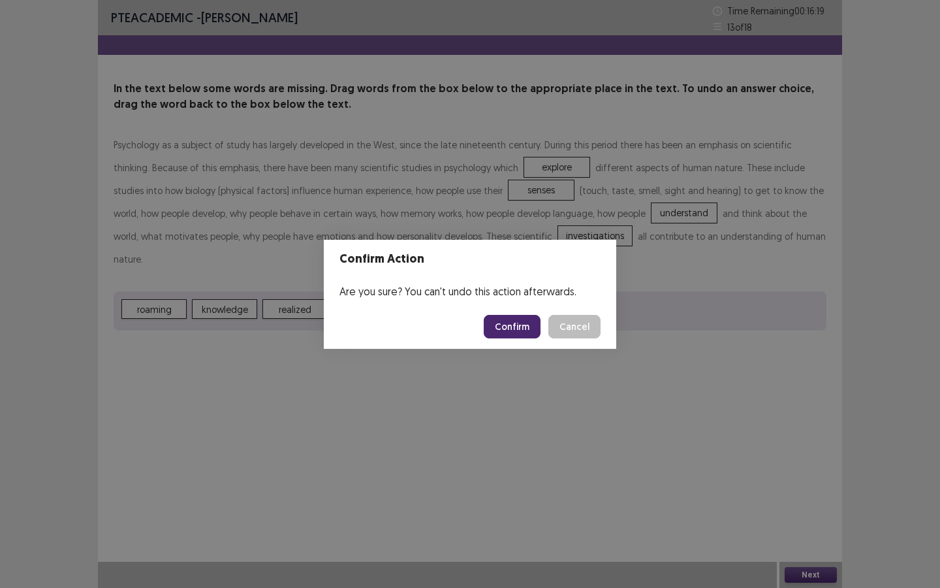
click at [520, 319] on button "Confirm" at bounding box center [512, 327] width 57 height 24
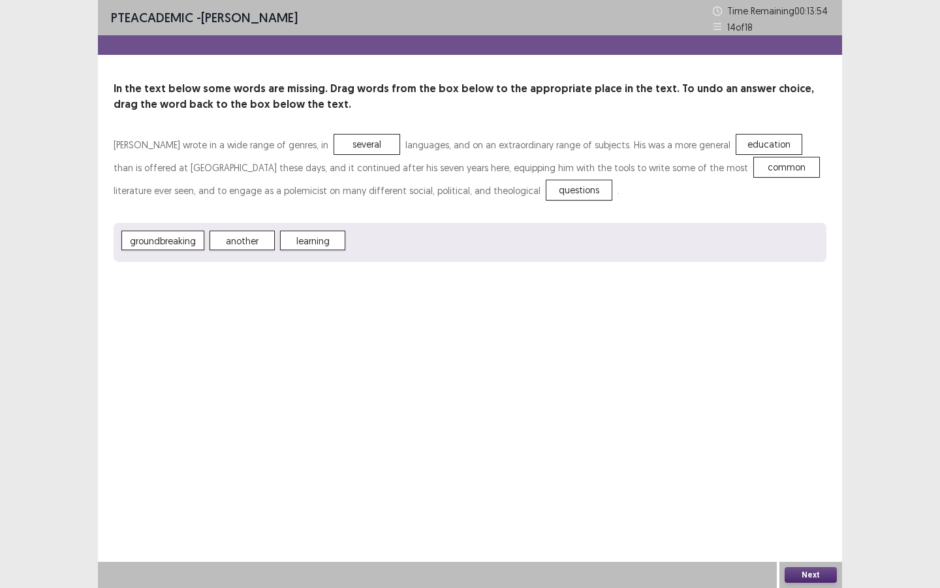
click at [811, 507] on button "Next" at bounding box center [811, 575] width 52 height 16
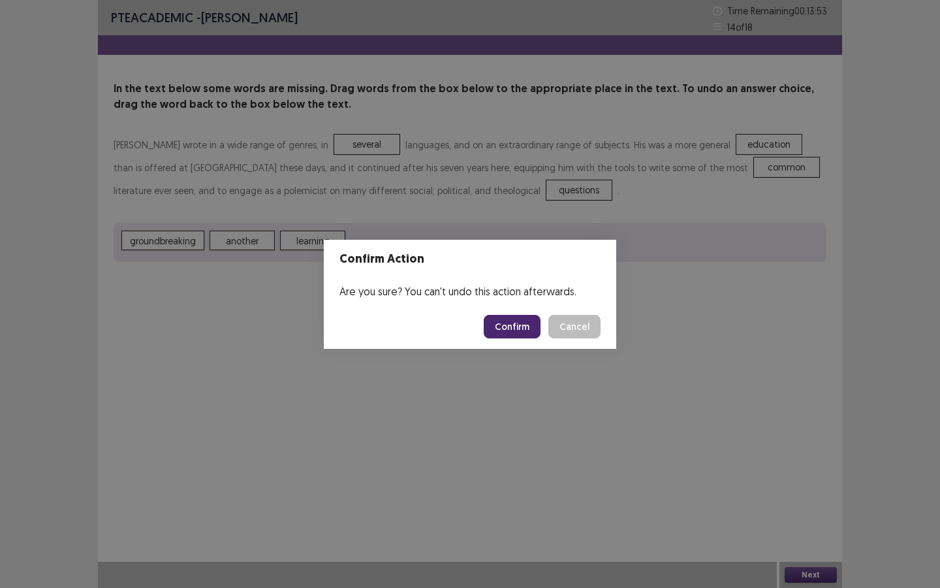
click at [510, 326] on button "Confirm" at bounding box center [512, 327] width 57 height 24
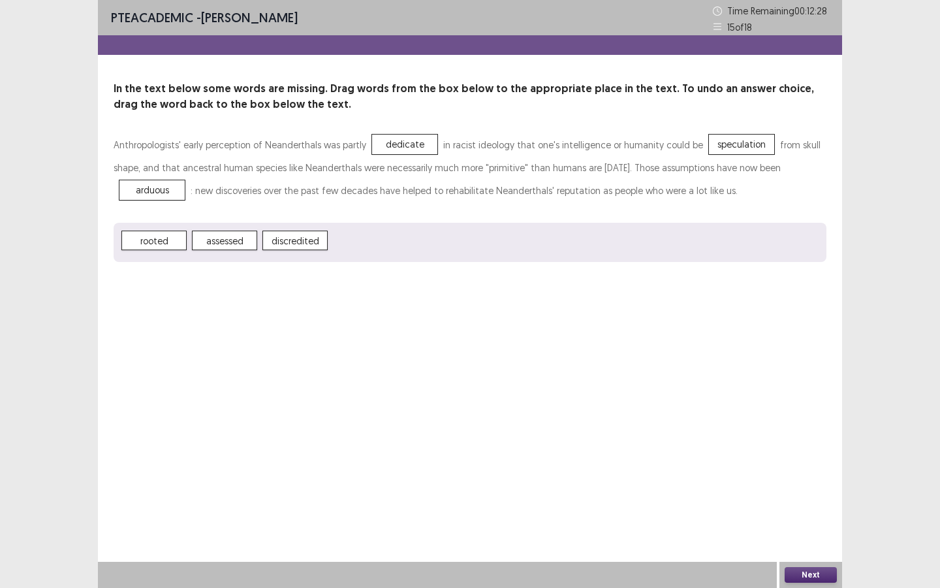
click at [803, 507] on button "Next" at bounding box center [811, 575] width 52 height 16
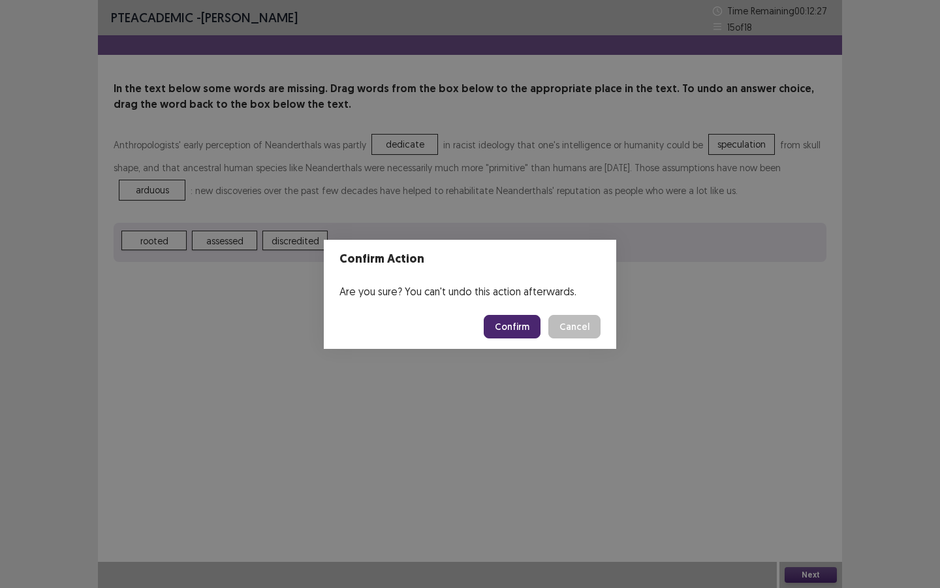
click at [510, 331] on button "Confirm" at bounding box center [512, 327] width 57 height 24
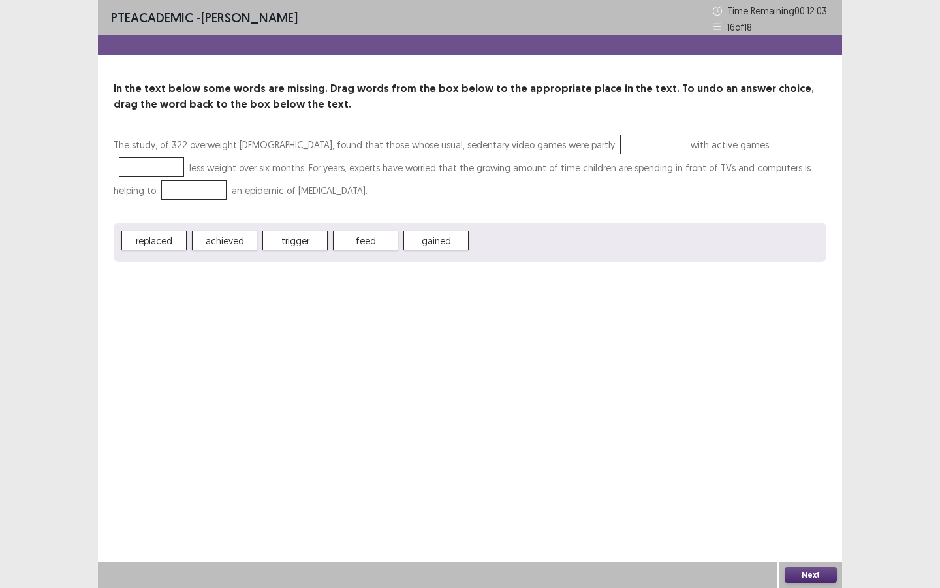
click at [166, 242] on span "replaced" at bounding box center [153, 240] width 65 height 20
drag, startPoint x: 166, startPoint y: 242, endPoint x: 358, endPoint y: 228, distance: 191.8
click at [358, 228] on div "replaced achieved trigger feed gained" at bounding box center [470, 242] width 713 height 39
click at [818, 507] on div "Next" at bounding box center [810, 574] width 63 height 26
click at [811, 507] on button "Next" at bounding box center [811, 575] width 52 height 16
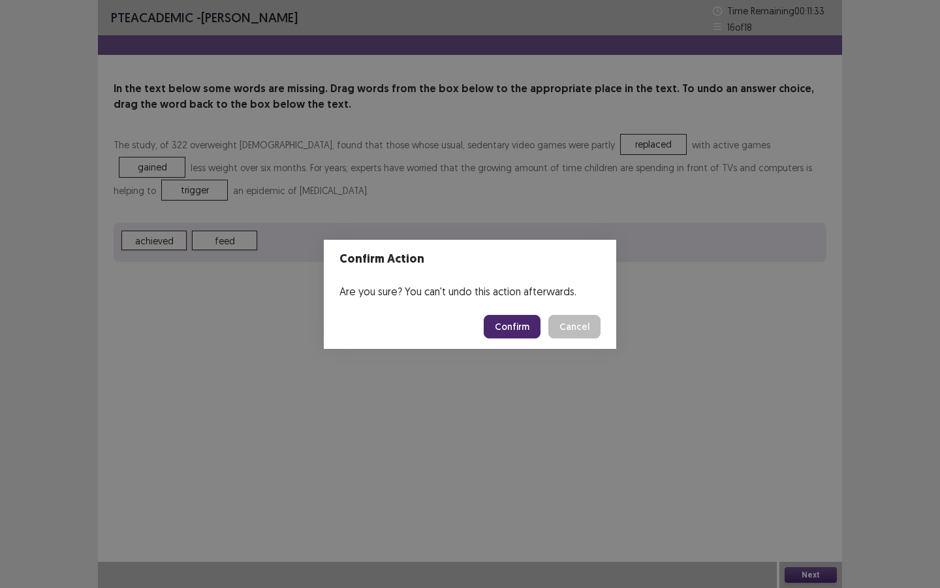
click at [517, 322] on button "Confirm" at bounding box center [512, 327] width 57 height 24
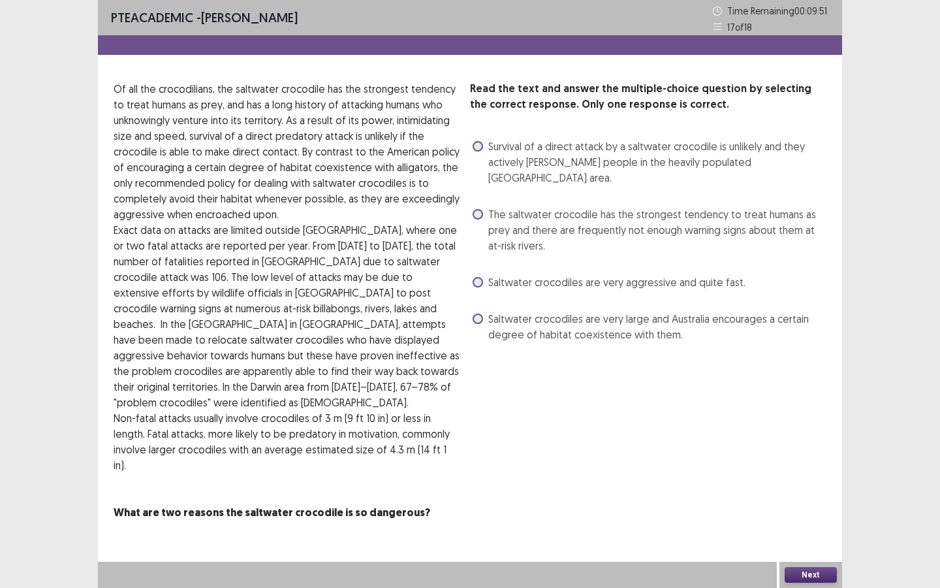
click at [471, 148] on div "Survival of a direct attack by a saltwater crocodile is unlikely and they activ…" at bounding box center [648, 162] width 356 height 52
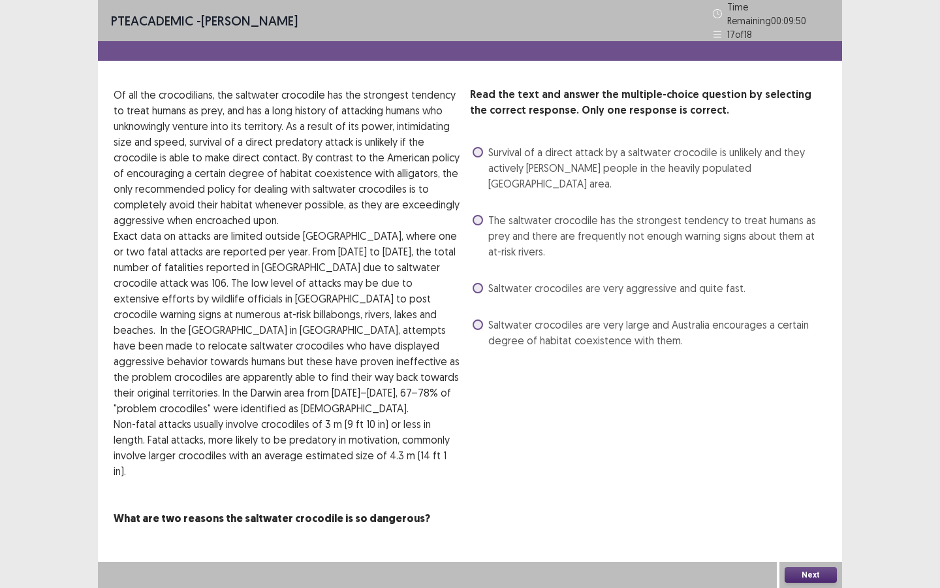
click at [480, 149] on span at bounding box center [478, 152] width 10 height 10
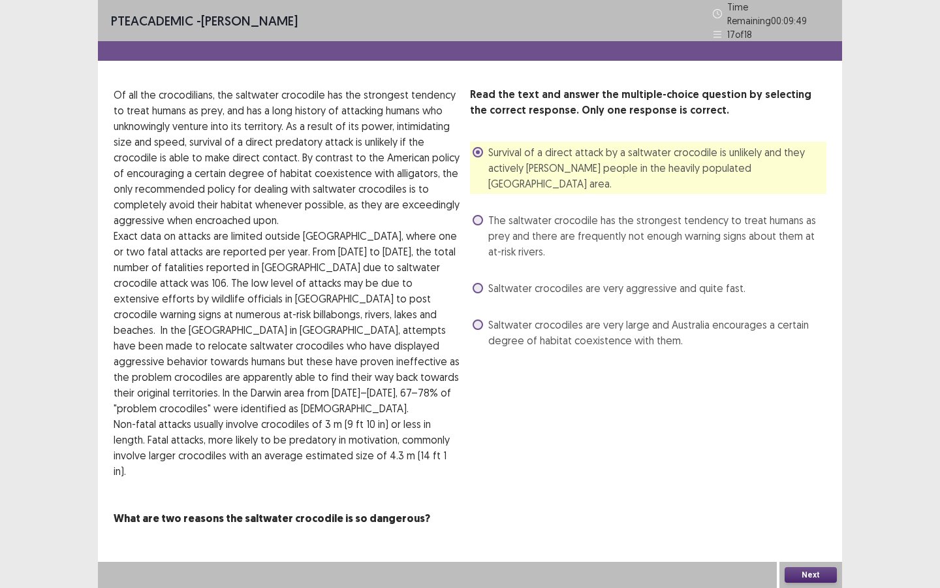
click at [814, 507] on button "Next" at bounding box center [811, 575] width 52 height 16
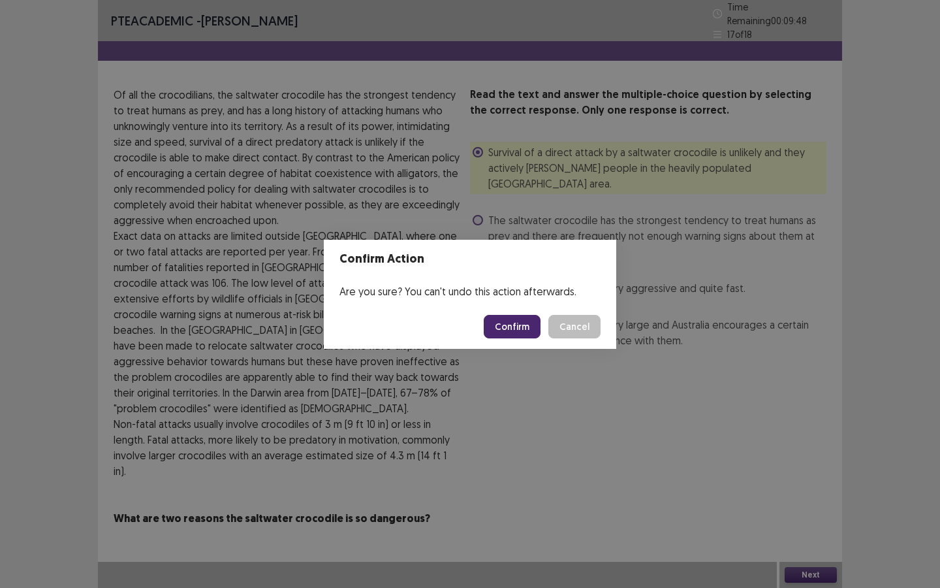
click at [521, 323] on button "Confirm" at bounding box center [512, 327] width 57 height 24
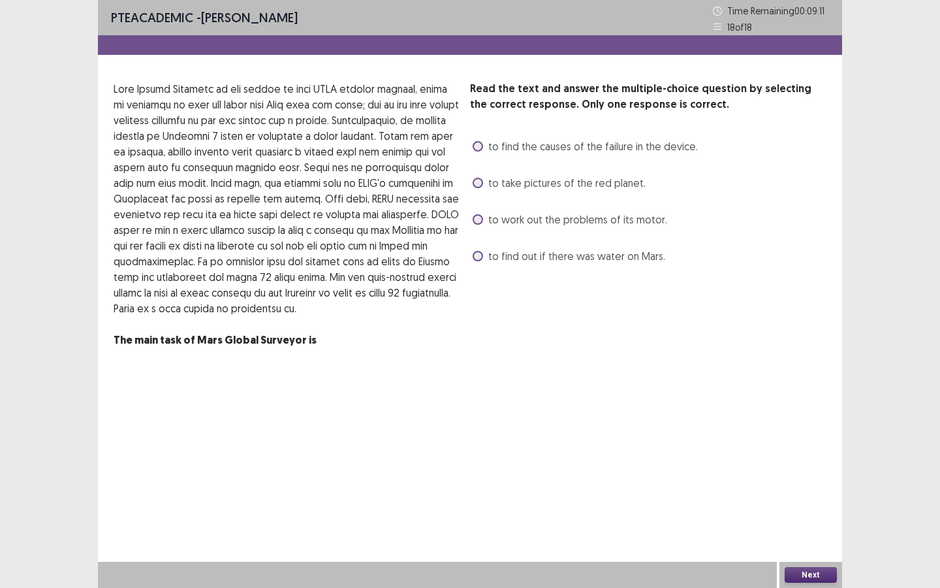
click at [477, 184] on span at bounding box center [478, 183] width 10 height 10
click at [797, 507] on button "Next" at bounding box center [811, 575] width 52 height 16
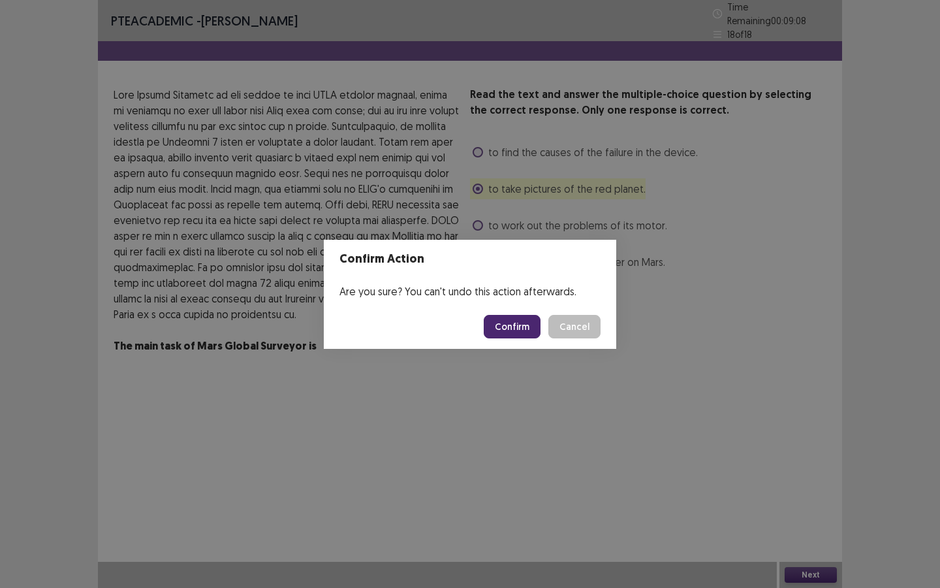
click at [534, 324] on button "Confirm" at bounding box center [512, 327] width 57 height 24
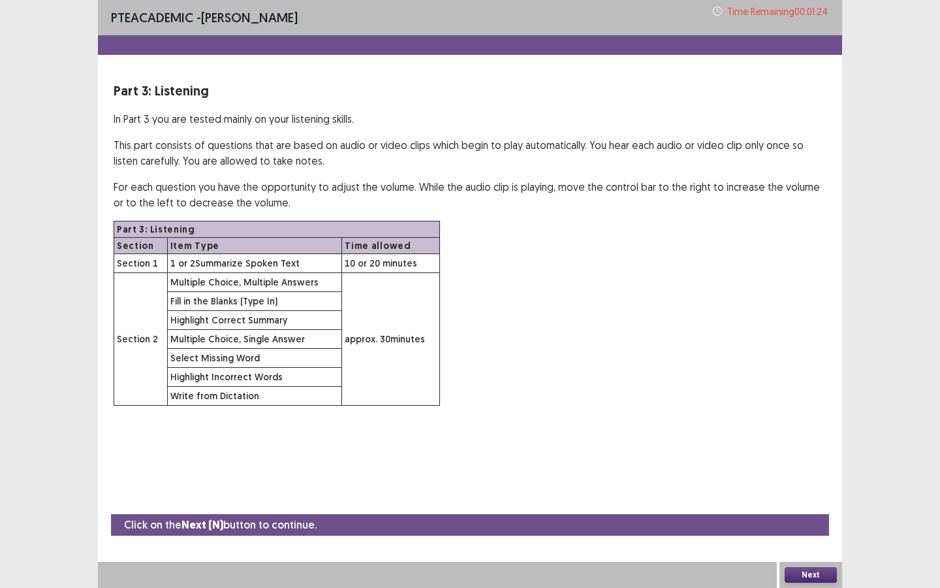
click at [808, 507] on button "Next" at bounding box center [811, 575] width 52 height 16
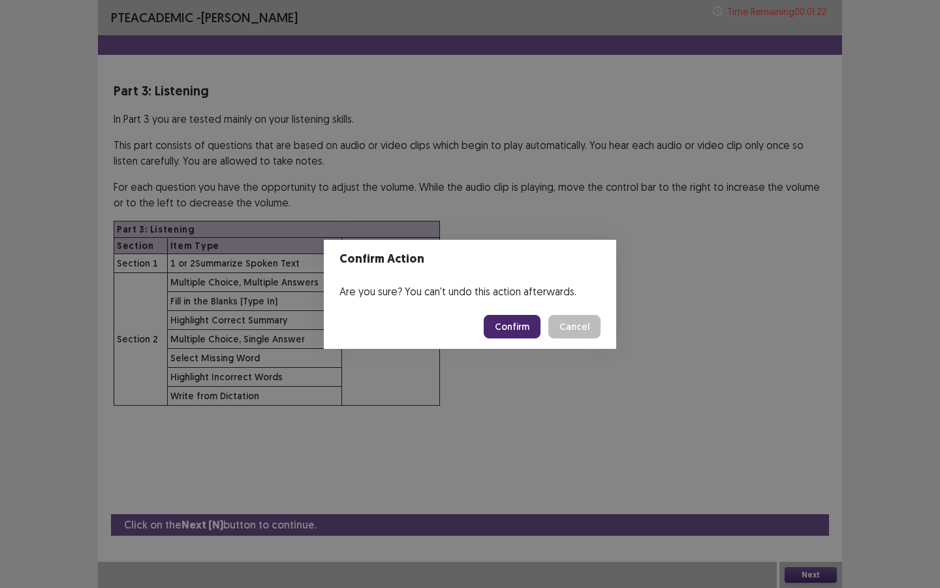
click at [529, 333] on button "Confirm" at bounding box center [512, 327] width 57 height 24
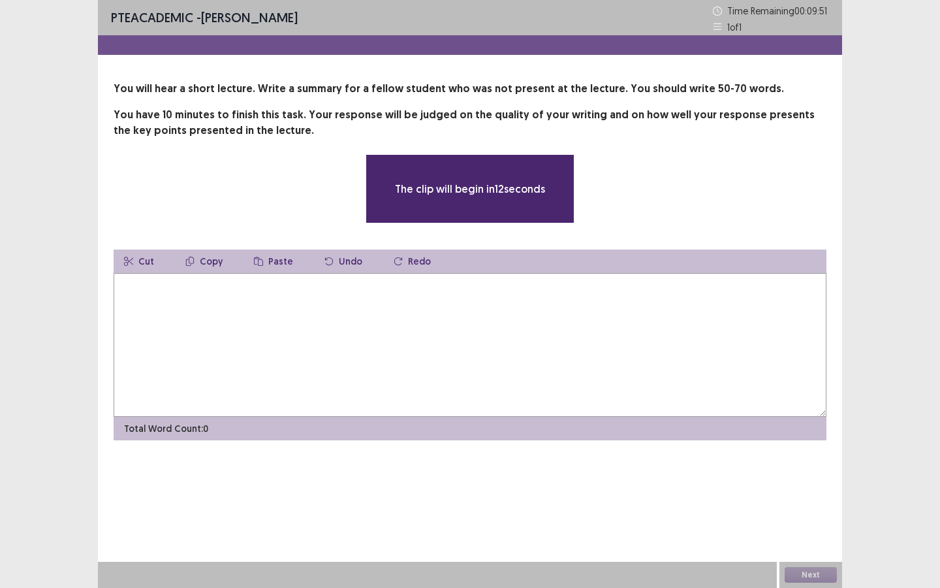
click at [529, 333] on textarea at bounding box center [470, 345] width 713 height 144
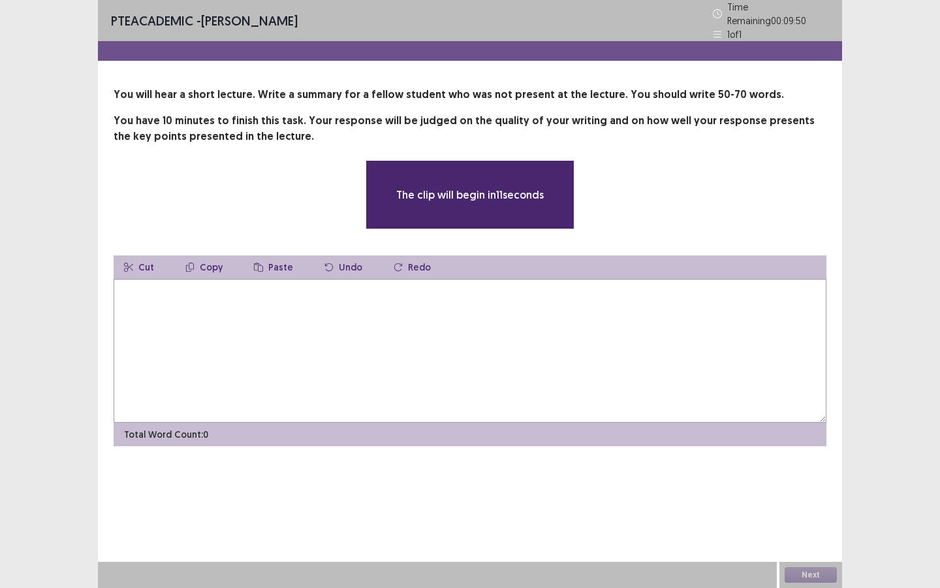
click at [498, 306] on textarea at bounding box center [470, 351] width 713 height 144
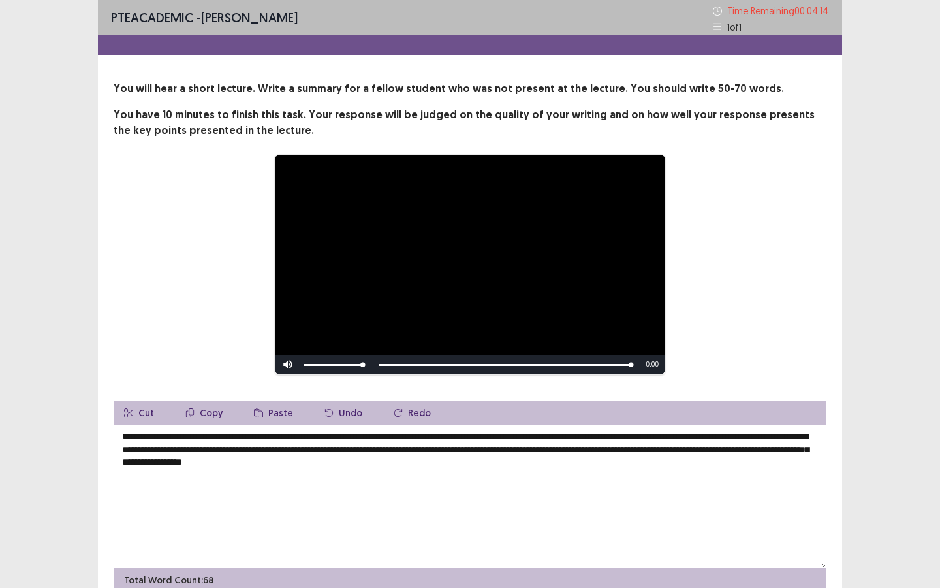
type textarea "**********"
click at [789, 315] on div "**********" at bounding box center [470, 264] width 713 height 221
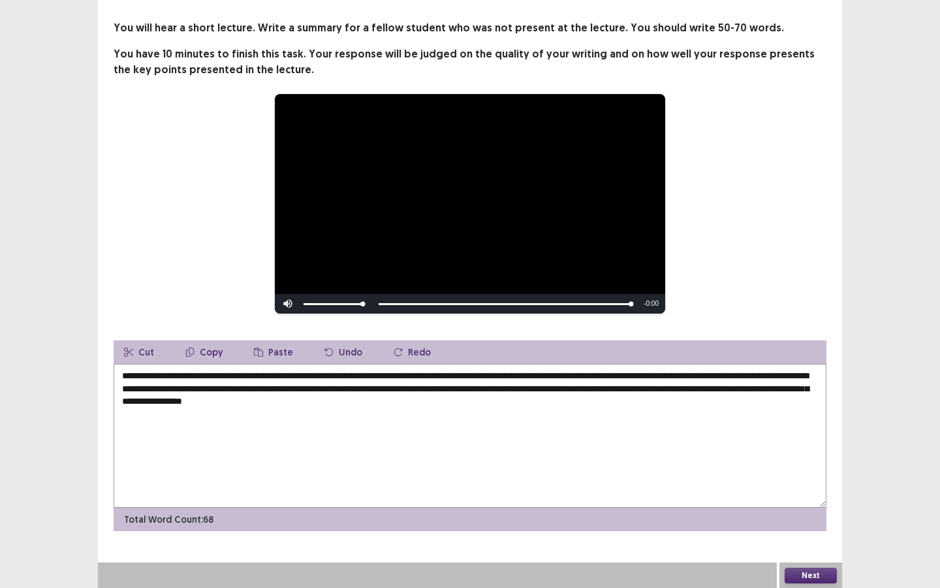
scroll to position [61, 0]
click at [809, 507] on button "Next" at bounding box center [811, 575] width 52 height 16
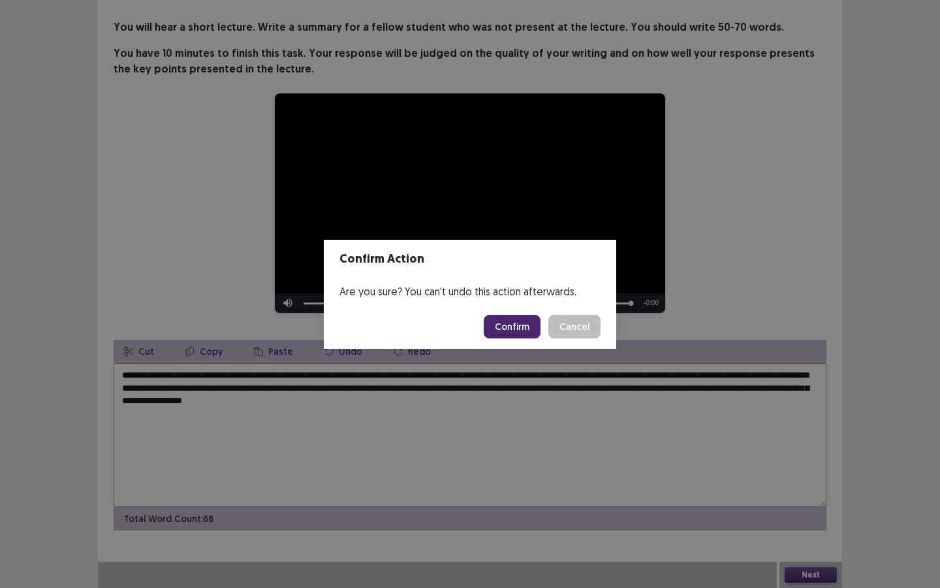
click at [531, 328] on button "Confirm" at bounding box center [512, 327] width 57 height 24
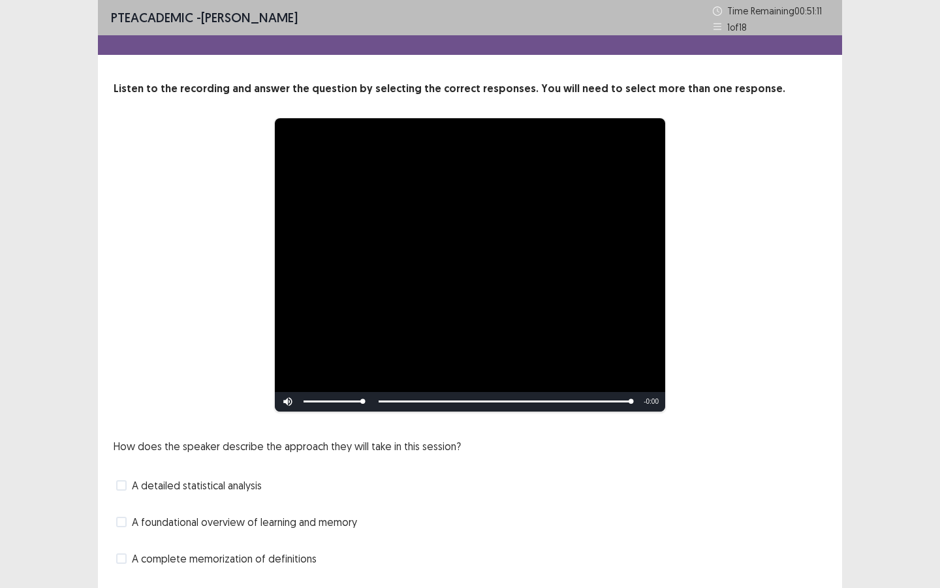
click at [526, 450] on div "How does the speaker describe the approach they will take in this session? A de…" at bounding box center [470, 521] width 713 height 167
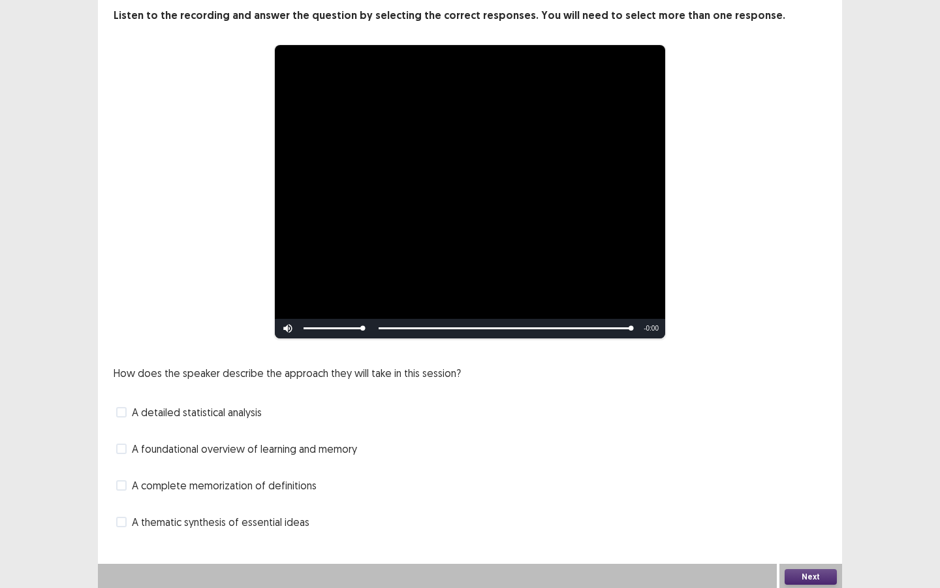
scroll to position [75, 0]
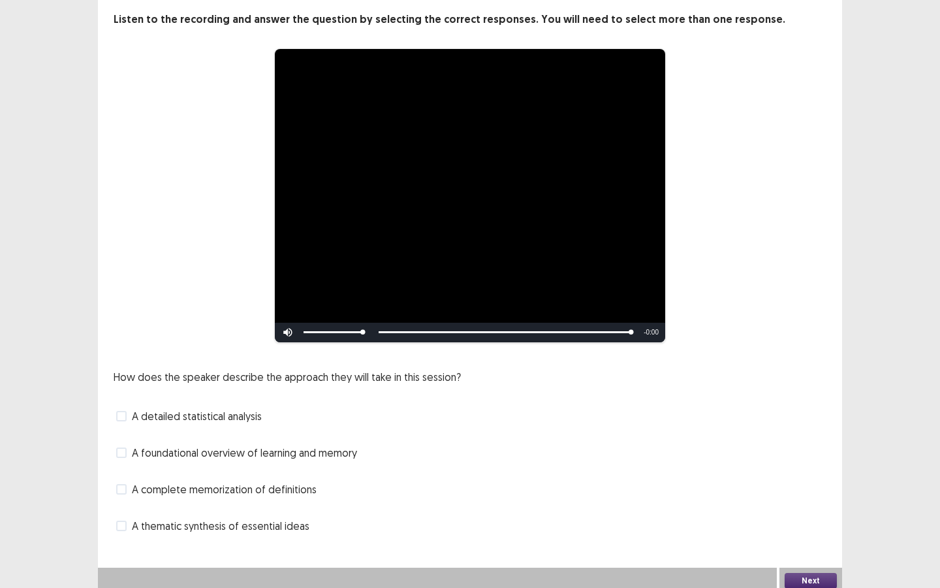
click at [259, 507] on div "A thematic synthesis of essential ideas" at bounding box center [470, 525] width 713 height 21
click at [124, 507] on span at bounding box center [121, 525] width 10 height 10
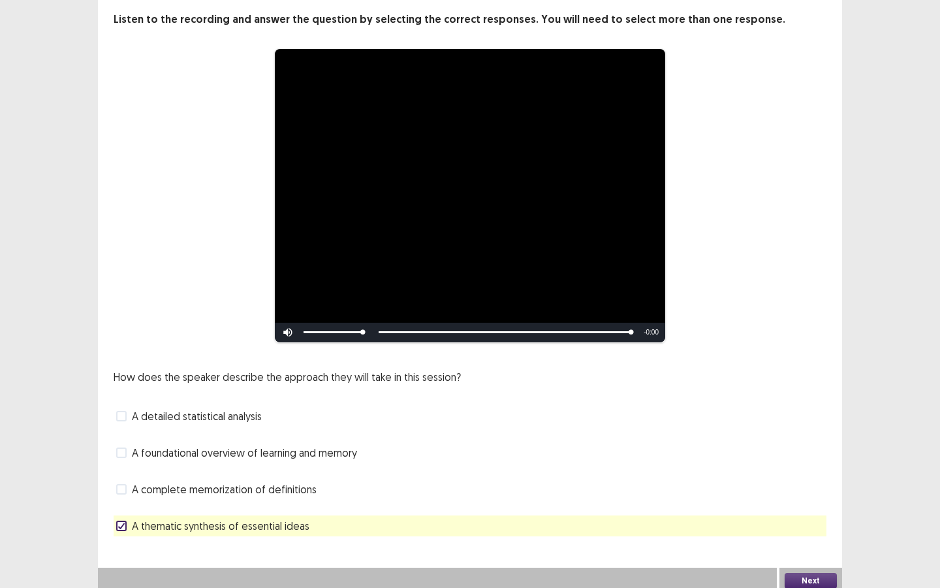
click at [791, 507] on button "Next" at bounding box center [811, 581] width 52 height 16
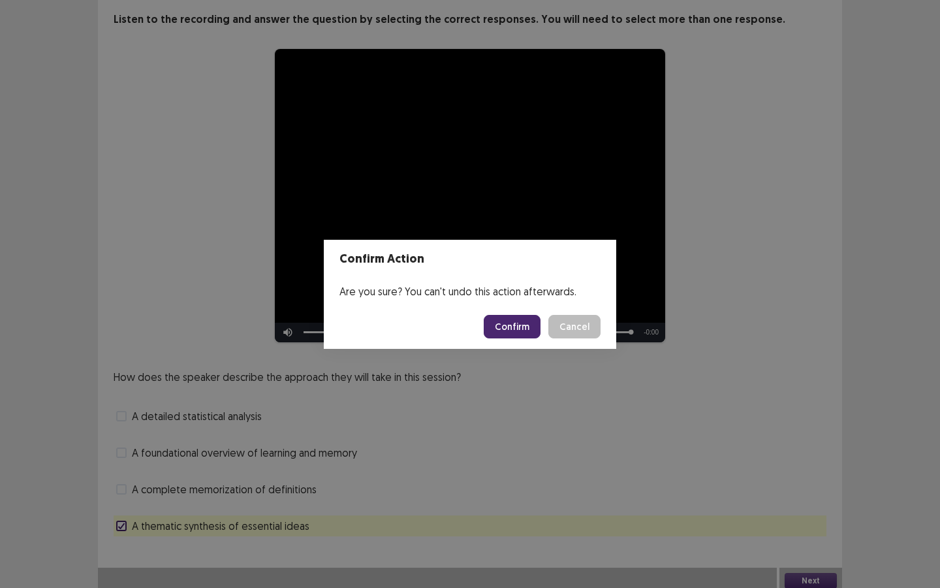
click at [531, 329] on button "Confirm" at bounding box center [512, 327] width 57 height 24
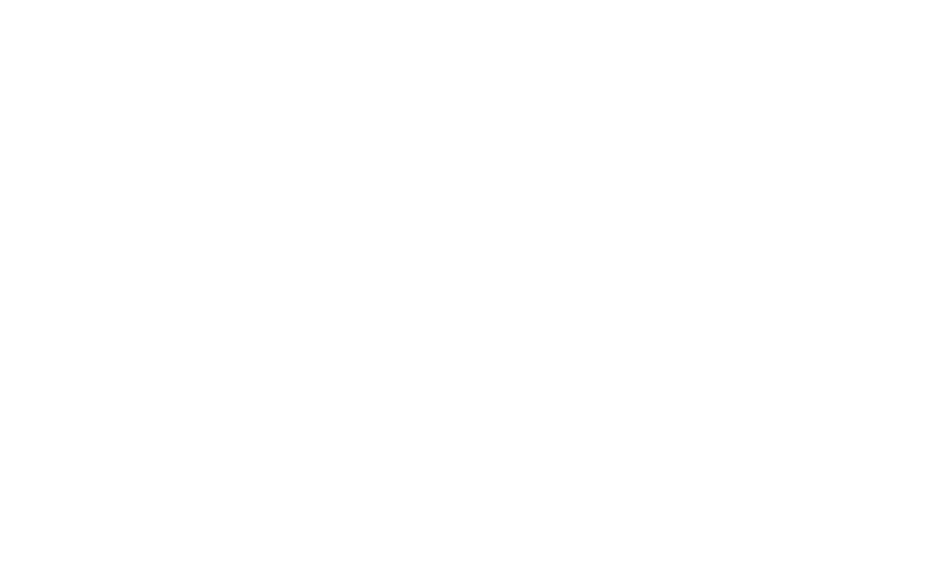
scroll to position [0, 0]
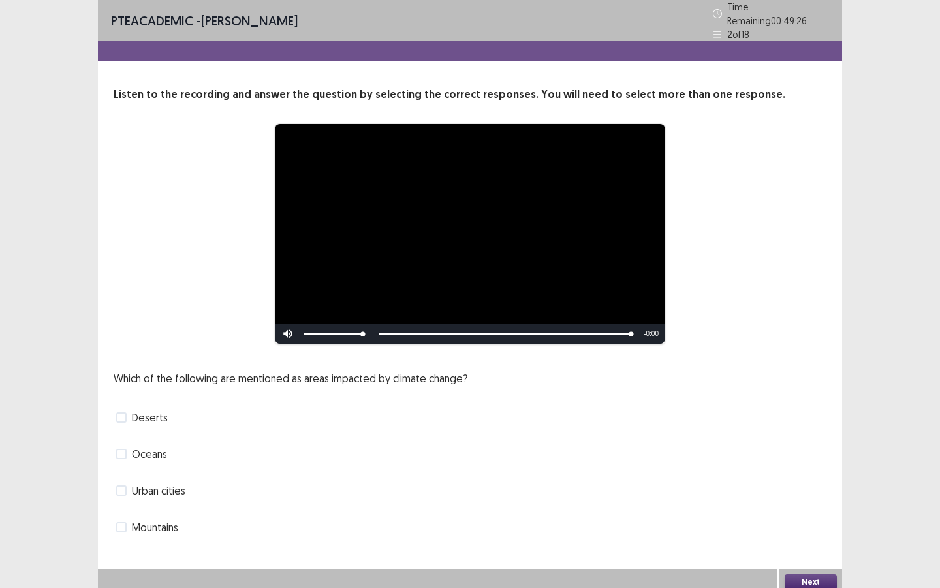
click at [123, 448] on span at bounding box center [121, 453] width 10 height 10
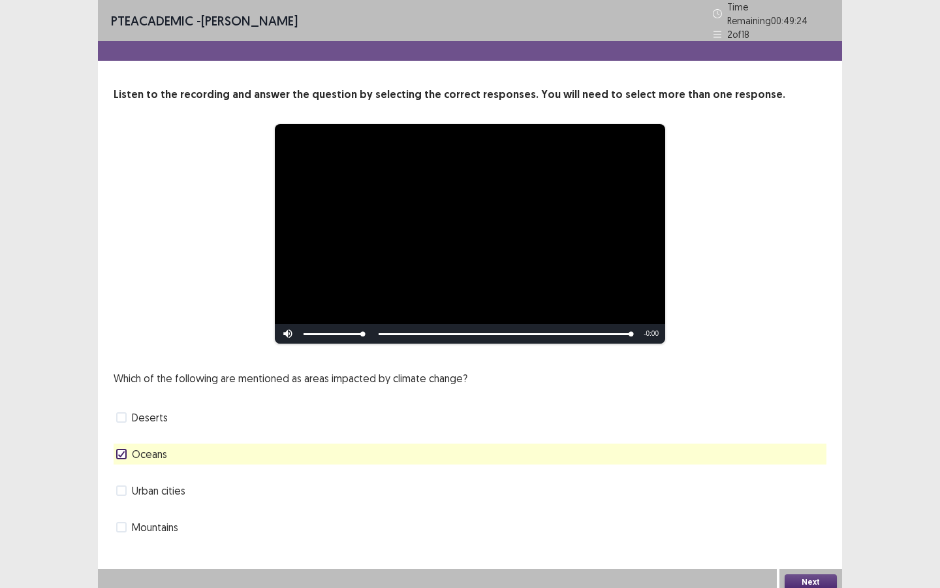
click at [802, 507] on button "Next" at bounding box center [811, 582] width 52 height 16
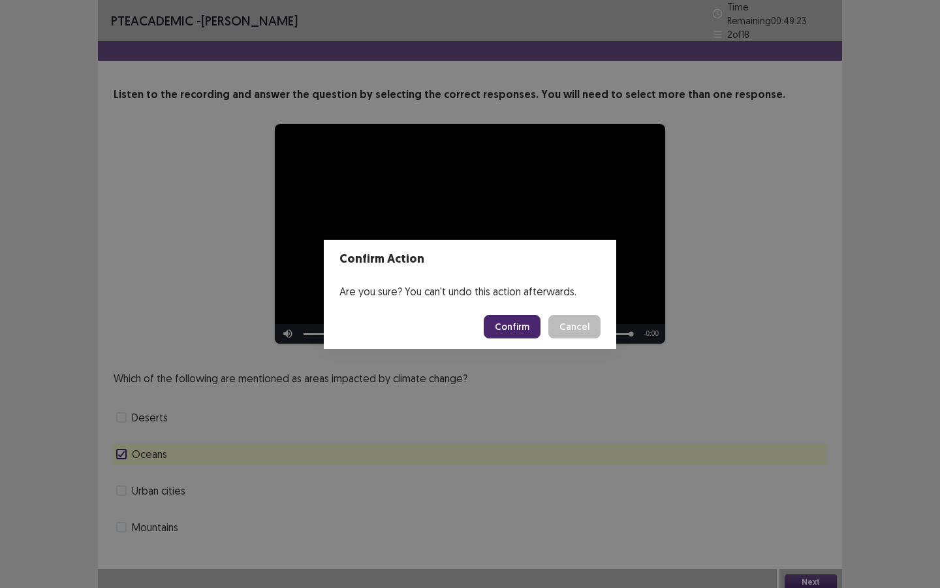
click at [525, 323] on button "Confirm" at bounding box center [512, 327] width 57 height 24
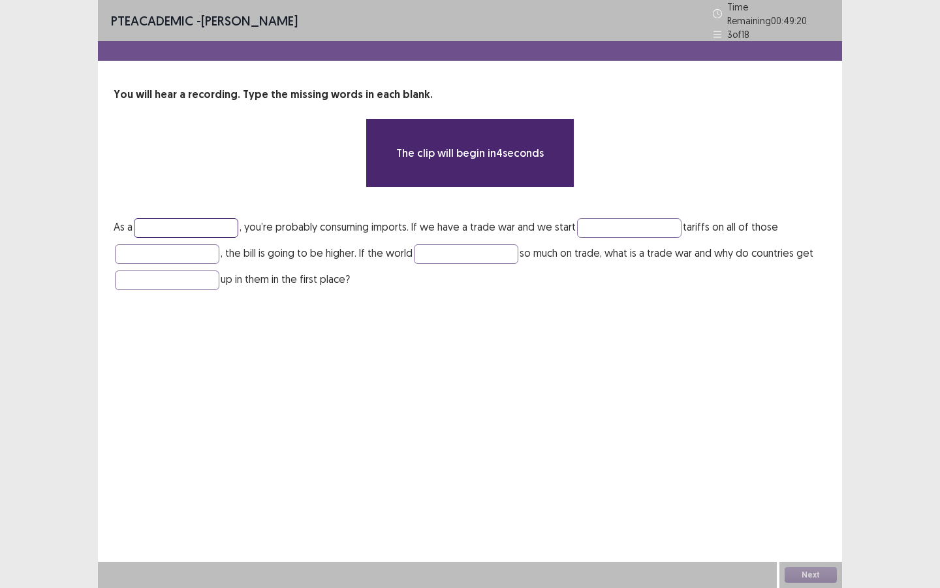
click at [221, 219] on input "text" at bounding box center [186, 228] width 104 height 20
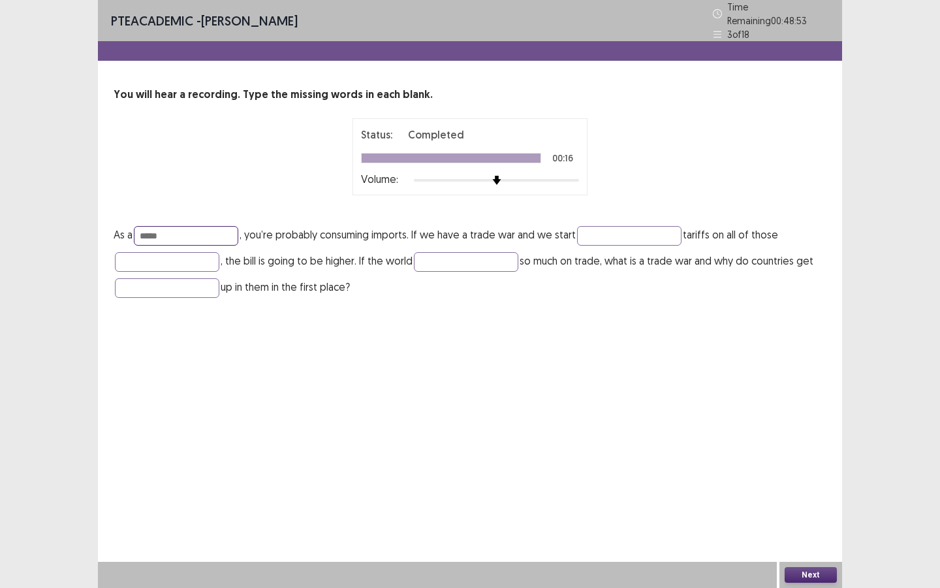
type input "******"
click at [616, 230] on input "text" at bounding box center [629, 236] width 104 height 20
type input "*"
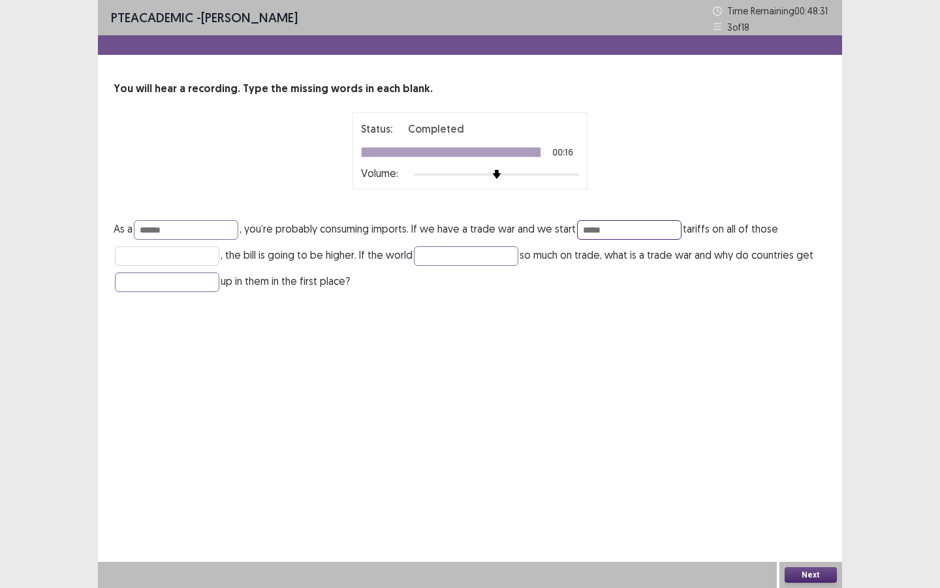
type input "****"
click at [193, 257] on input "text" at bounding box center [167, 256] width 104 height 20
type input "*******"
click at [439, 256] on input "text" at bounding box center [466, 256] width 104 height 20
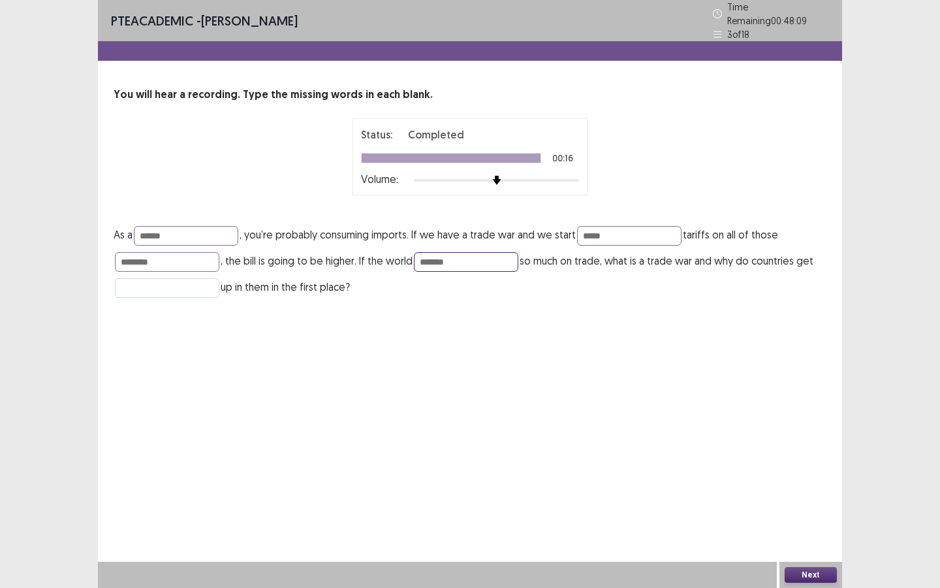
type input "*******"
click at [175, 280] on input "text" at bounding box center [167, 288] width 104 height 20
type input "**"
click at [789, 573] on button "Next" at bounding box center [811, 575] width 52 height 16
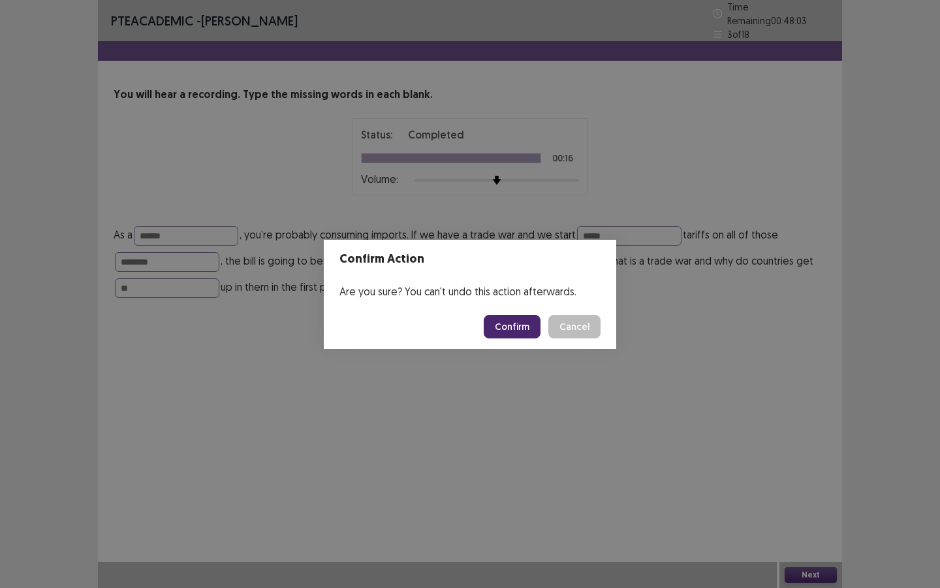
click at [528, 331] on button "Confirm" at bounding box center [512, 327] width 57 height 24
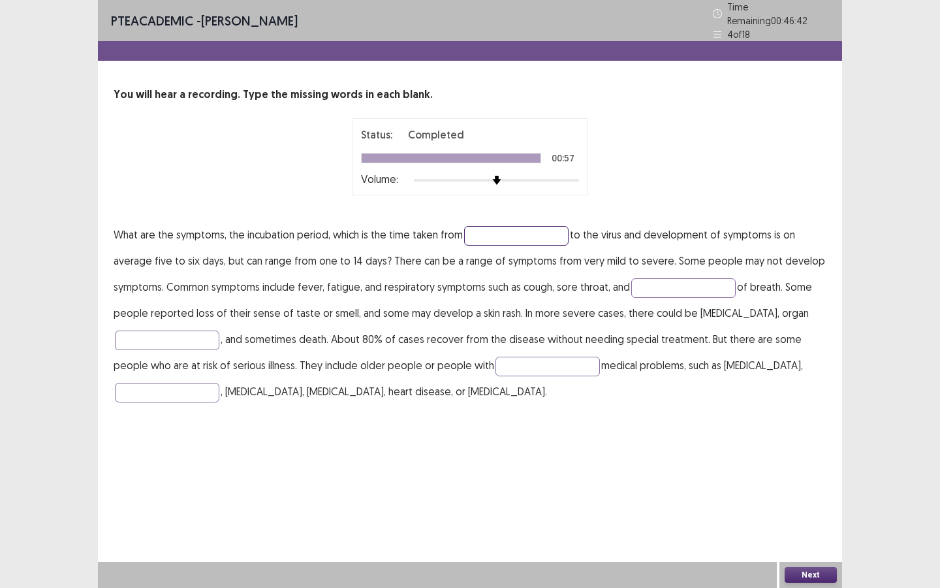
click at [525, 229] on input "text" at bounding box center [516, 236] width 104 height 20
type input "*******"
click at [677, 279] on input "text" at bounding box center [683, 288] width 104 height 20
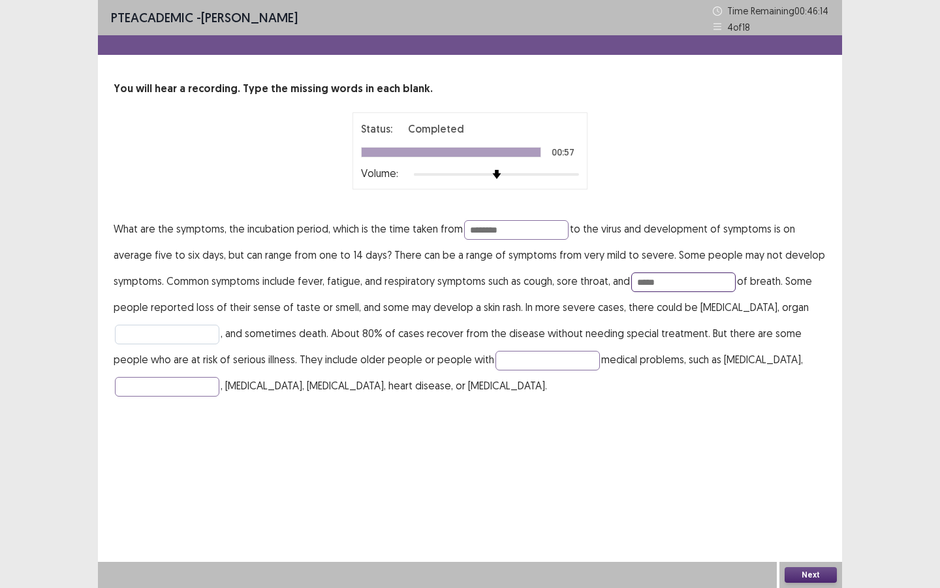
type input "*****"
click at [167, 333] on input "text" at bounding box center [167, 334] width 104 height 20
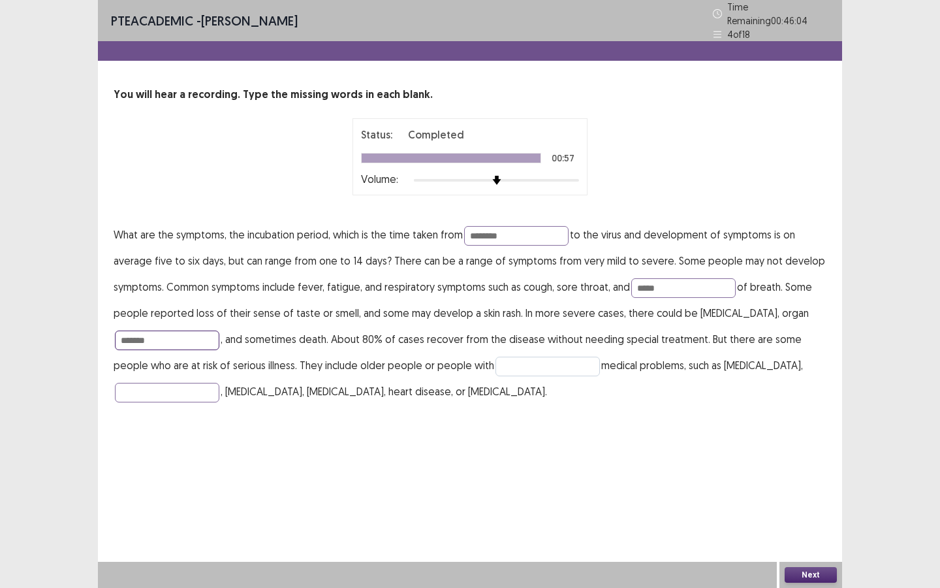
type input "*******"
click at [505, 359] on input "text" at bounding box center [547, 366] width 104 height 20
type input "*****"
click at [184, 383] on input "text" at bounding box center [167, 393] width 104 height 20
type input "**********"
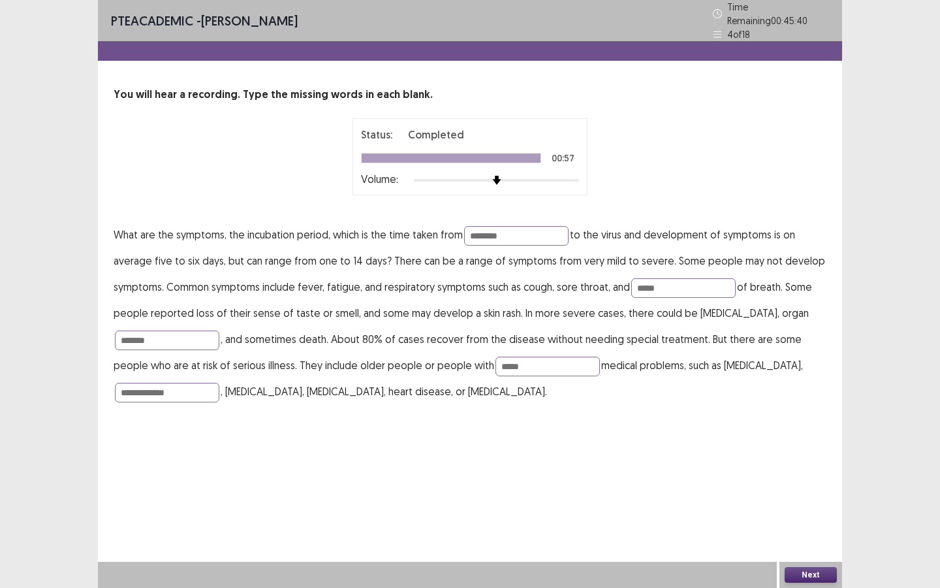
click at [804, 574] on button "Next" at bounding box center [811, 575] width 52 height 16
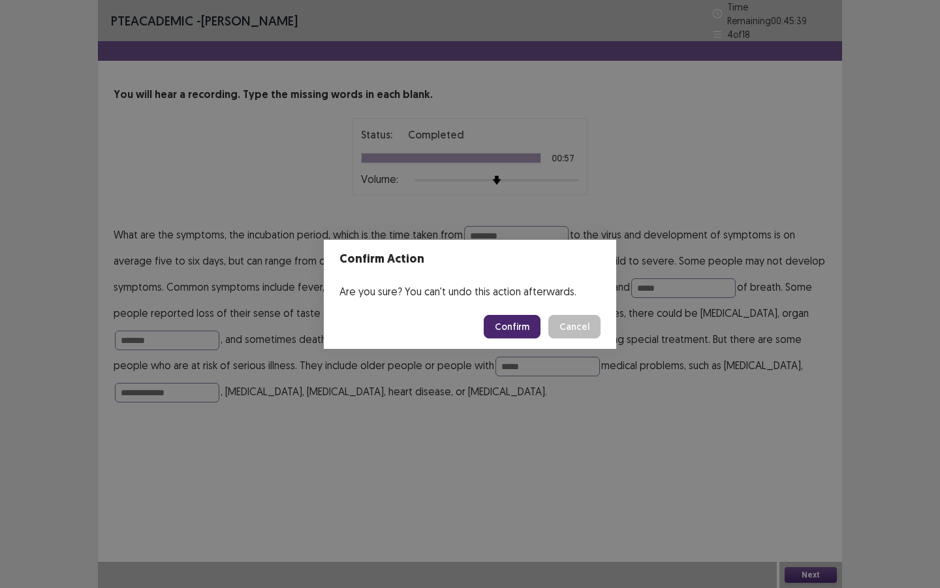
click at [528, 332] on button "Confirm" at bounding box center [512, 327] width 57 height 24
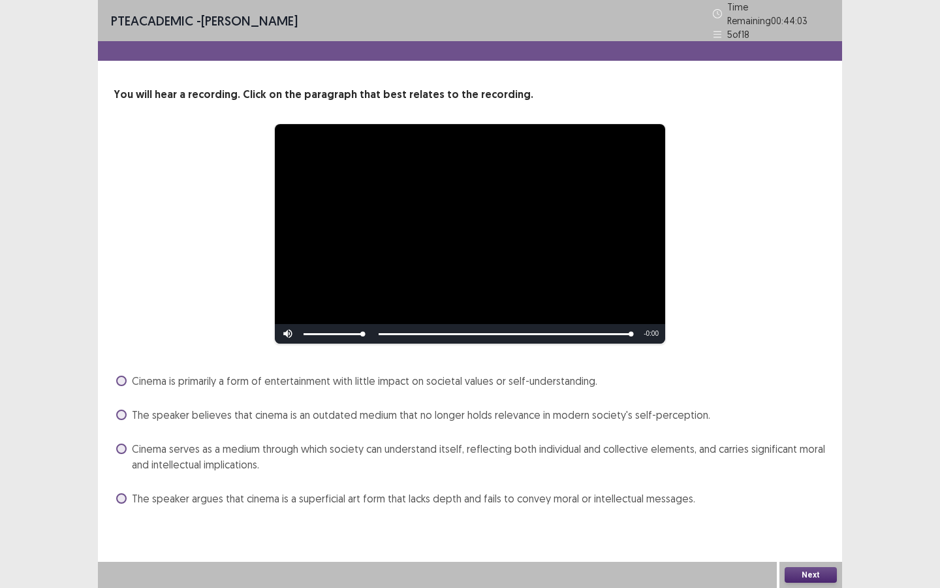
click at [235, 378] on span "Cinema is primarily a form of entertainment with little impact on societal valu…" at bounding box center [364, 381] width 465 height 16
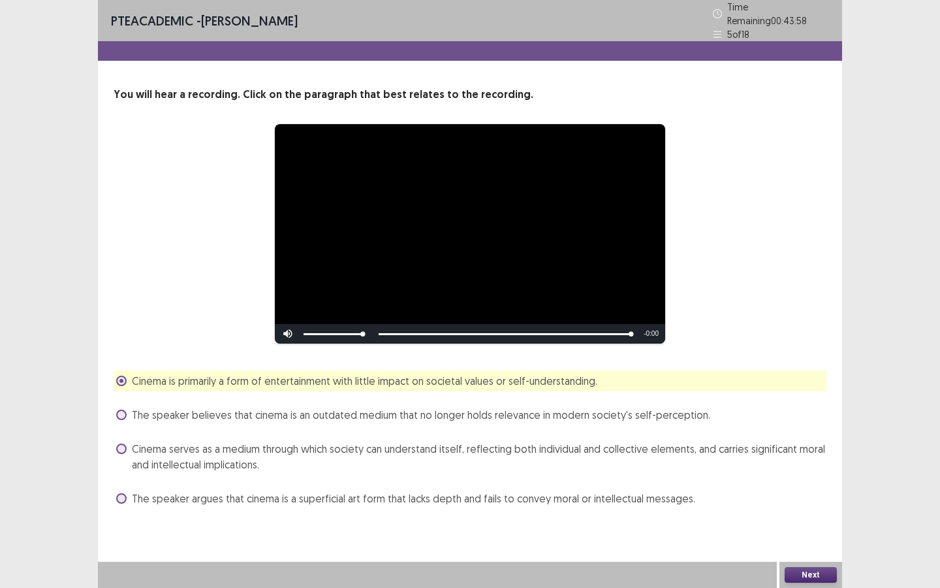
click at [808, 571] on button "Next" at bounding box center [811, 575] width 52 height 16
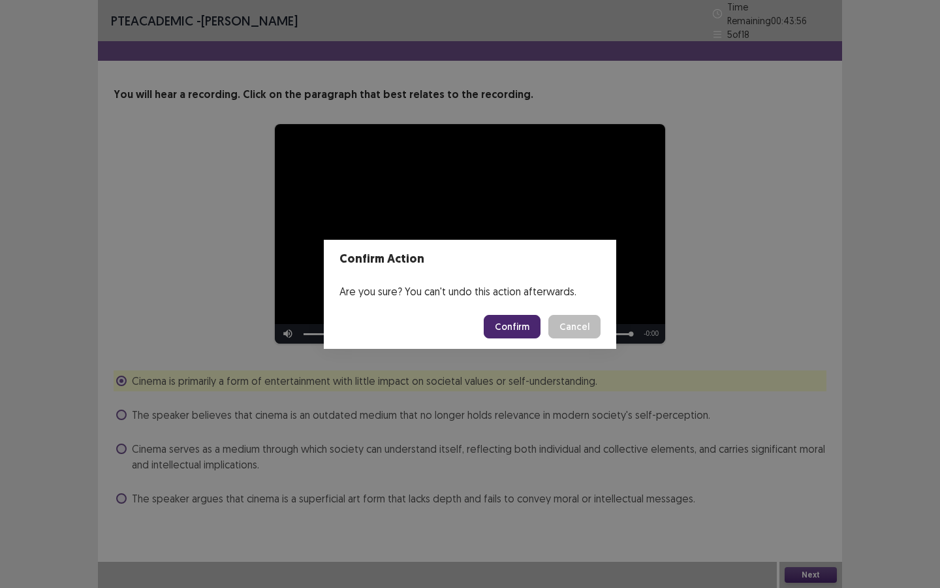
click at [522, 332] on button "Confirm" at bounding box center [512, 327] width 57 height 24
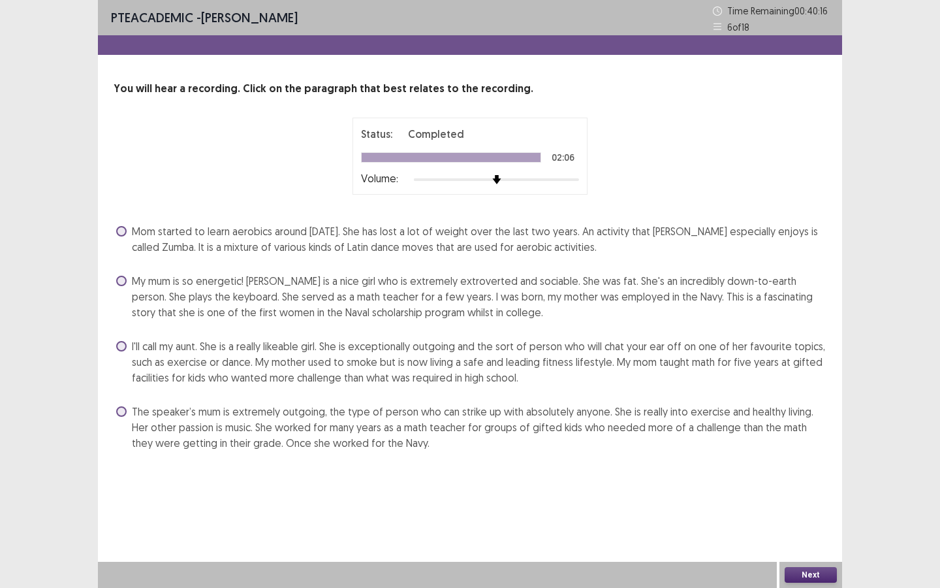
click at [306, 421] on span "The speaker’s mum is extremely outgoing, the type of person who can strike up w…" at bounding box center [479, 426] width 695 height 47
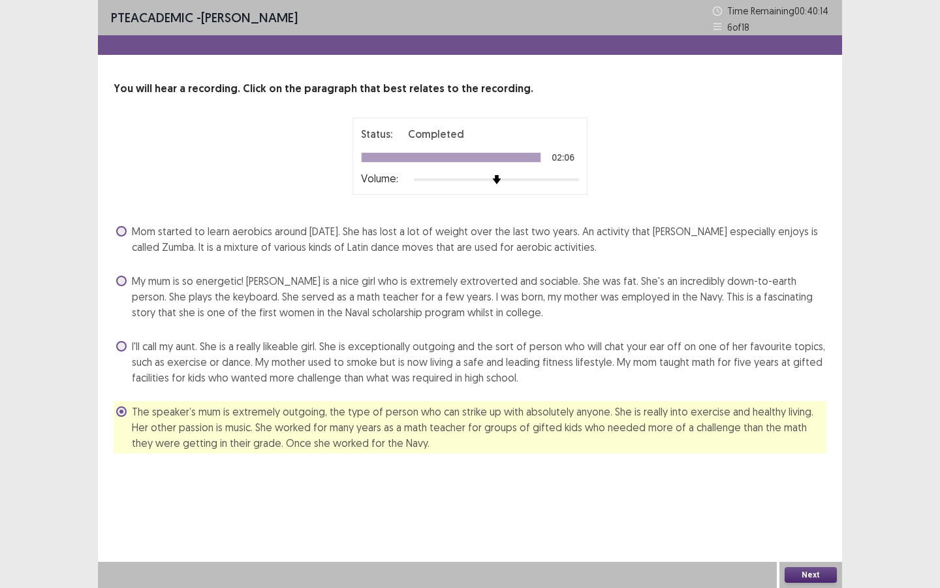
click at [819, 569] on button "Next" at bounding box center [811, 575] width 52 height 16
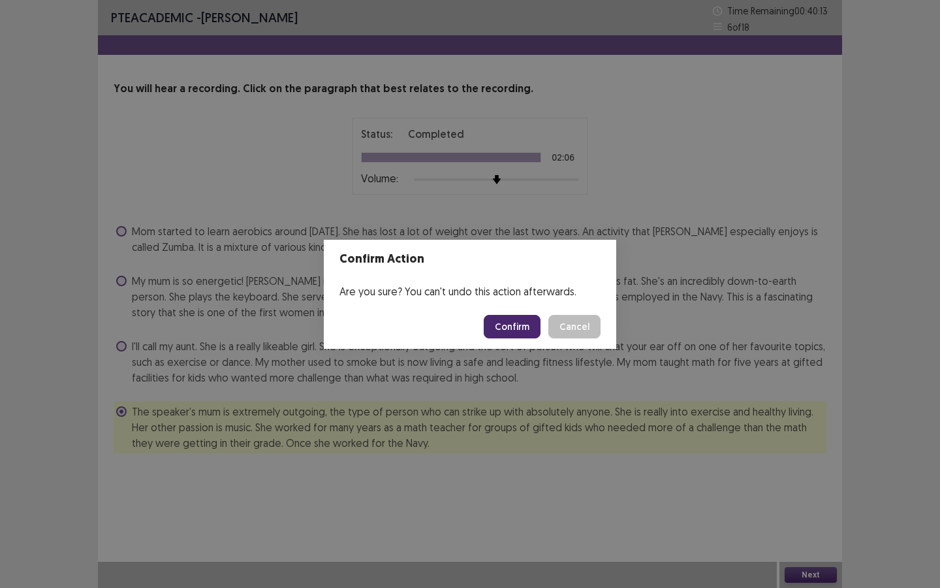
click at [523, 328] on button "Confirm" at bounding box center [512, 327] width 57 height 24
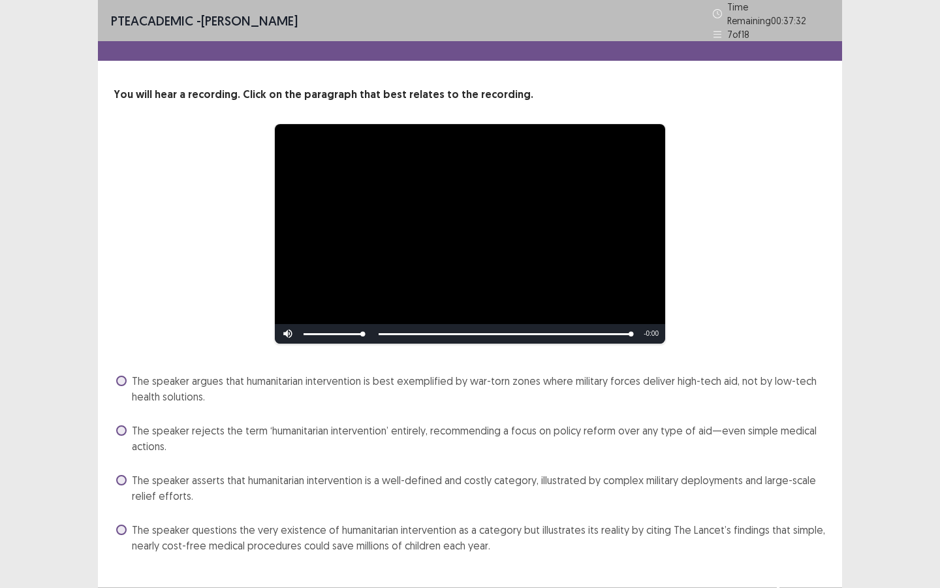
click at [128, 388] on label "The speaker argues that humanitarian intervention is best exemplified by war-to…" at bounding box center [471, 388] width 710 height 31
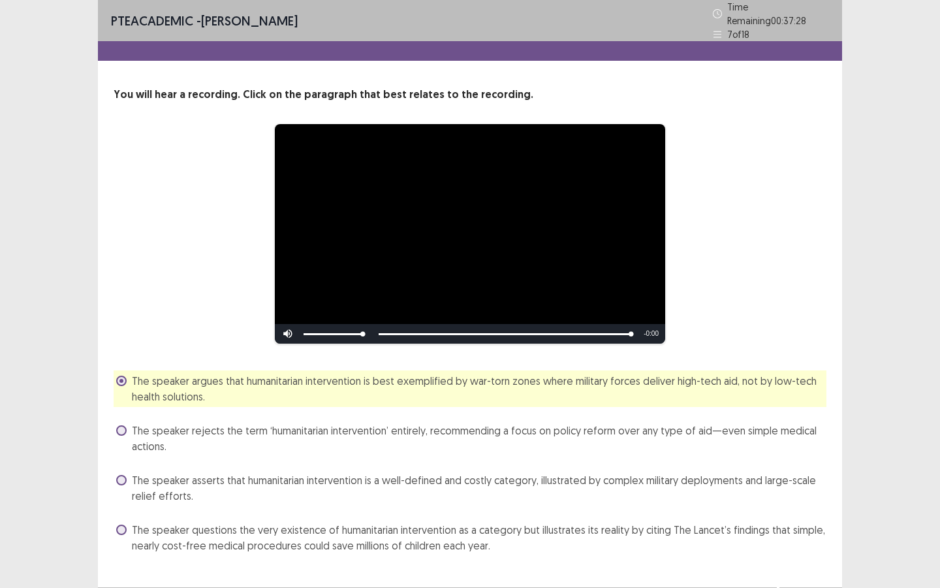
click at [674, 537] on span "The speaker questions the very existence of humanitarian intervention as a cate…" at bounding box center [479, 537] width 695 height 31
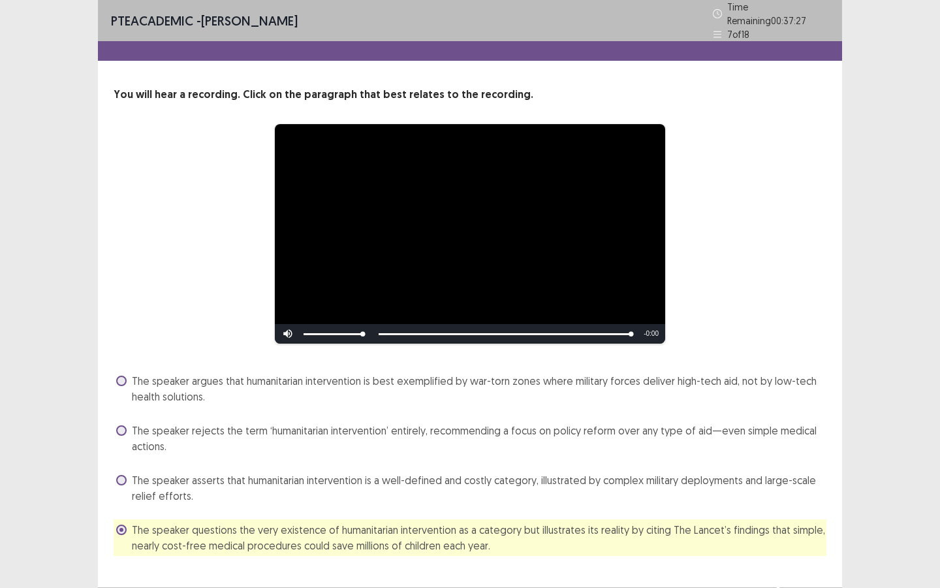
click at [857, 443] on div "**********" at bounding box center [470, 306] width 940 height 613
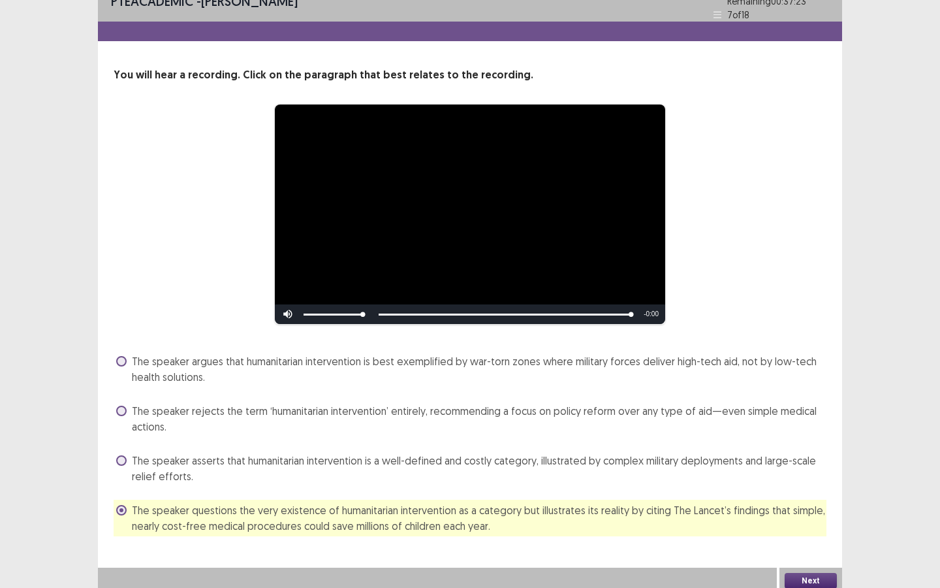
click at [125, 356] on span at bounding box center [121, 361] width 10 height 10
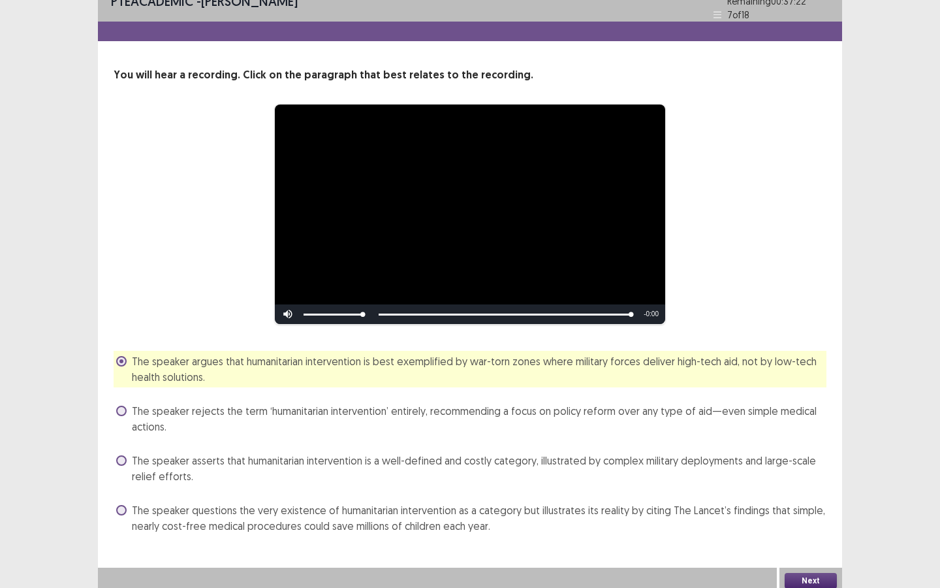
click at [813, 577] on button "Next" at bounding box center [811, 581] width 52 height 16
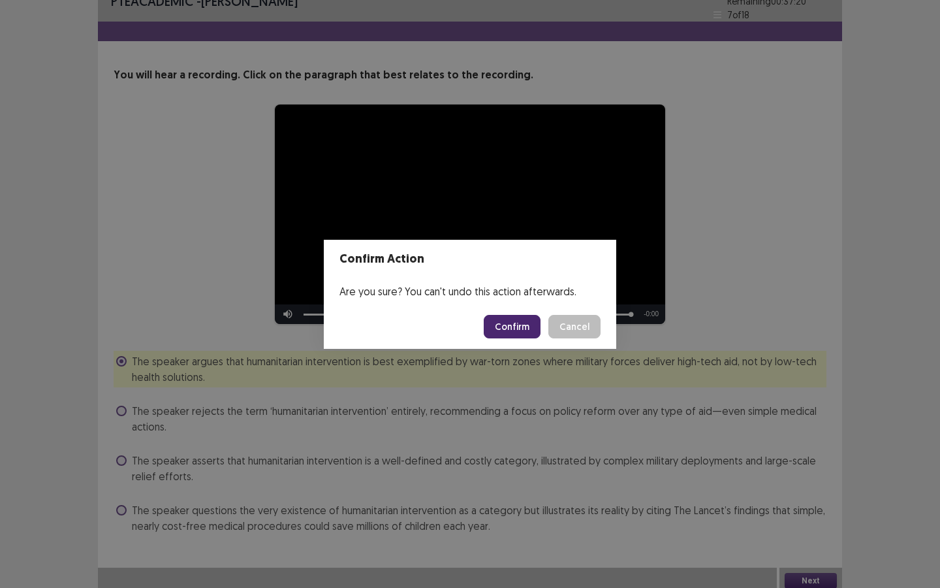
click at [522, 330] on button "Confirm" at bounding box center [512, 327] width 57 height 24
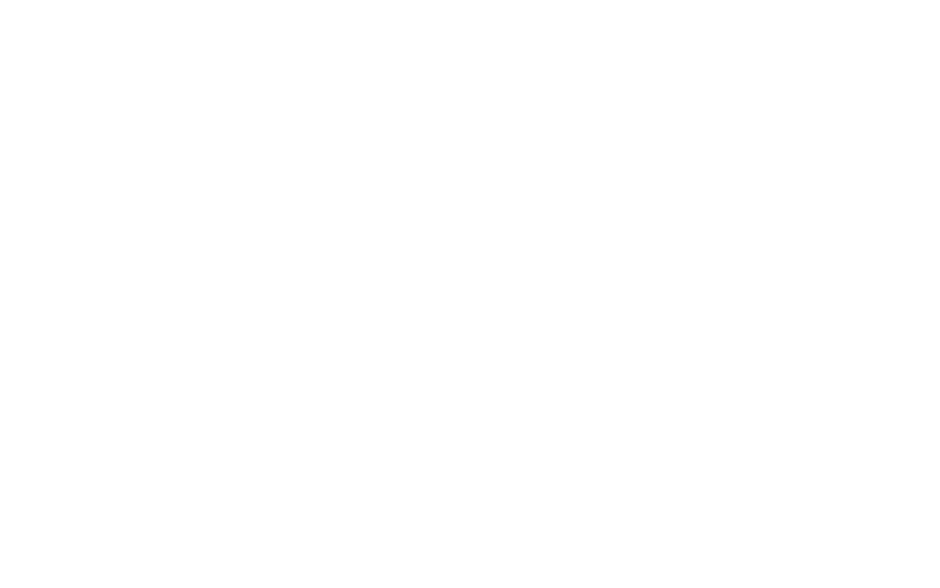
scroll to position [0, 0]
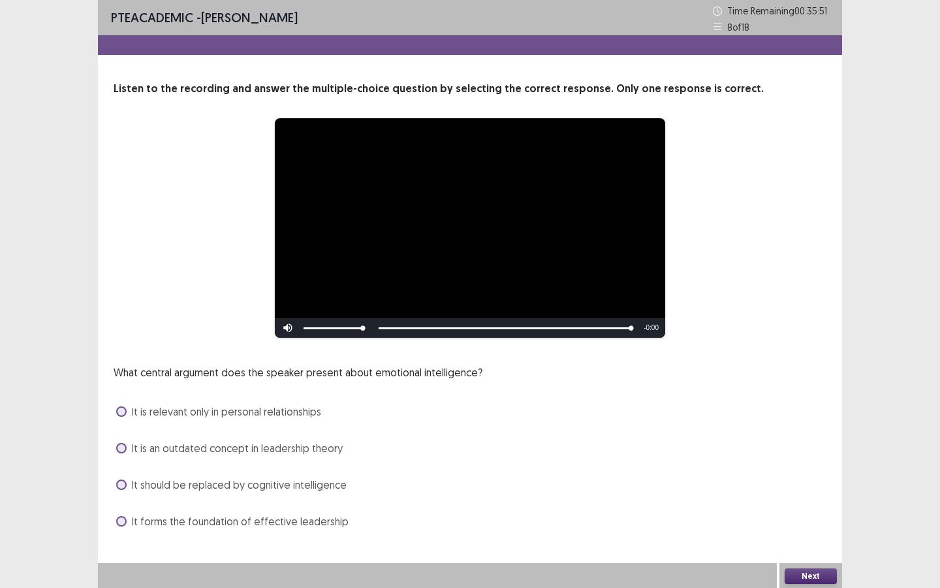
click at [259, 490] on span "It should be replaced by cognitive intelligence" at bounding box center [239, 485] width 215 height 16
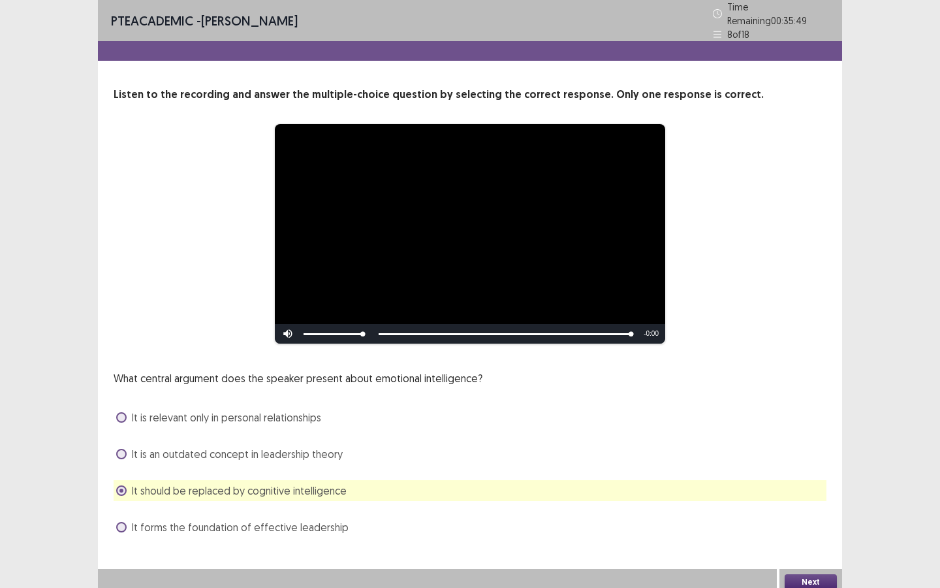
click at [794, 574] on button "Next" at bounding box center [811, 582] width 52 height 16
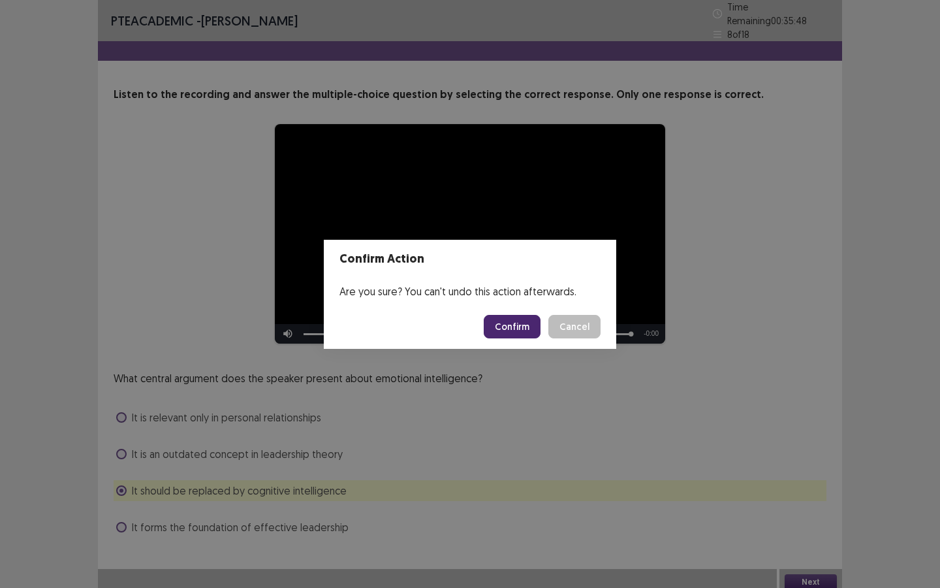
click at [515, 326] on button "Confirm" at bounding box center [512, 327] width 57 height 24
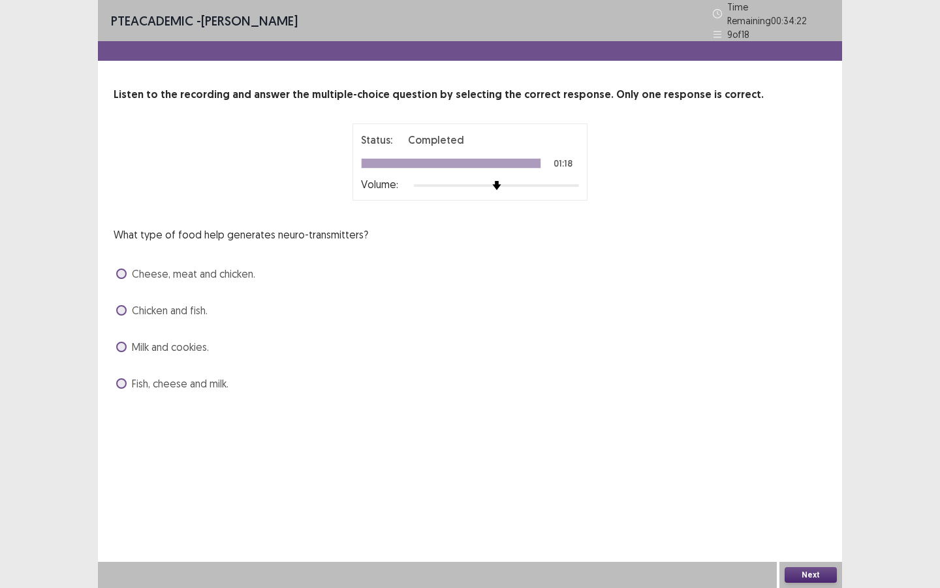
click at [121, 378] on span at bounding box center [121, 383] width 10 height 10
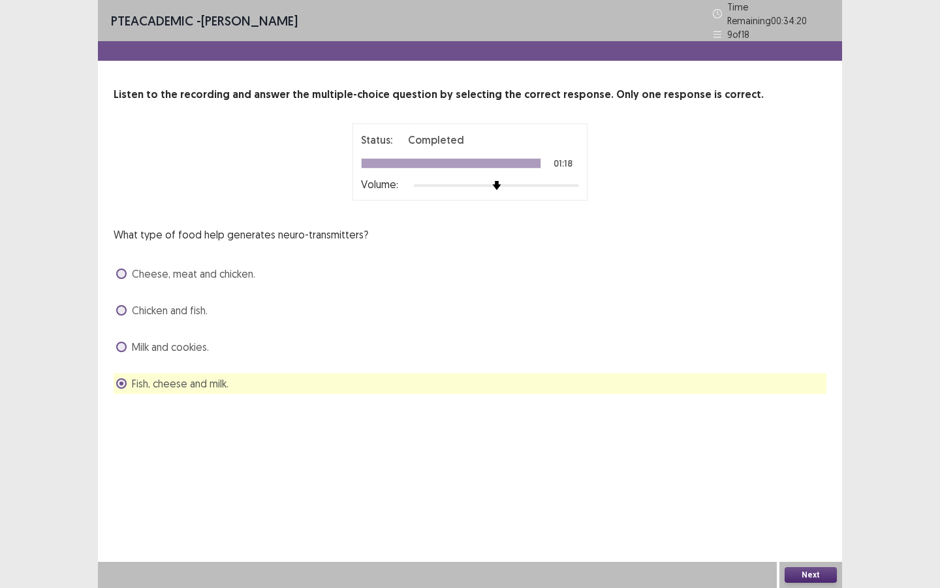
click at [806, 580] on button "Next" at bounding box center [811, 575] width 52 height 16
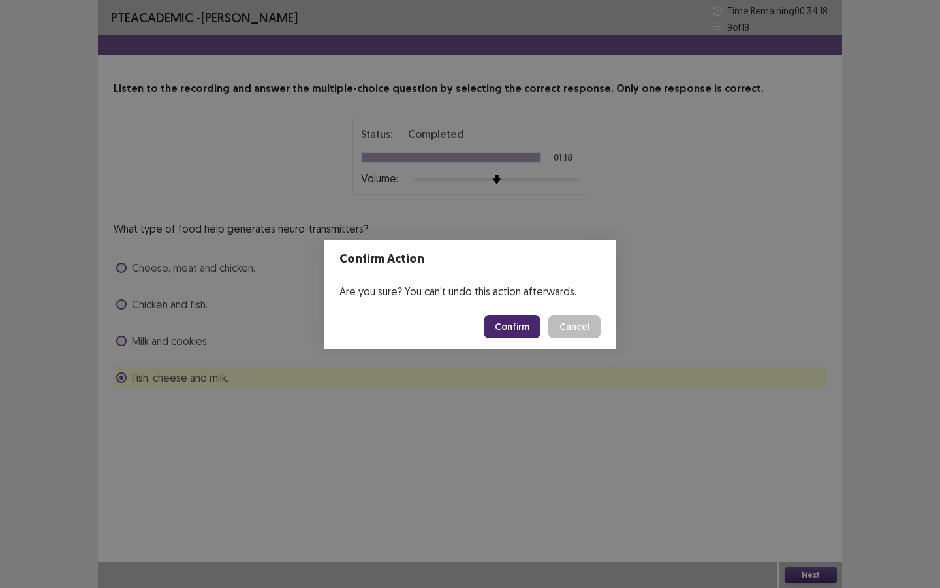
click at [523, 328] on button "Confirm" at bounding box center [512, 327] width 57 height 24
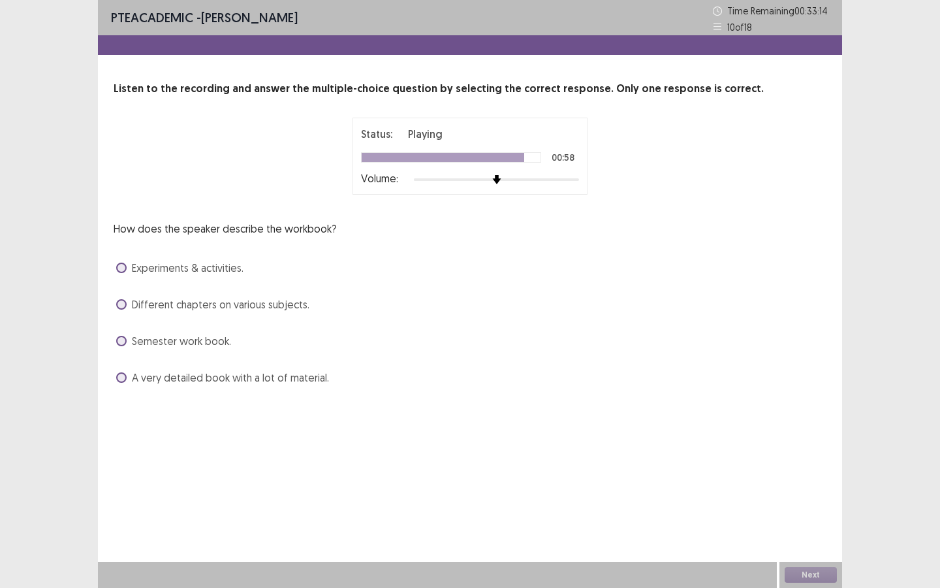
click at [123, 267] on span at bounding box center [121, 267] width 10 height 10
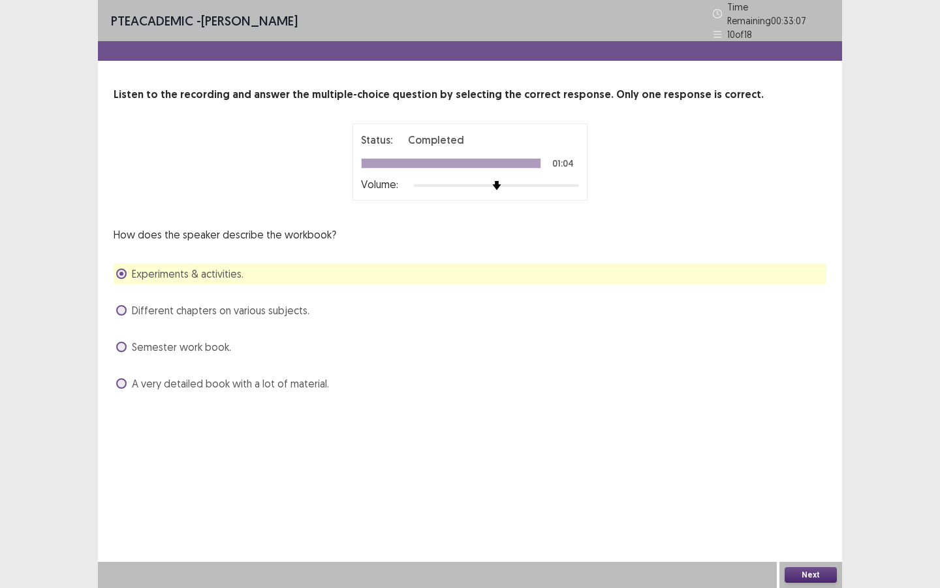
click at [810, 572] on button "Next" at bounding box center [811, 575] width 52 height 16
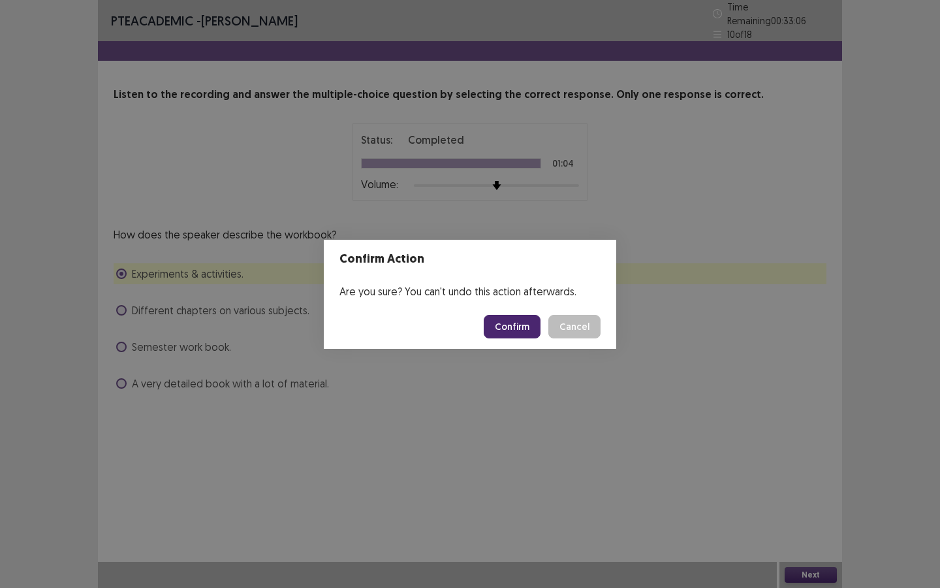
click at [532, 327] on button "Confirm" at bounding box center [512, 327] width 57 height 24
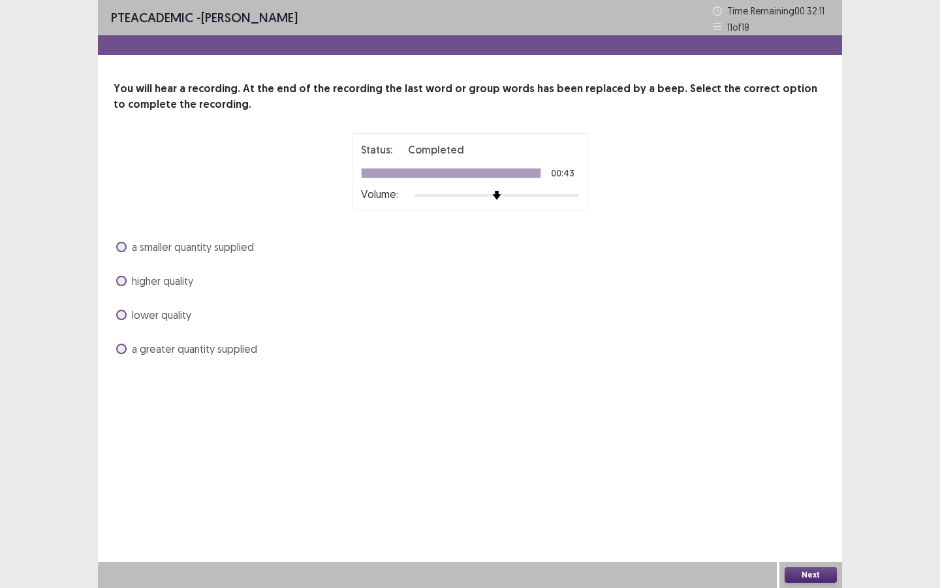
click at [148, 289] on div "higher quality" at bounding box center [470, 280] width 713 height 21
click at [126, 281] on span at bounding box center [121, 280] width 10 height 10
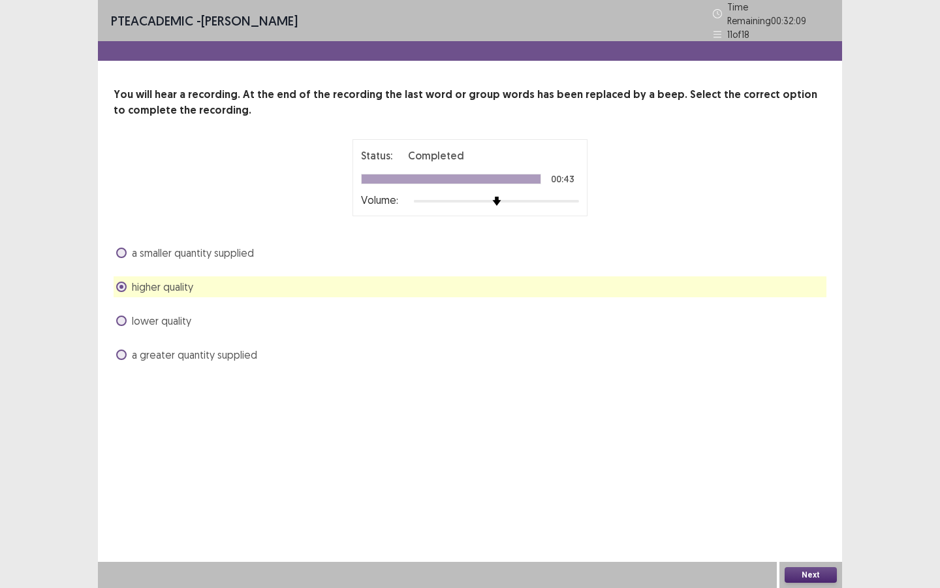
click at [813, 573] on button "Next" at bounding box center [811, 575] width 52 height 16
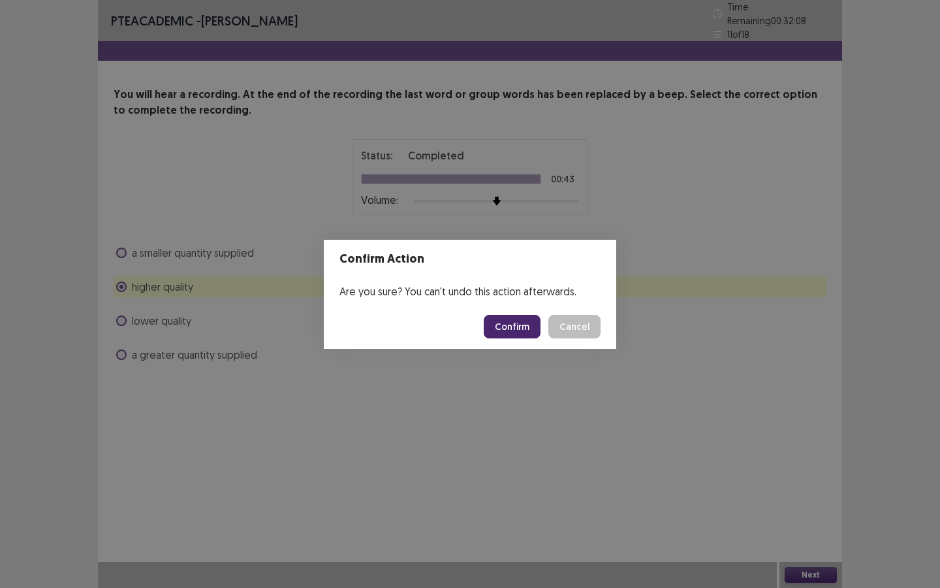
click at [529, 320] on button "Confirm" at bounding box center [512, 327] width 57 height 24
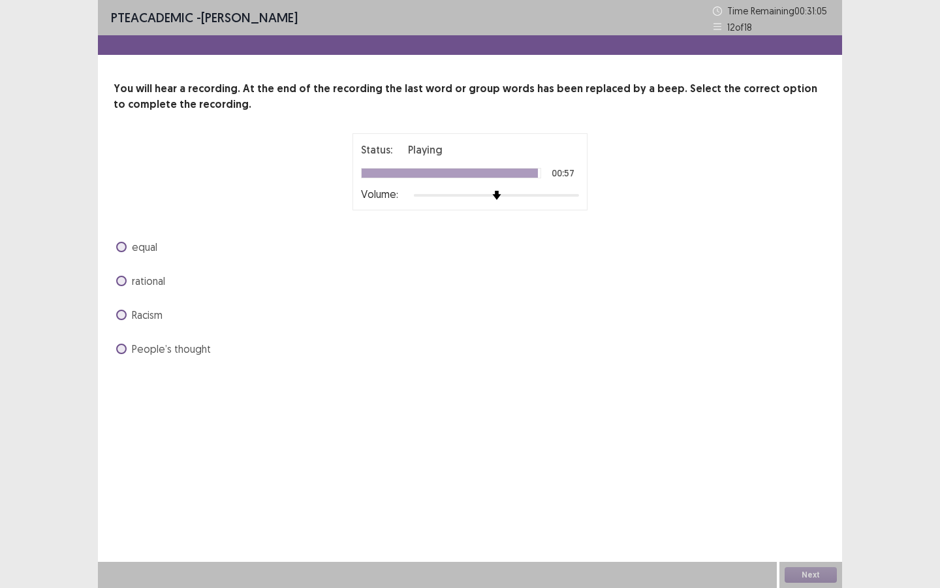
click at [125, 245] on span at bounding box center [121, 247] width 10 height 10
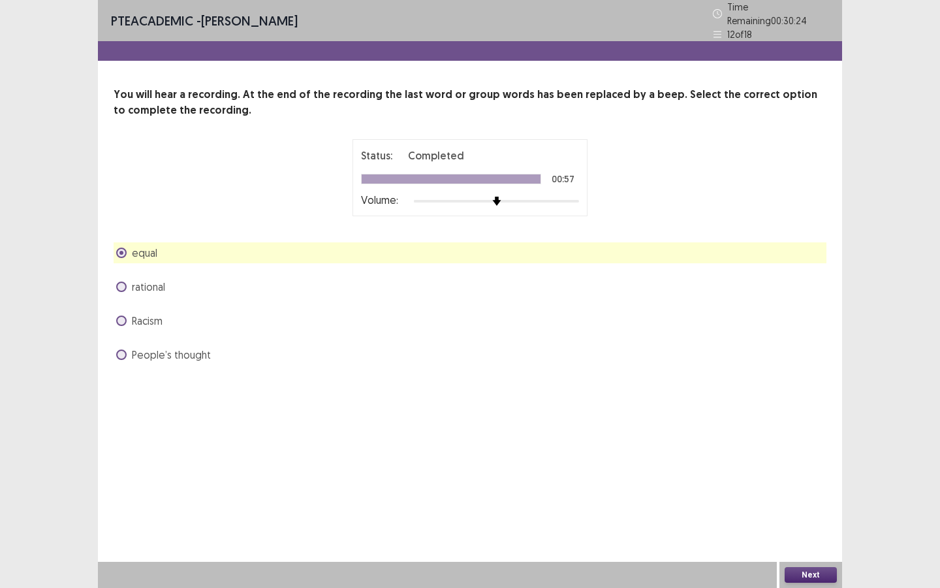
click at [805, 578] on button "Next" at bounding box center [811, 575] width 52 height 16
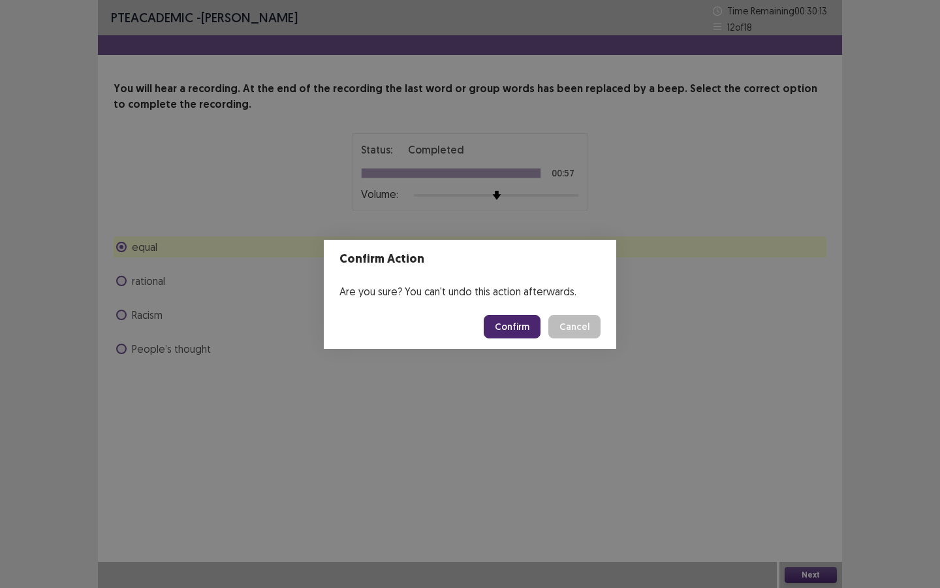
click at [525, 325] on button "Confirm" at bounding box center [512, 327] width 57 height 24
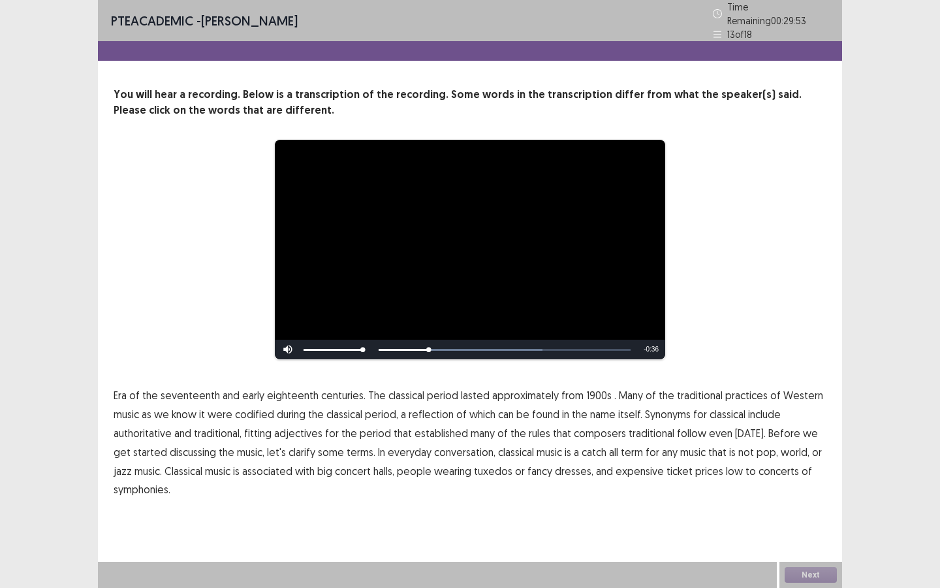
click at [588, 390] on span "1900s" at bounding box center [598, 395] width 25 height 16
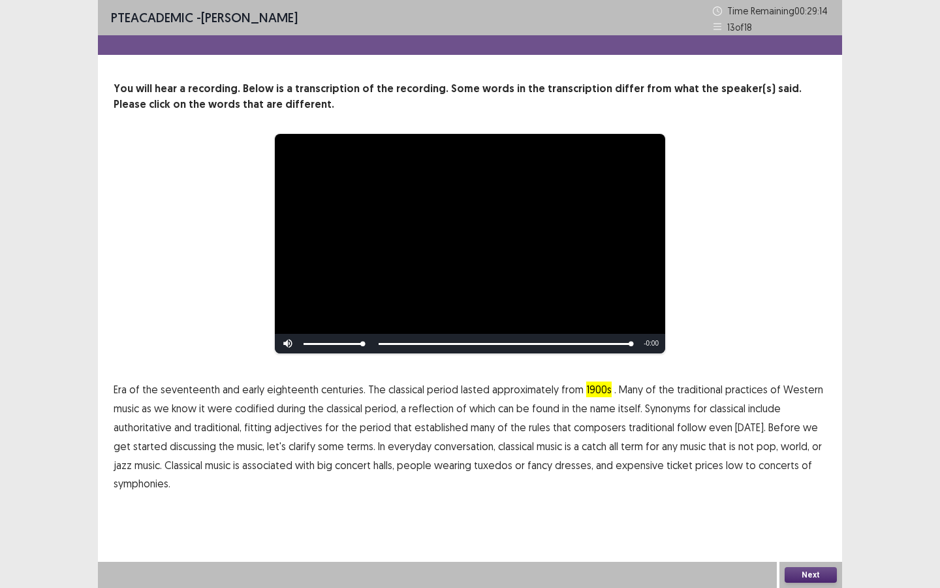
click at [130, 484] on span "symphonies." at bounding box center [142, 483] width 57 height 16
click at [816, 571] on button "Next" at bounding box center [811, 575] width 52 height 16
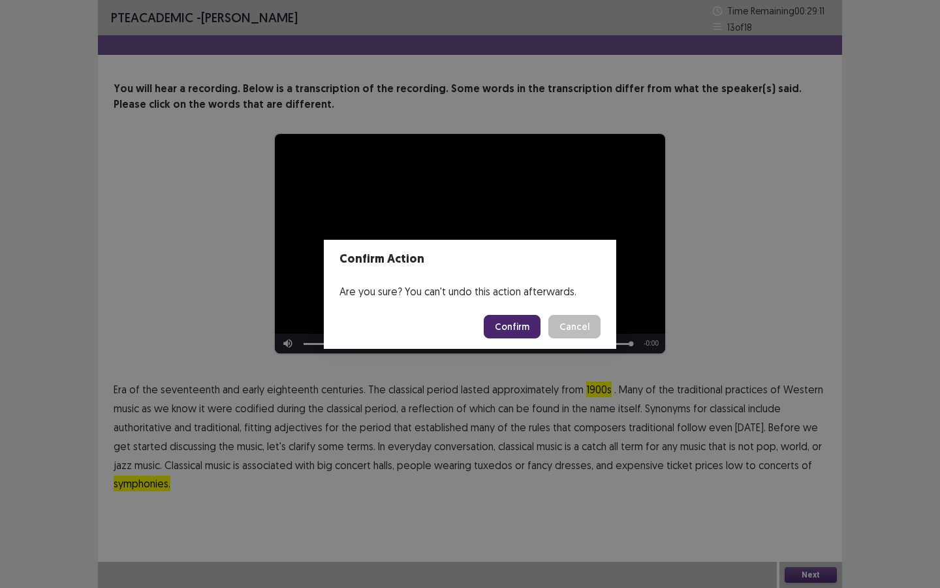
click at [529, 322] on button "Confirm" at bounding box center [512, 327] width 57 height 24
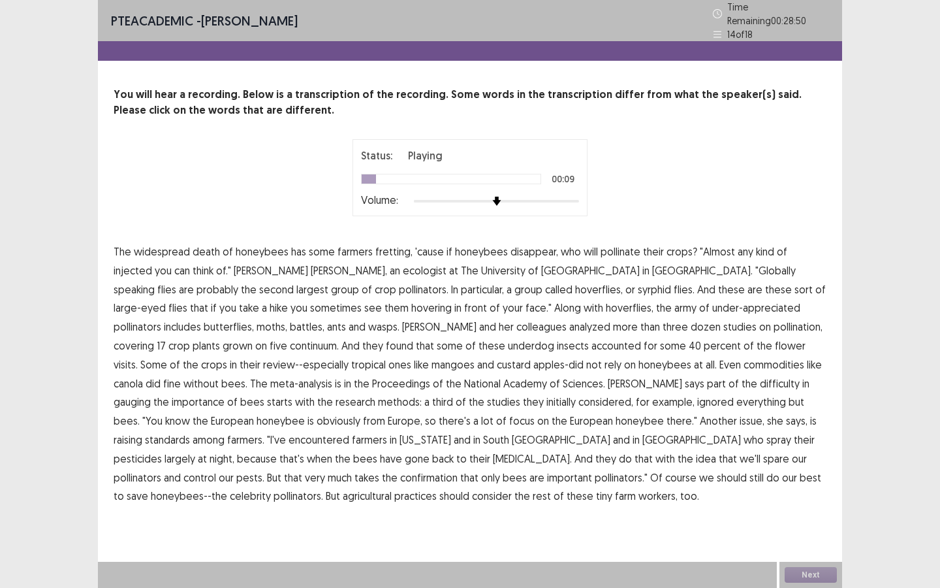
click at [152, 262] on span "injected" at bounding box center [133, 270] width 39 height 16
click at [324, 319] on span "battles," at bounding box center [307, 327] width 35 height 16
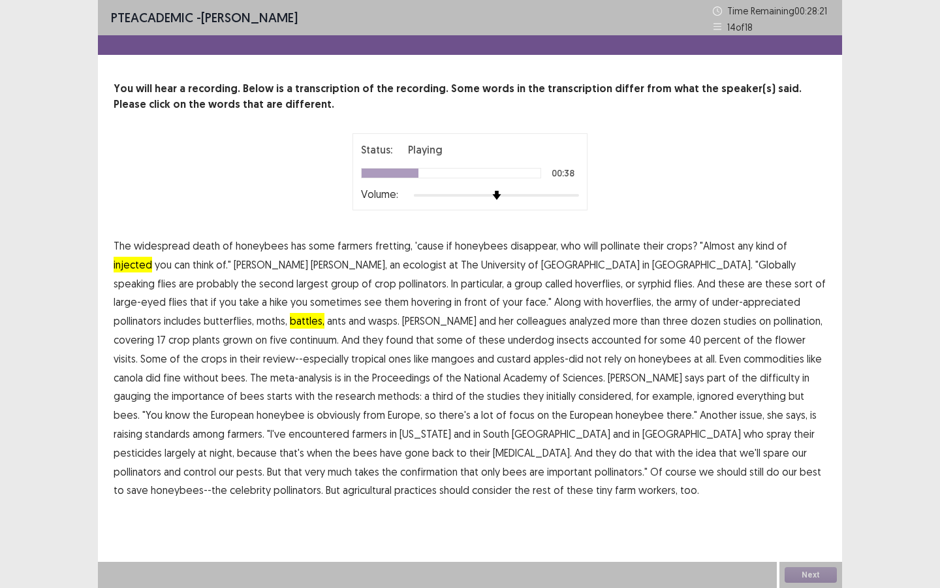
click at [324, 313] on span "battles," at bounding box center [307, 321] width 35 height 16
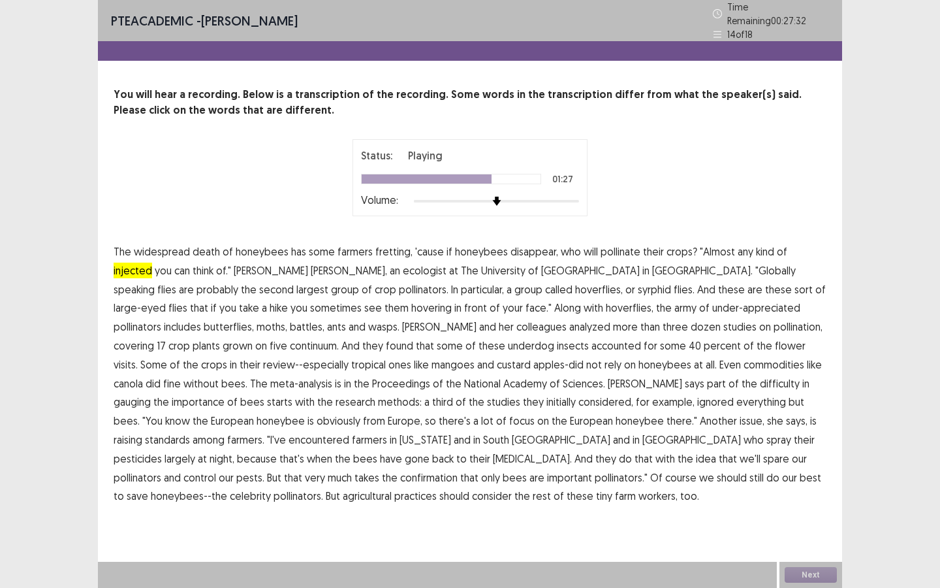
click at [190, 431] on span "standards" at bounding box center [167, 439] width 45 height 16
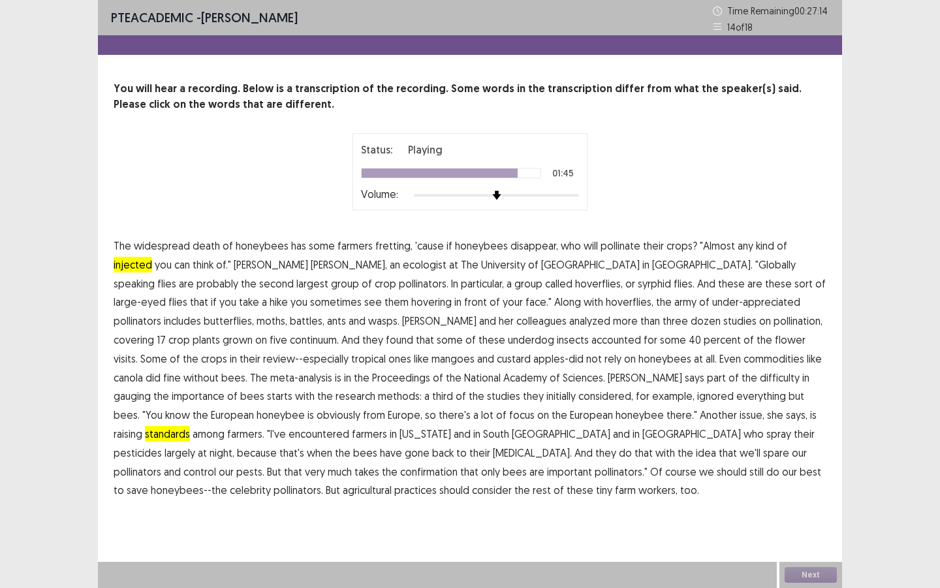
click at [216, 463] on span "control" at bounding box center [199, 471] width 33 height 16
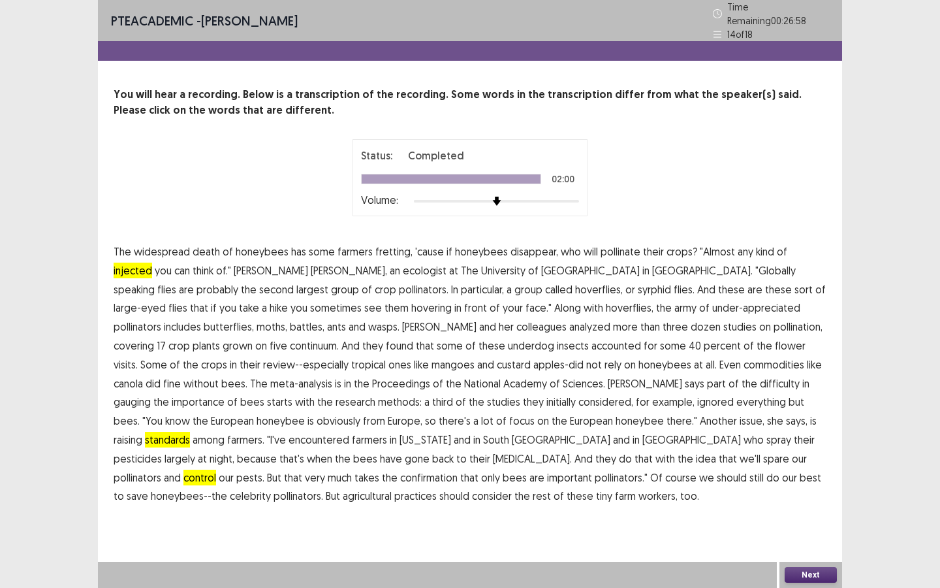
click at [802, 571] on button "Next" at bounding box center [811, 575] width 52 height 16
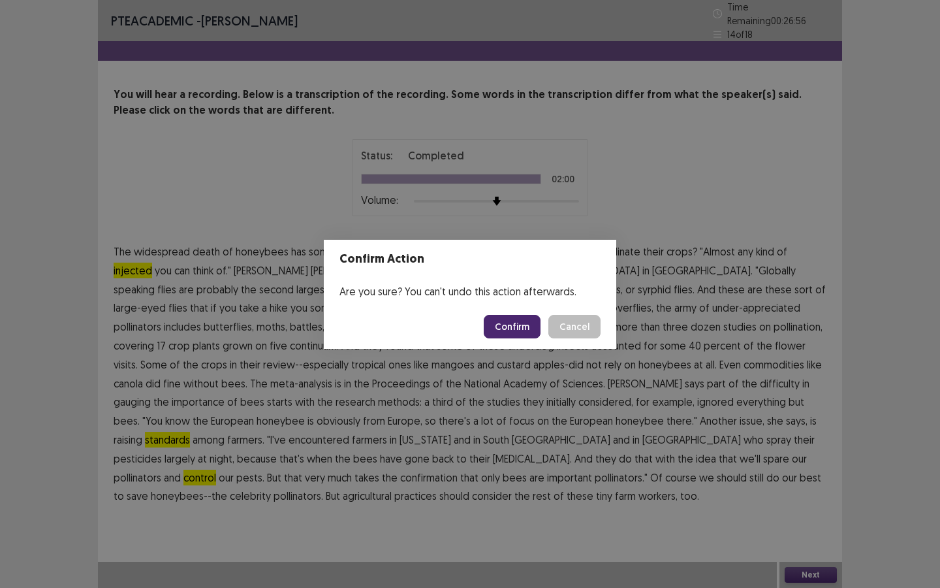
click at [524, 329] on button "Confirm" at bounding box center [512, 327] width 57 height 24
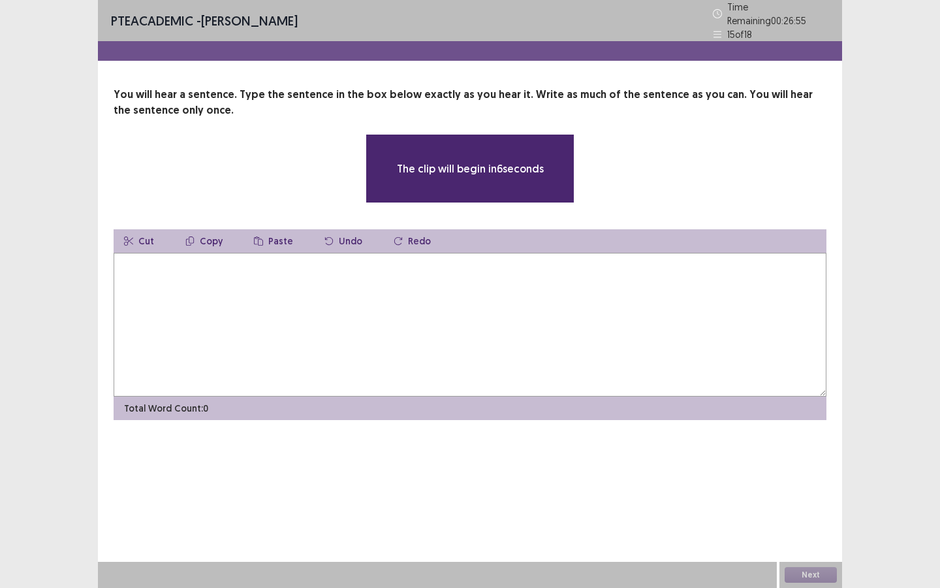
click at [457, 301] on textarea at bounding box center [470, 325] width 713 height 144
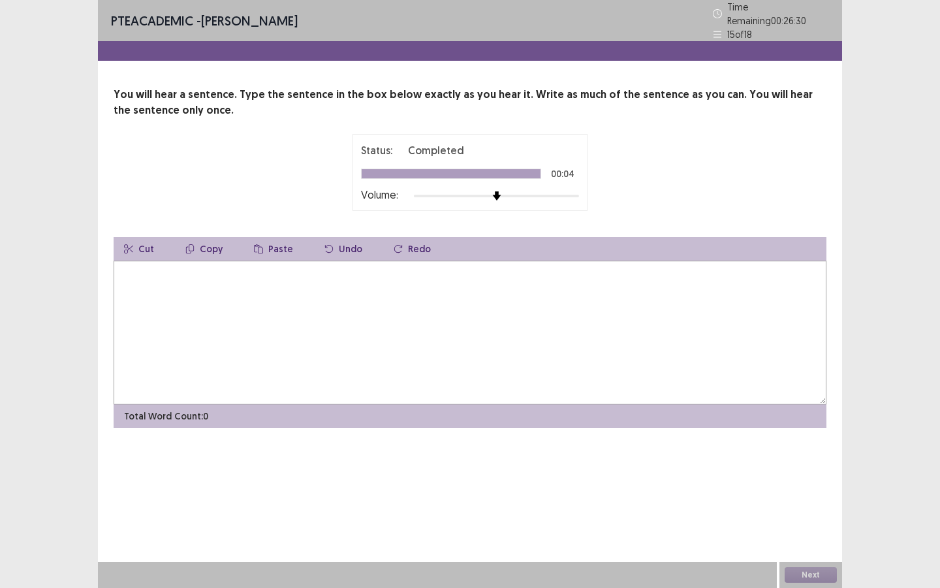
click at [307, 268] on textarea at bounding box center [470, 332] width 713 height 144
click at [276, 267] on textarea "**********" at bounding box center [470, 332] width 713 height 144
click at [308, 266] on textarea "**********" at bounding box center [470, 332] width 713 height 144
type textarea "**********"
click at [811, 573] on button "Next" at bounding box center [811, 575] width 52 height 16
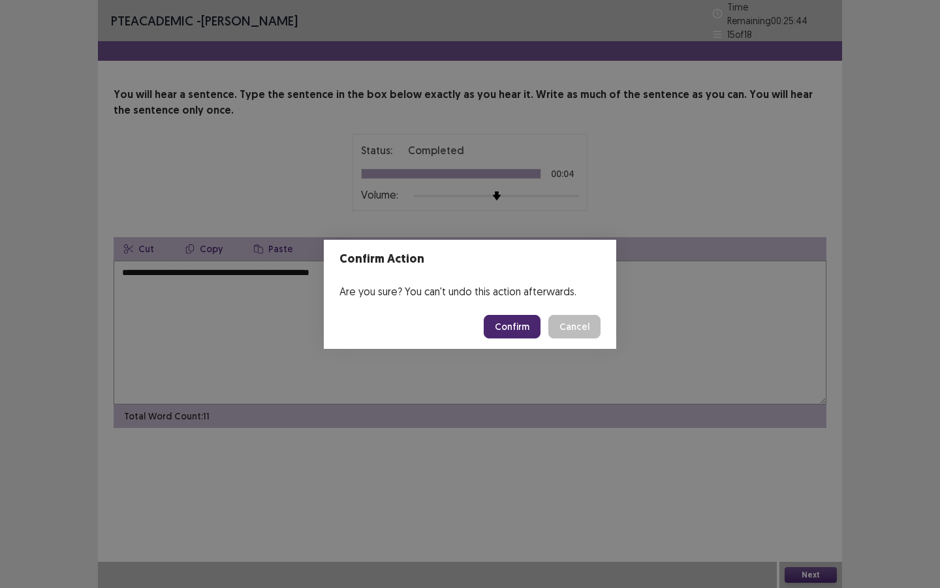
click at [520, 328] on button "Confirm" at bounding box center [512, 327] width 57 height 24
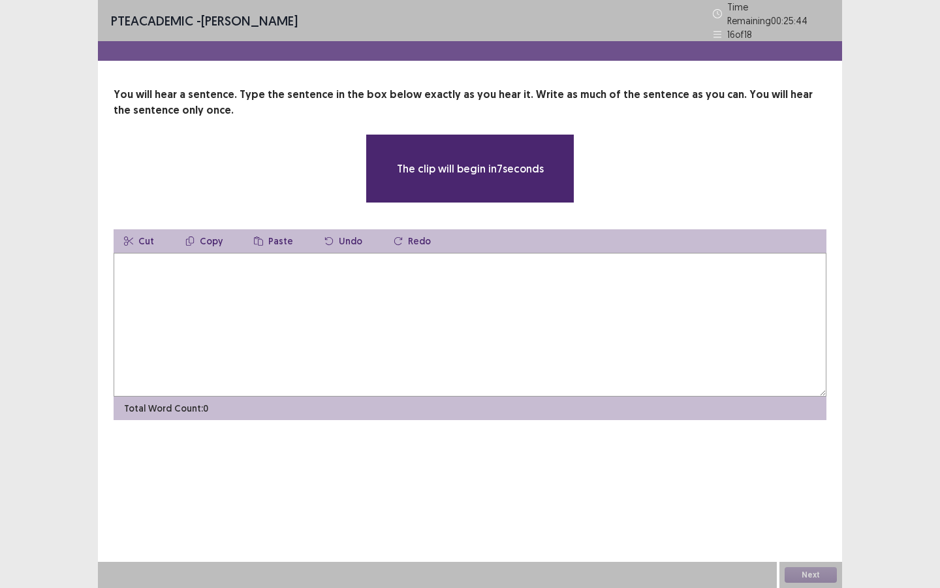
click at [520, 328] on textarea at bounding box center [470, 325] width 713 height 144
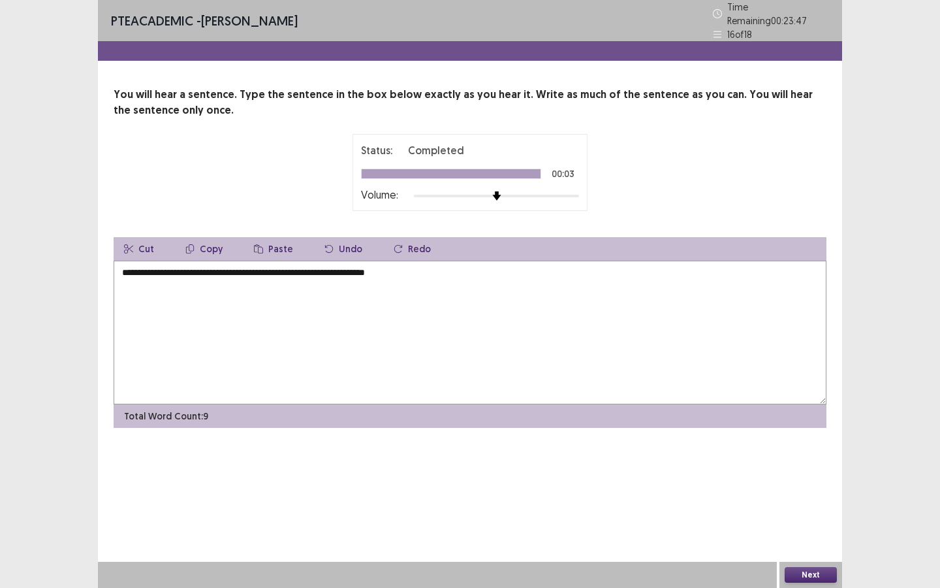
type textarea "**********"
click at [819, 573] on button "Next" at bounding box center [811, 575] width 52 height 16
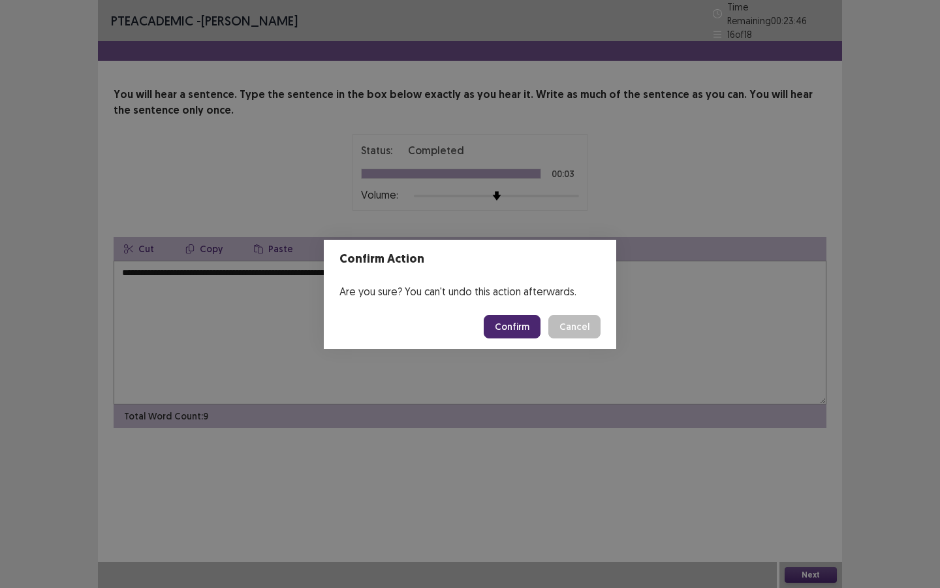
click at [526, 328] on button "Confirm" at bounding box center [512, 327] width 57 height 24
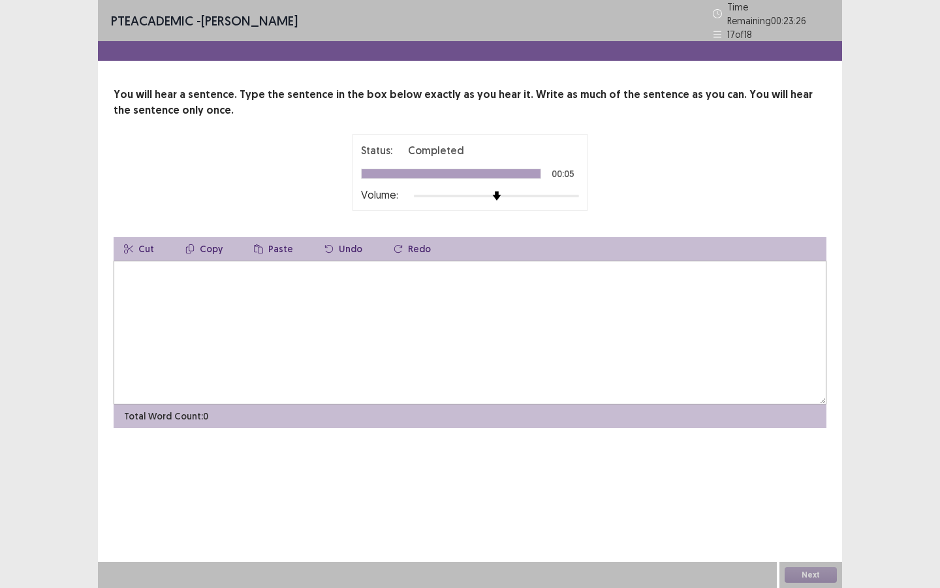
click at [510, 319] on textarea at bounding box center [470, 332] width 713 height 144
type textarea "**********"
click at [813, 574] on button "Next" at bounding box center [811, 575] width 52 height 16
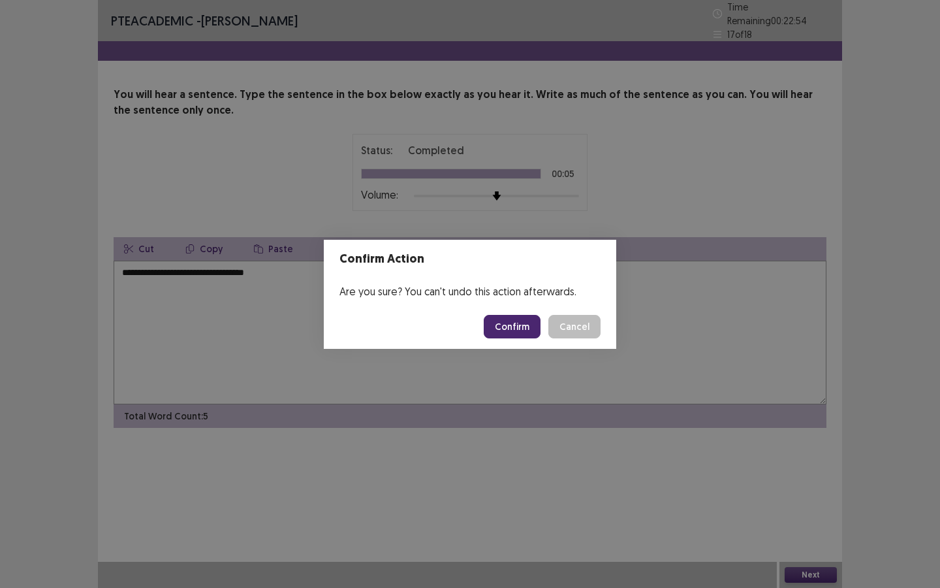
click at [527, 326] on button "Confirm" at bounding box center [512, 327] width 57 height 24
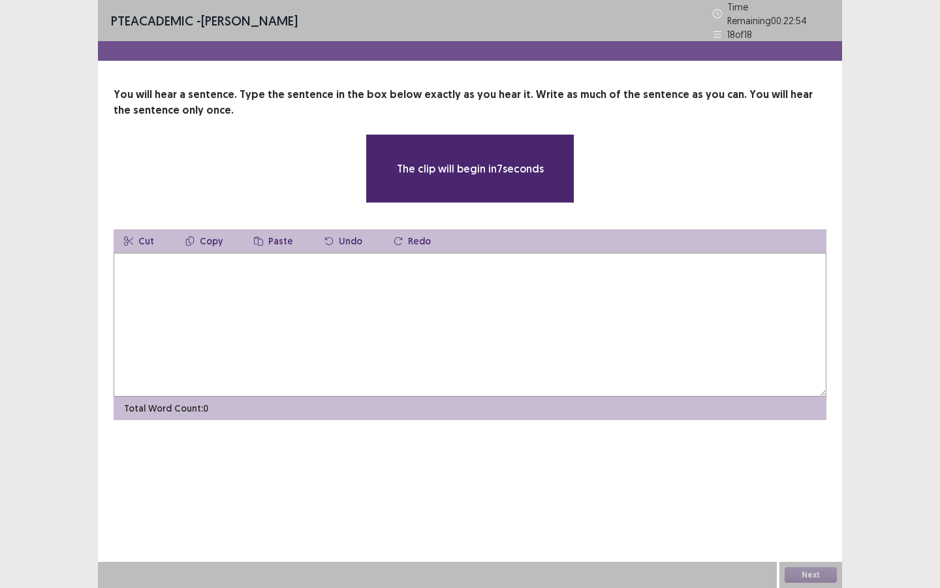
click at [527, 326] on textarea at bounding box center [470, 325] width 713 height 144
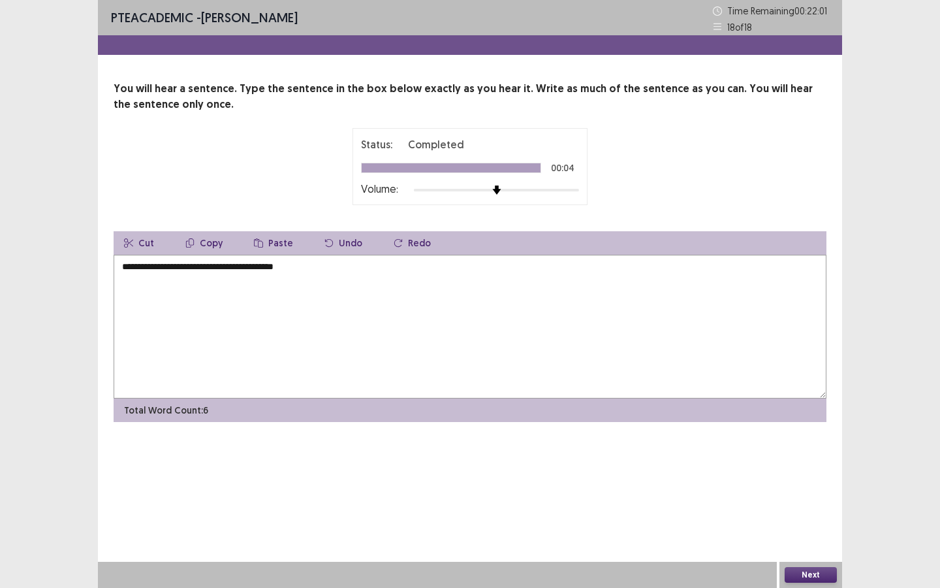
type textarea "**********"
click at [805, 573] on button "Next" at bounding box center [811, 575] width 52 height 16
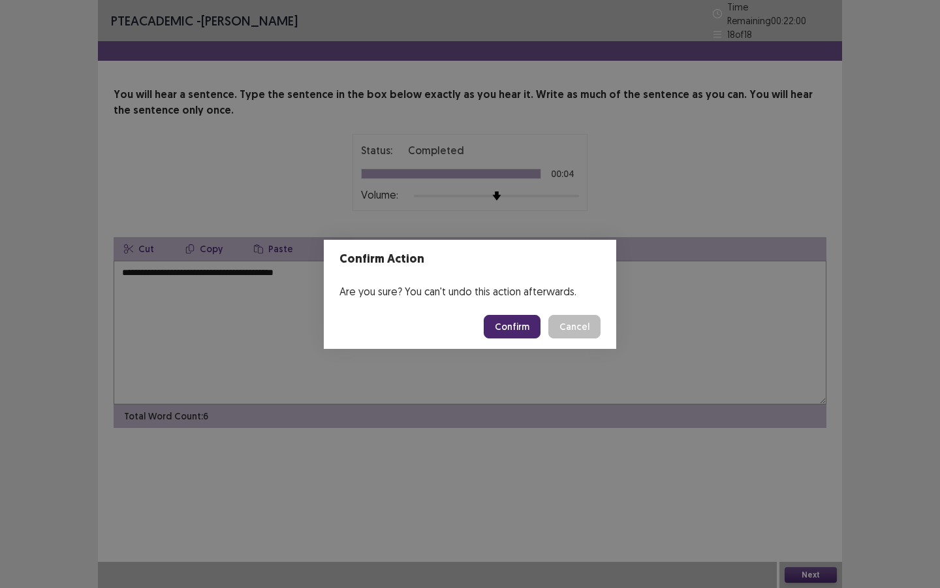
click at [530, 331] on button "Confirm" at bounding box center [512, 327] width 57 height 24
